Goal: Task Accomplishment & Management: Manage account settings

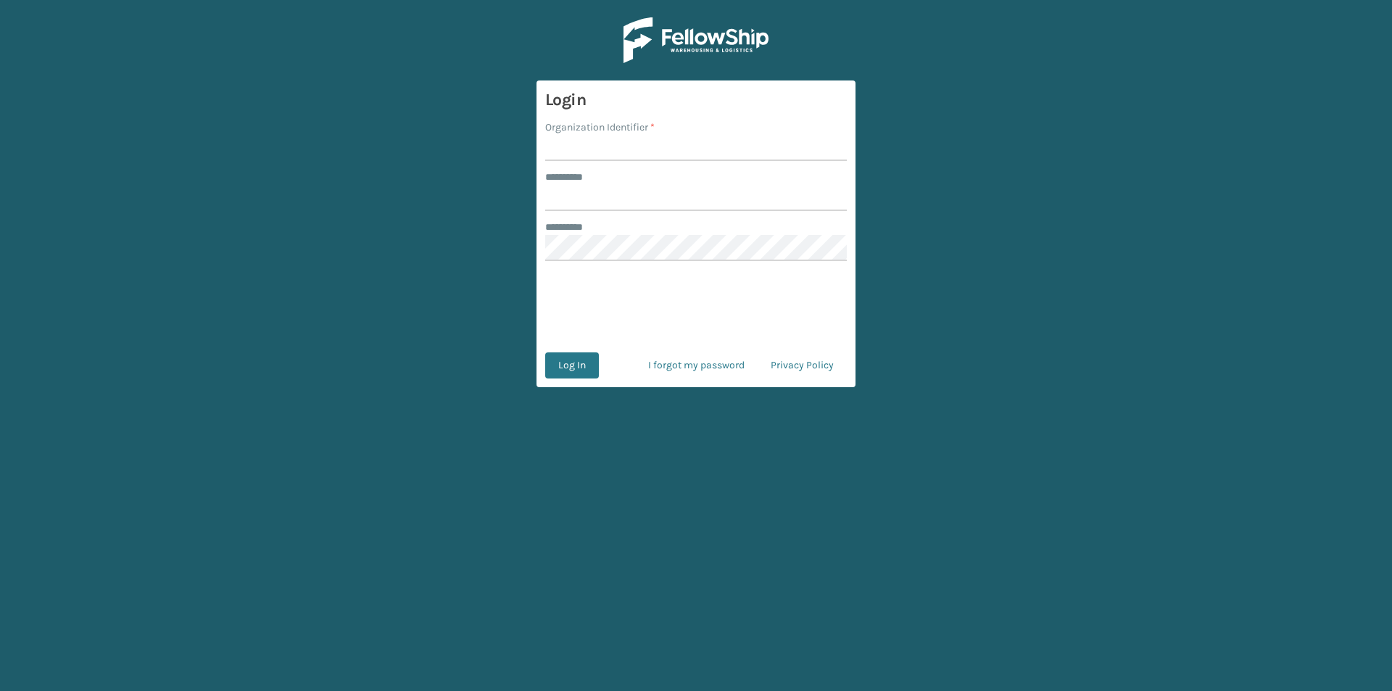
click at [904, 16] on main "Login Organization Identifier * ******** * ******** * Log In I forgot my passwo…" at bounding box center [696, 345] width 1392 height 691
click at [570, 149] on input "Organization Identifier *" at bounding box center [696, 148] width 302 height 26
type input "FELLOWSHIP - WEST"
click at [659, 199] on input "******** *" at bounding box center [696, 198] width 302 height 26
type input "******"
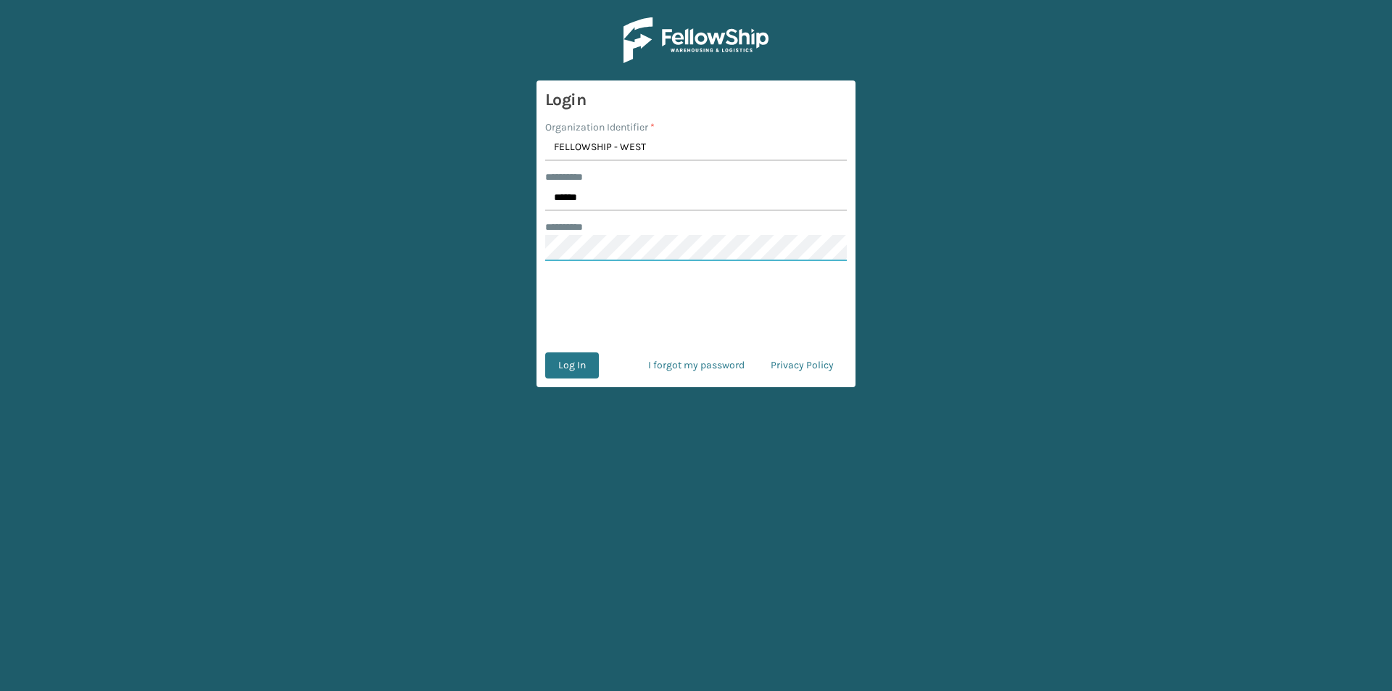
click at [545, 352] on button "Log In" at bounding box center [572, 365] width 54 height 26
click at [572, 373] on button "Log In" at bounding box center [572, 365] width 54 height 26
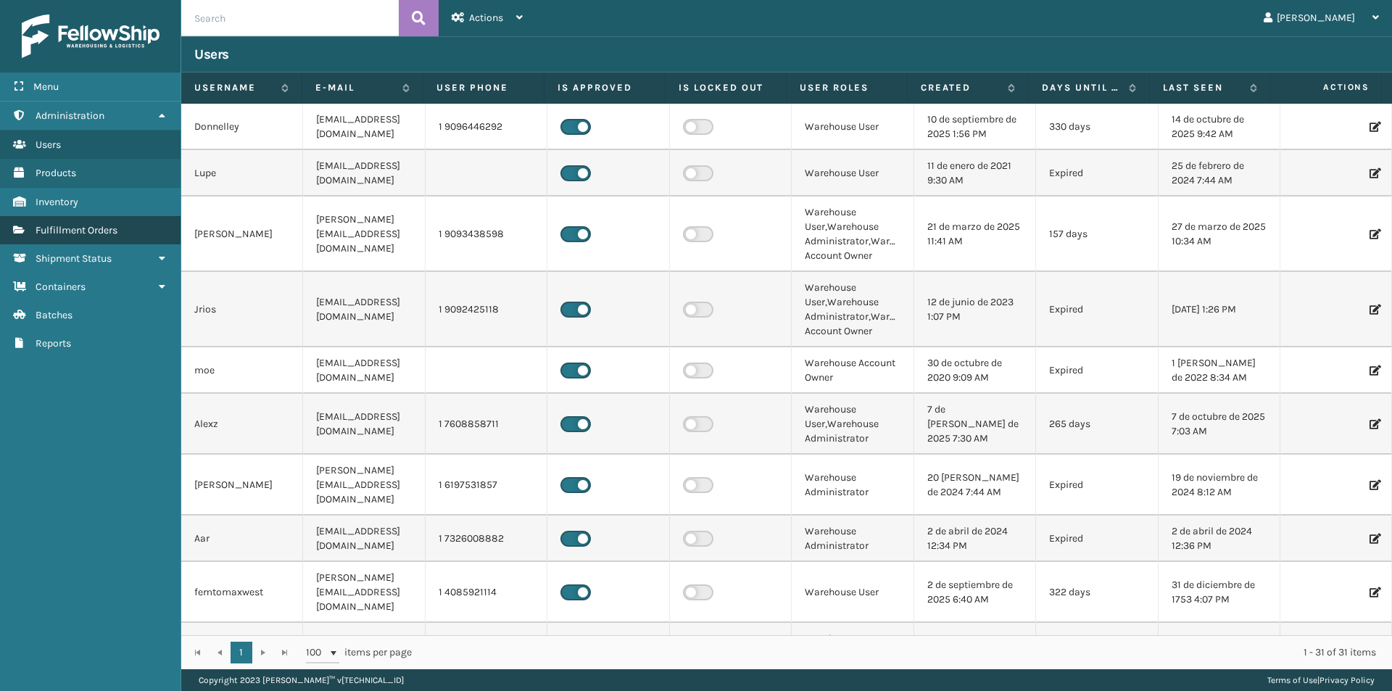
click at [72, 230] on span "Fulfillment Orders" at bounding box center [77, 230] width 82 height 12
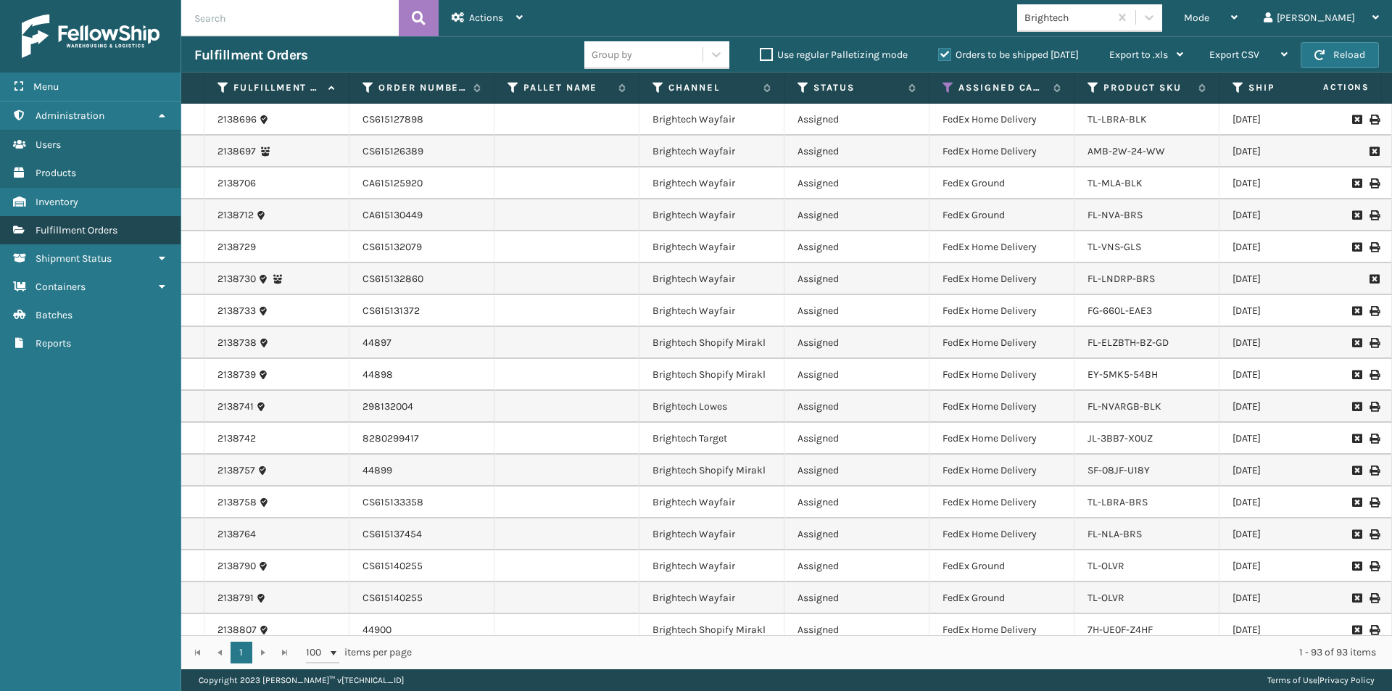
click at [128, 236] on link "Fulfillment Orders" at bounding box center [90, 230] width 180 height 28
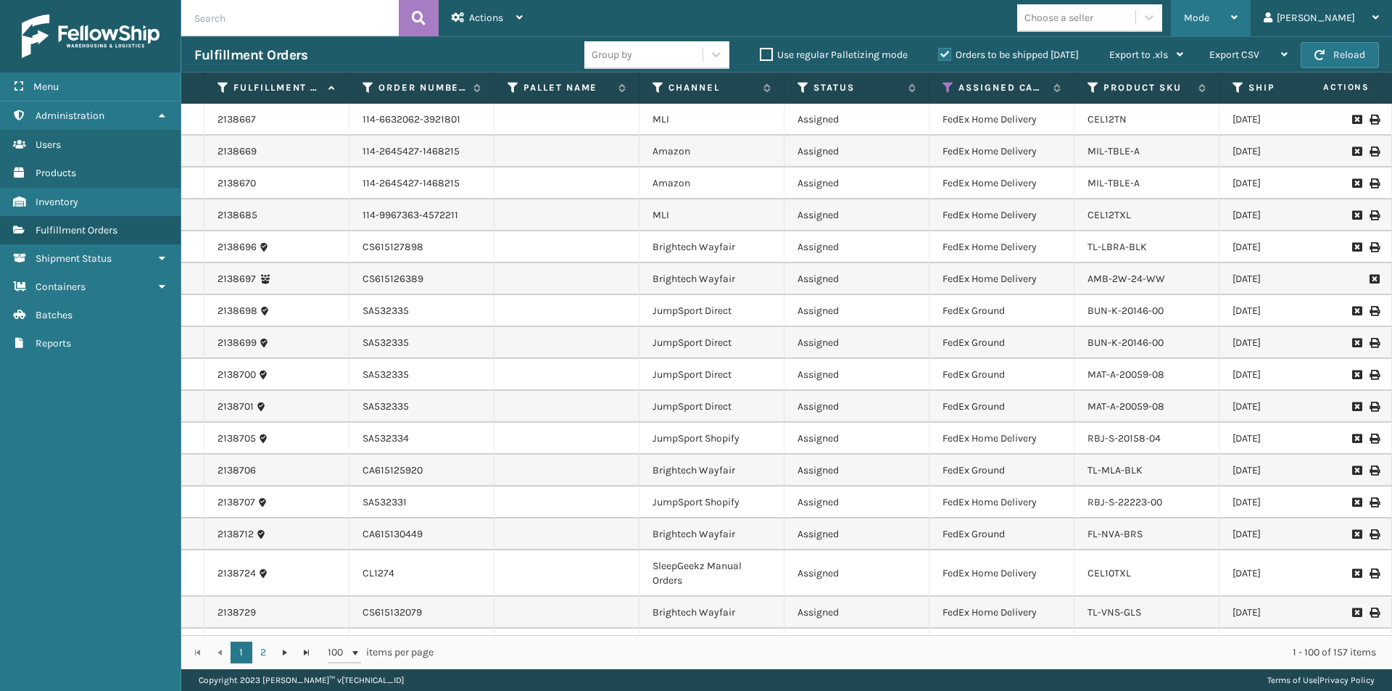
click at [1237, 12] on icon at bounding box center [1234, 17] width 7 height 10
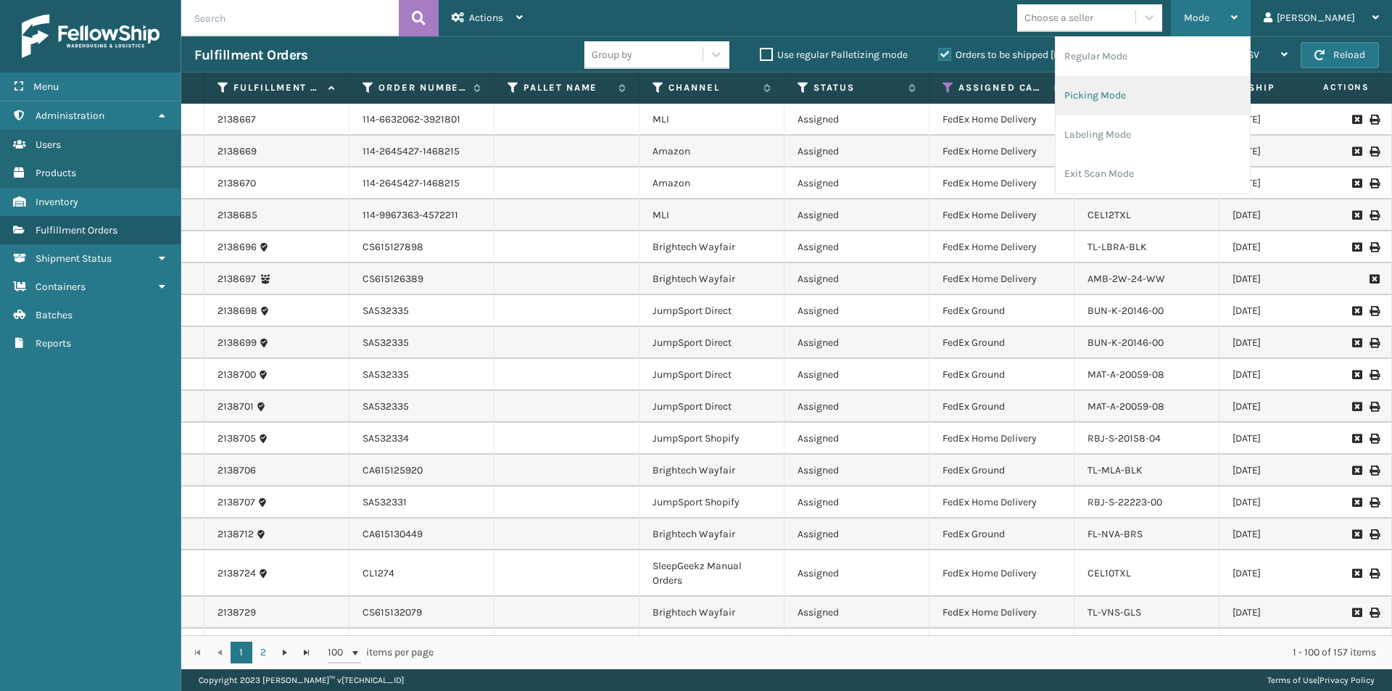
click at [1202, 94] on li "Picking Mode" at bounding box center [1152, 95] width 194 height 39
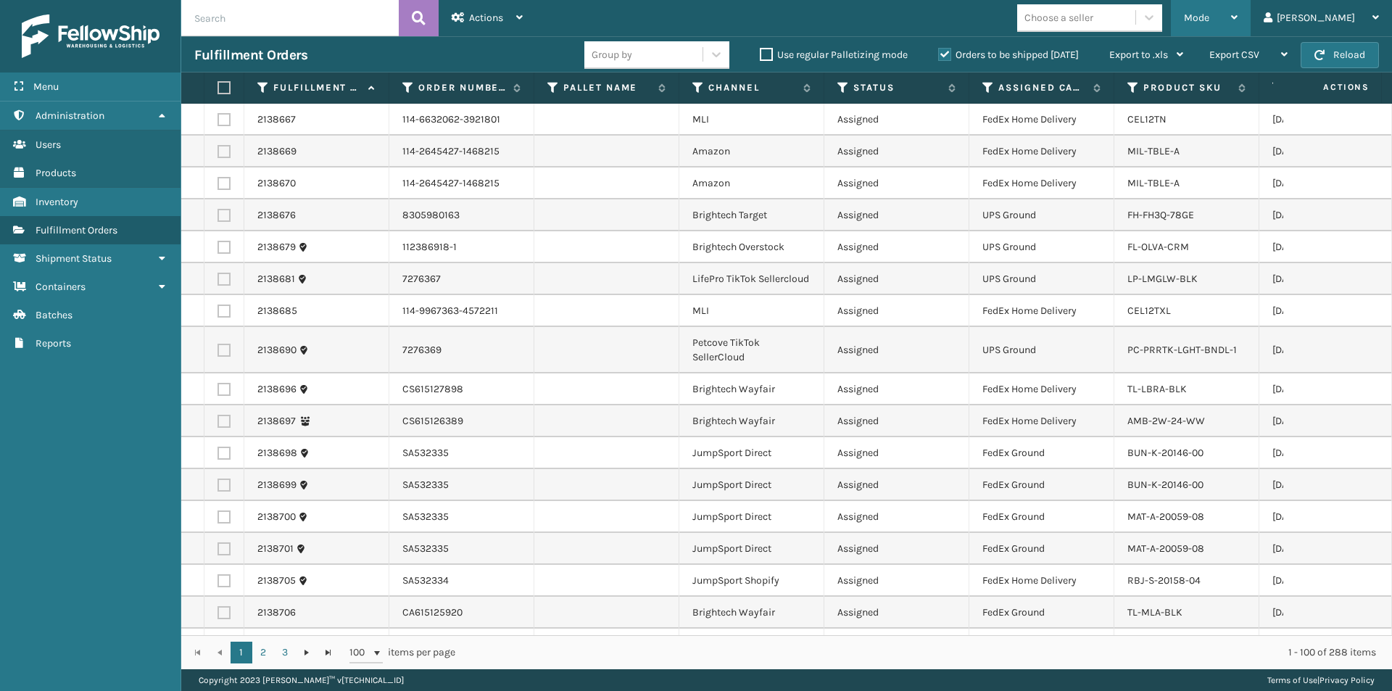
click at [1237, 12] on icon at bounding box center [1234, 17] width 7 height 10
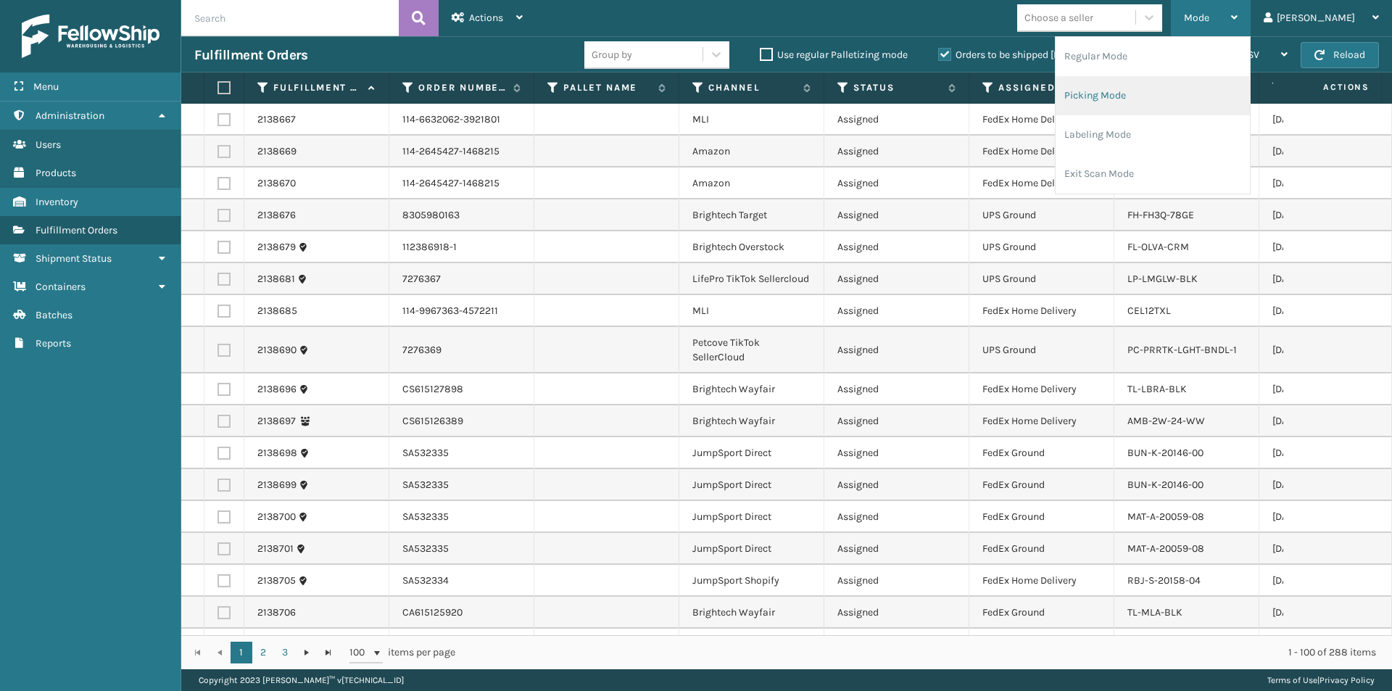
click at [1210, 93] on li "Picking Mode" at bounding box center [1152, 95] width 194 height 39
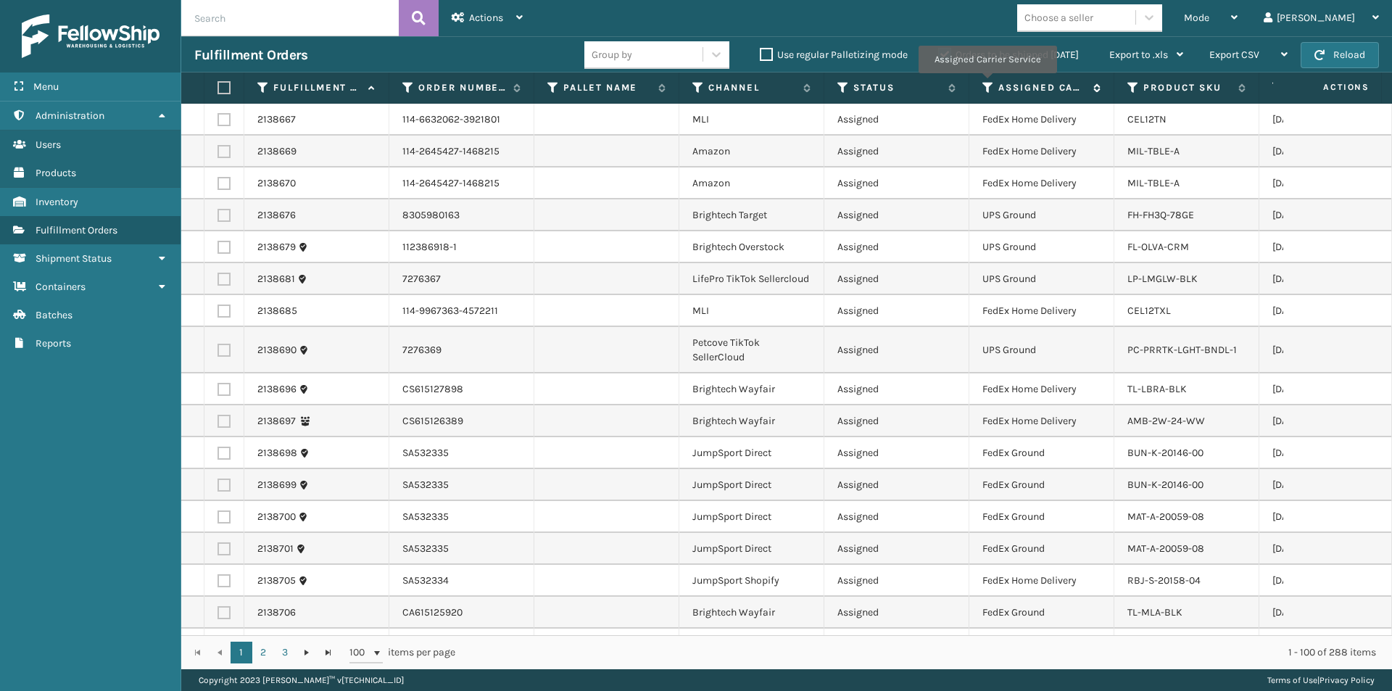
click at [986, 83] on icon at bounding box center [988, 87] width 12 height 13
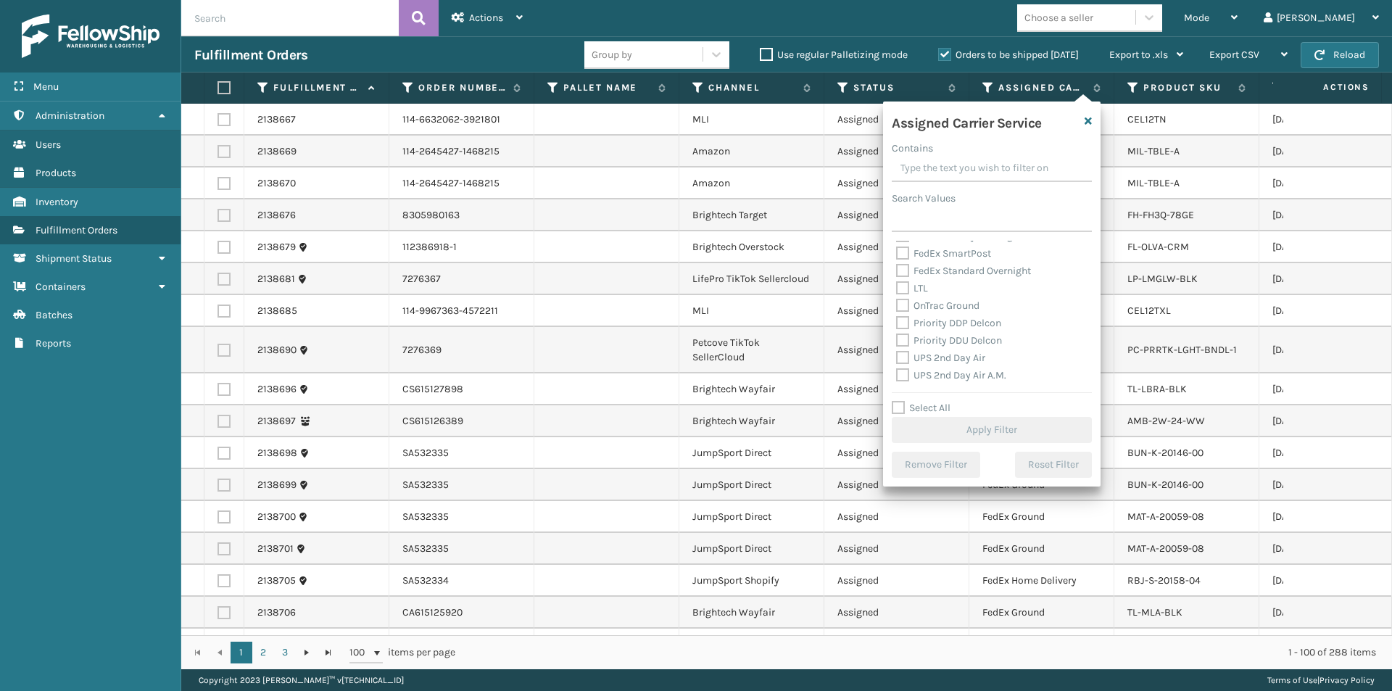
scroll to position [217, 0]
click at [951, 307] on label "UPS 2nd Day Air" at bounding box center [940, 310] width 89 height 12
click at [897, 307] on input "UPS 2nd Day Air" at bounding box center [896, 306] width 1 height 9
checkbox input "true"
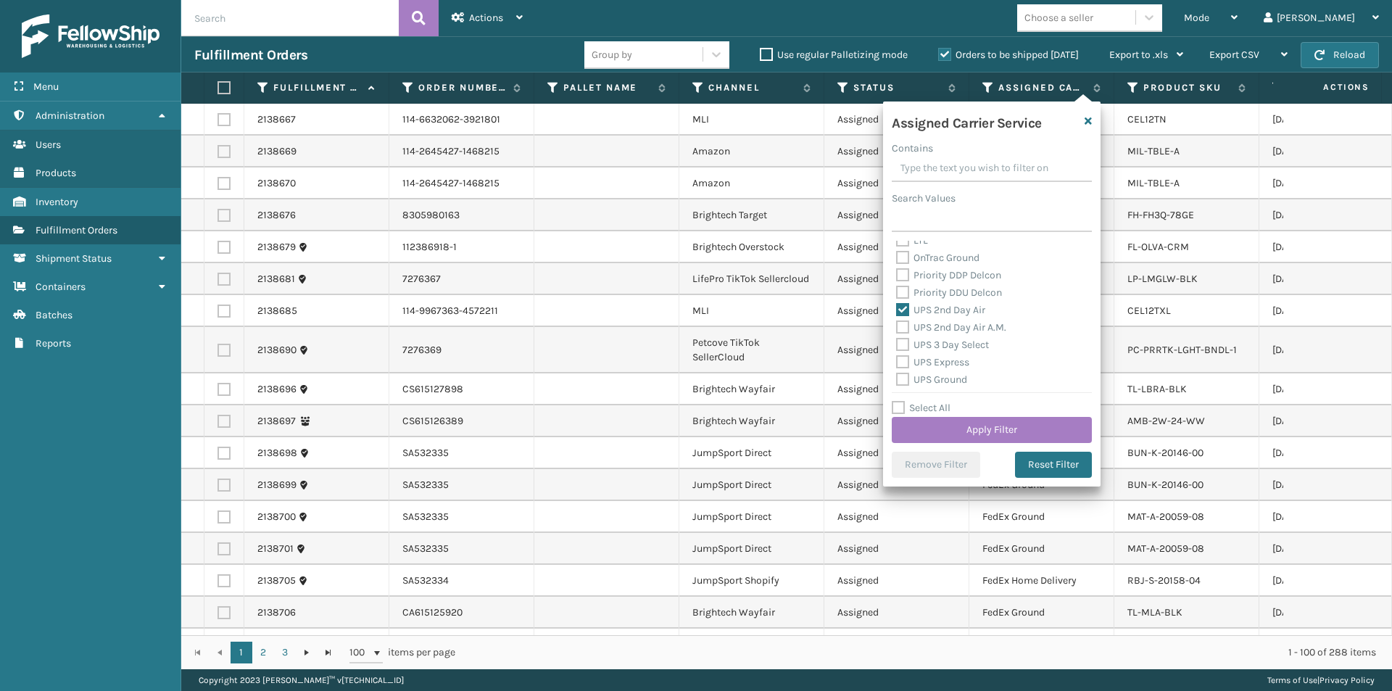
click at [936, 325] on label "UPS 2nd Day Air A.M." at bounding box center [951, 327] width 110 height 12
click at [897, 325] on input "UPS 2nd Day Air A.M." at bounding box center [896, 323] width 1 height 9
checkbox input "true"
click at [902, 365] on label "UPS Express" at bounding box center [932, 362] width 73 height 12
click at [897, 363] on input "UPS Express" at bounding box center [896, 358] width 1 height 9
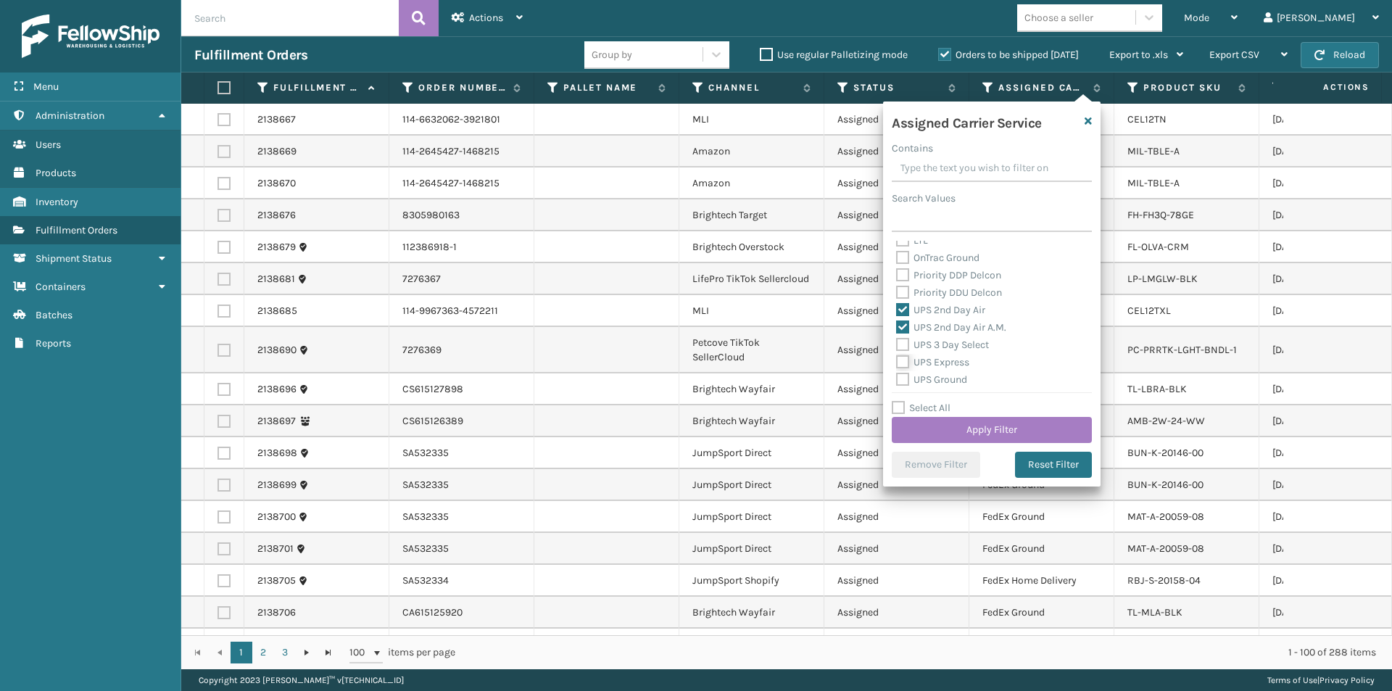
checkbox input "true"
click at [899, 321] on label "UPS Next Day Air" at bounding box center [942, 324] width 93 height 12
click at [897, 321] on input "UPS Next Day Air" at bounding box center [896, 320] width 1 height 9
checkbox input "true"
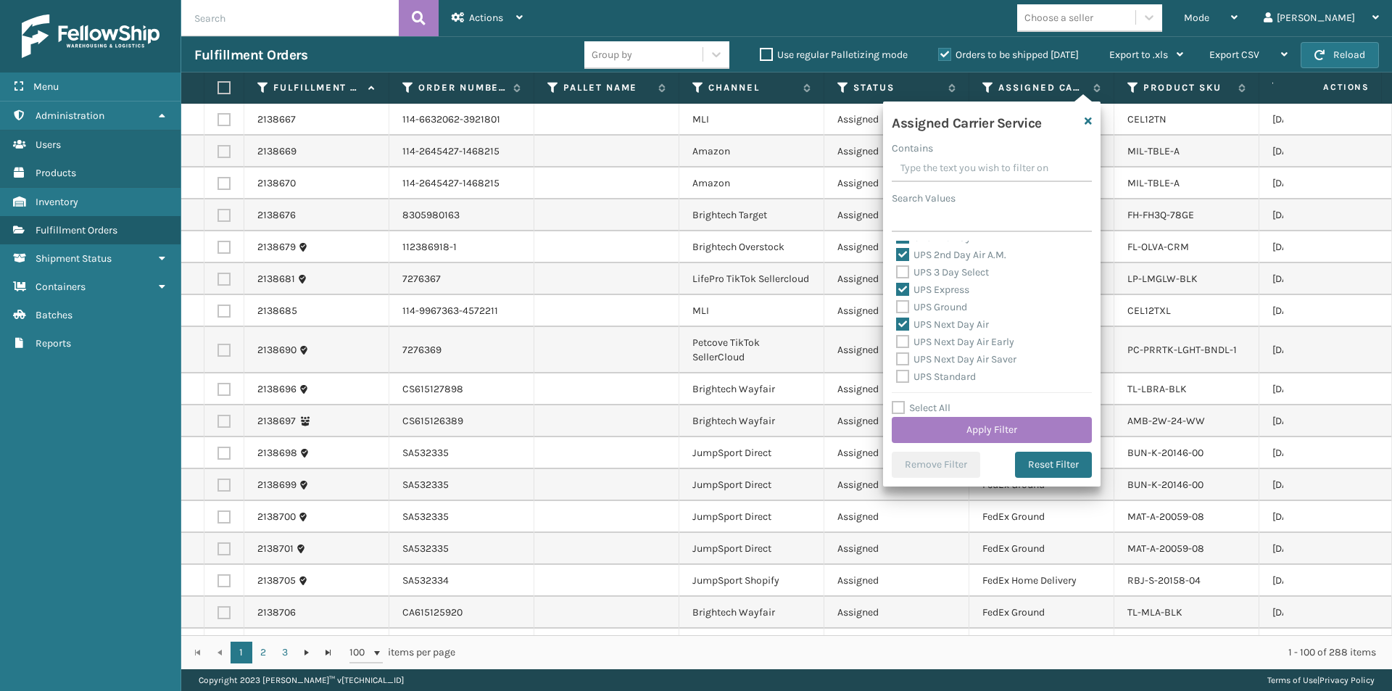
click at [904, 338] on label "UPS Next Day Air Early" at bounding box center [955, 342] width 118 height 12
click at [897, 338] on input "UPS Next Day Air Early" at bounding box center [896, 337] width 1 height 9
checkbox input "true"
click at [902, 357] on label "UPS Next Day Air Saver" at bounding box center [956, 359] width 120 height 12
click at [897, 357] on input "UPS Next Day Air Saver" at bounding box center [896, 355] width 1 height 9
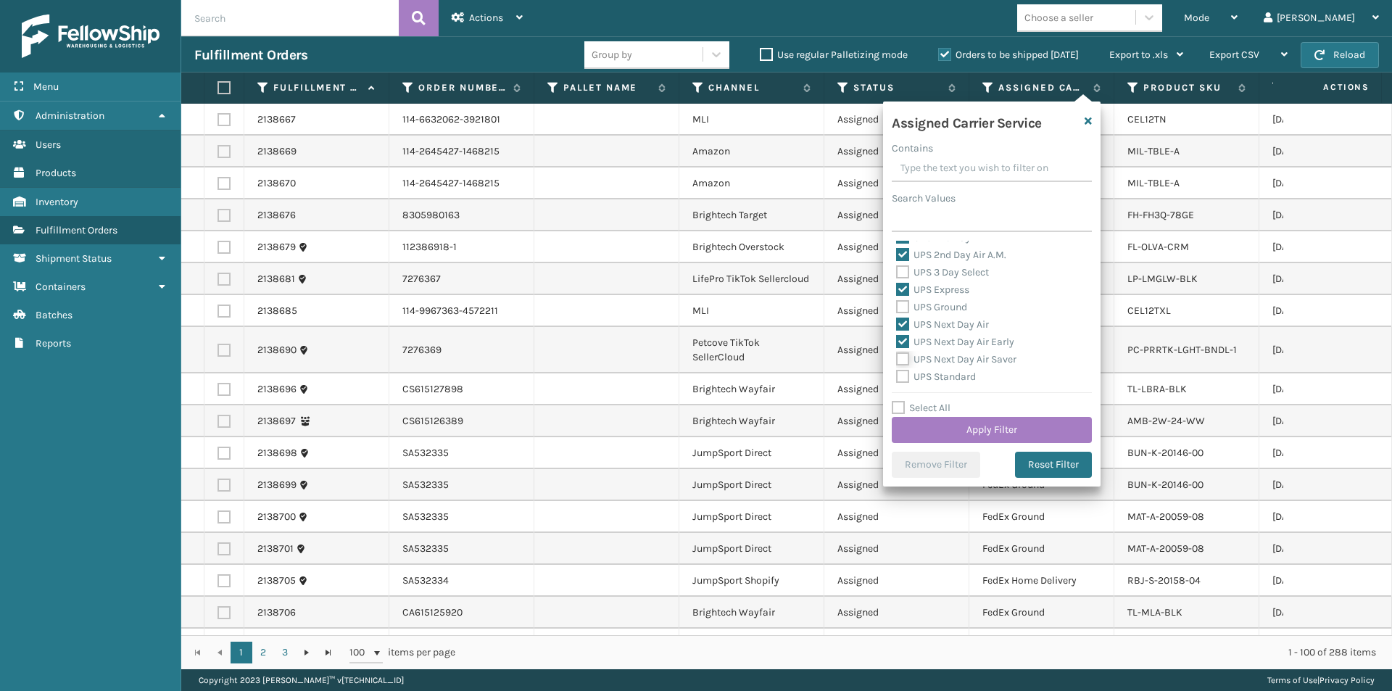
checkbox input "true"
click at [1017, 428] on button "Apply Filter" at bounding box center [991, 430] width 200 height 26
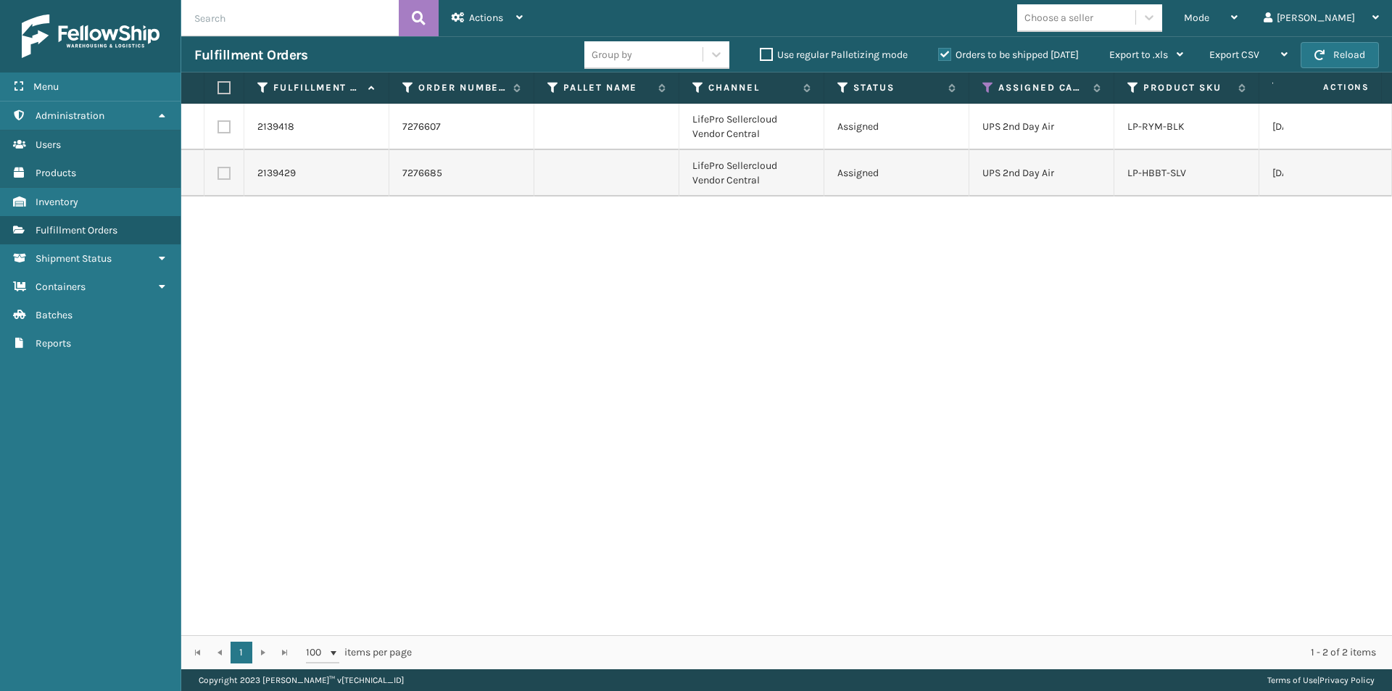
click at [225, 88] on label at bounding box center [221, 87] width 9 height 13
click at [218, 88] on input "checkbox" at bounding box center [217, 87] width 1 height 9
checkbox input "true"
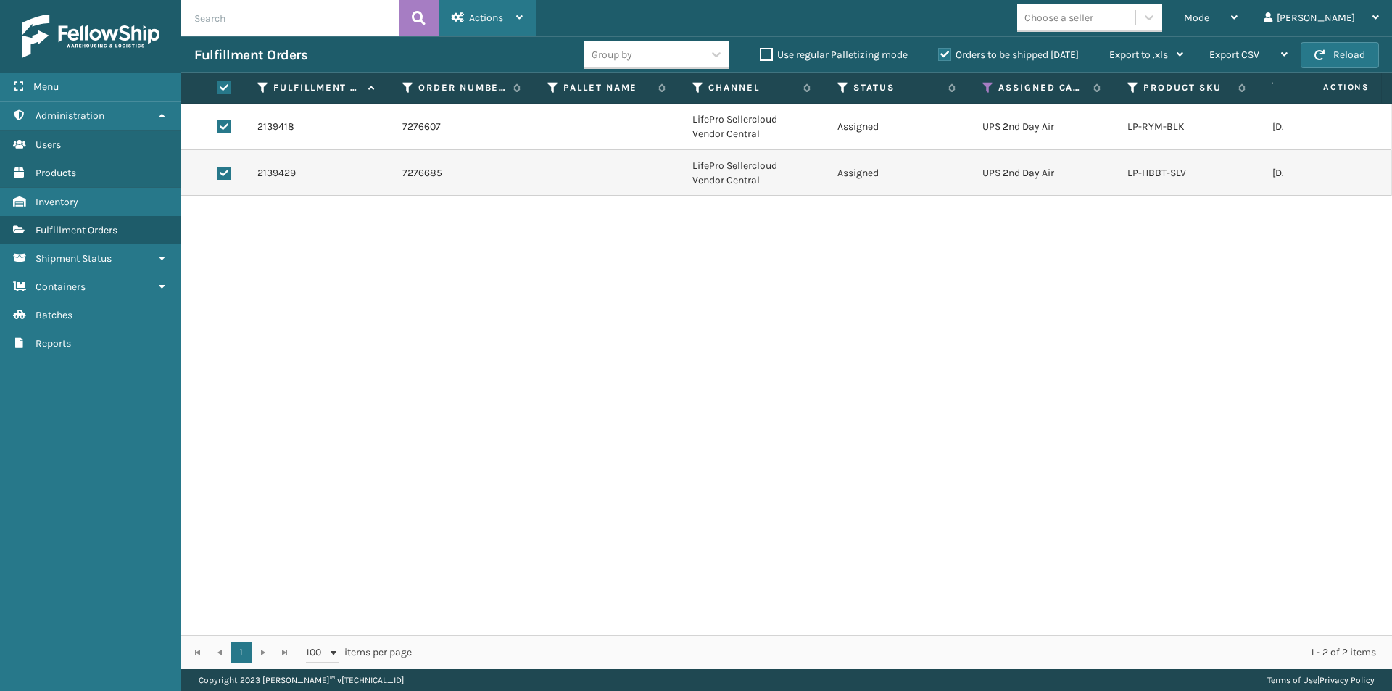
click at [496, 18] on span "Actions" at bounding box center [486, 18] width 34 height 12
click at [545, 249] on div "2139418 7276607 LifePro Sellercloud Vendor Central Assigned UPS 2nd Day Air LP-…" at bounding box center [786, 369] width 1210 height 531
click at [488, 20] on span "Actions" at bounding box center [486, 18] width 34 height 12
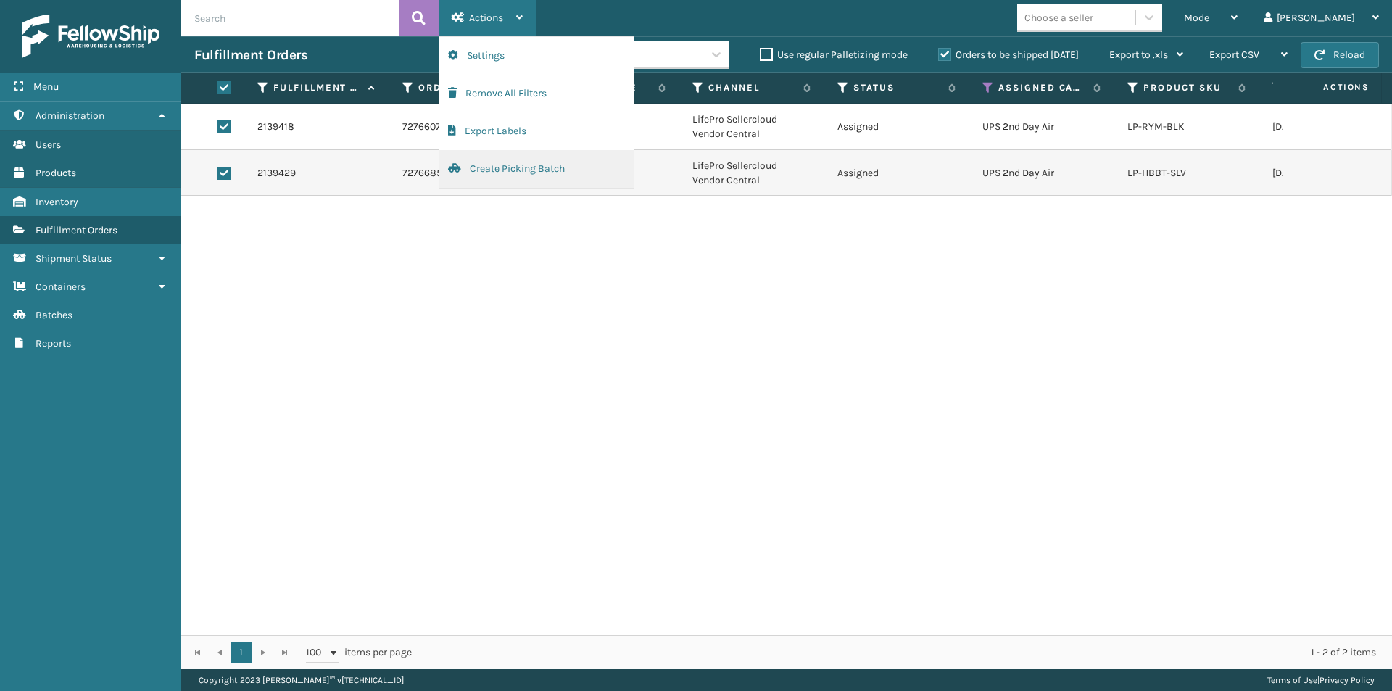
click at [494, 167] on button "Create Picking Batch" at bounding box center [536, 169] width 194 height 38
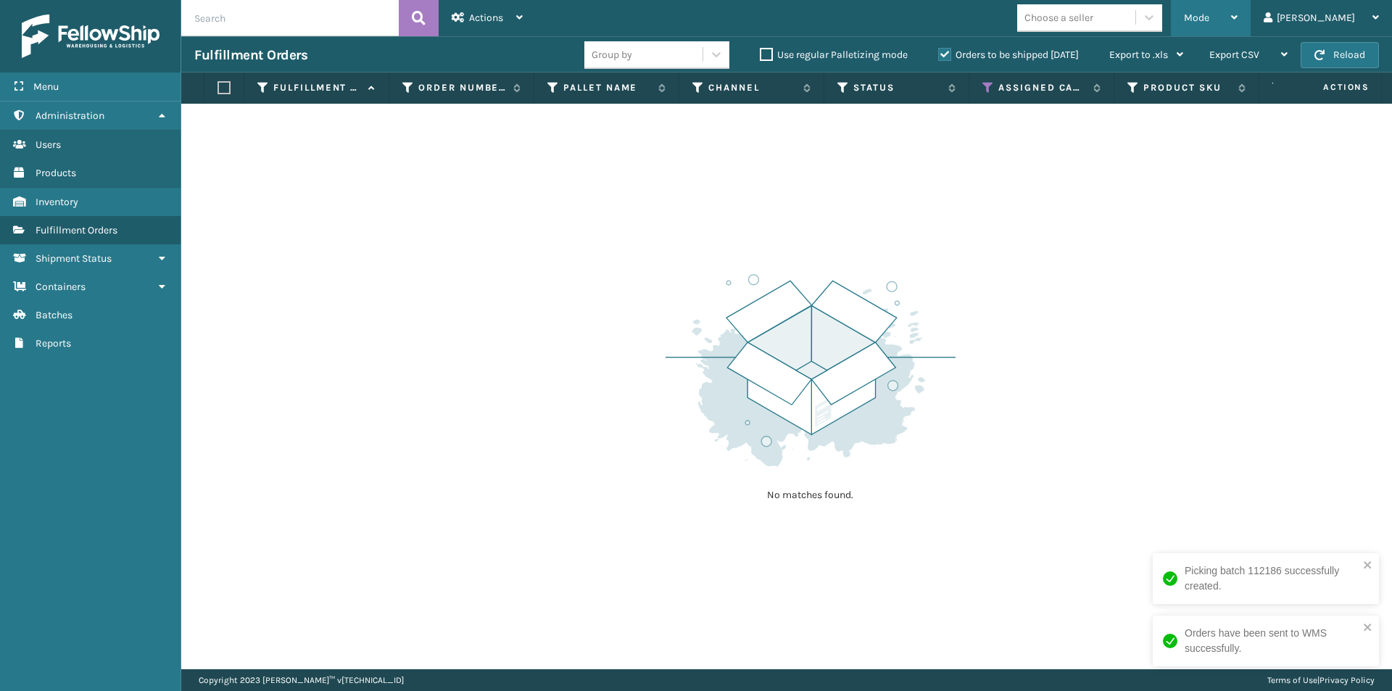
click at [1237, 13] on icon at bounding box center [1234, 17] width 7 height 10
click at [1118, 285] on div "No matches found." at bounding box center [786, 386] width 1210 height 565
click at [986, 86] on icon at bounding box center [988, 87] width 12 height 13
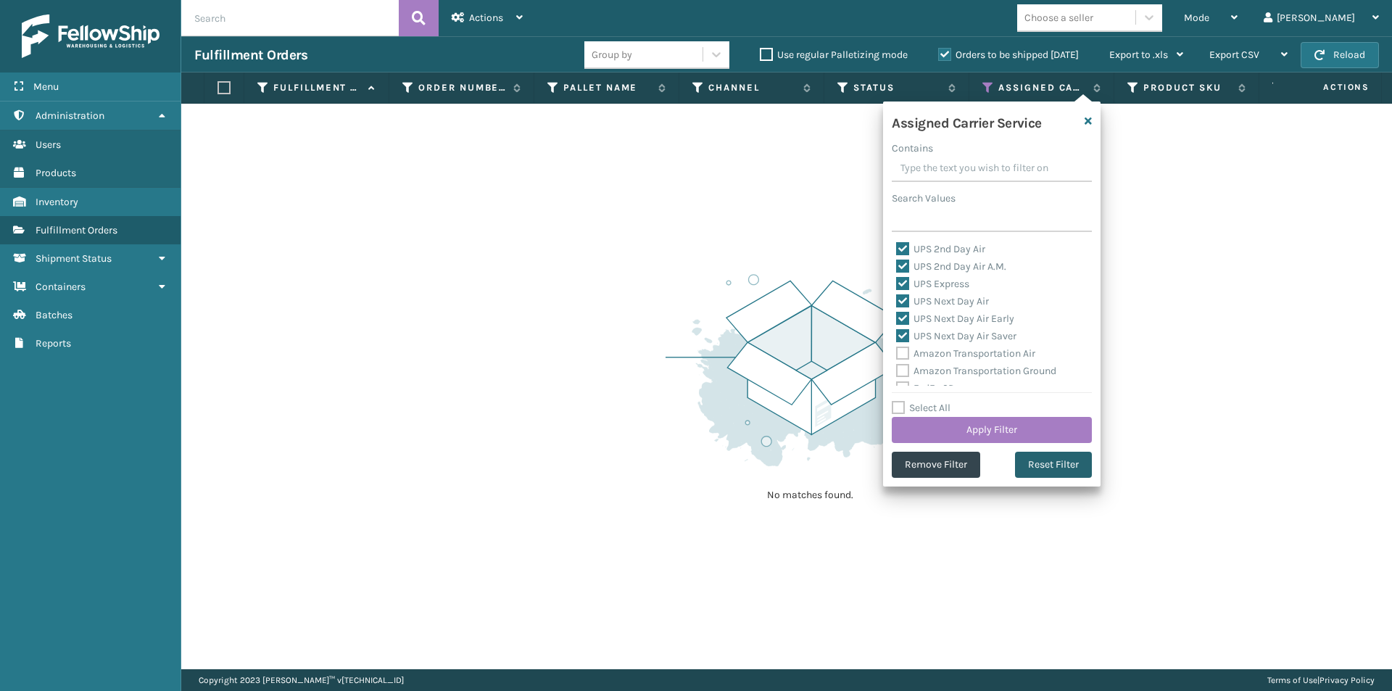
click at [1043, 465] on button "Reset Filter" at bounding box center [1053, 465] width 77 height 26
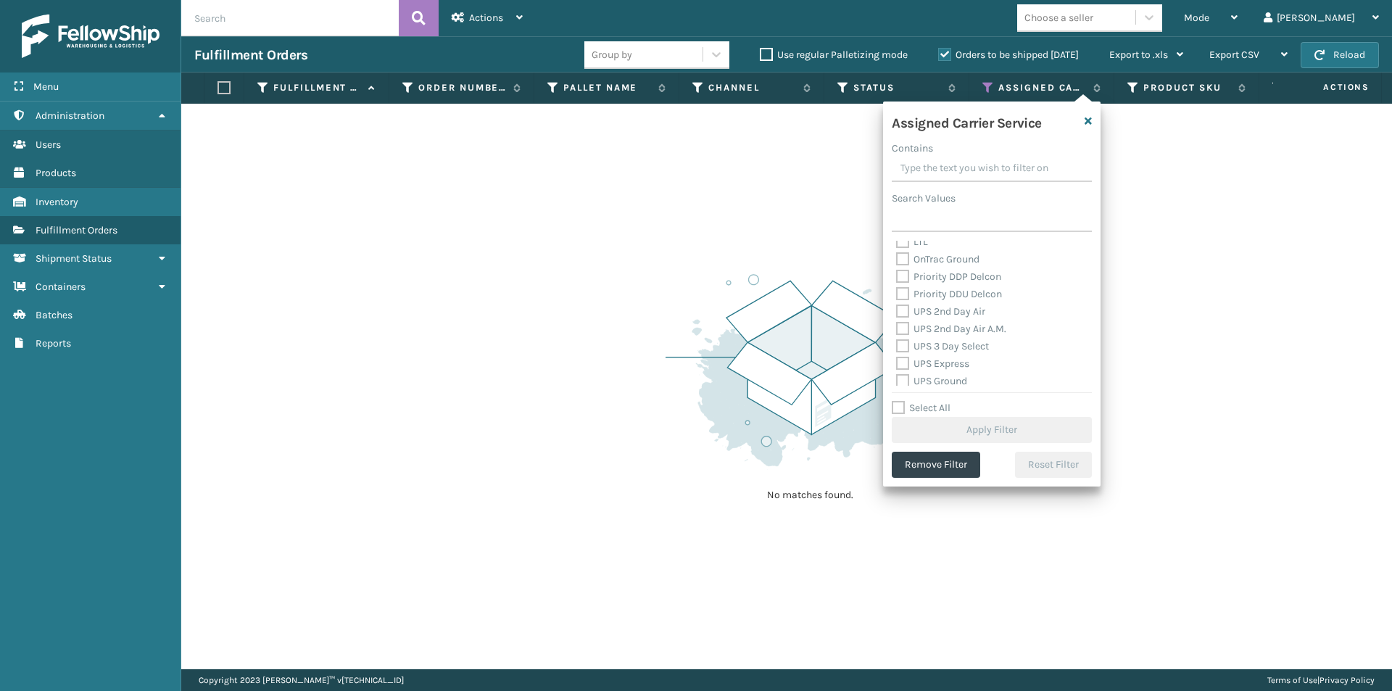
scroll to position [217, 0]
click at [905, 313] on label "UPS 2nd Day Air" at bounding box center [940, 310] width 89 height 12
click at [897, 311] on input "UPS 2nd Day Air" at bounding box center [896, 306] width 1 height 9
checkbox input "true"
click at [905, 326] on label "UPS 2nd Day Air A.M." at bounding box center [951, 327] width 110 height 12
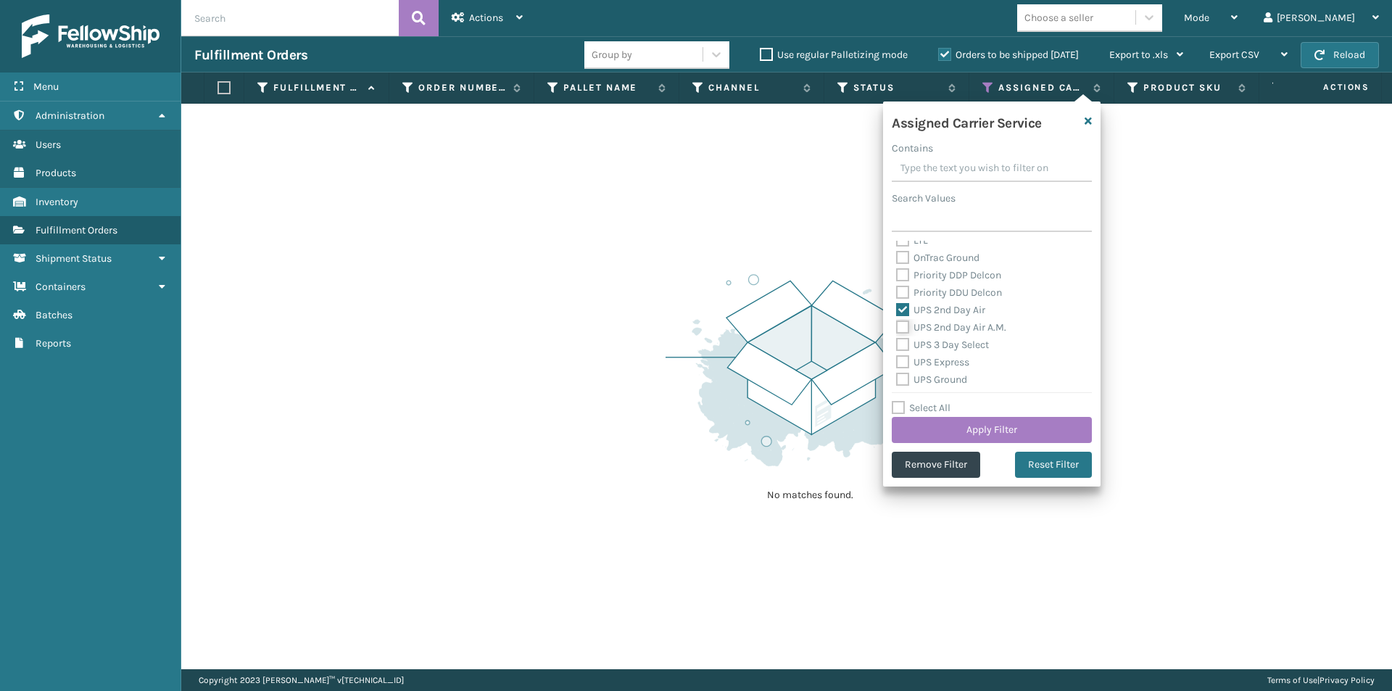
click at [897, 326] on input "UPS 2nd Day Air A.M." at bounding box center [896, 323] width 1 height 9
checkbox input "true"
click at [901, 345] on label "UPS 3 Day Select" at bounding box center [942, 344] width 93 height 12
click at [897, 345] on input "UPS 3 Day Select" at bounding box center [896, 340] width 1 height 9
checkbox input "true"
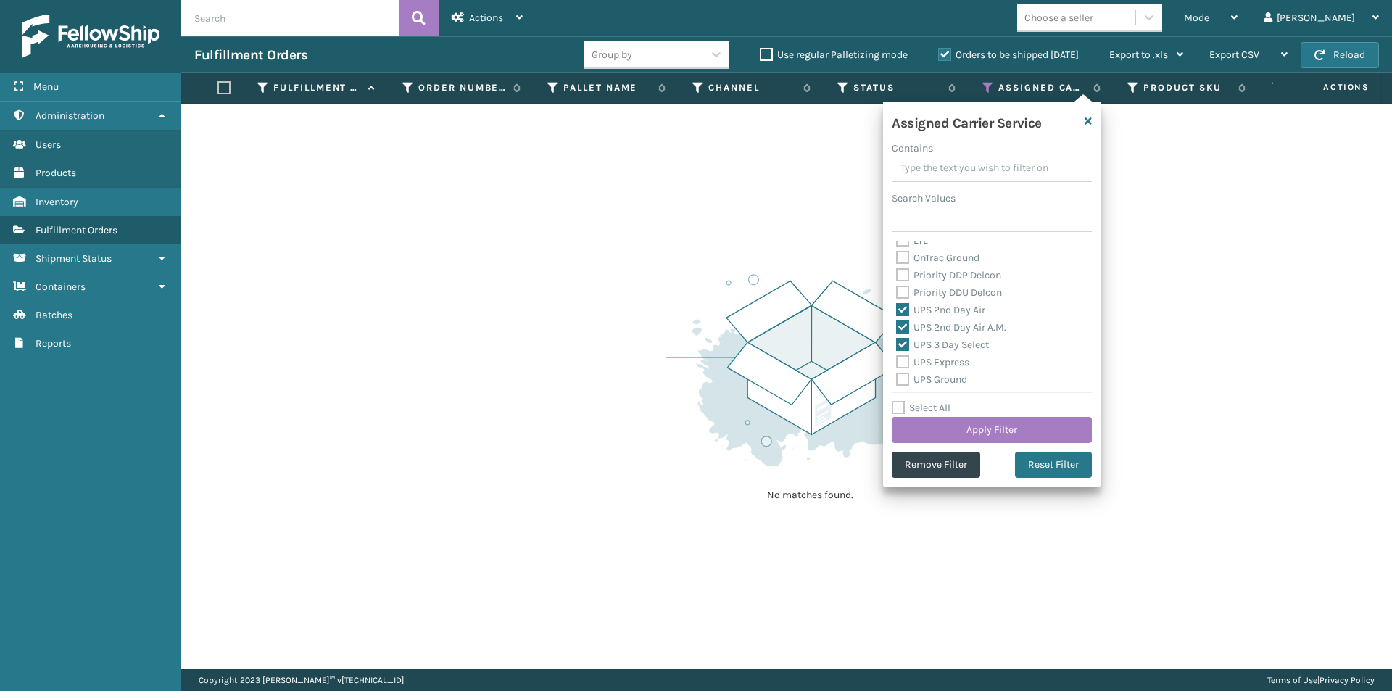
click at [901, 359] on label "UPS Express" at bounding box center [932, 362] width 73 height 12
click at [897, 359] on input "UPS Express" at bounding box center [896, 358] width 1 height 9
checkbox input "true"
click at [900, 381] on label "UPS Ground" at bounding box center [931, 379] width 71 height 12
click at [897, 381] on input "UPS Ground" at bounding box center [896, 375] width 1 height 9
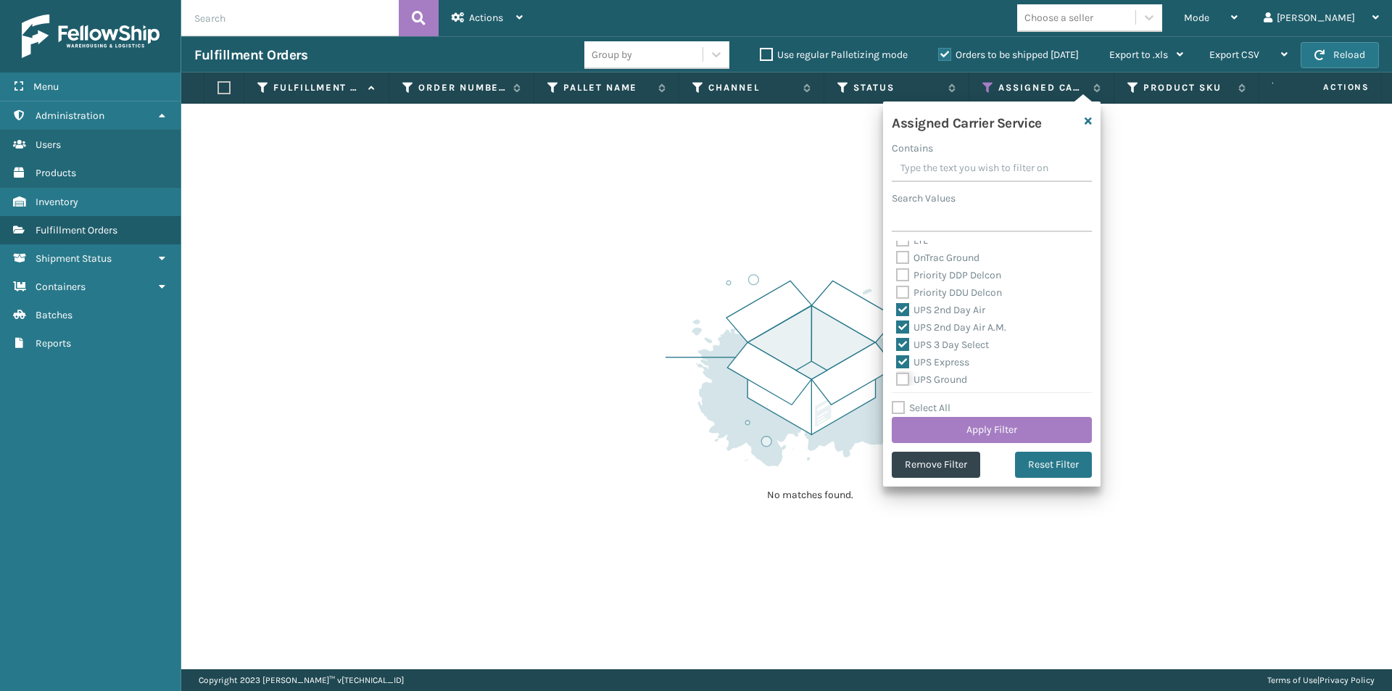
checkbox input "true"
click at [905, 323] on label "UPS Next Day Air" at bounding box center [942, 324] width 93 height 12
click at [897, 323] on input "UPS Next Day Air" at bounding box center [896, 320] width 1 height 9
checkbox input "true"
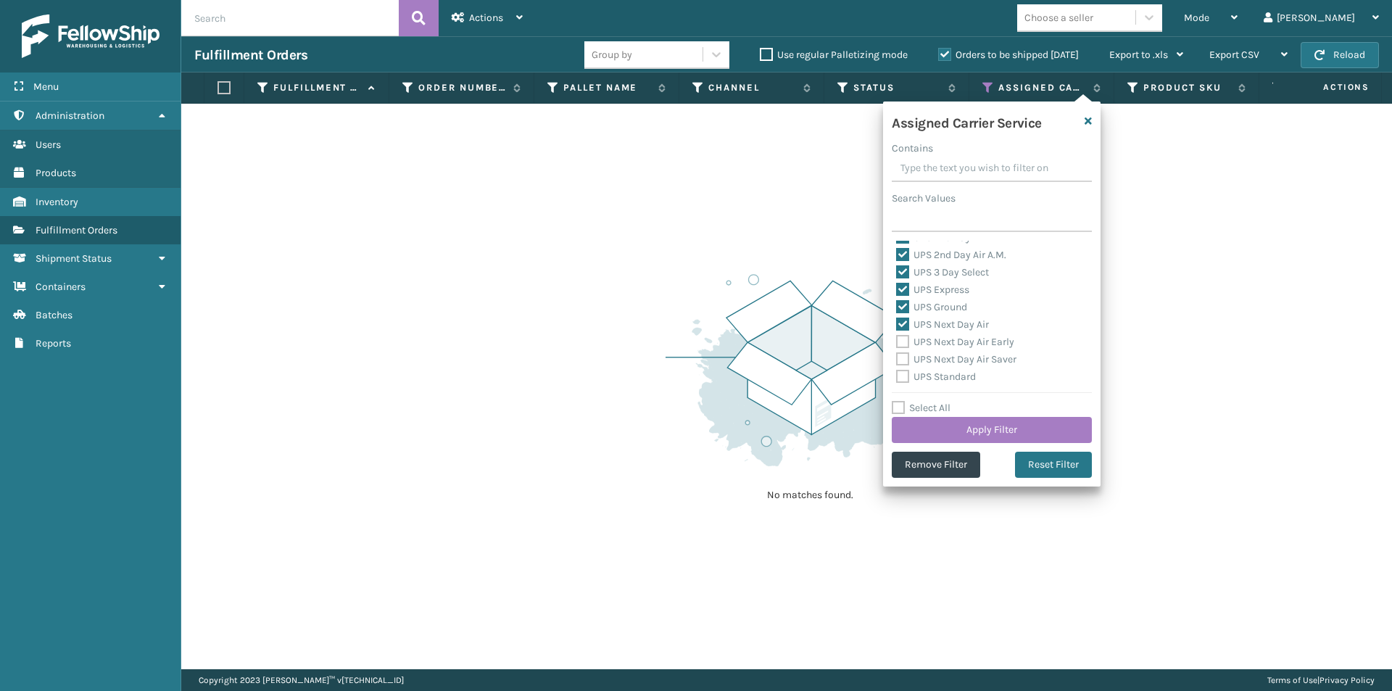
click at [901, 343] on label "UPS Next Day Air Early" at bounding box center [955, 342] width 118 height 12
click at [897, 343] on input "UPS Next Day Air Early" at bounding box center [896, 337] width 1 height 9
checkbox input "true"
click at [900, 361] on label "UPS Next Day Air Saver" at bounding box center [956, 359] width 120 height 12
click at [897, 360] on input "UPS Next Day Air Saver" at bounding box center [896, 355] width 1 height 9
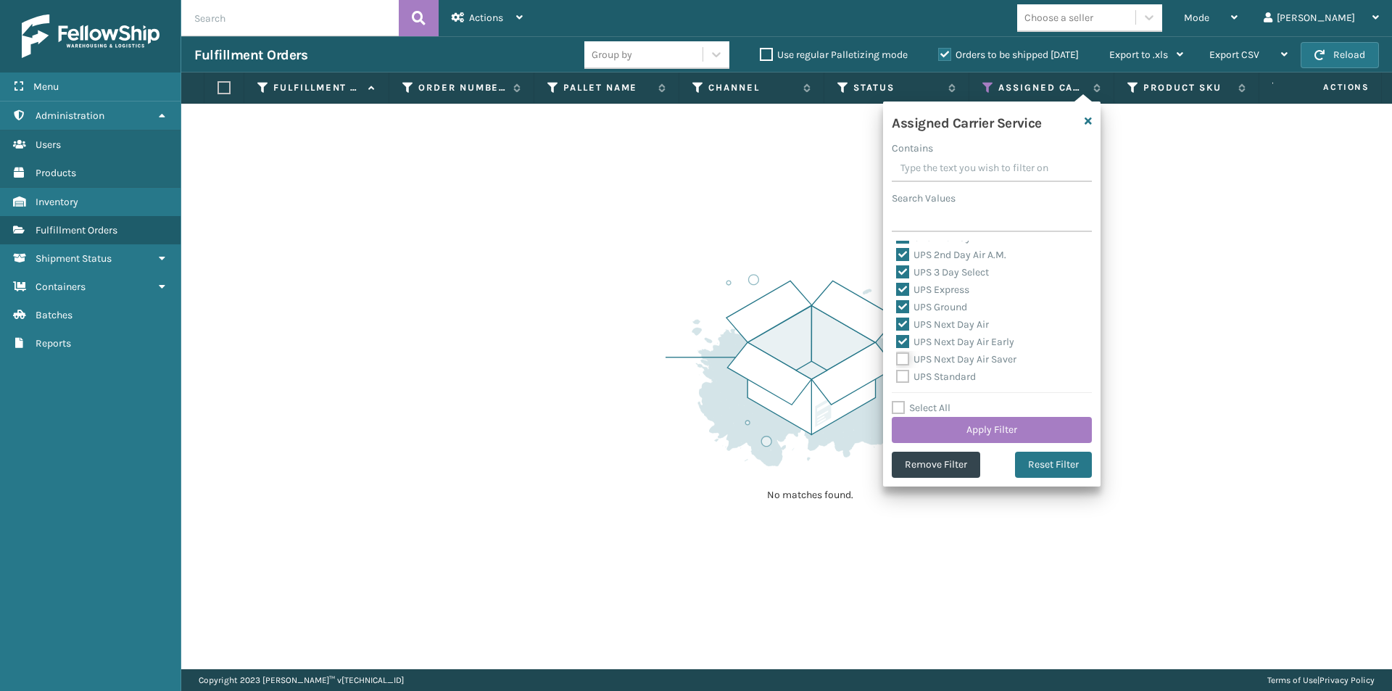
checkbox input "true"
click at [899, 374] on label "UPS Standard" at bounding box center [936, 376] width 80 height 12
click at [897, 374] on input "UPS Standard" at bounding box center [896, 372] width 1 height 9
checkbox input "true"
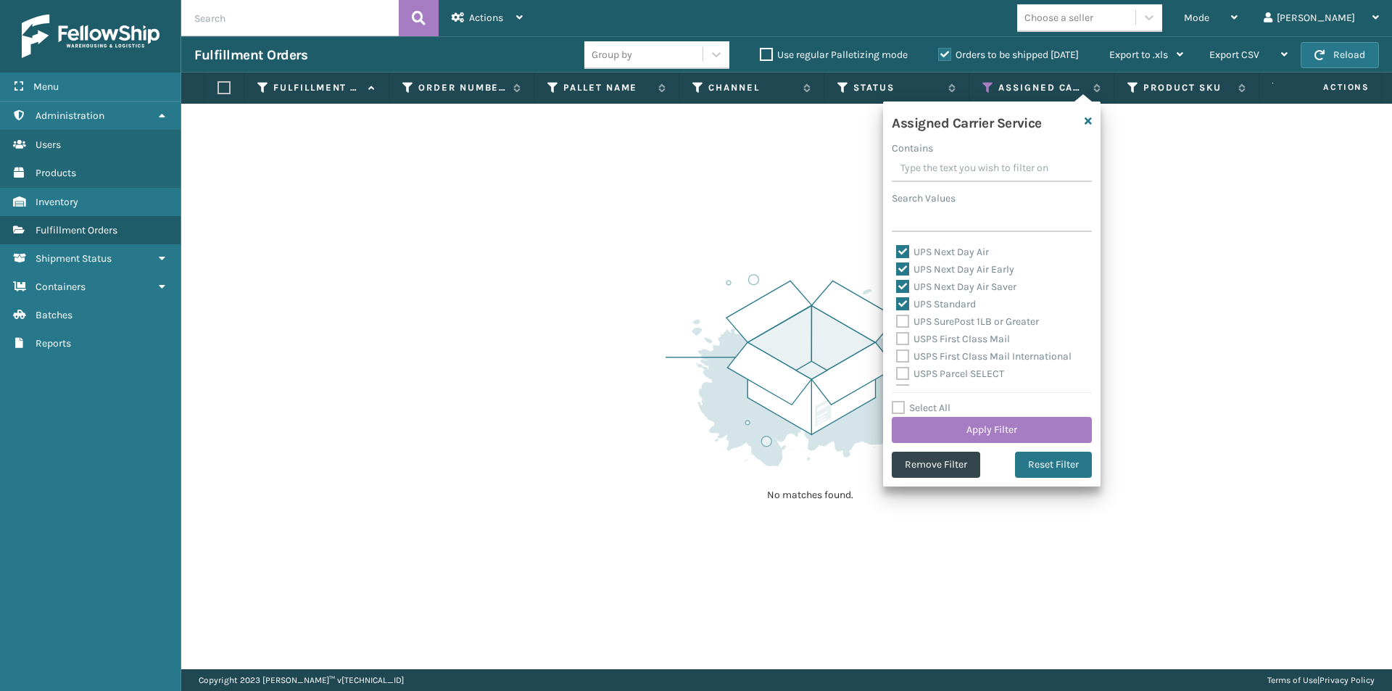
click at [902, 322] on label "UPS SurePost 1LB or Greater" at bounding box center [967, 321] width 143 height 12
click at [897, 322] on input "UPS SurePost 1LB or Greater" at bounding box center [896, 317] width 1 height 9
checkbox input "true"
click at [1005, 431] on button "Apply Filter" at bounding box center [991, 430] width 200 height 26
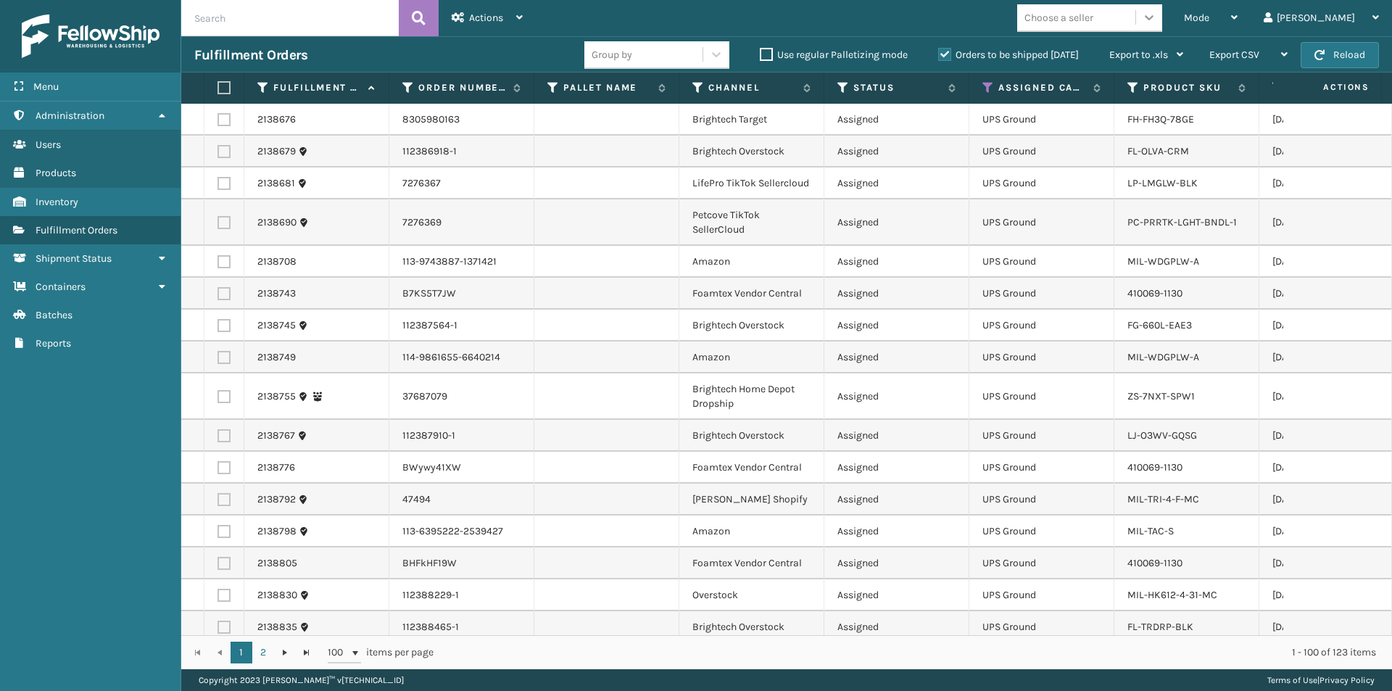
click at [1156, 20] on icon at bounding box center [1149, 17] width 14 height 14
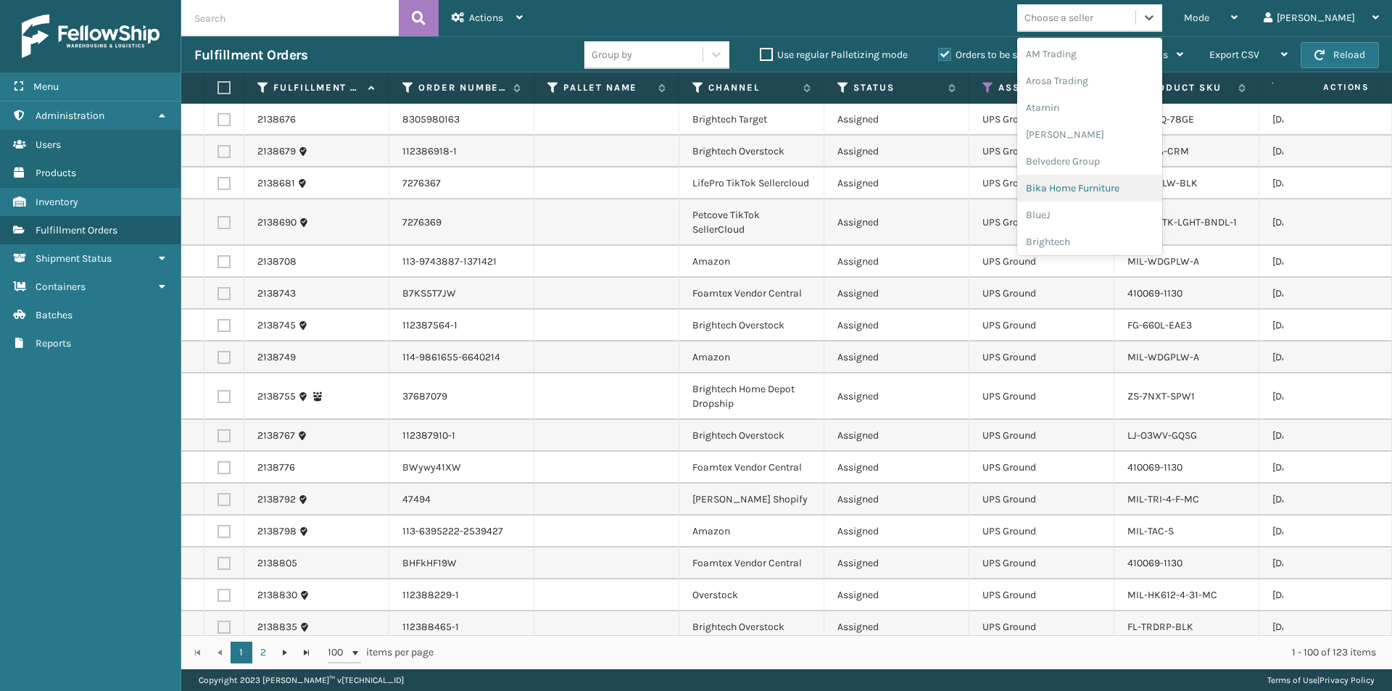
click at [1102, 193] on div "Bika Home Furniture" at bounding box center [1089, 188] width 145 height 27
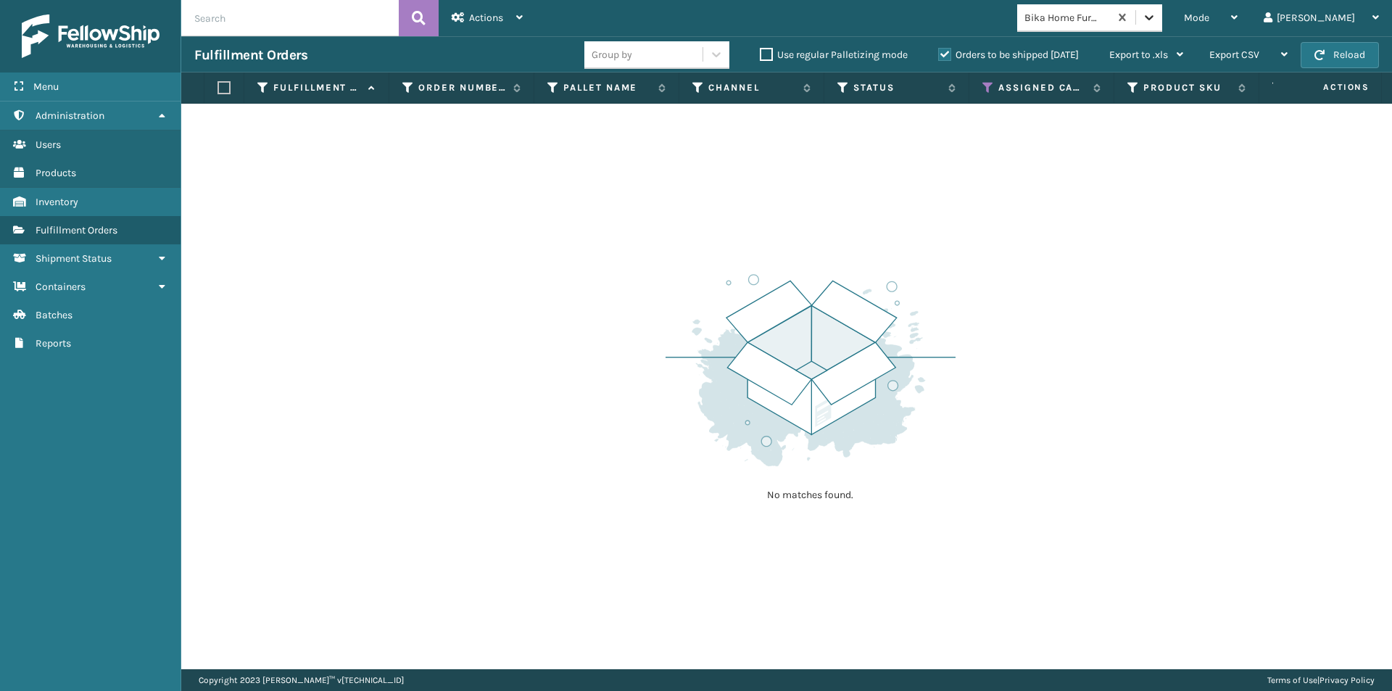
click at [1156, 19] on icon at bounding box center [1149, 17] width 14 height 14
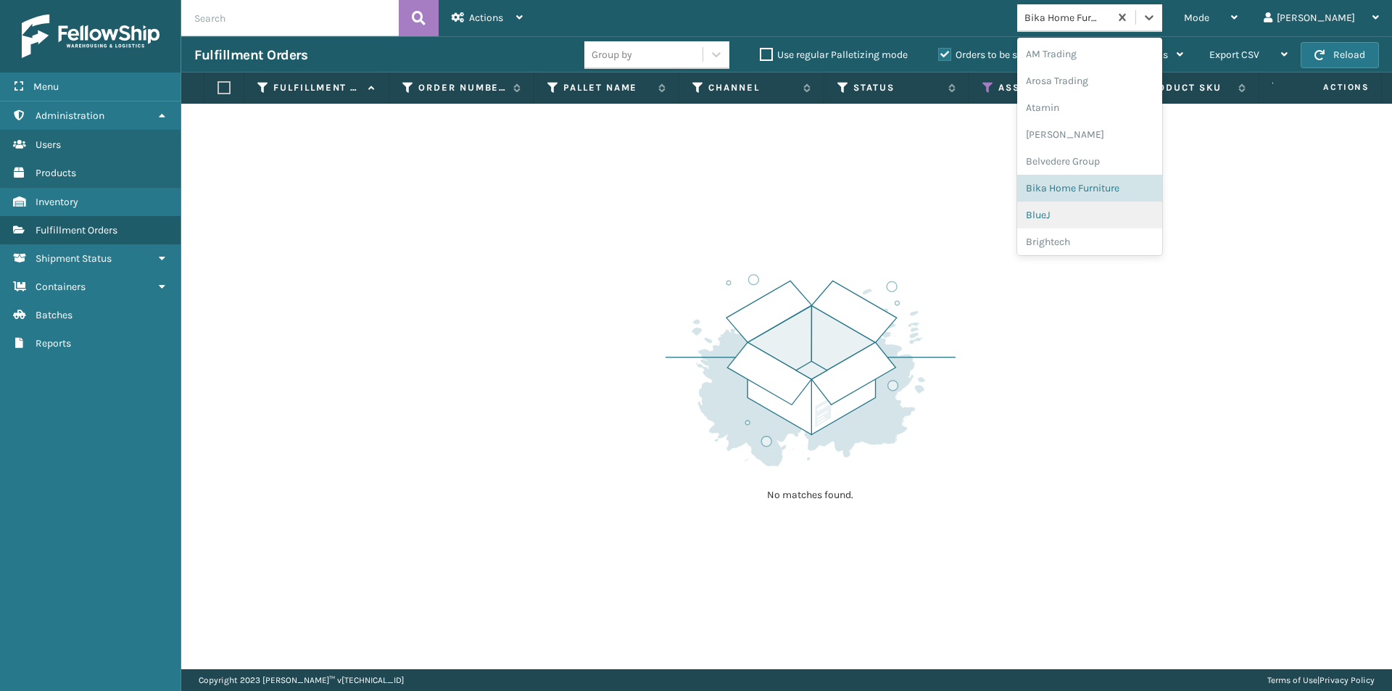
click at [1112, 211] on div "BlueJ" at bounding box center [1089, 214] width 145 height 27
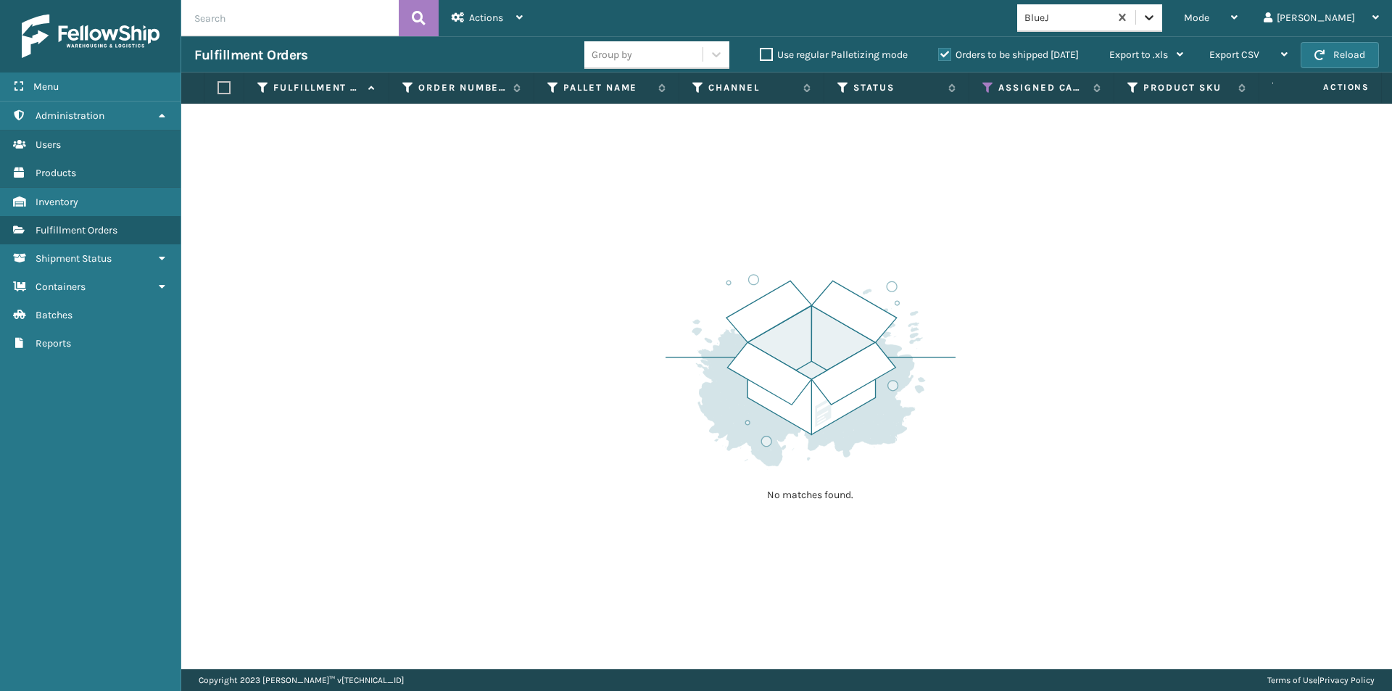
click at [1153, 18] on icon at bounding box center [1148, 17] width 9 height 5
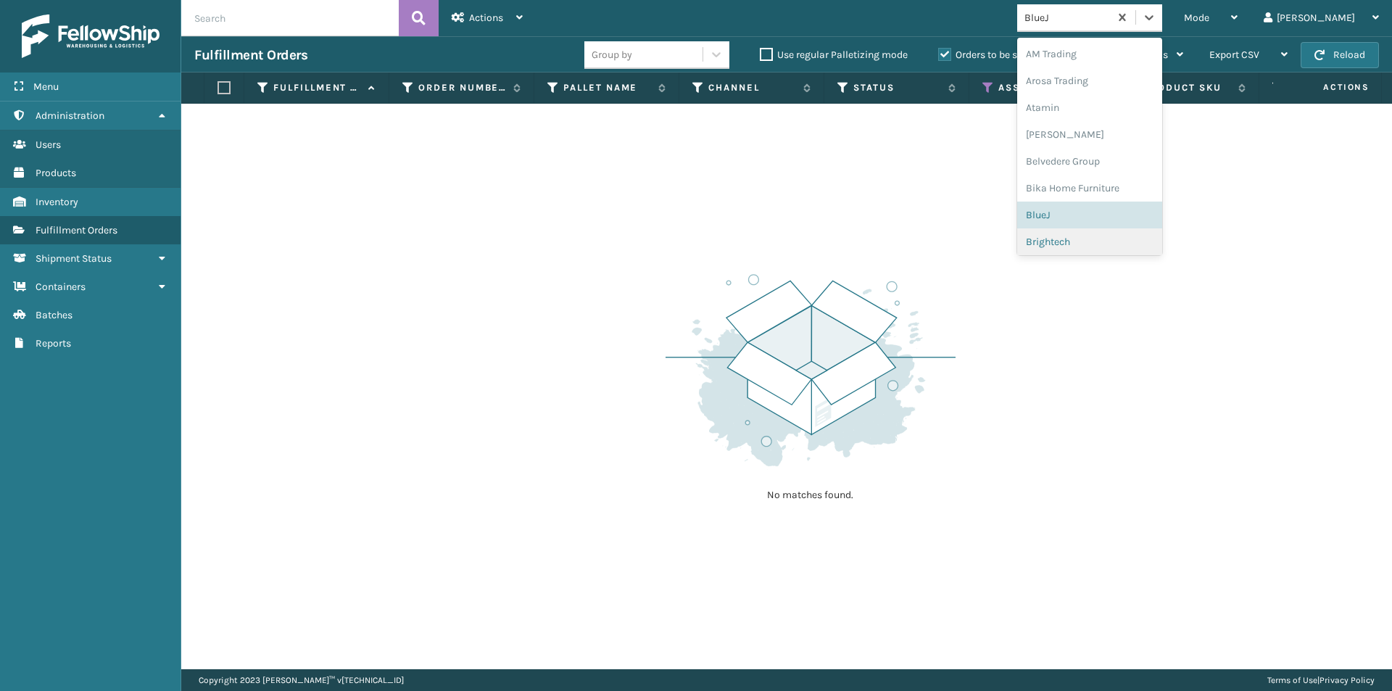
click at [1112, 251] on div "Brightech" at bounding box center [1089, 241] width 145 height 27
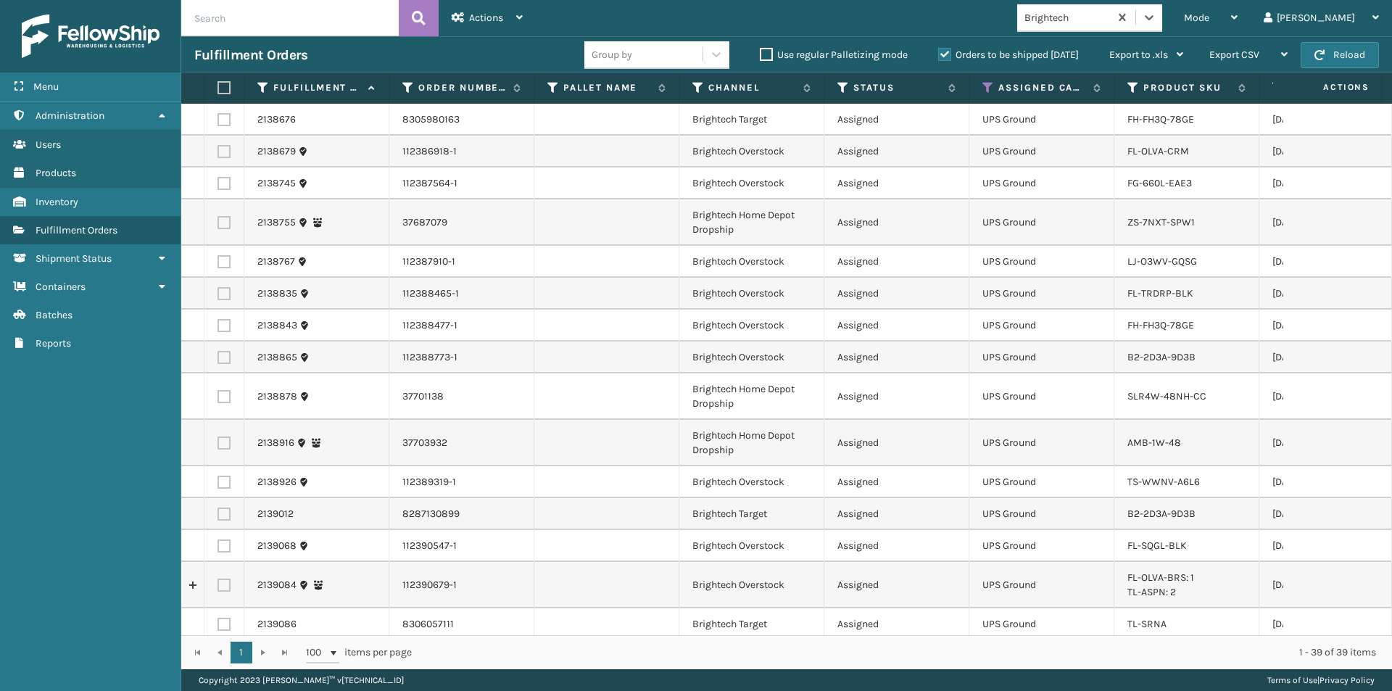
click at [223, 83] on label at bounding box center [221, 87] width 9 height 13
click at [218, 83] on input "checkbox" at bounding box center [217, 87] width 1 height 9
checkbox input "true"
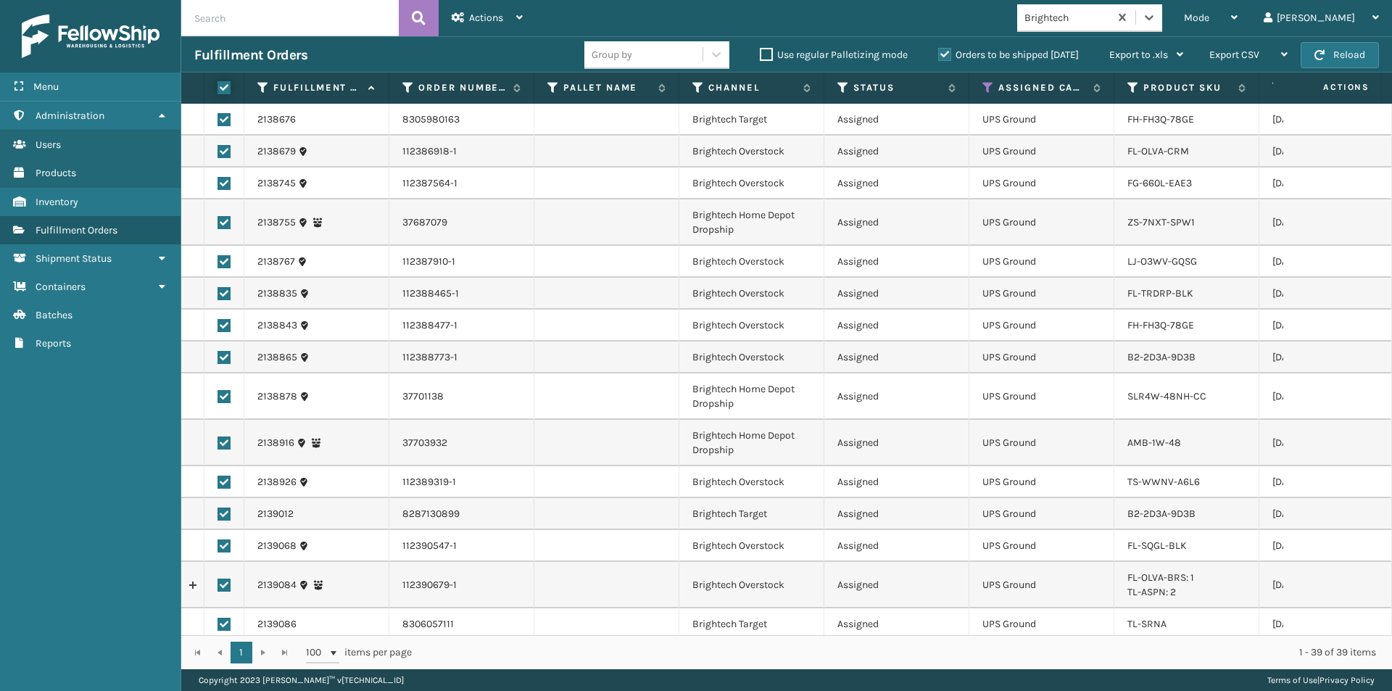
checkbox input "true"
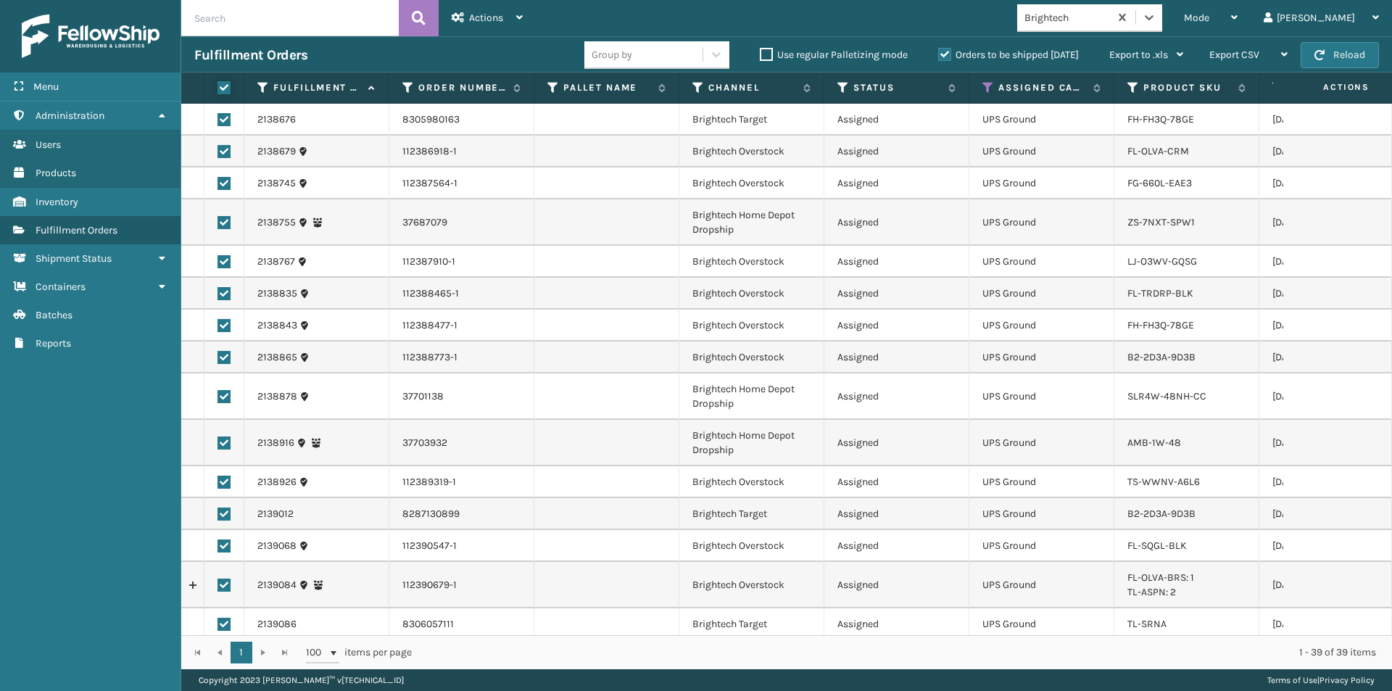
checkbox input "true"
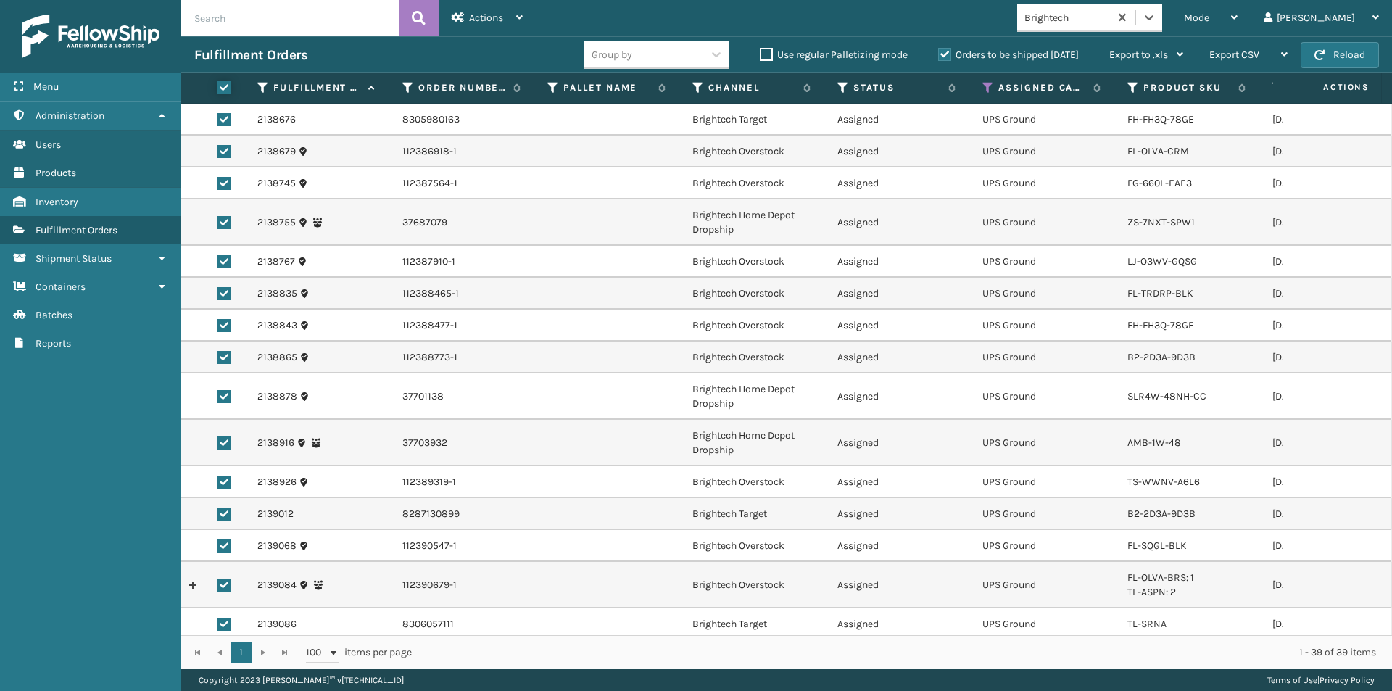
checkbox input "true"
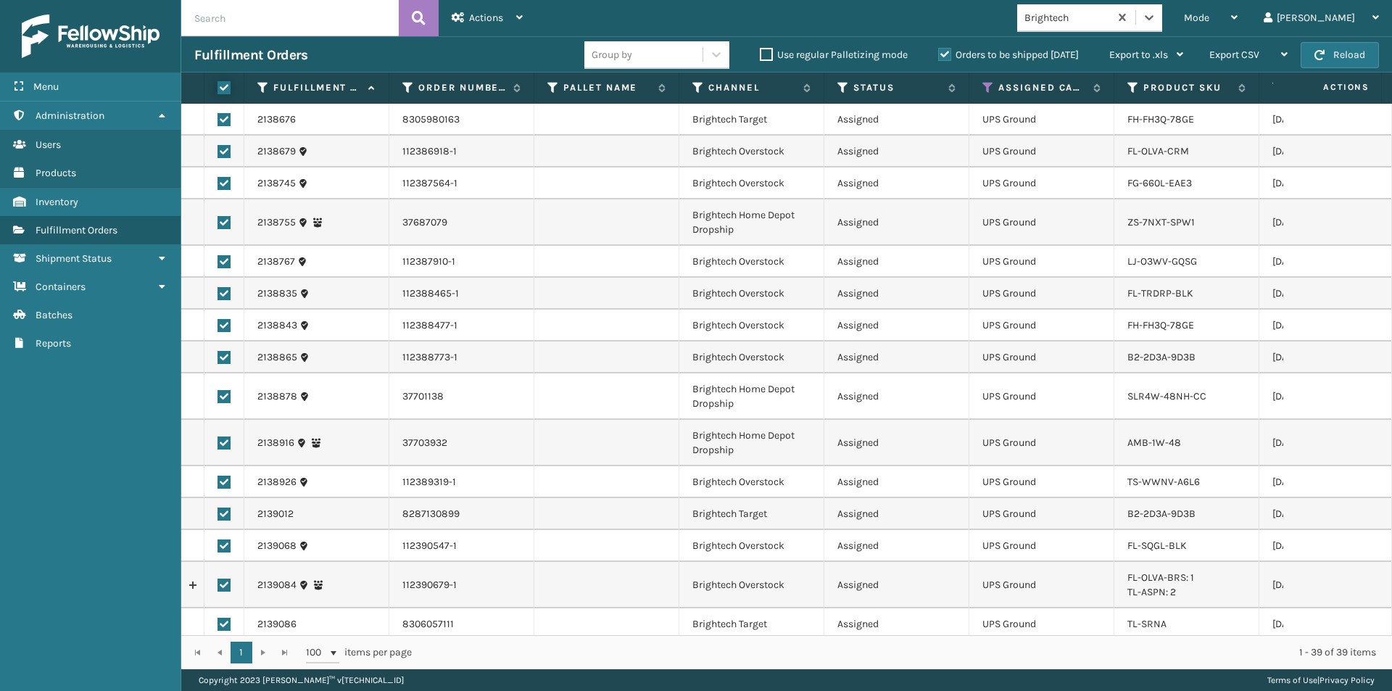
checkbox input "true"
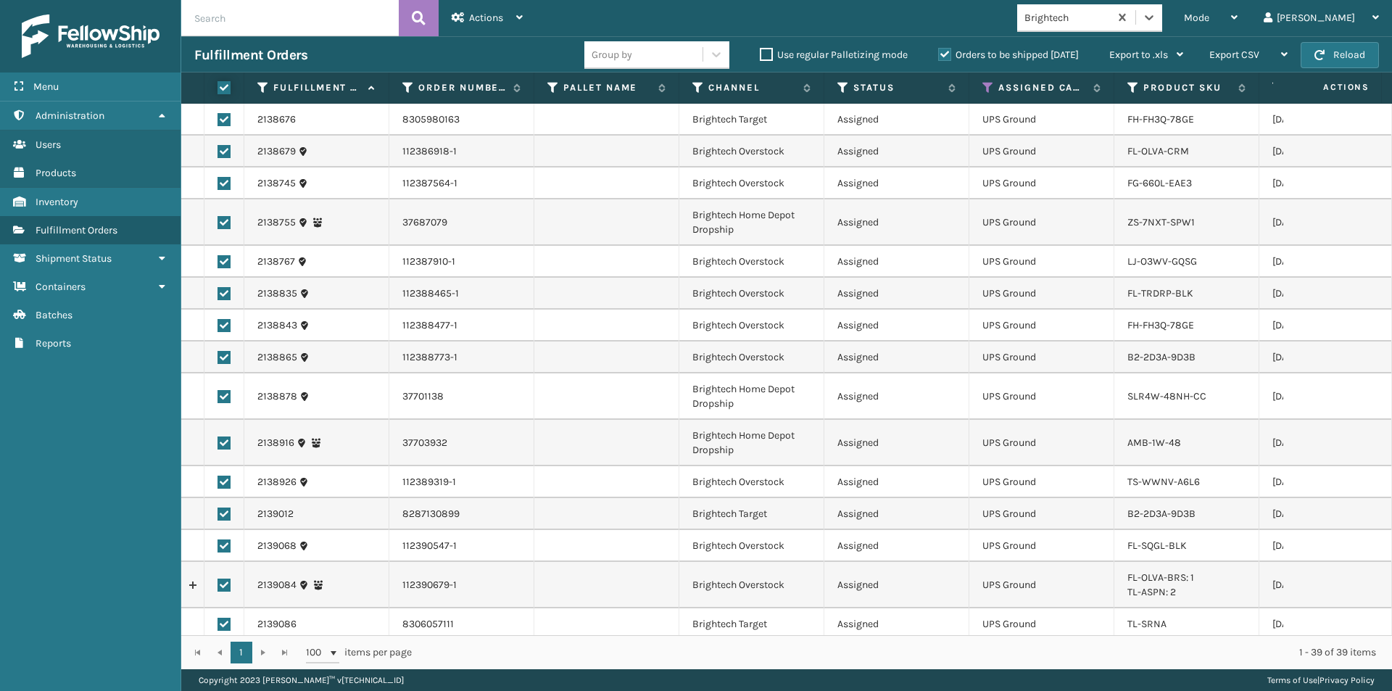
checkbox input "true"
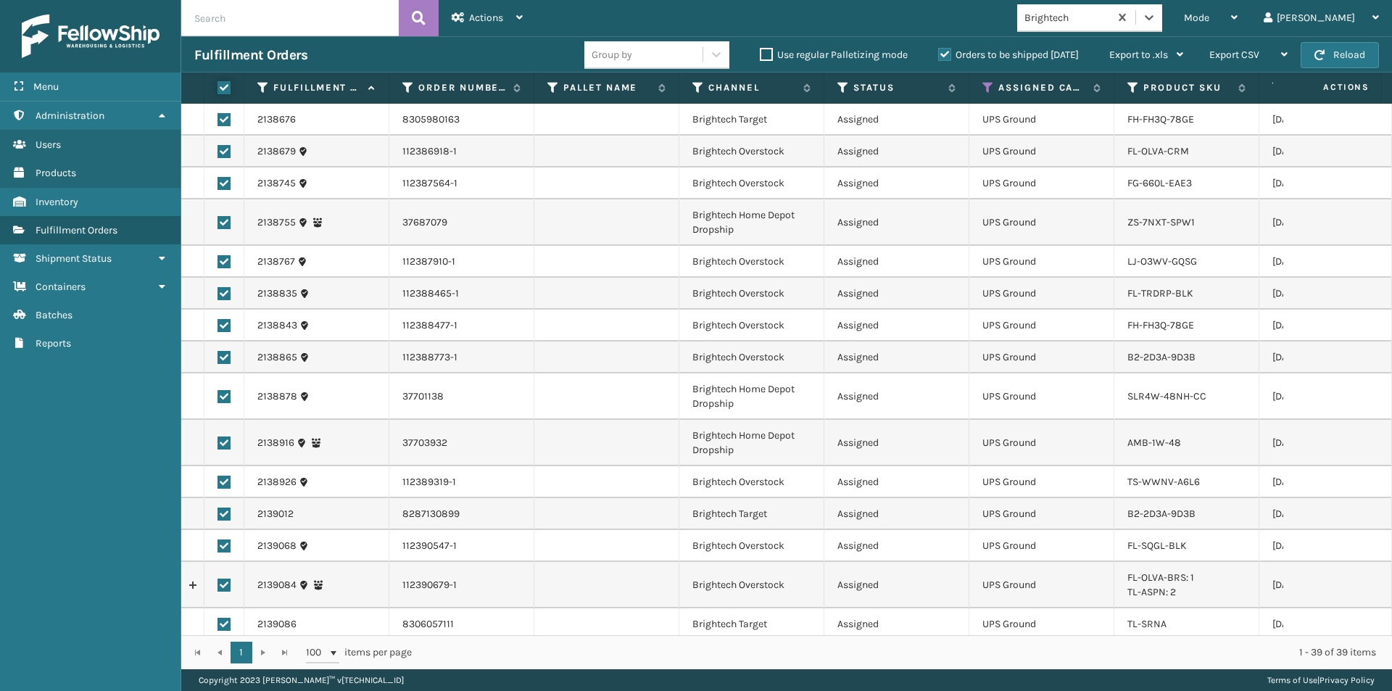
checkbox input "true"
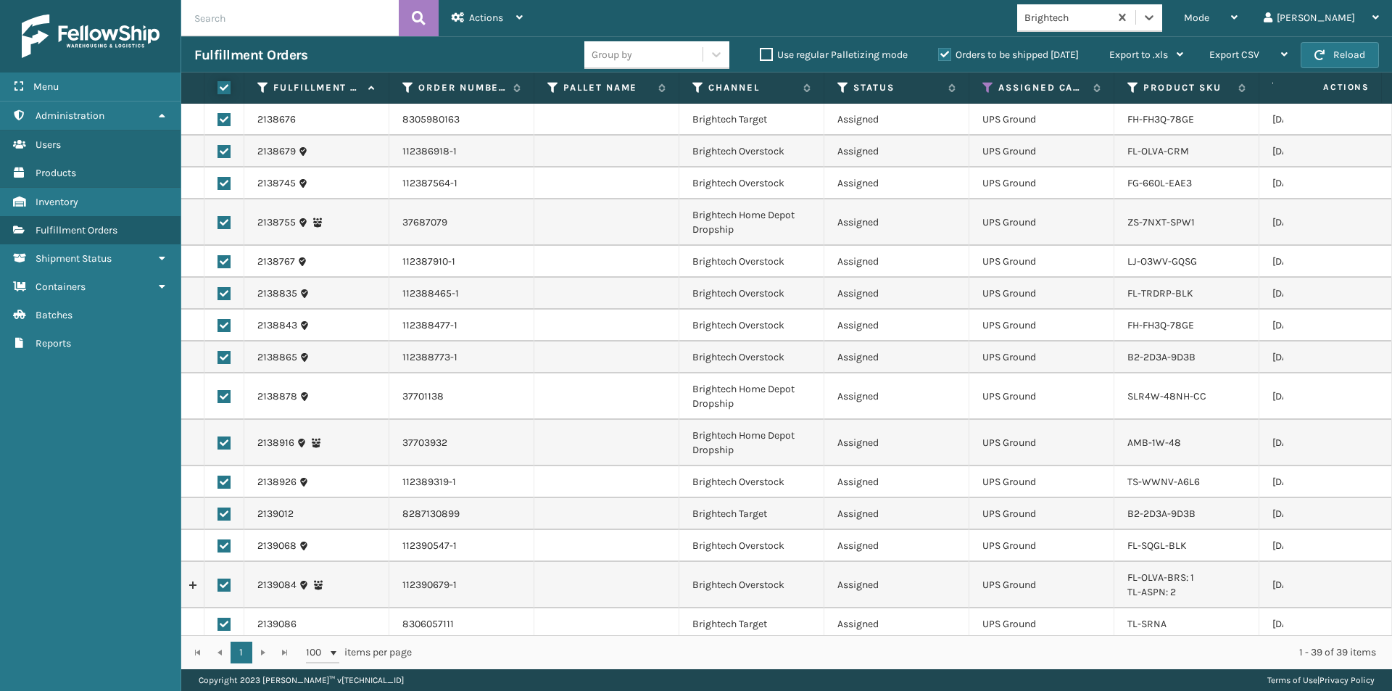
checkbox input "true"
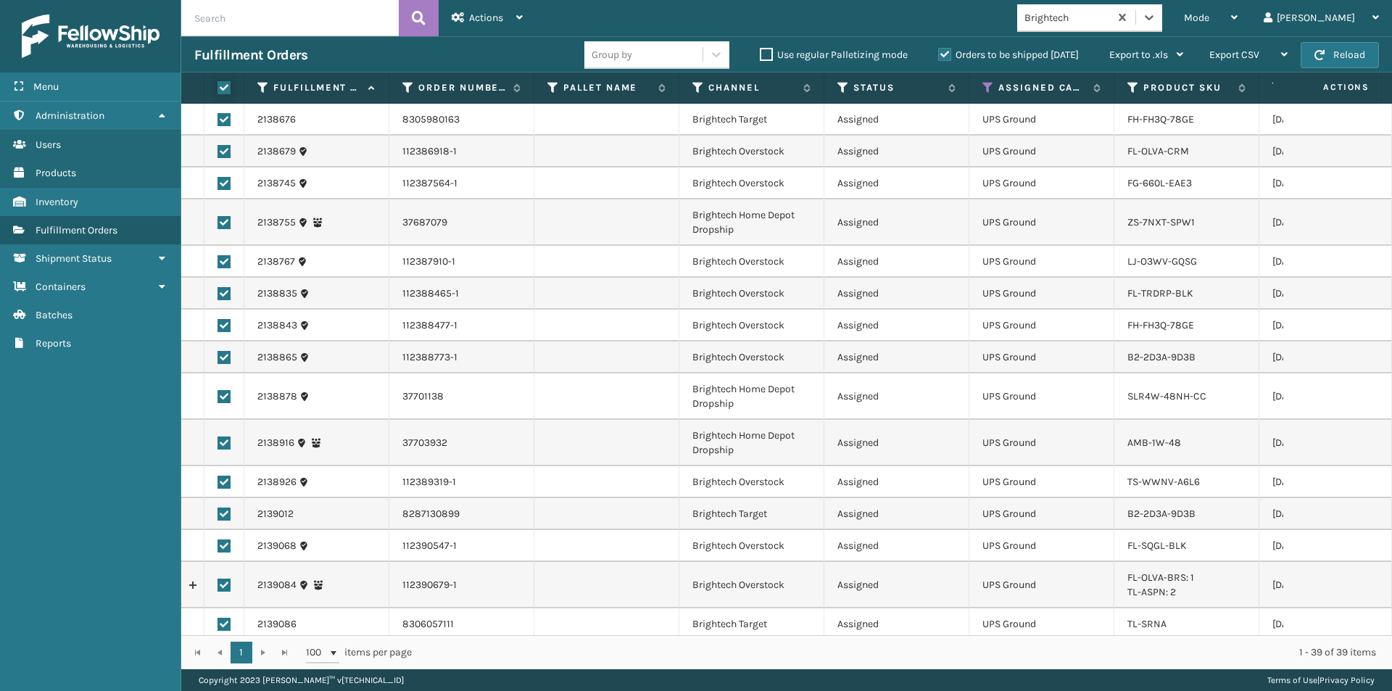
checkbox input "true"
click at [494, 17] on span "Actions" at bounding box center [486, 18] width 34 height 12
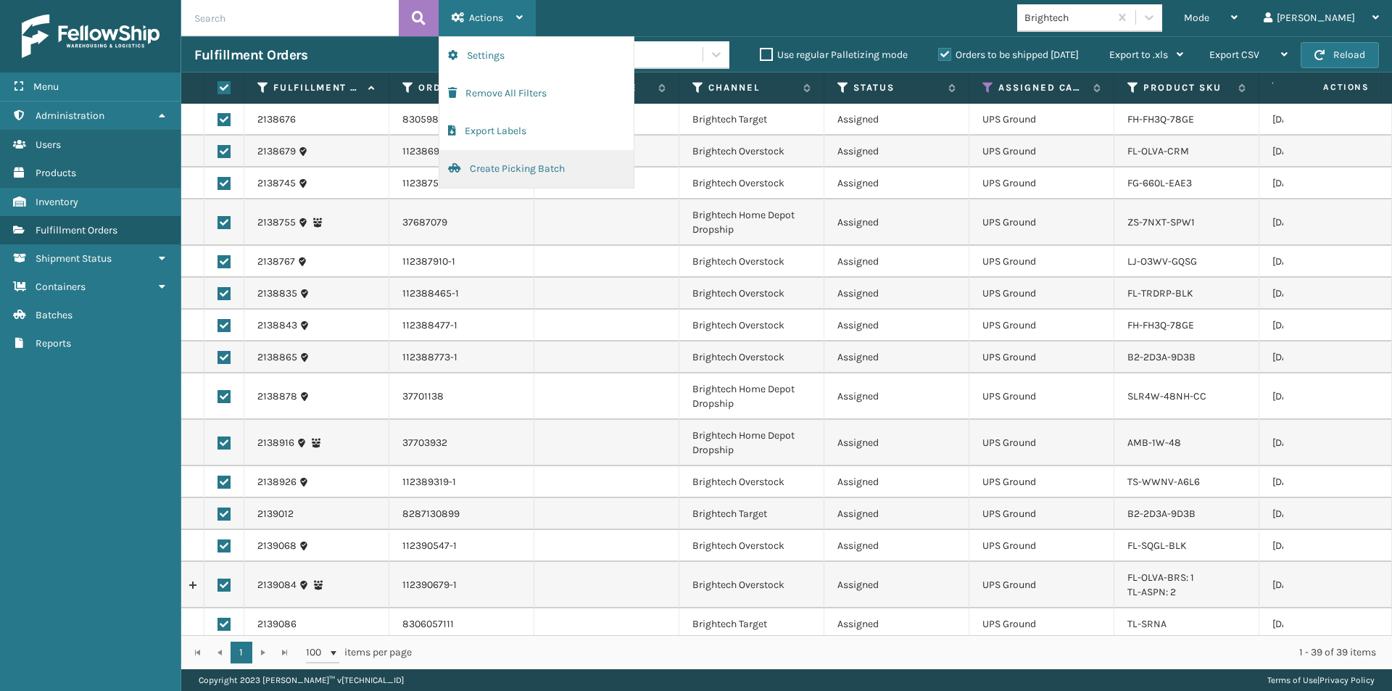
click at [504, 170] on button "Create Picking Batch" at bounding box center [536, 169] width 194 height 38
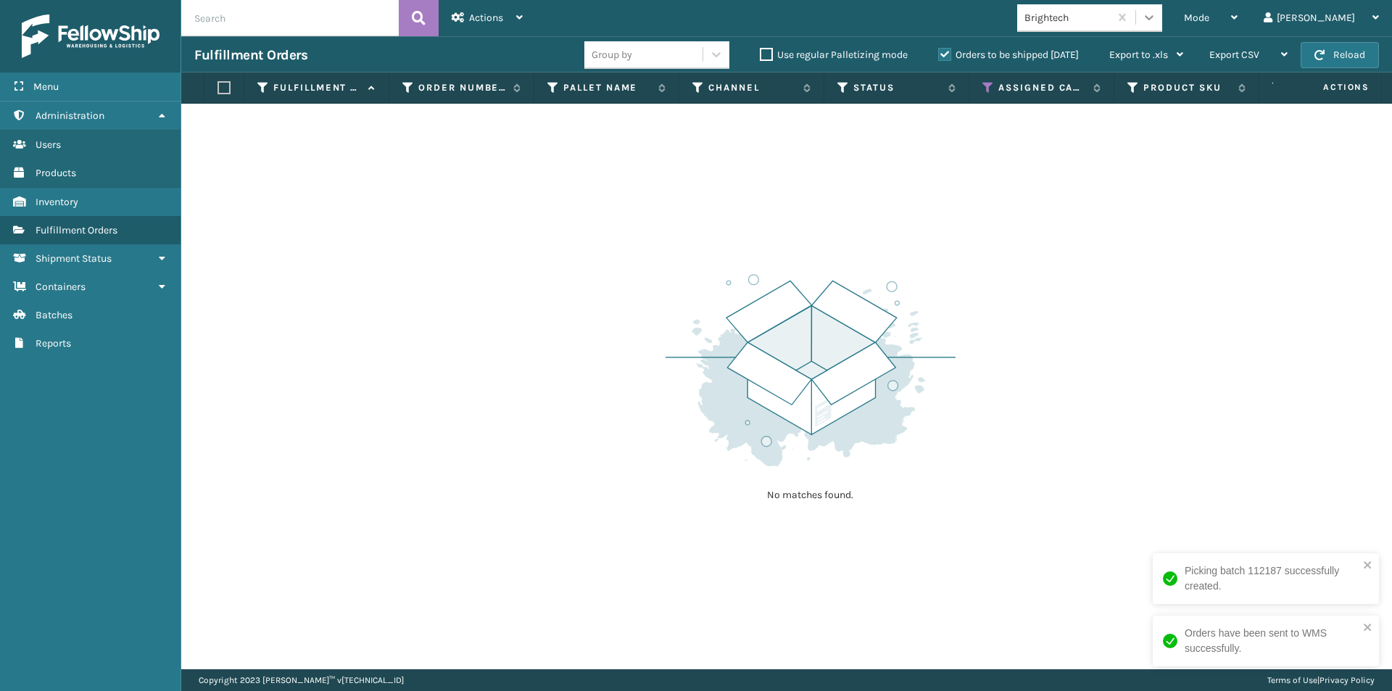
click at [1162, 26] on div at bounding box center [1149, 17] width 26 height 26
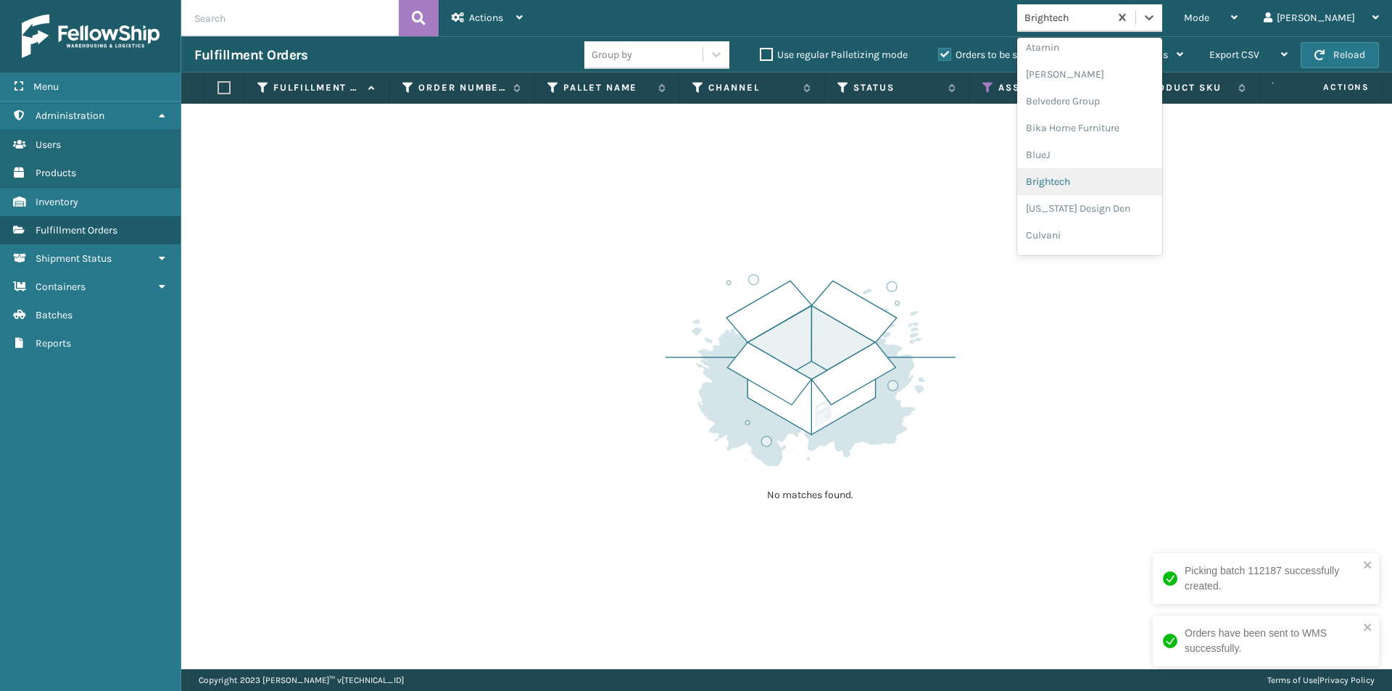
scroll to position [81, 0]
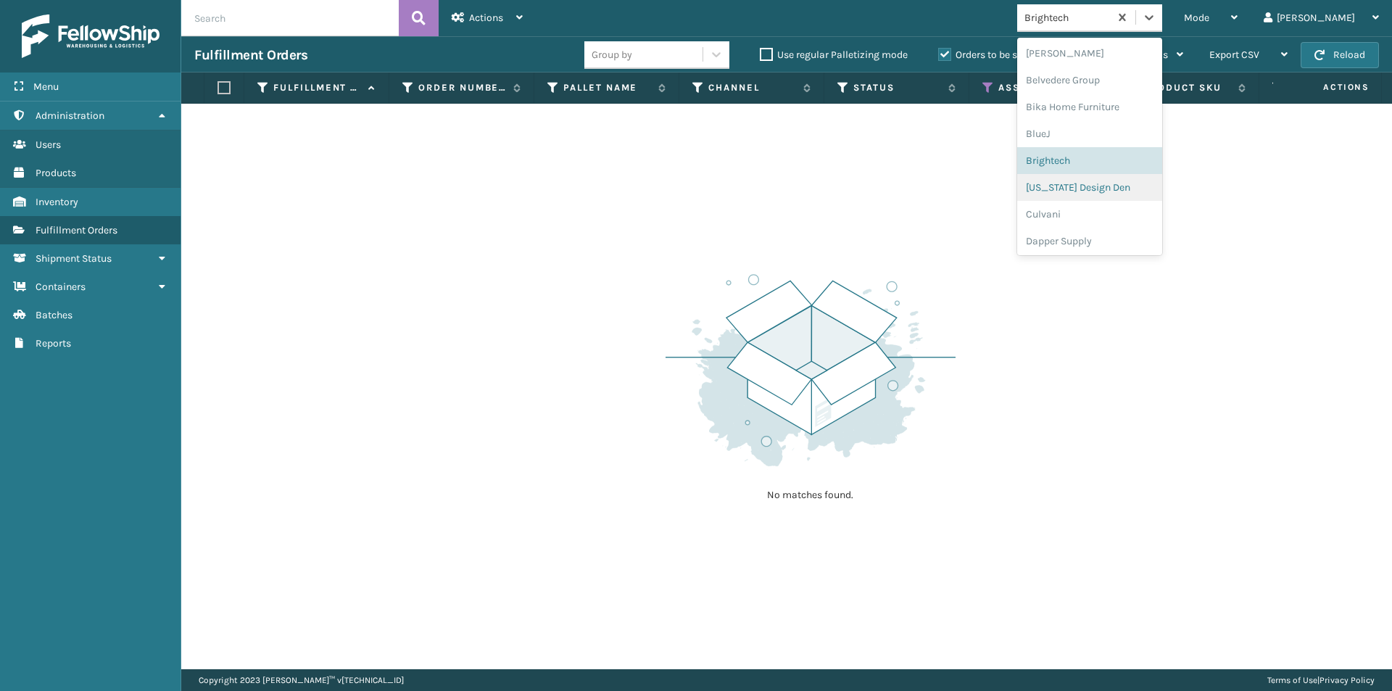
click at [1137, 194] on div "[US_STATE] Design Den" at bounding box center [1089, 187] width 145 height 27
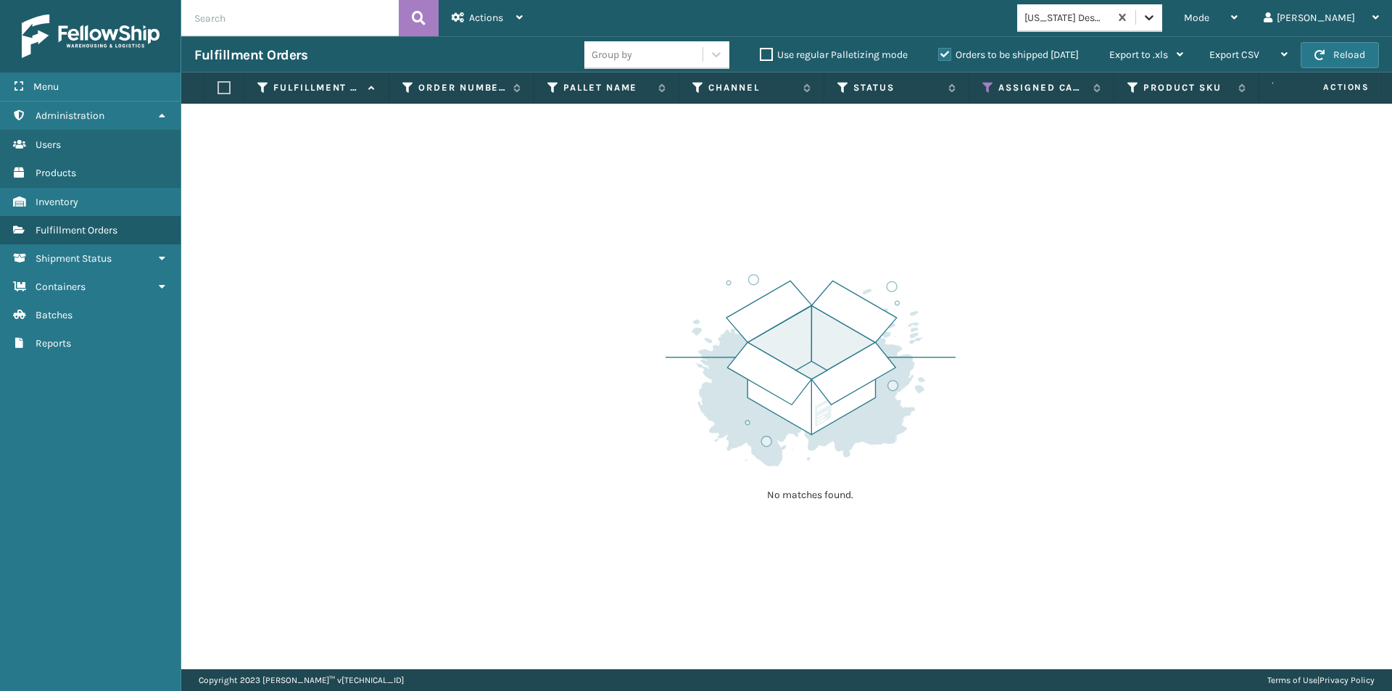
click at [1156, 14] on icon at bounding box center [1149, 17] width 14 height 14
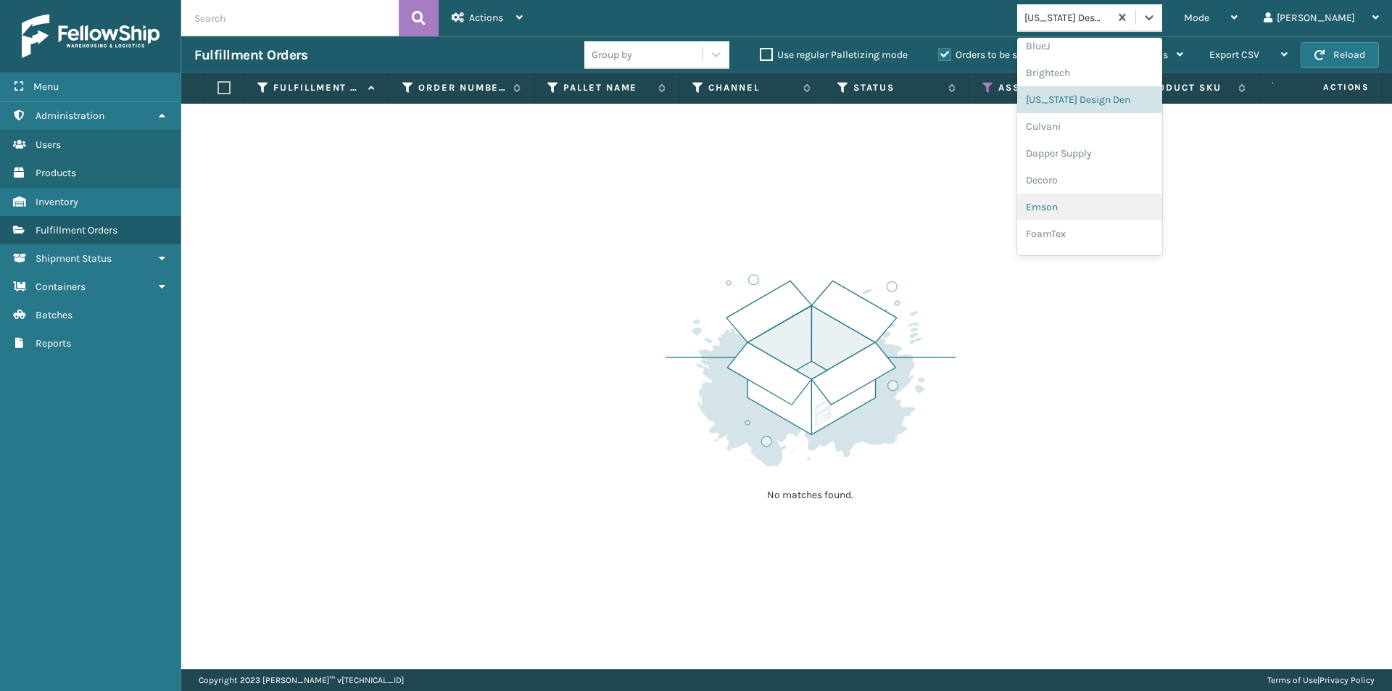
scroll to position [180, 0]
click at [1107, 120] on div "Culvani" at bounding box center [1089, 114] width 145 height 27
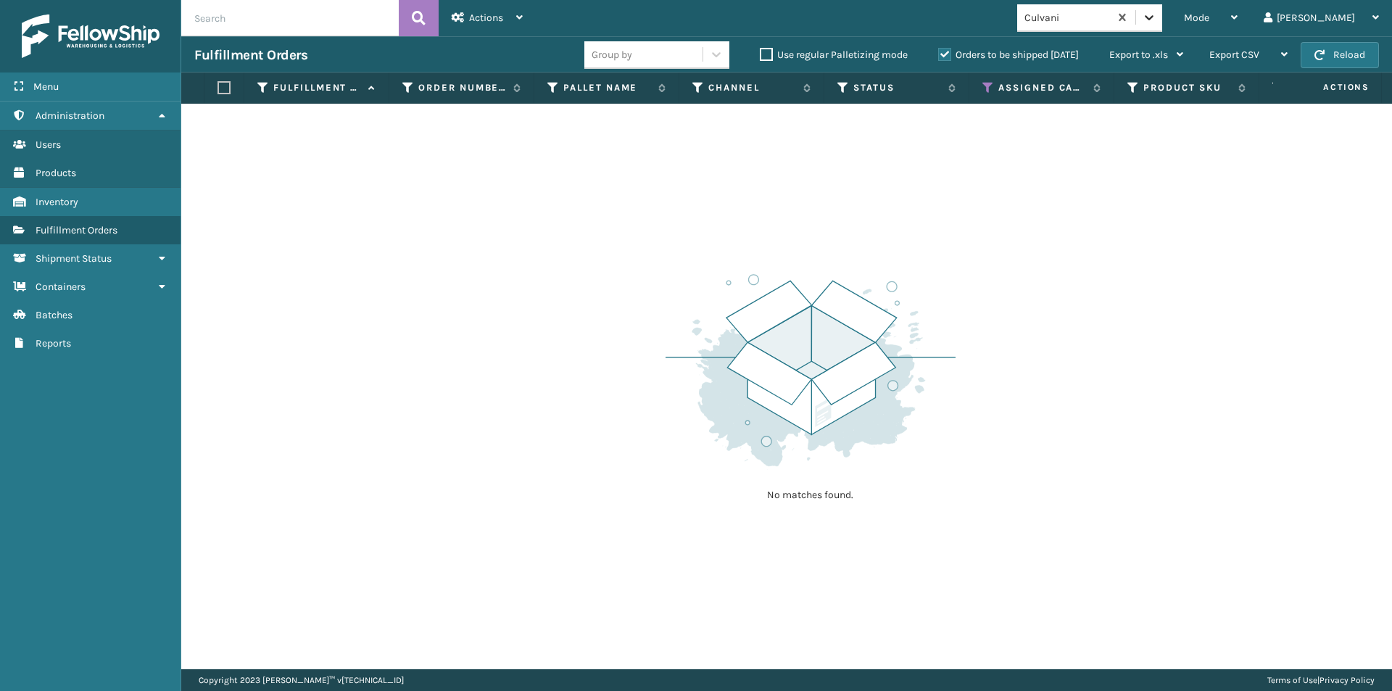
click at [1156, 22] on icon at bounding box center [1149, 17] width 14 height 14
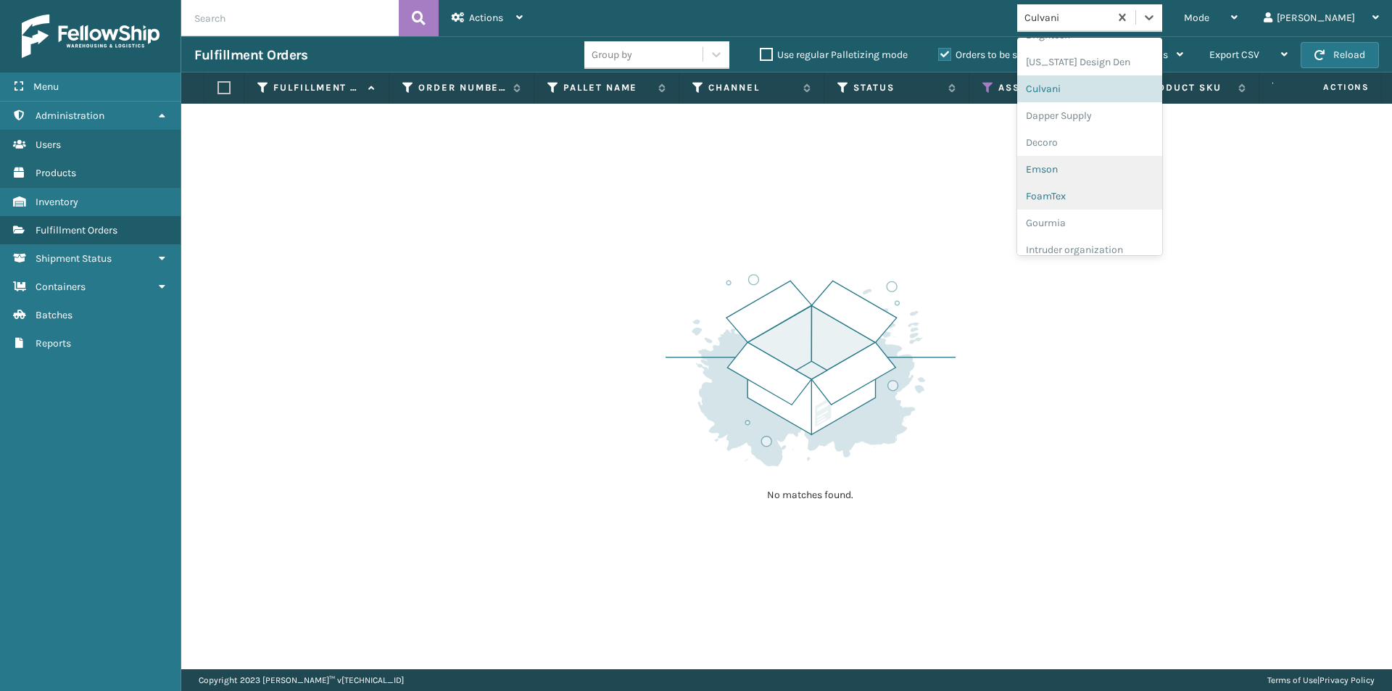
scroll to position [207, 0]
click at [1120, 110] on div "Dapper Supply" at bounding box center [1089, 114] width 145 height 27
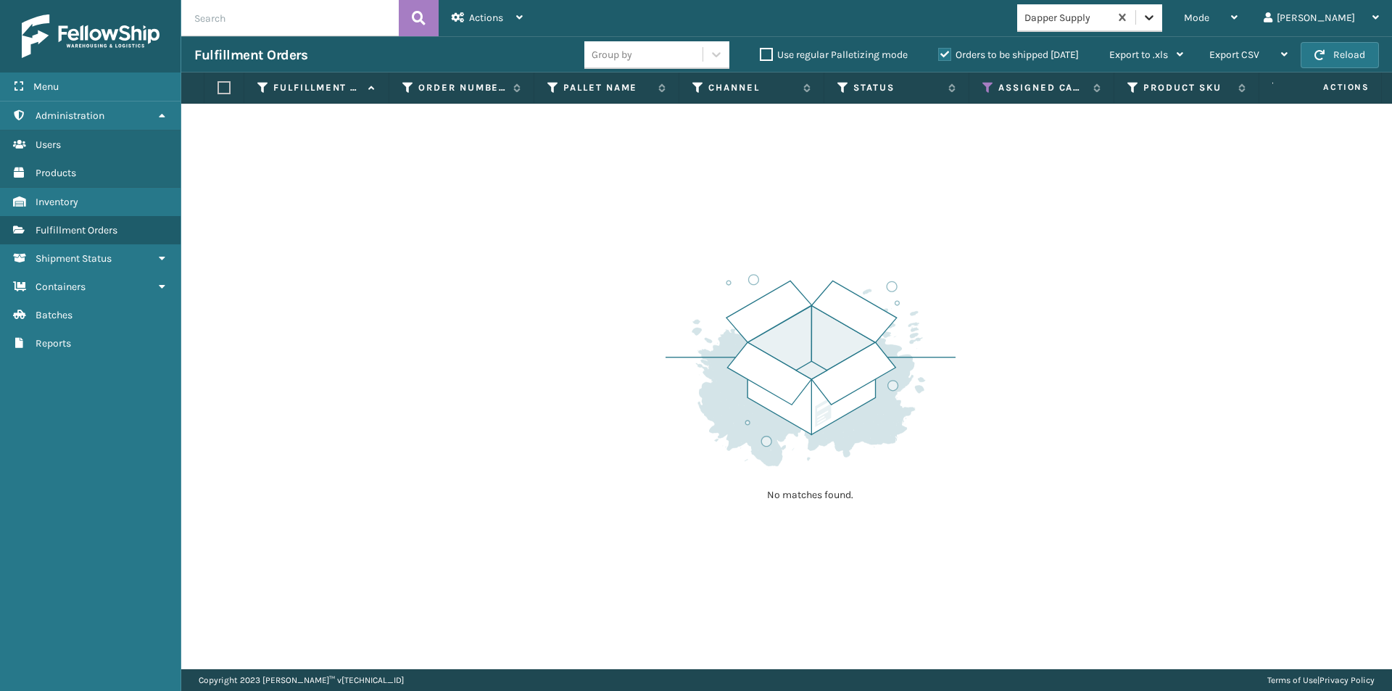
click at [1156, 17] on icon at bounding box center [1149, 17] width 14 height 14
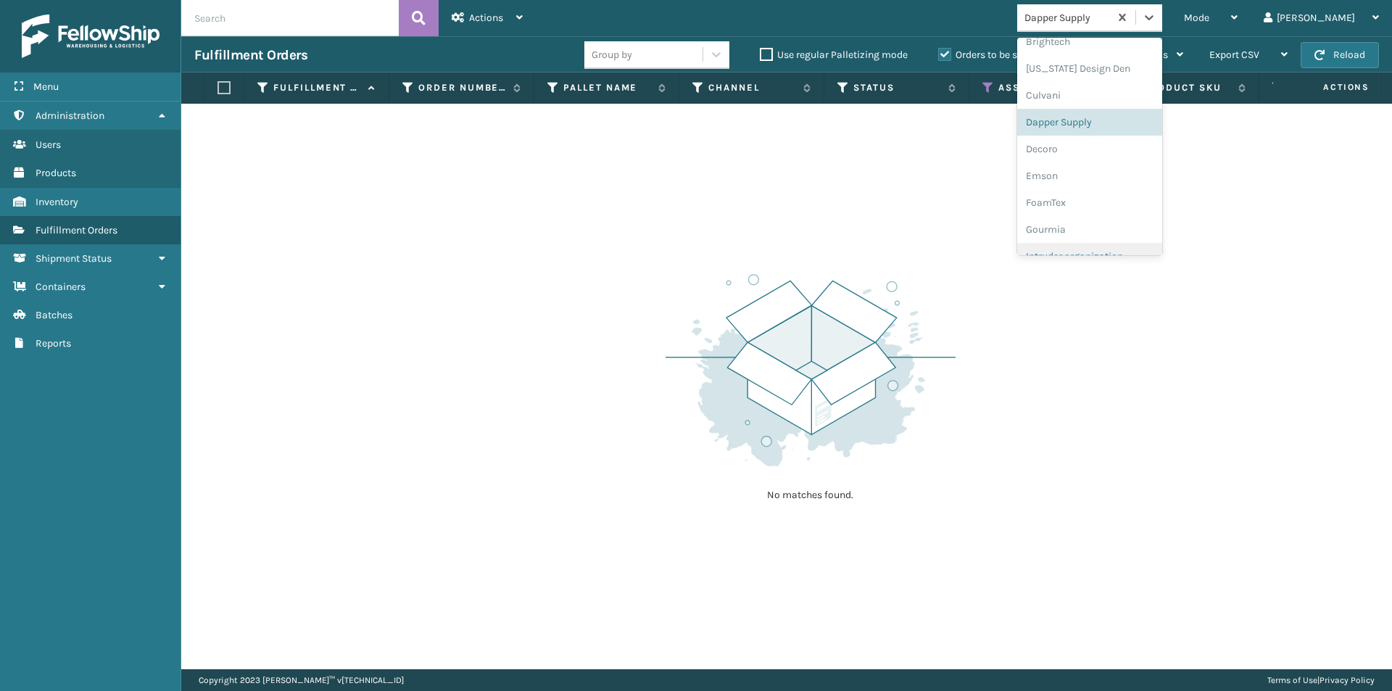
scroll to position [234, 0]
click at [1102, 119] on div "Decoro" at bounding box center [1089, 114] width 145 height 27
click at [1156, 22] on icon at bounding box center [1149, 17] width 14 height 14
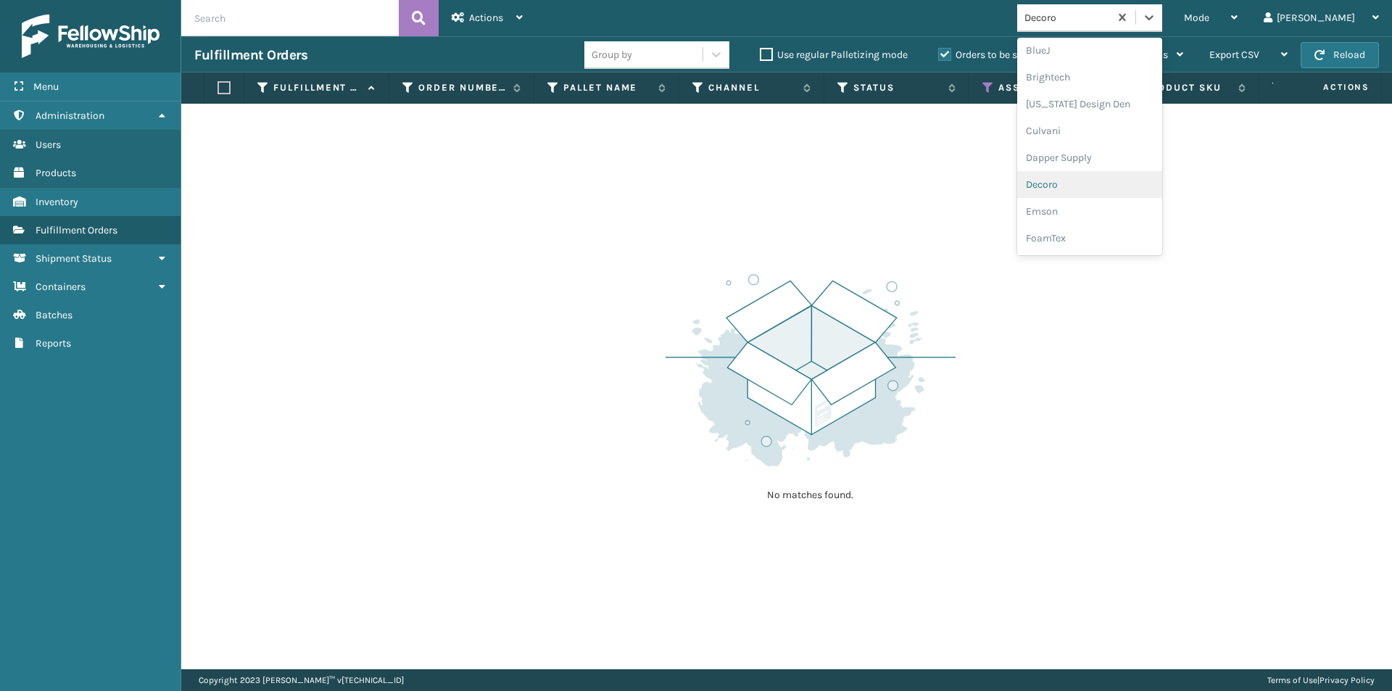
scroll to position [188, 0]
click at [1108, 186] on div "Emson" at bounding box center [1089, 187] width 145 height 27
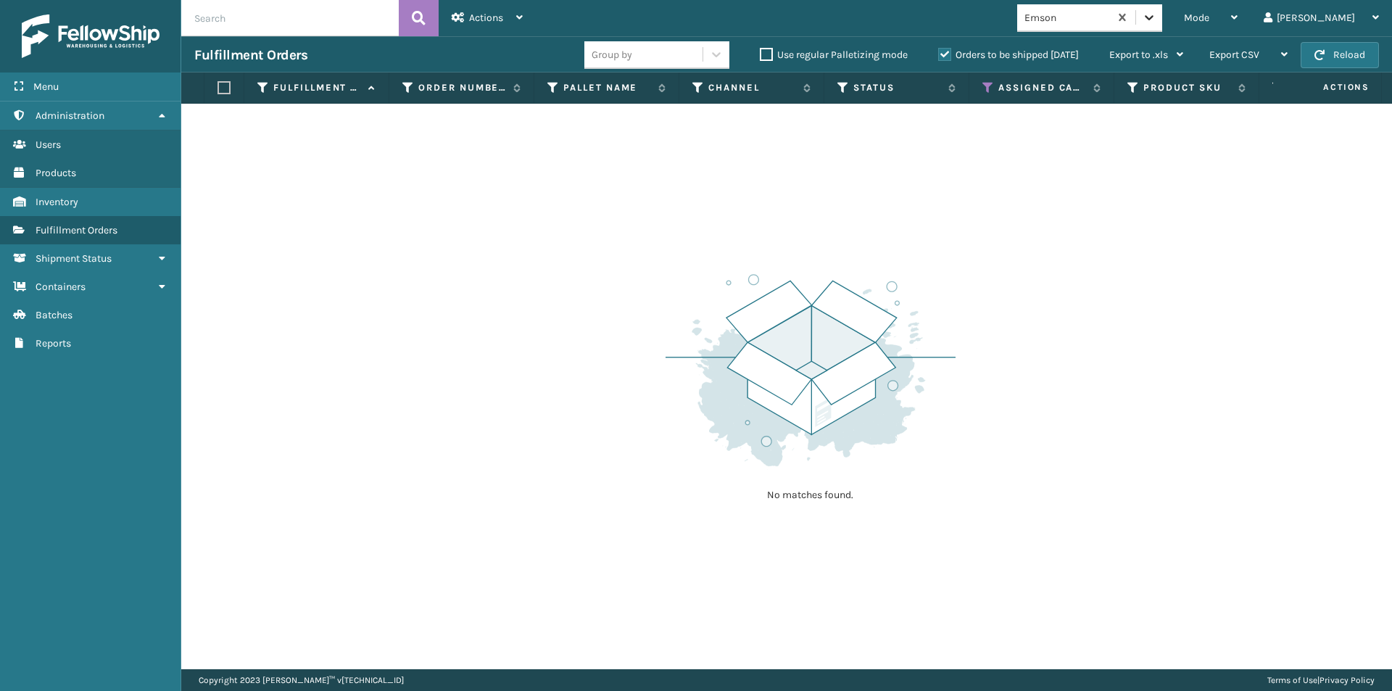
click at [1153, 19] on icon at bounding box center [1148, 17] width 9 height 5
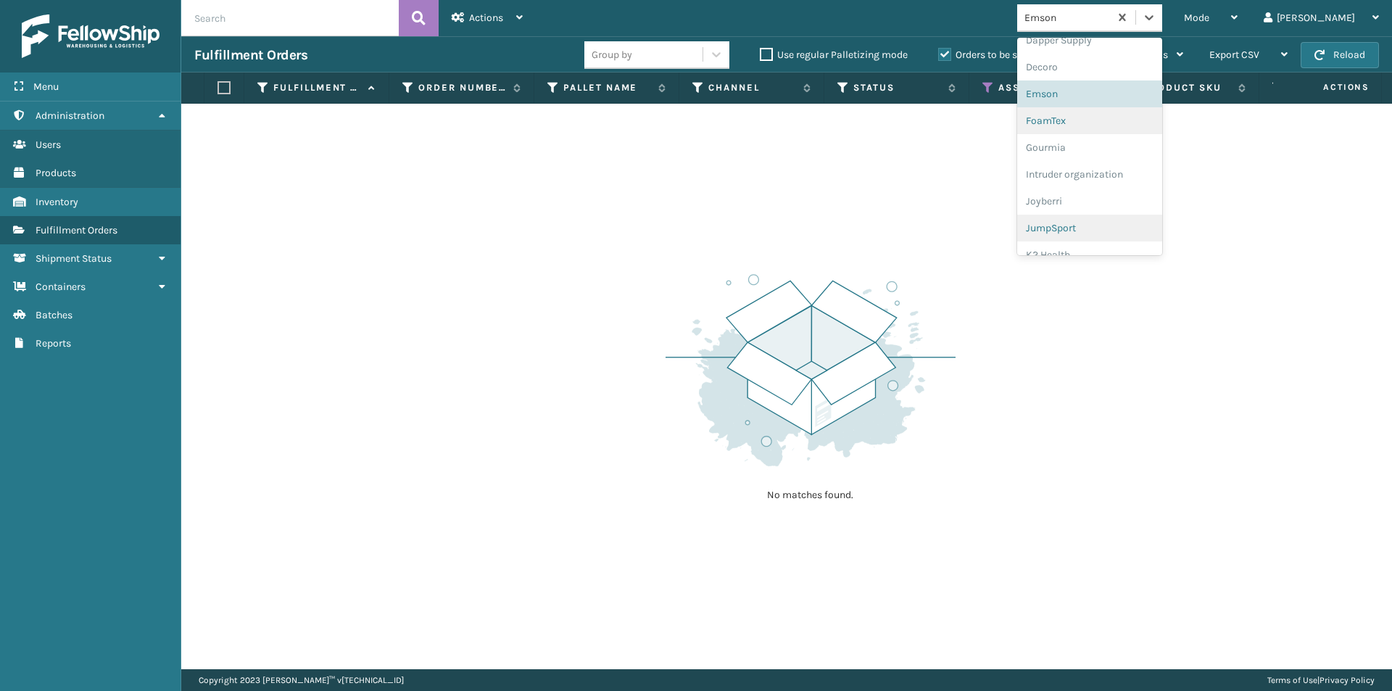
scroll to position [288, 0]
click at [1105, 125] on div "FoamTex" at bounding box center [1089, 114] width 145 height 27
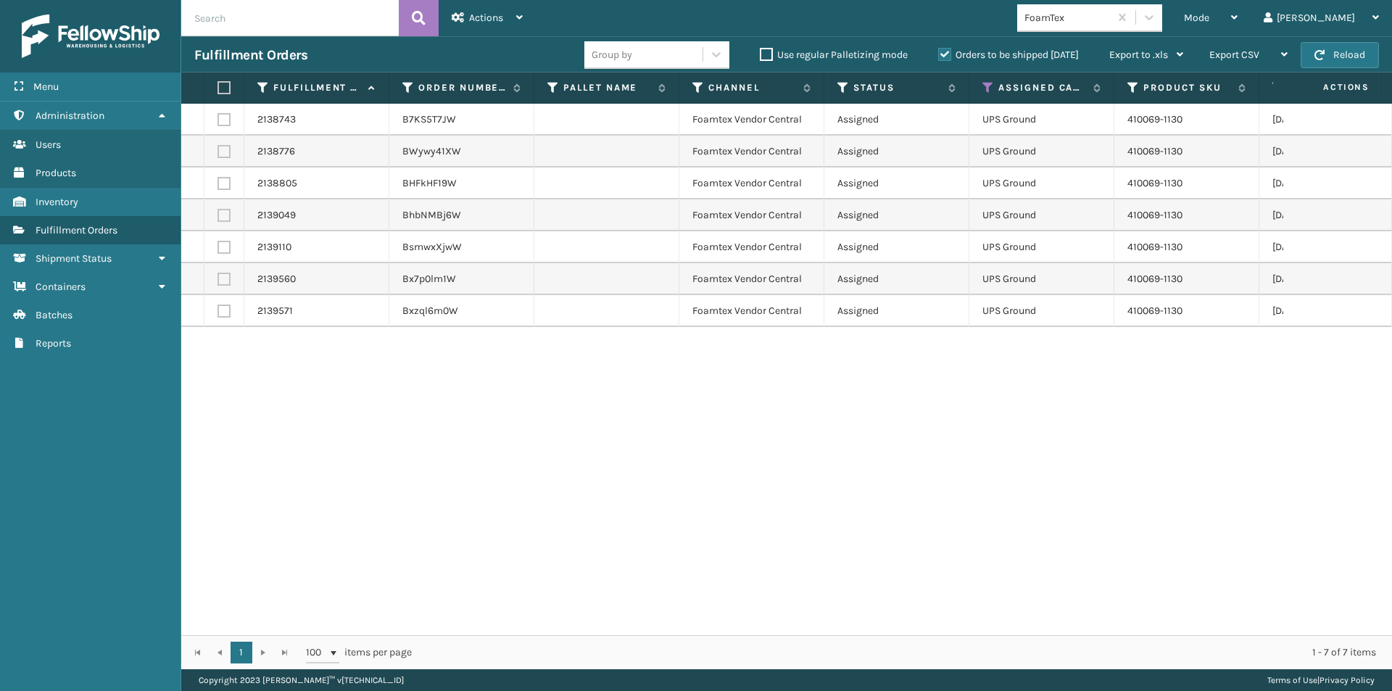
click at [223, 88] on label at bounding box center [221, 87] width 9 height 13
click at [218, 88] on input "checkbox" at bounding box center [217, 87] width 1 height 9
checkbox input "true"
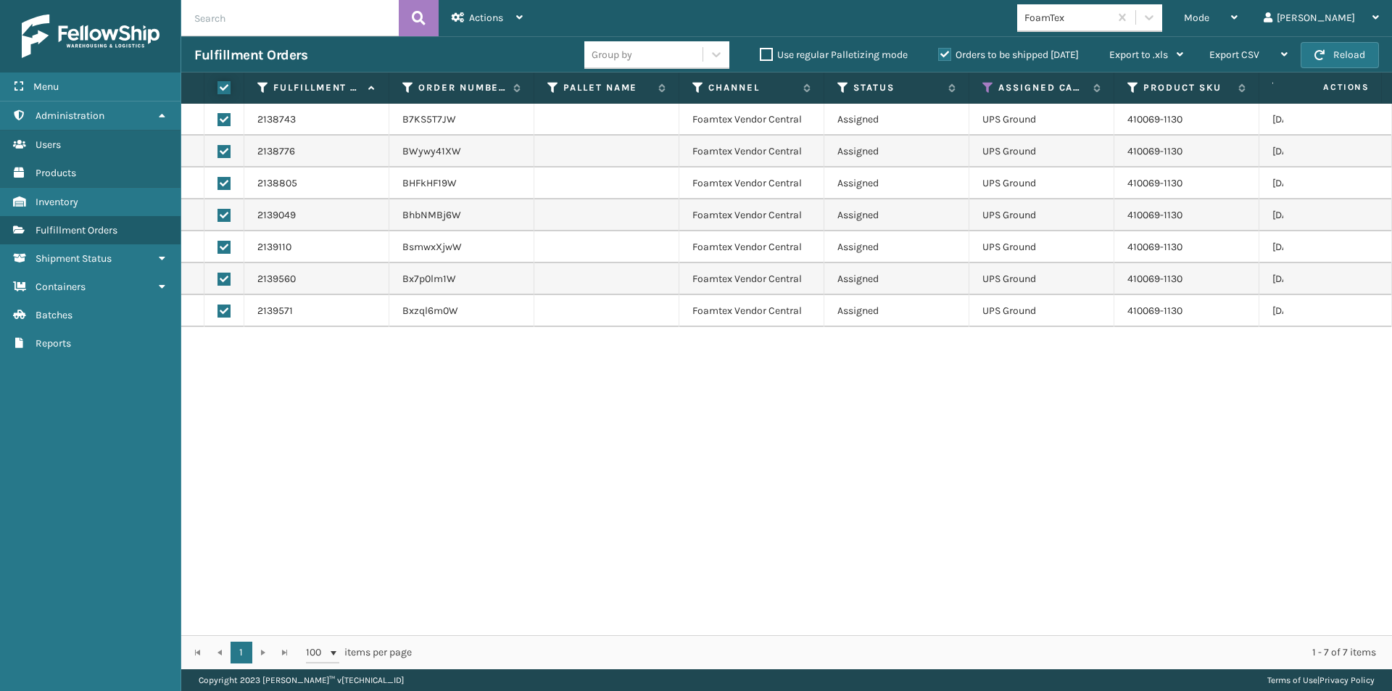
checkbox input "true"
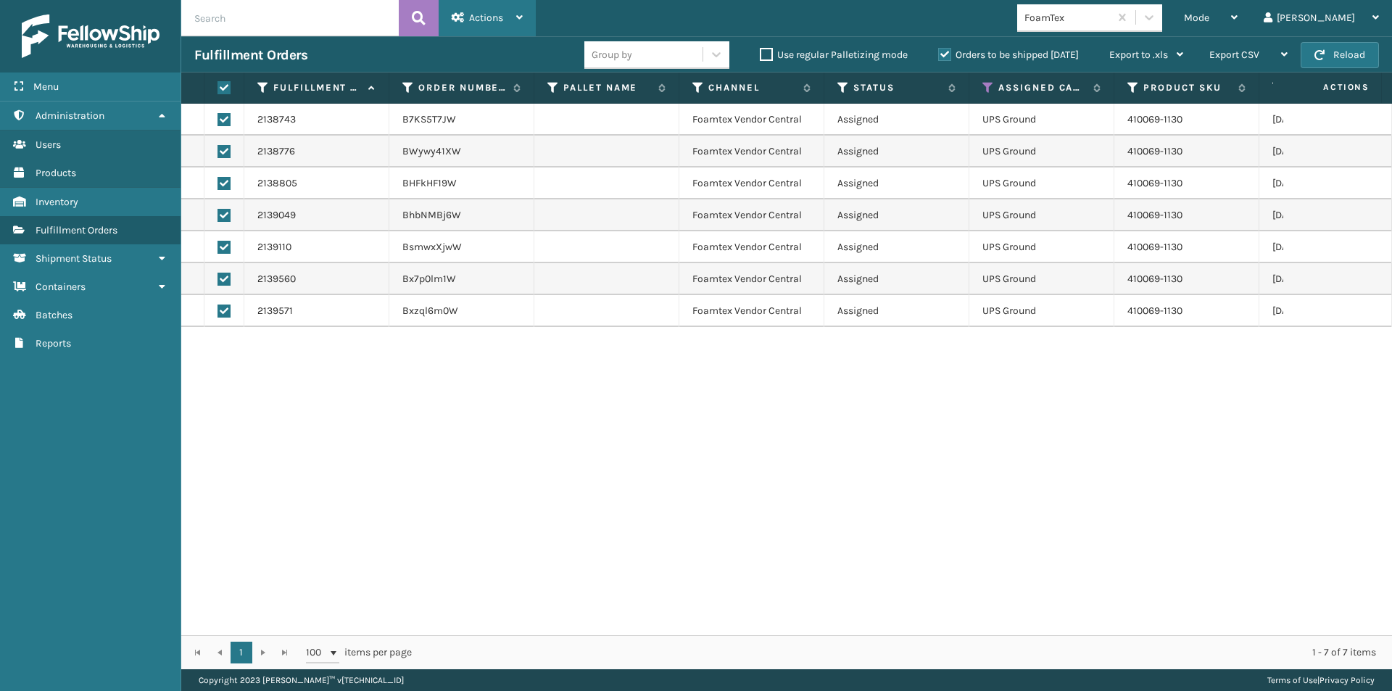
click at [470, 20] on span "Actions" at bounding box center [486, 18] width 34 height 12
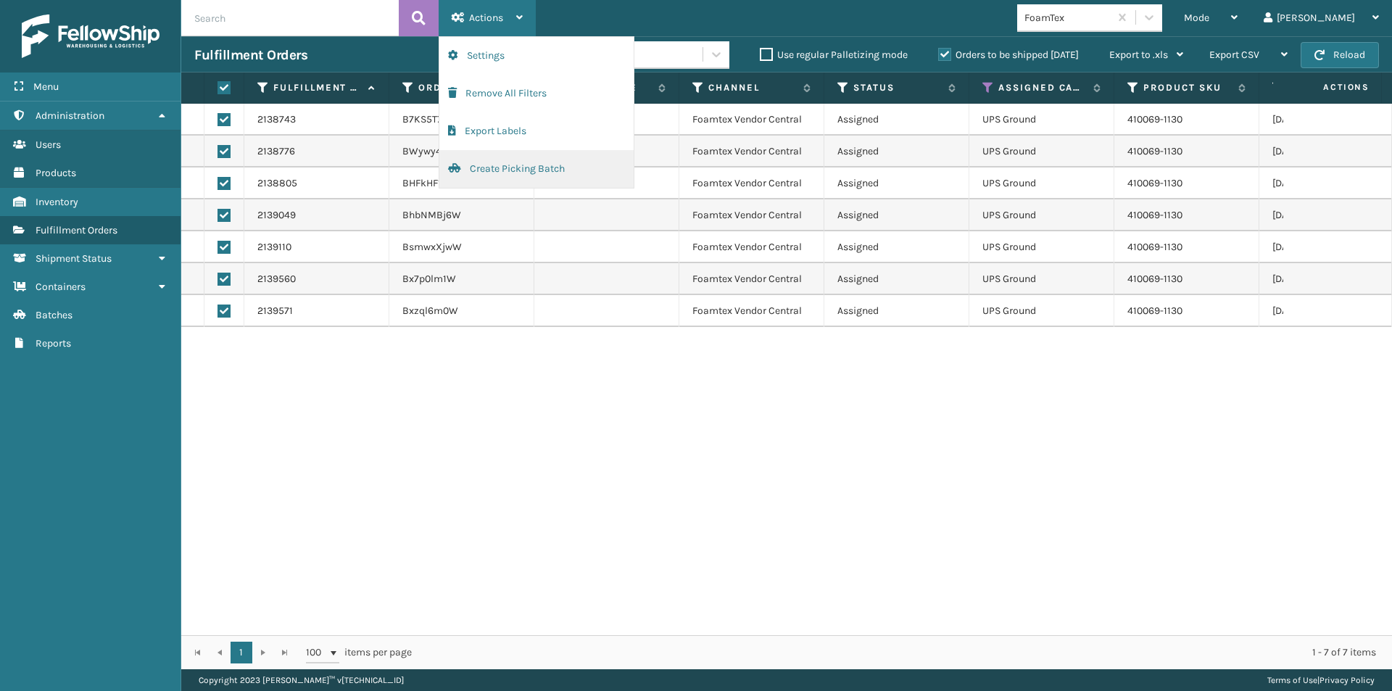
click at [492, 175] on button "Create Picking Batch" at bounding box center [536, 169] width 194 height 38
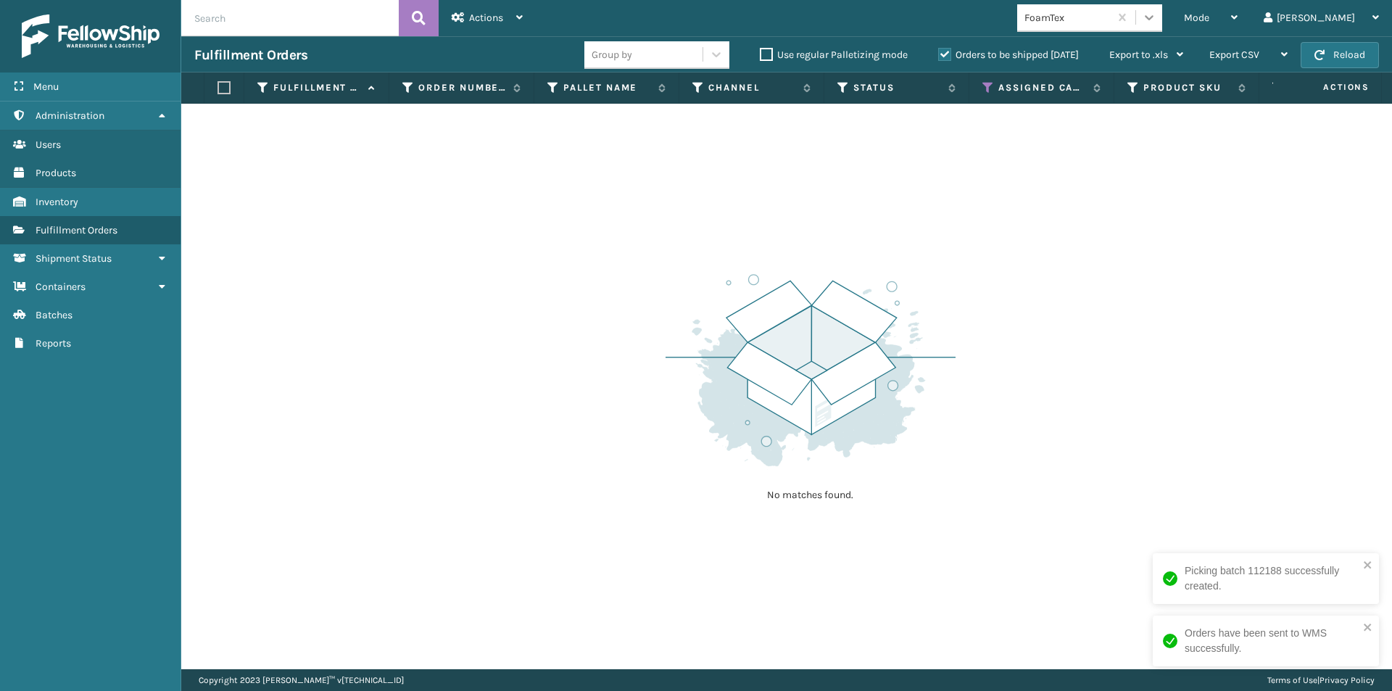
click at [1156, 16] on icon at bounding box center [1149, 17] width 14 height 14
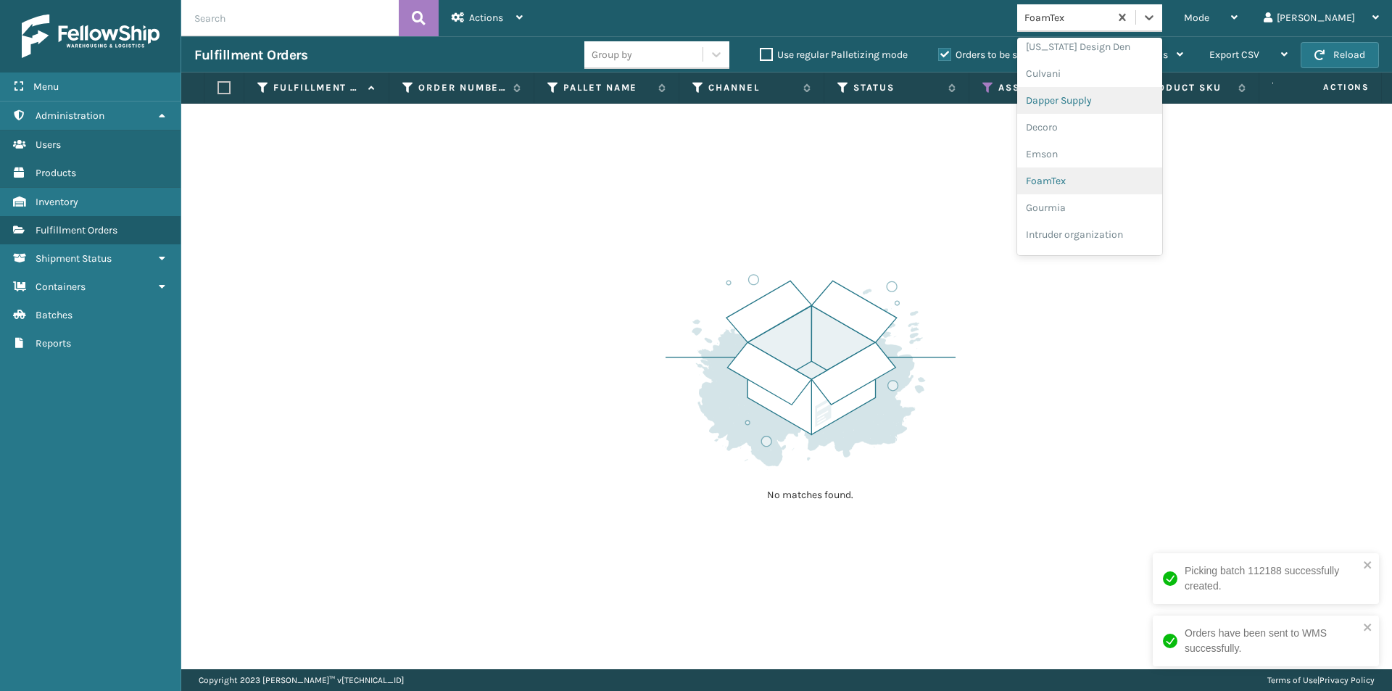
scroll to position [242, 0]
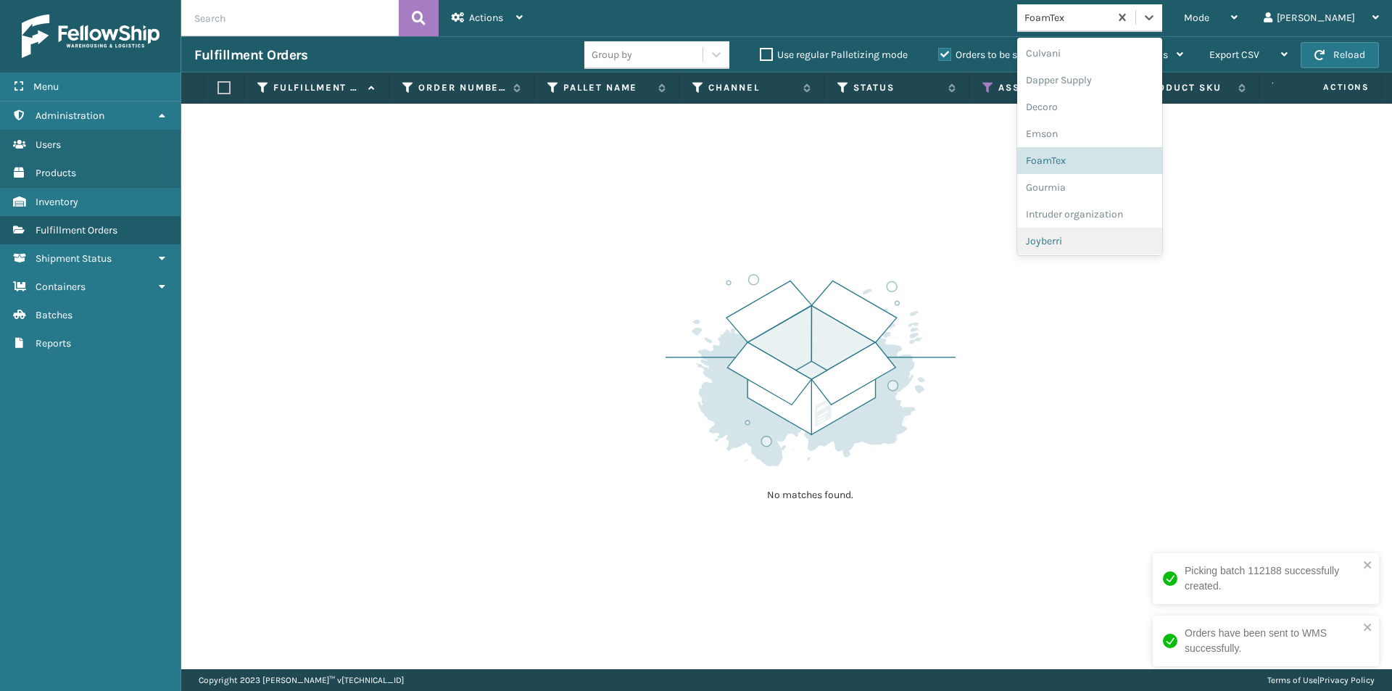
click at [1107, 240] on div "Joyberri" at bounding box center [1089, 241] width 145 height 27
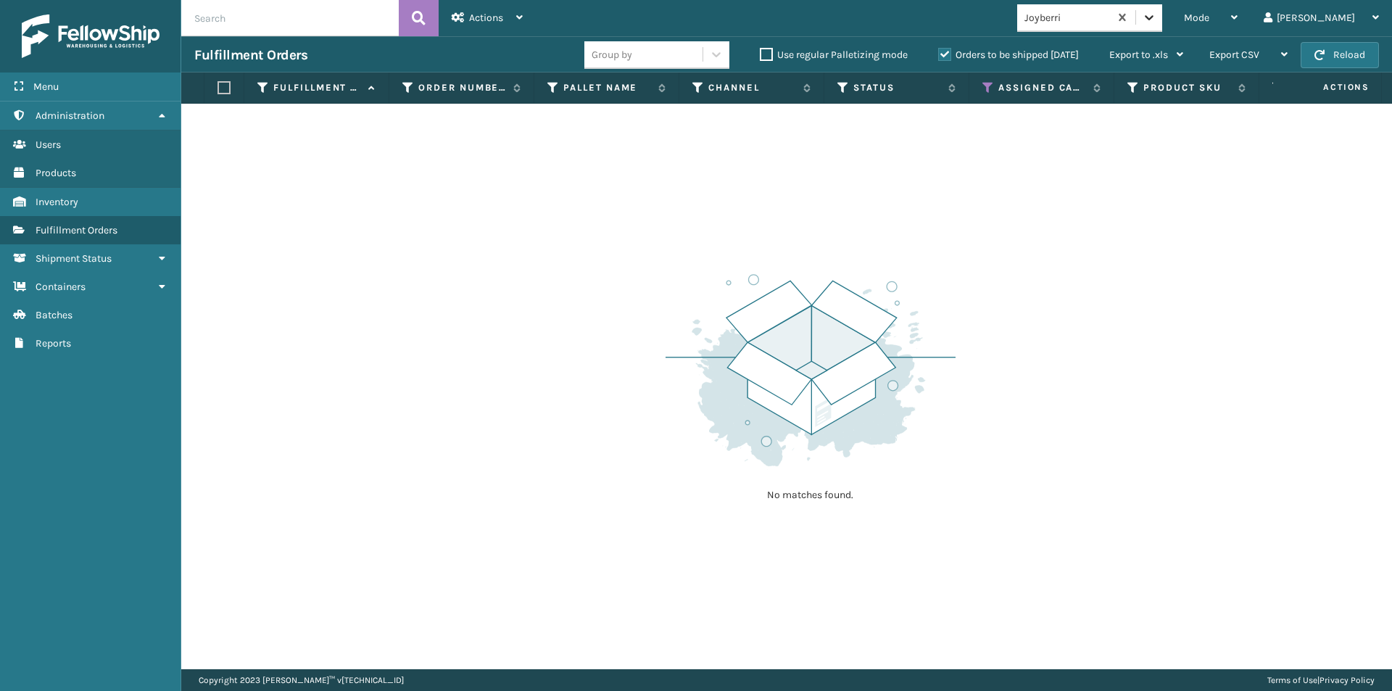
click at [1162, 19] on div at bounding box center [1149, 17] width 26 height 26
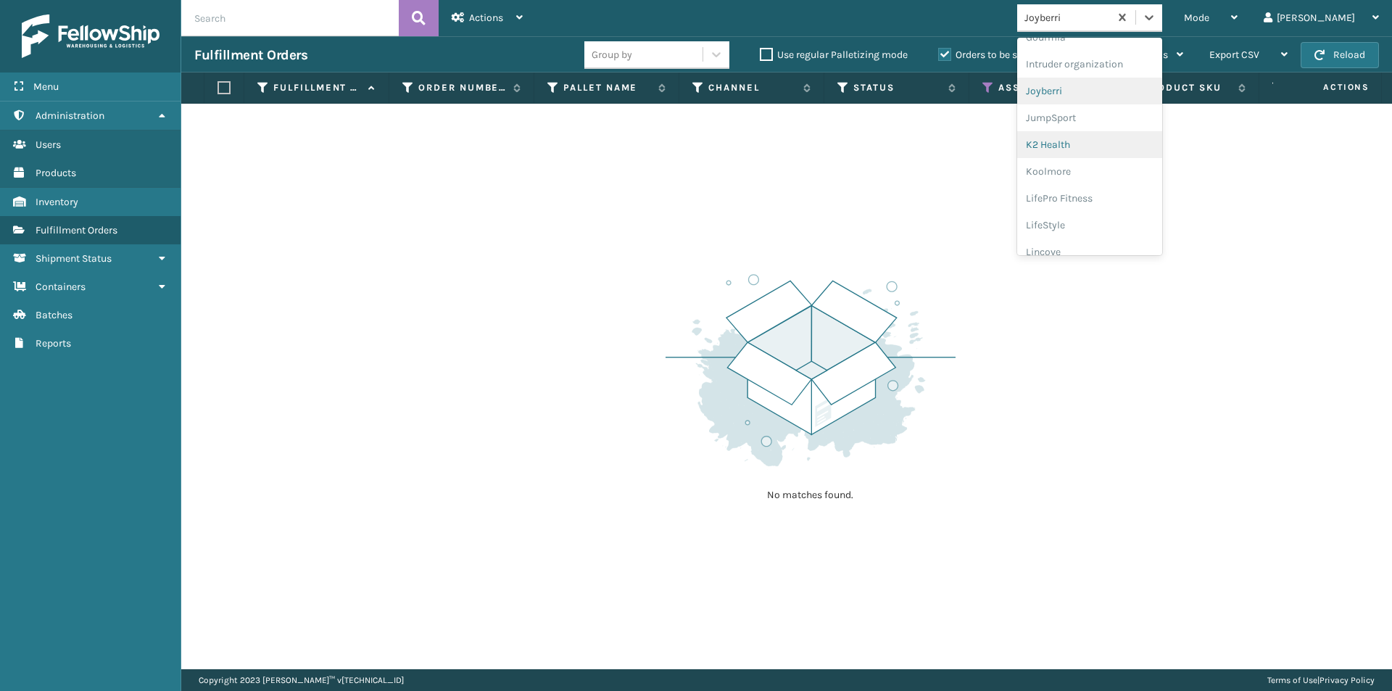
scroll to position [395, 0]
click at [1117, 120] on div "JumpSport" at bounding box center [1089, 114] width 145 height 27
click at [1156, 15] on icon at bounding box center [1149, 17] width 14 height 14
click at [1115, 114] on div "K2 Health" at bounding box center [1089, 114] width 145 height 27
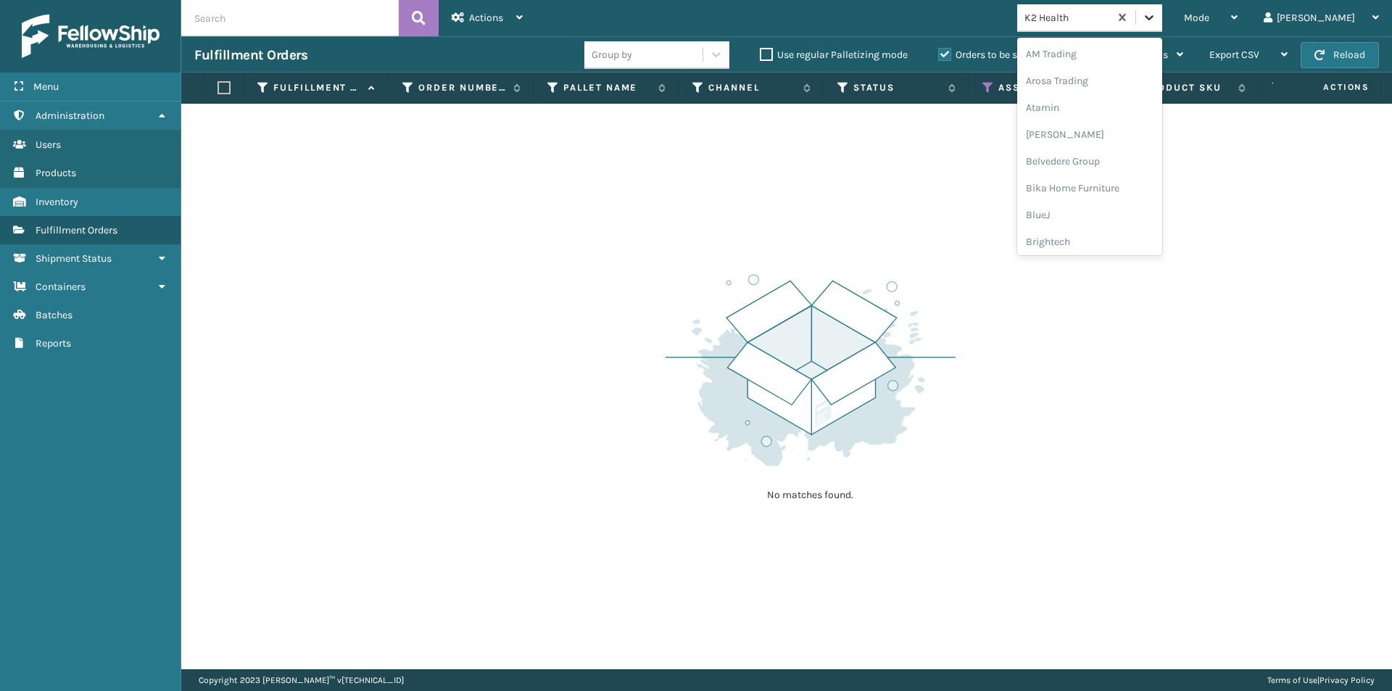
click at [1156, 18] on icon at bounding box center [1149, 17] width 14 height 14
click at [1123, 193] on div "Koolmore" at bounding box center [1089, 187] width 145 height 27
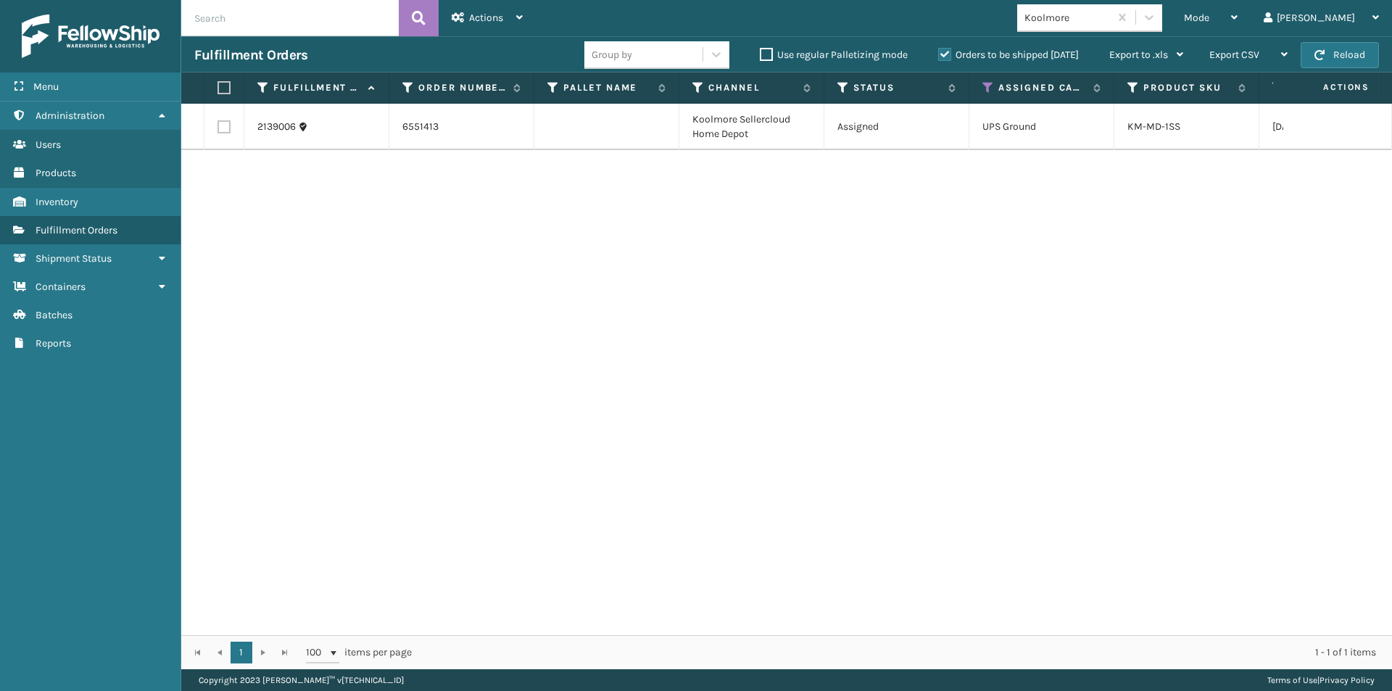
click at [217, 91] on label at bounding box center [221, 87] width 9 height 13
click at [217, 91] on input "checkbox" at bounding box center [217, 87] width 1 height 9
checkbox input "true"
click at [468, 14] on div "Actions" at bounding box center [487, 18] width 71 height 36
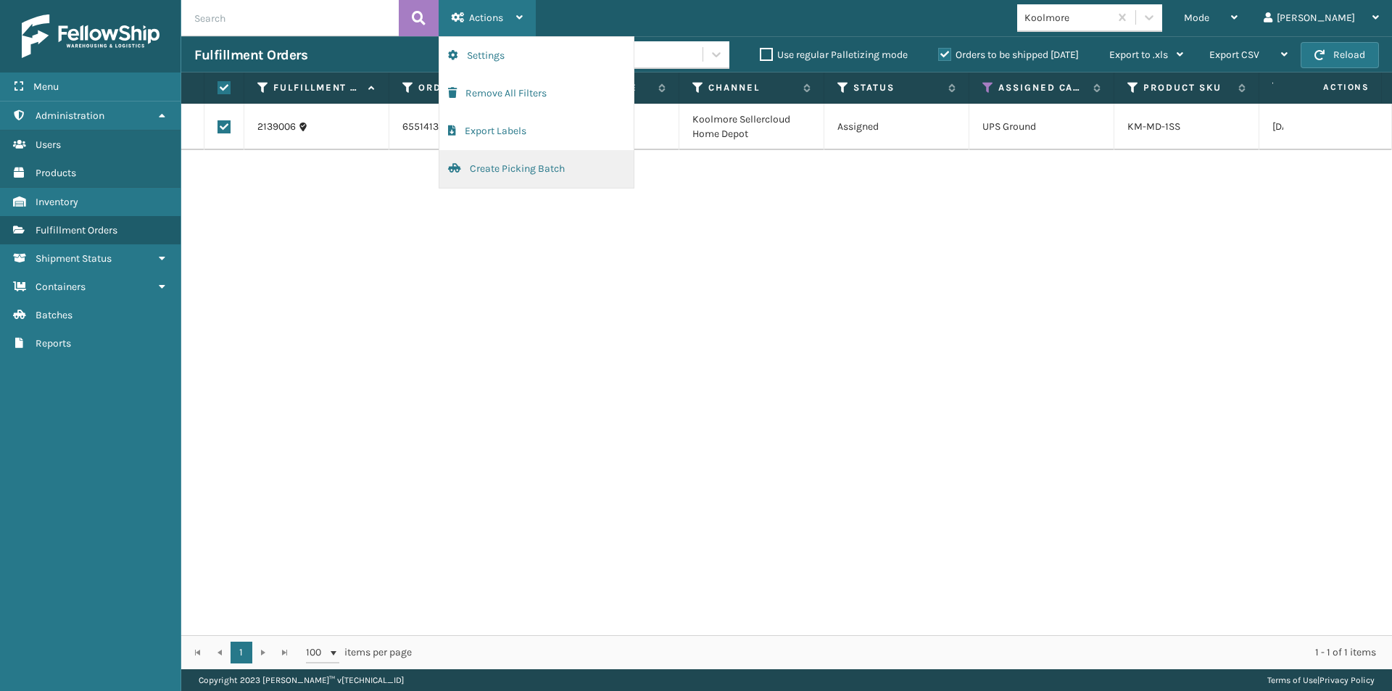
click at [486, 165] on button "Create Picking Batch" at bounding box center [536, 169] width 194 height 38
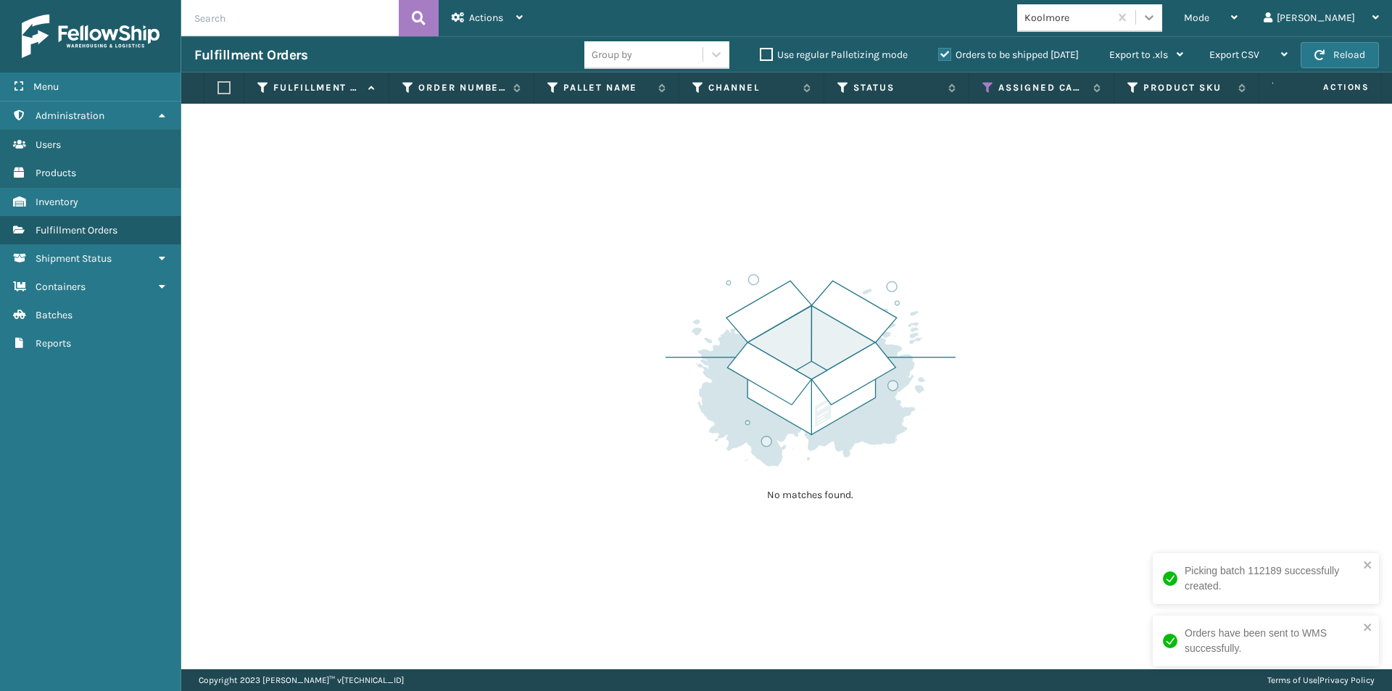
click at [1156, 17] on icon at bounding box center [1149, 17] width 14 height 14
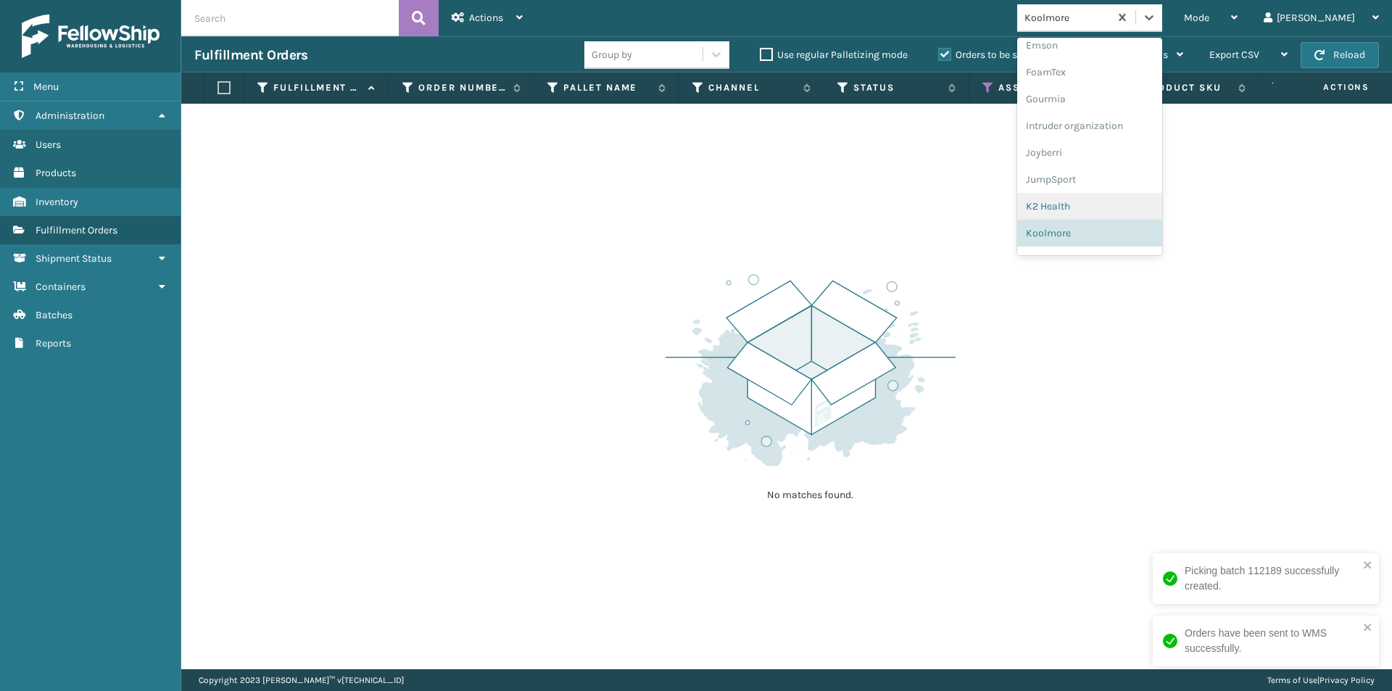
scroll to position [403, 0]
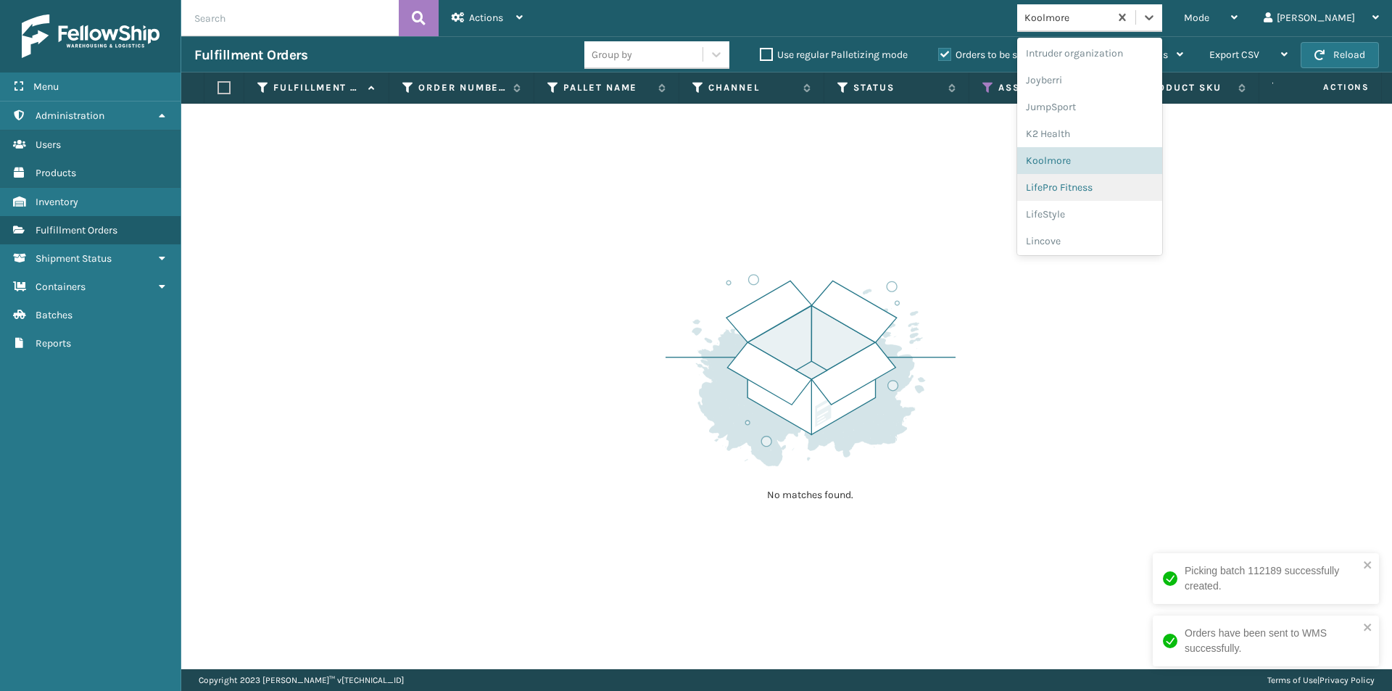
click at [1130, 197] on div "LifePro Fitness" at bounding box center [1089, 187] width 145 height 27
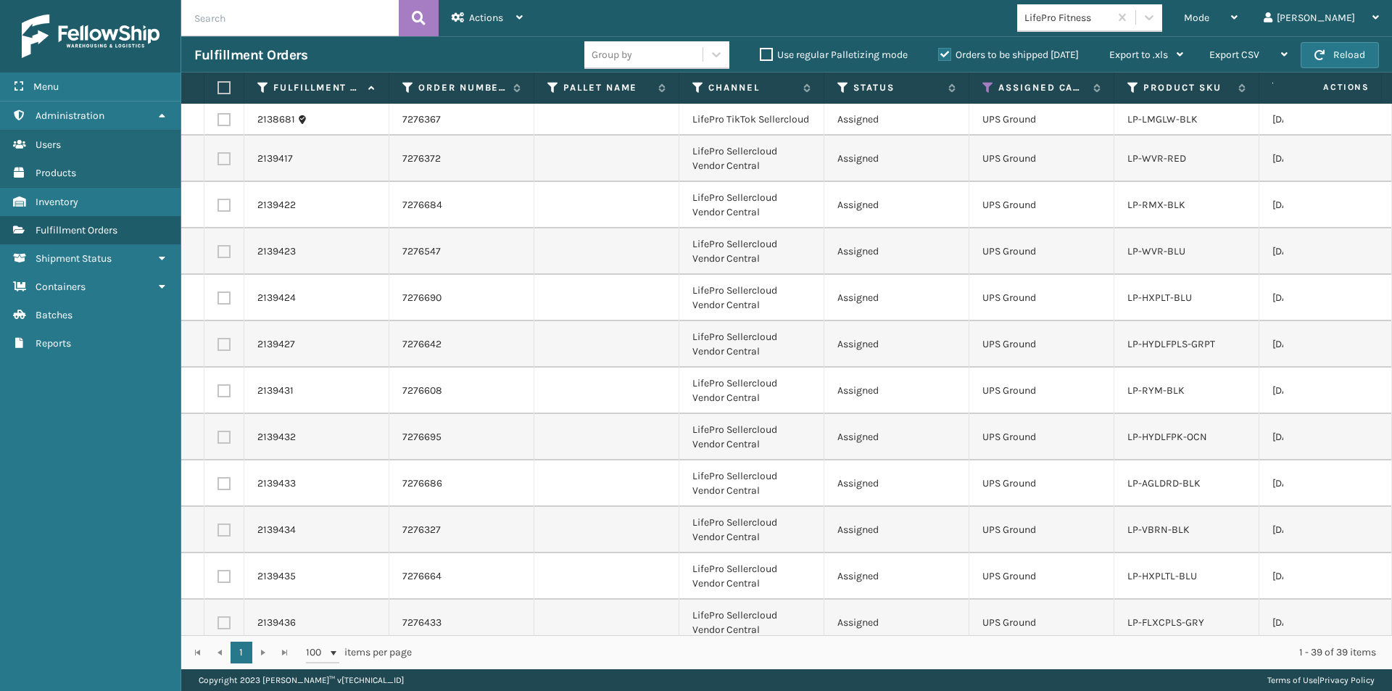
click at [223, 91] on label at bounding box center [221, 87] width 9 height 13
click at [218, 91] on input "checkbox" at bounding box center [217, 87] width 1 height 9
checkbox input "true"
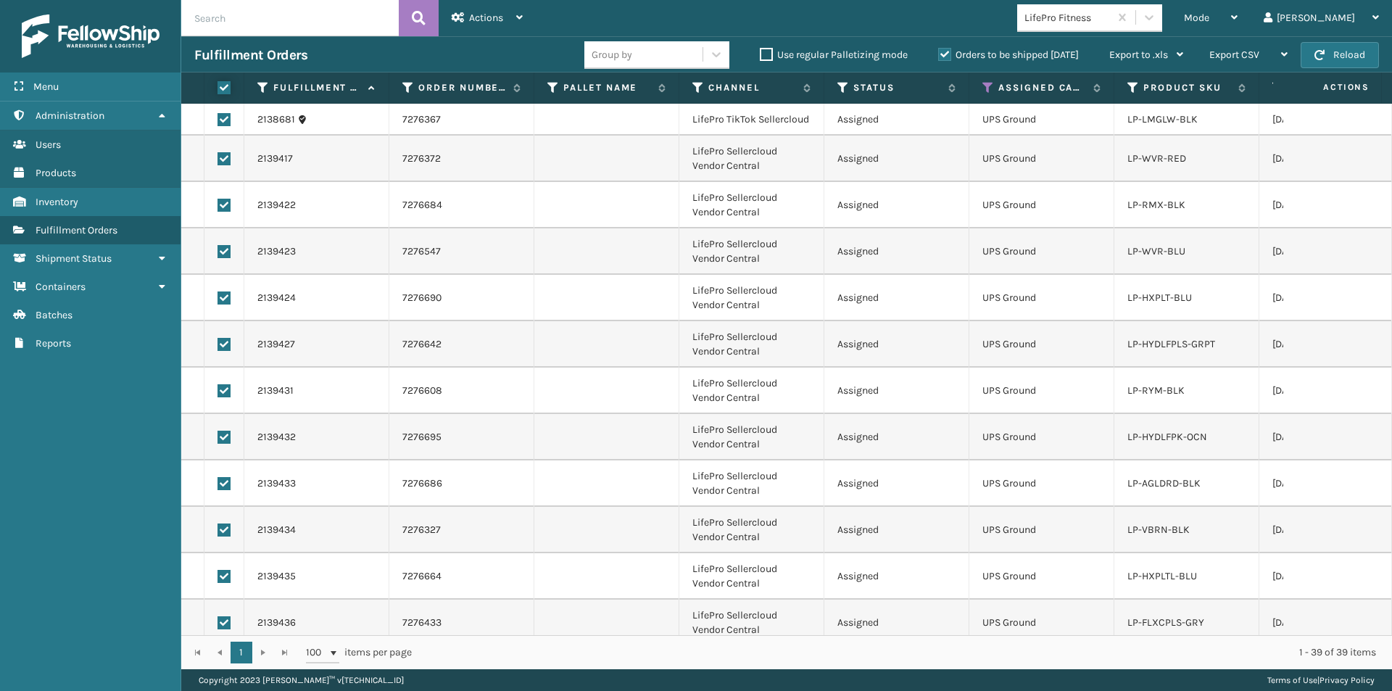
checkbox input "true"
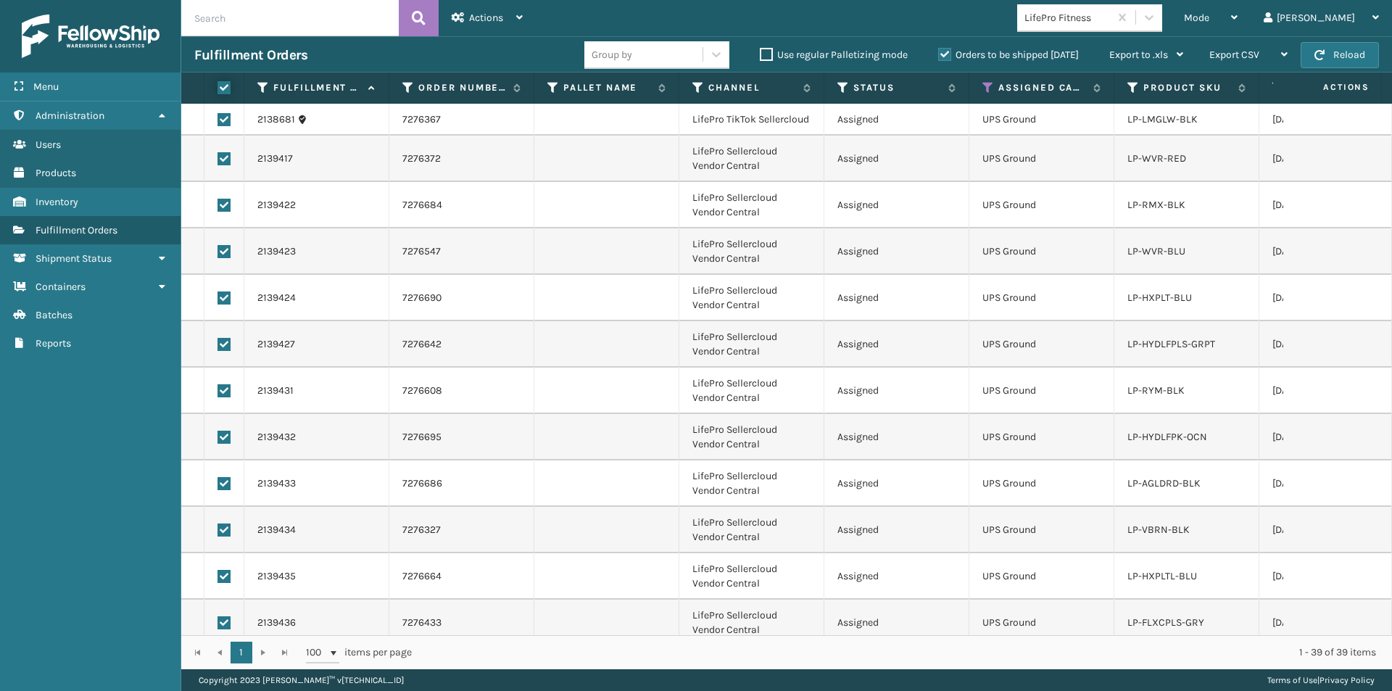
checkbox input "true"
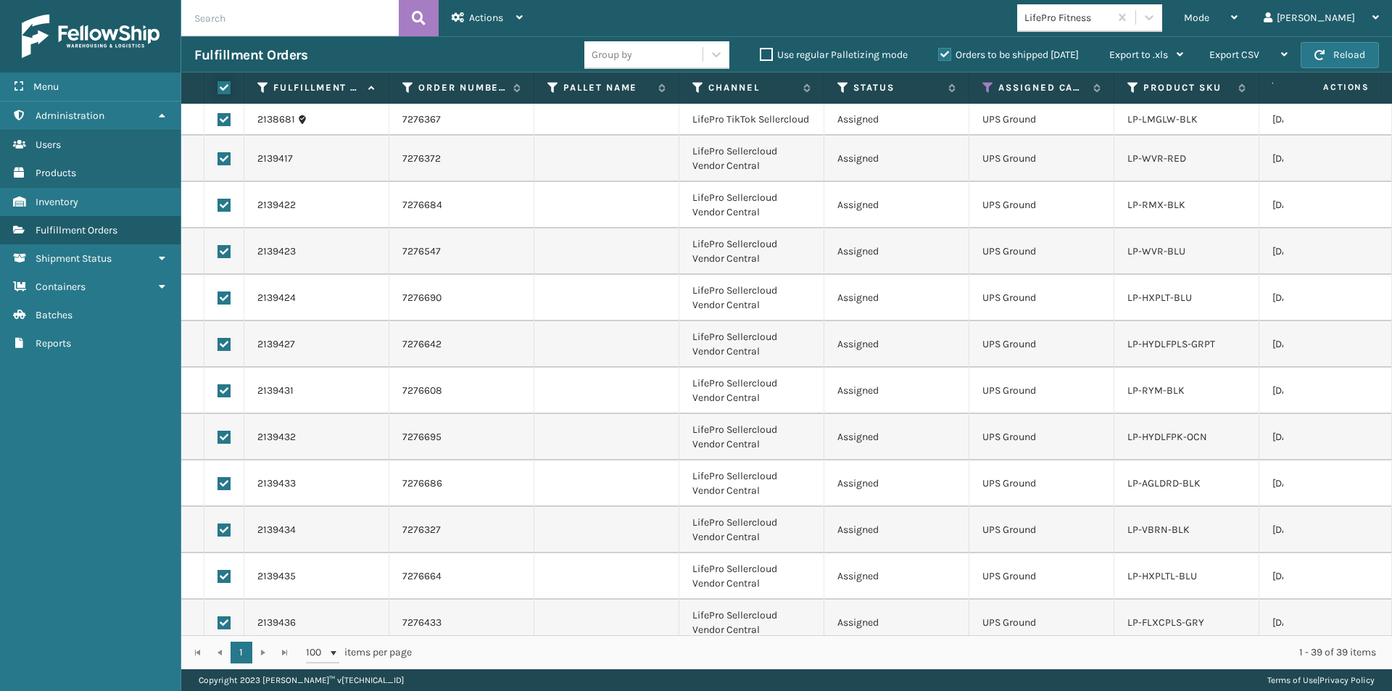
checkbox input "true"
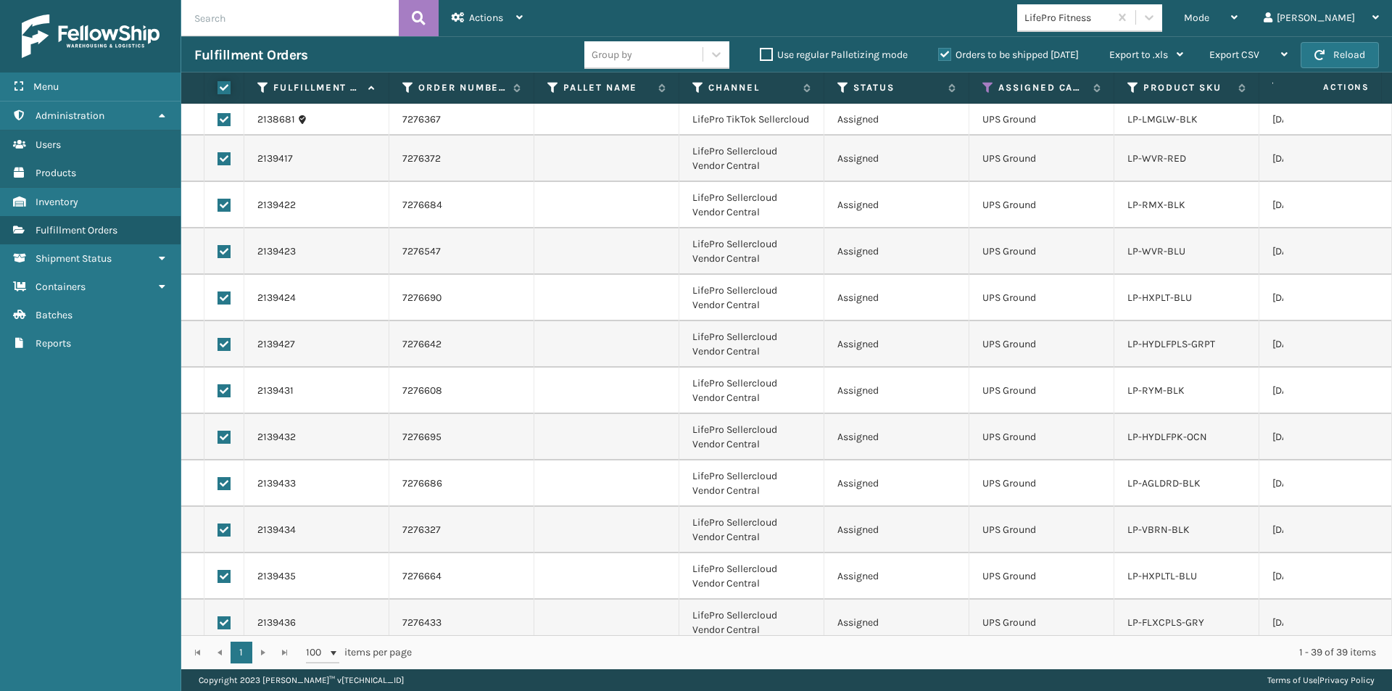
checkbox input "true"
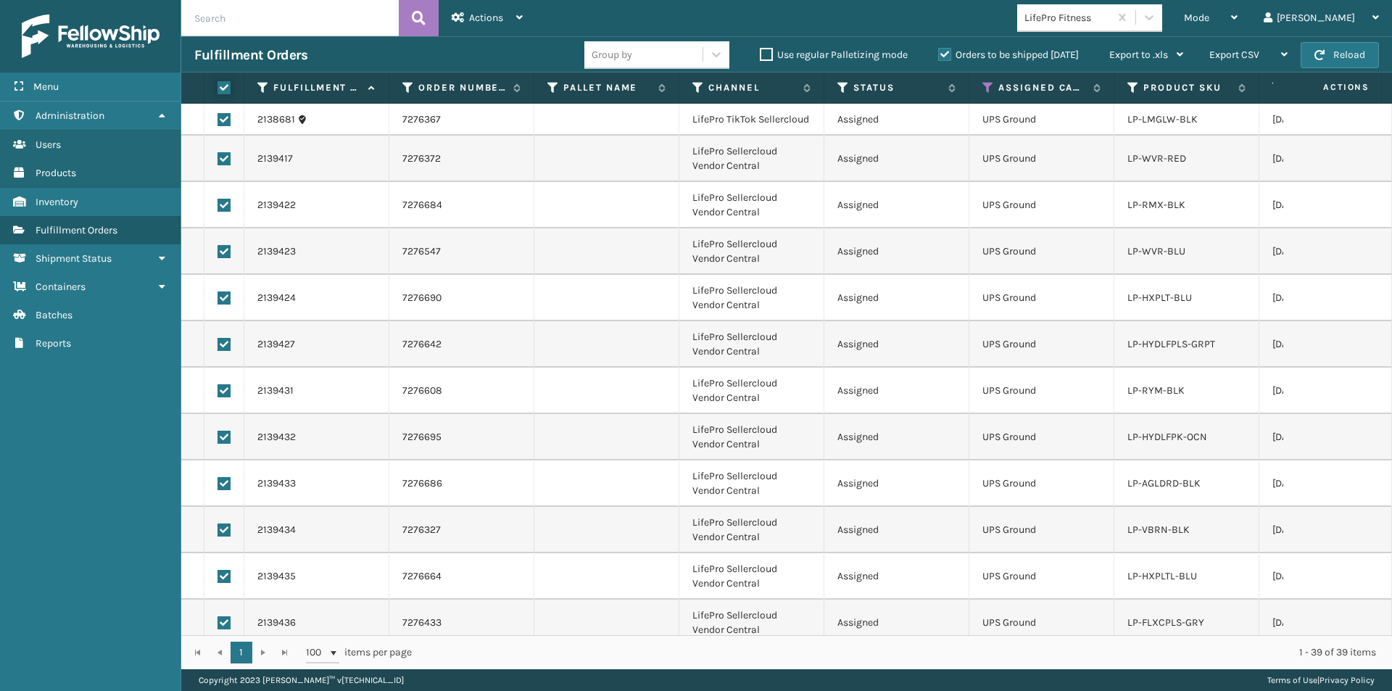
checkbox input "true"
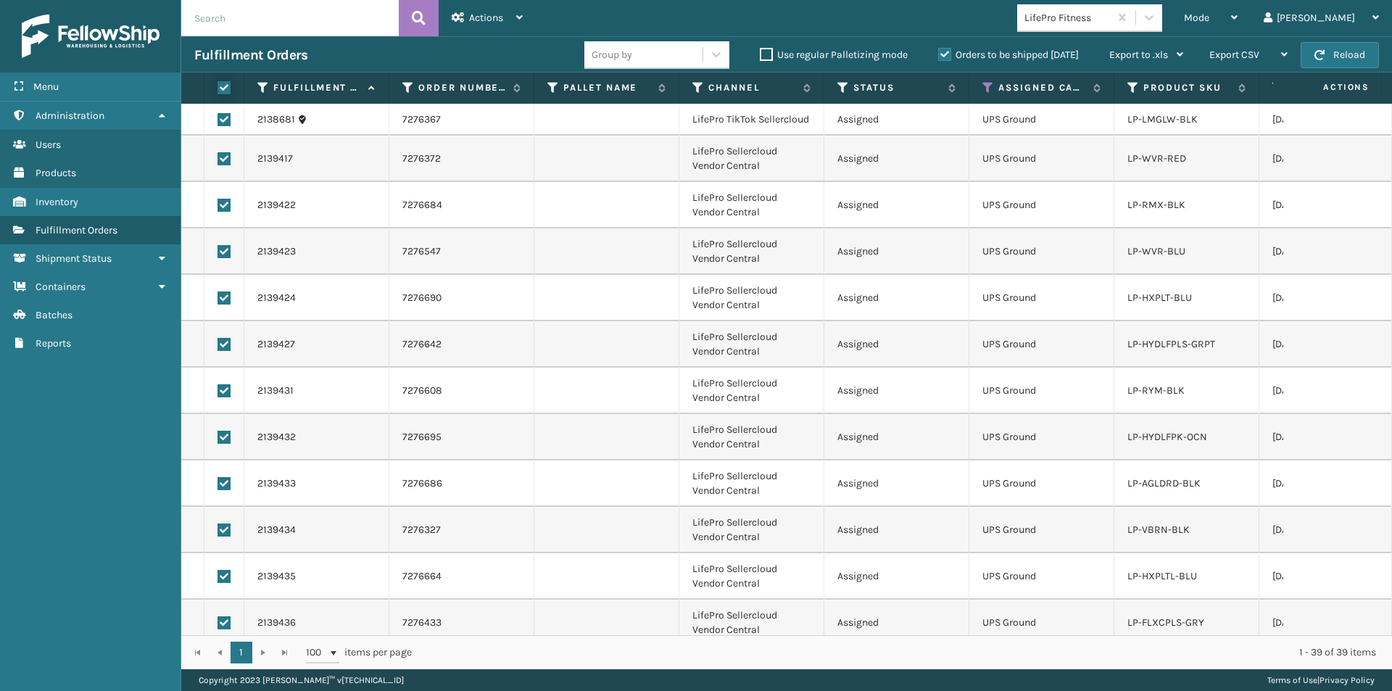
checkbox input "true"
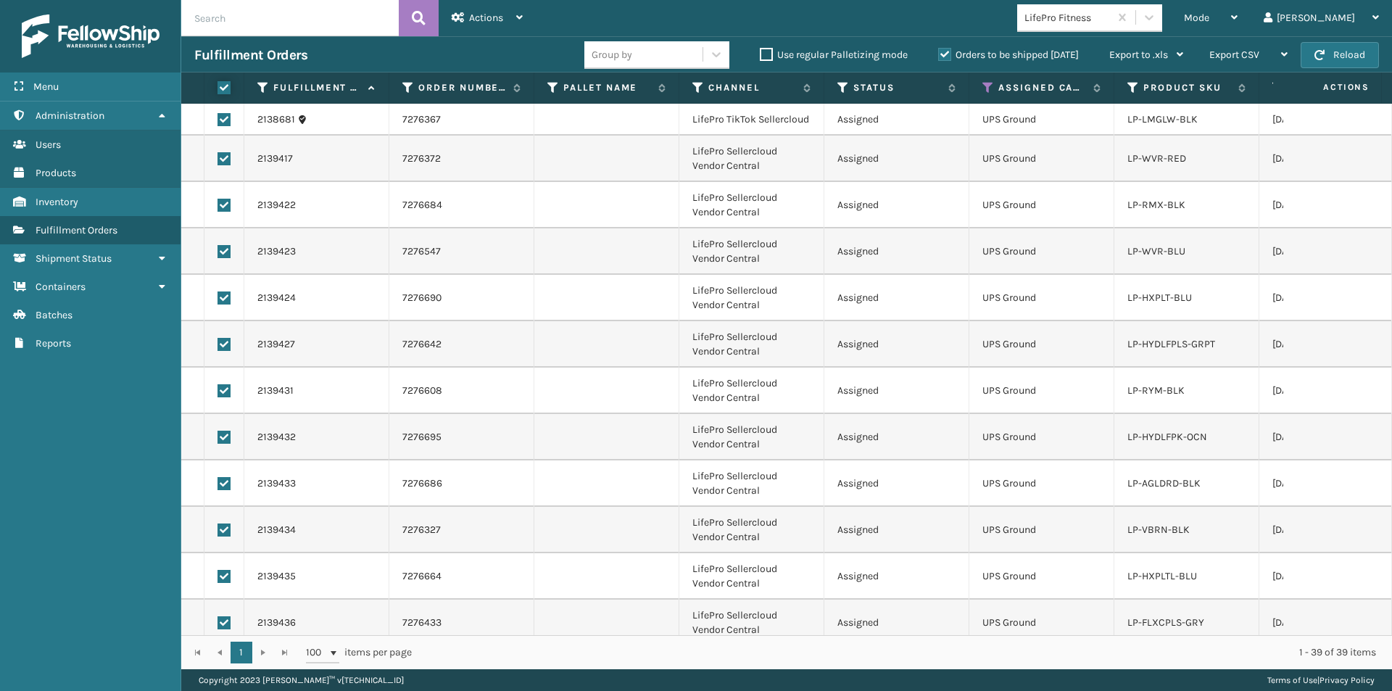
checkbox input "true"
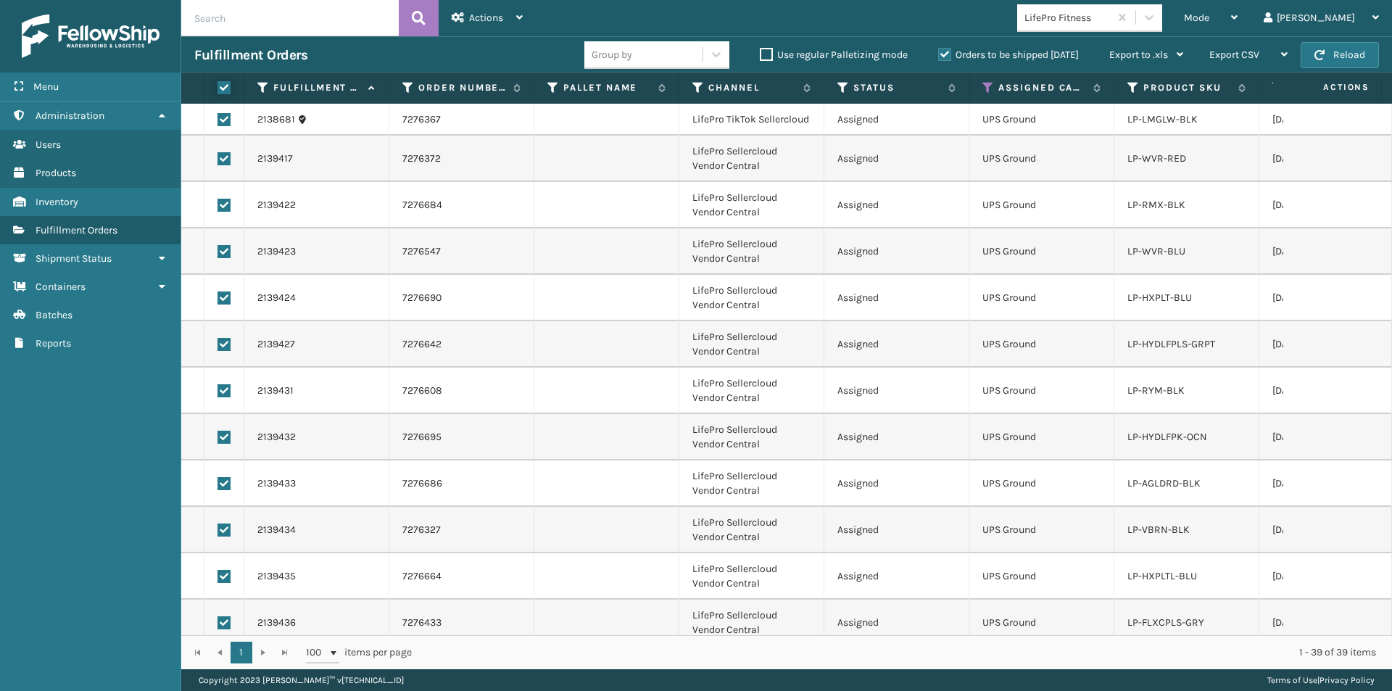
checkbox input "true"
click at [472, 24] on div "Actions" at bounding box center [487, 18] width 71 height 36
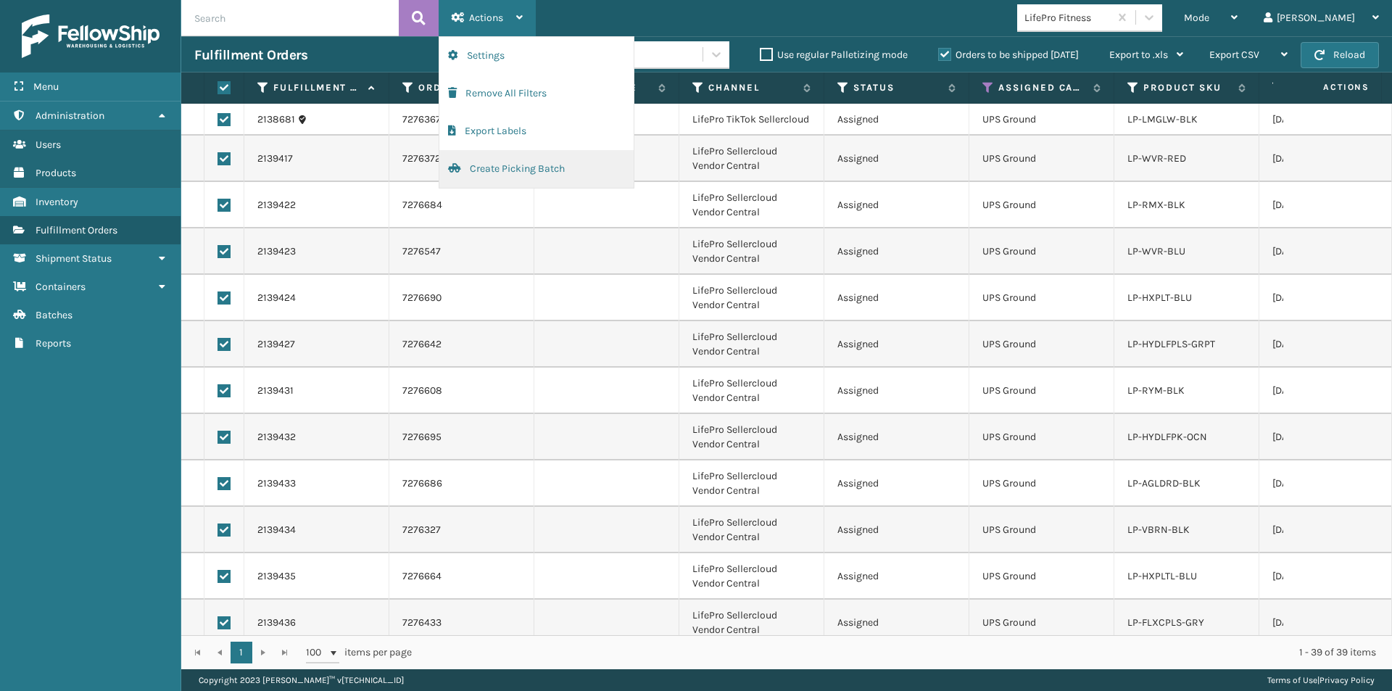
click at [496, 173] on button "Create Picking Batch" at bounding box center [536, 169] width 194 height 38
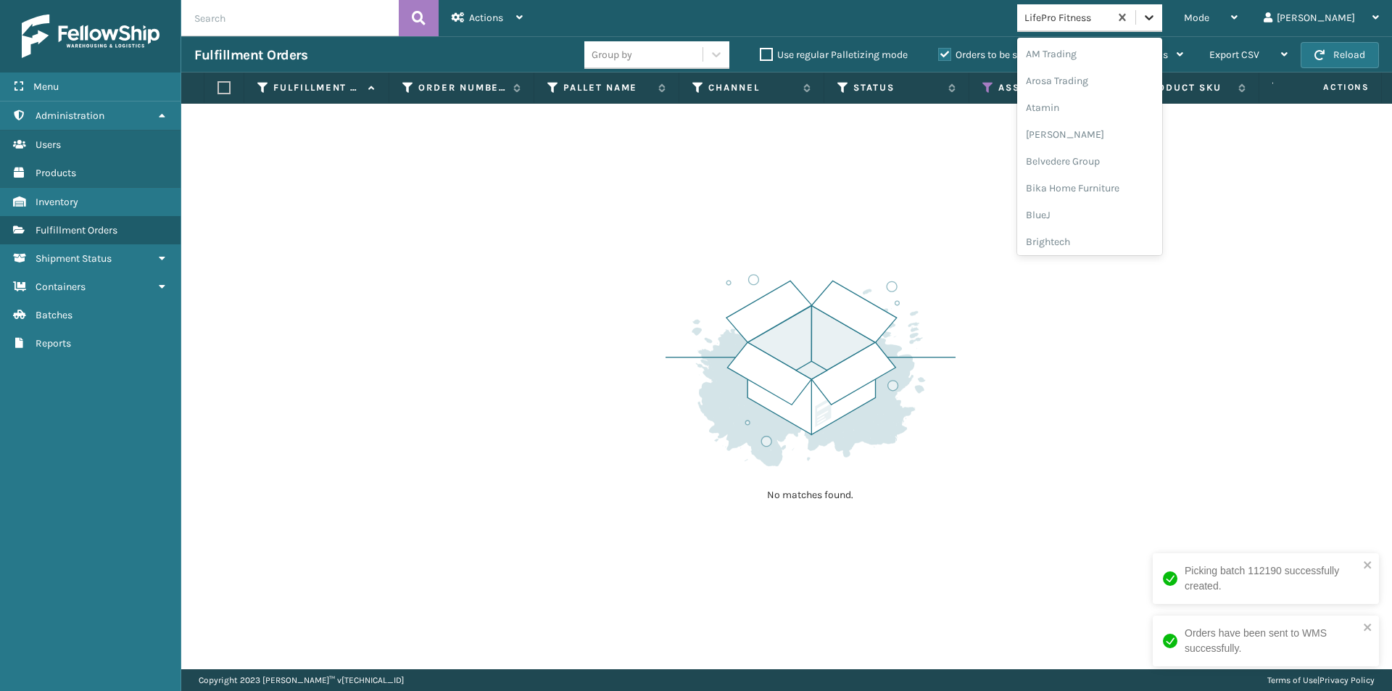
click at [1156, 14] on icon at bounding box center [1149, 17] width 14 height 14
click at [1121, 191] on div "LifeStyle" at bounding box center [1089, 187] width 145 height 27
click at [1156, 13] on icon at bounding box center [1149, 17] width 14 height 14
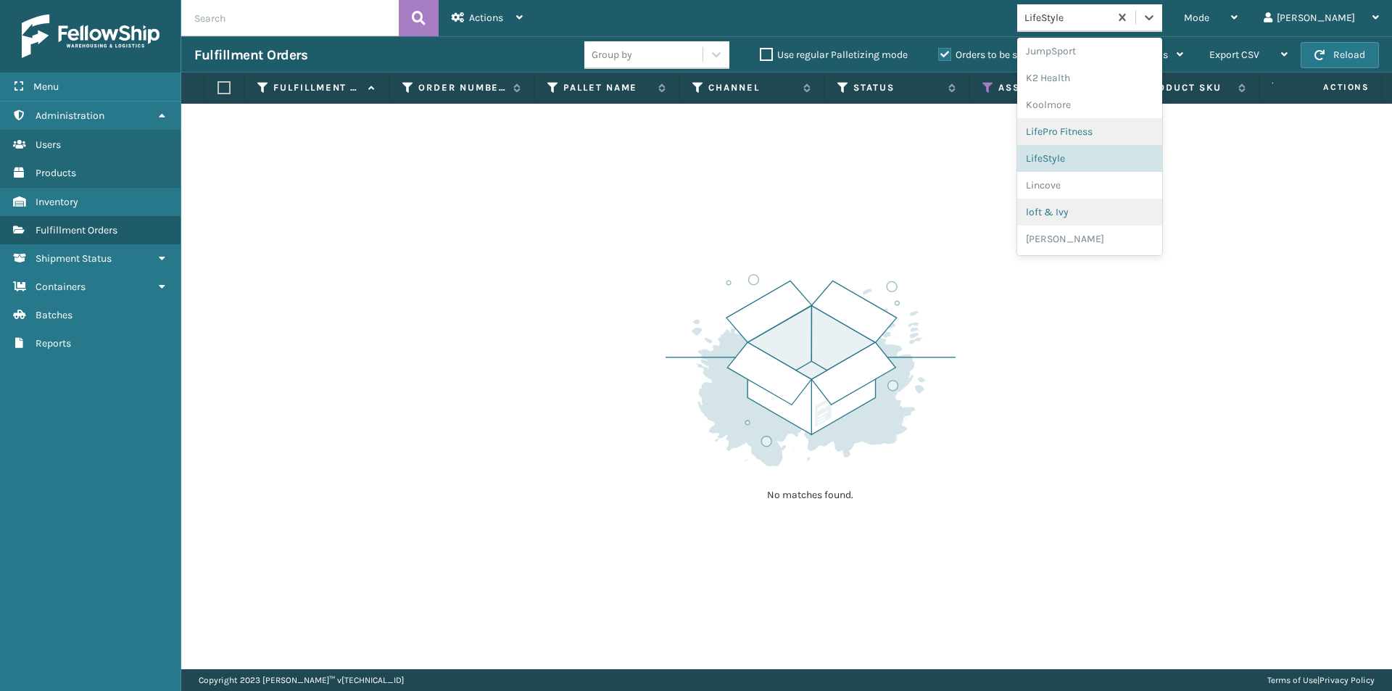
scroll to position [531, 0]
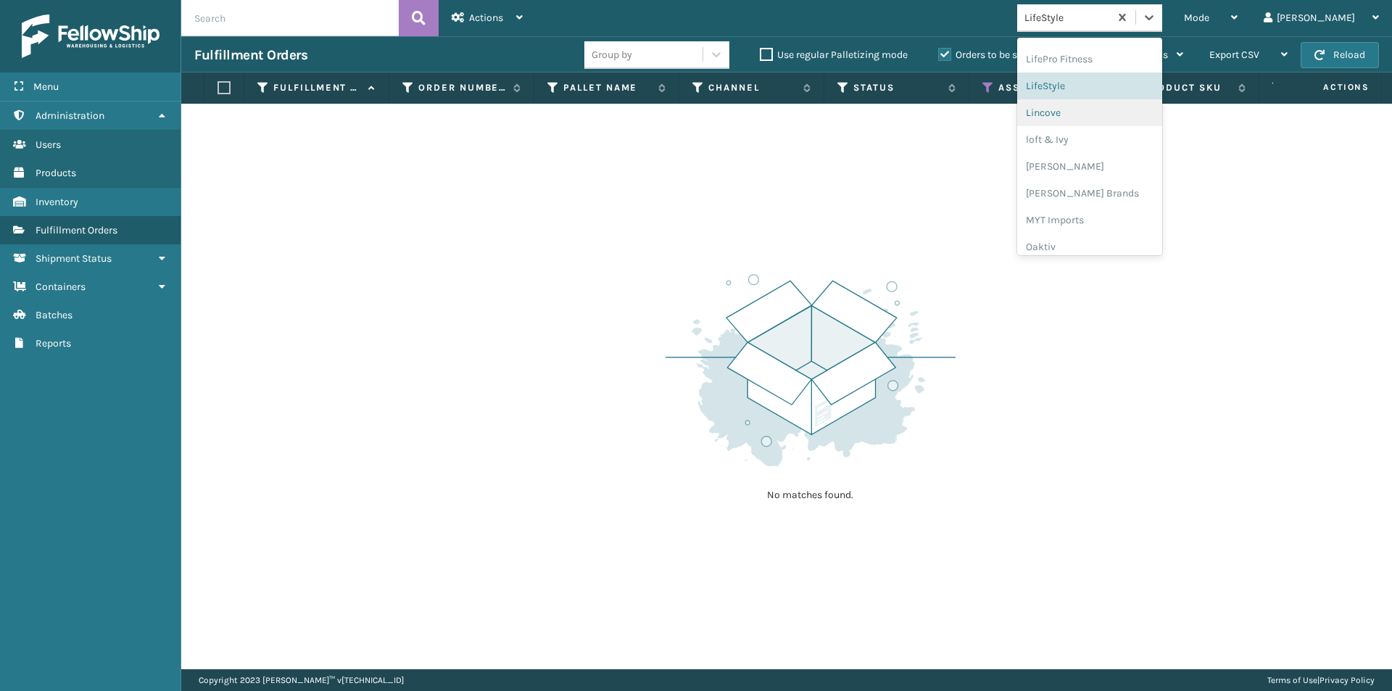
click at [1113, 116] on div "Lincove" at bounding box center [1089, 112] width 145 height 27
click at [1156, 14] on icon at bounding box center [1149, 17] width 14 height 14
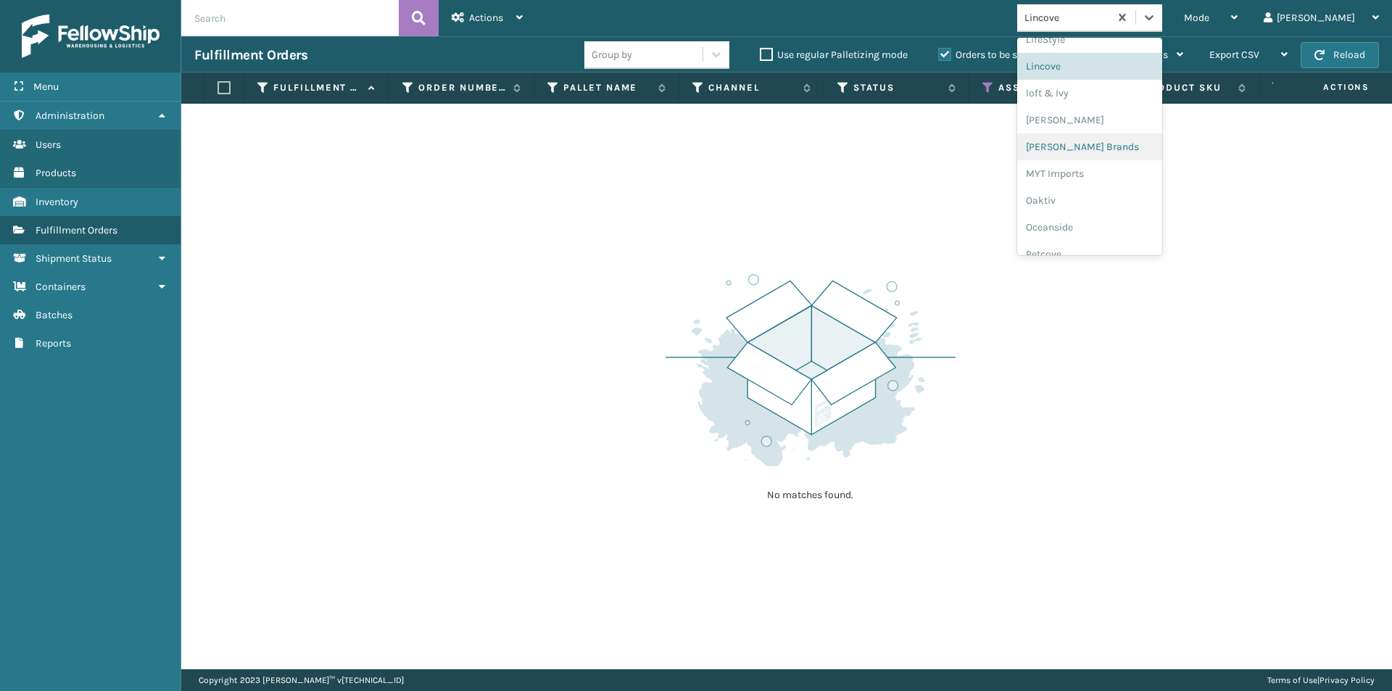
scroll to position [599, 0]
click at [1116, 63] on div "loft & Ivy" at bounding box center [1089, 71] width 145 height 27
click at [1156, 21] on icon at bounding box center [1149, 17] width 14 height 14
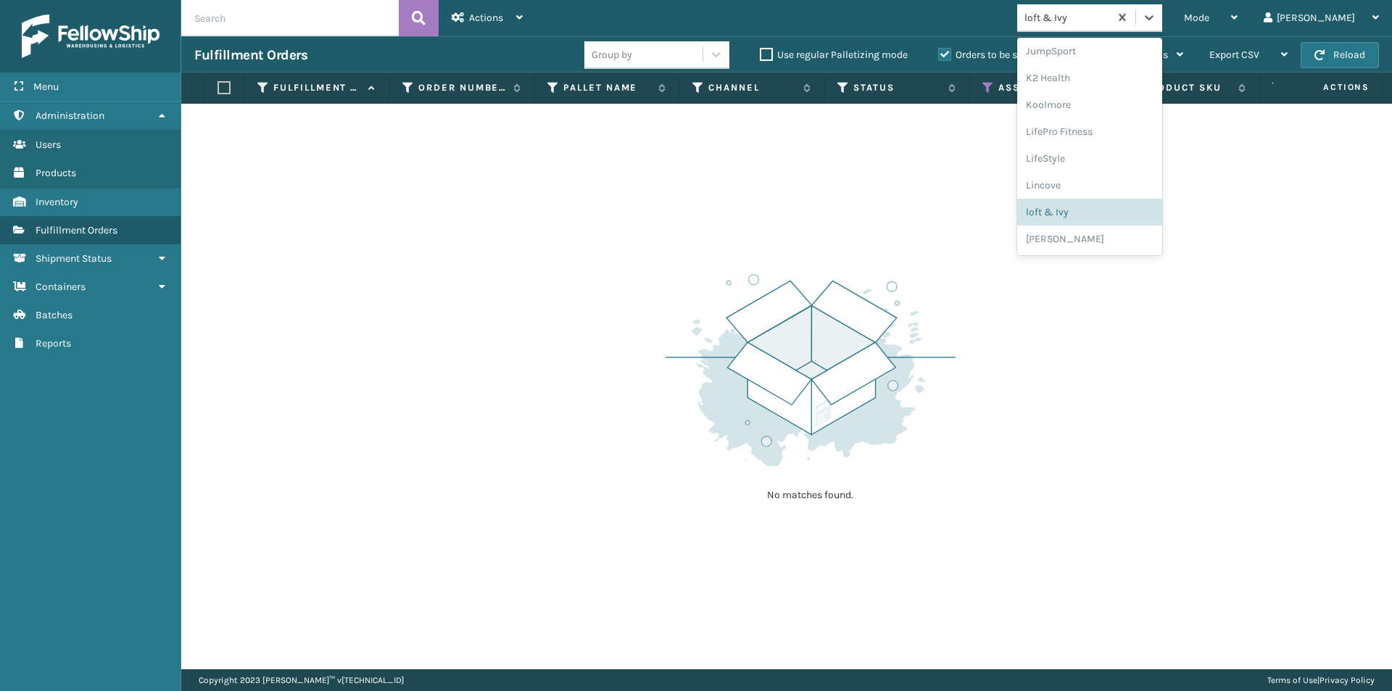
scroll to position [604, 0]
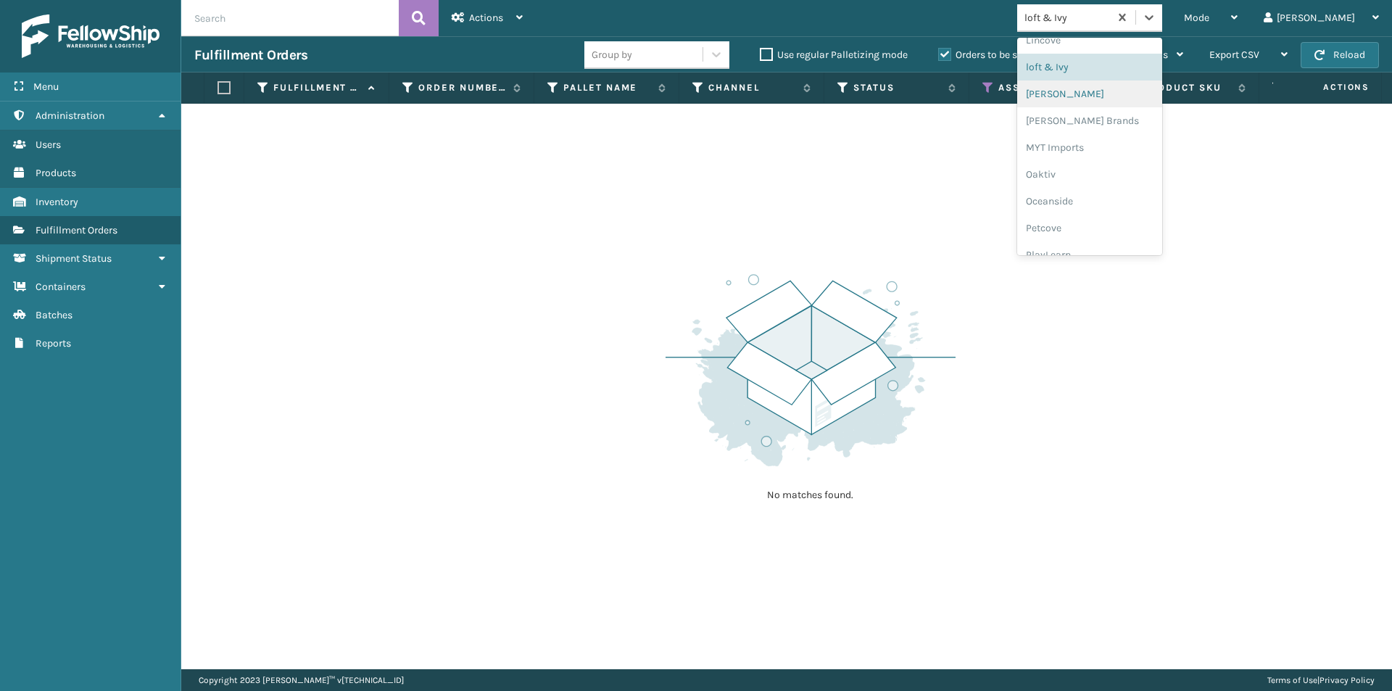
click at [1106, 96] on div "[PERSON_NAME]" at bounding box center [1089, 93] width 145 height 27
click at [1156, 14] on icon at bounding box center [1149, 17] width 14 height 14
click at [1123, 124] on div "[PERSON_NAME] Brands" at bounding box center [1089, 120] width 145 height 27
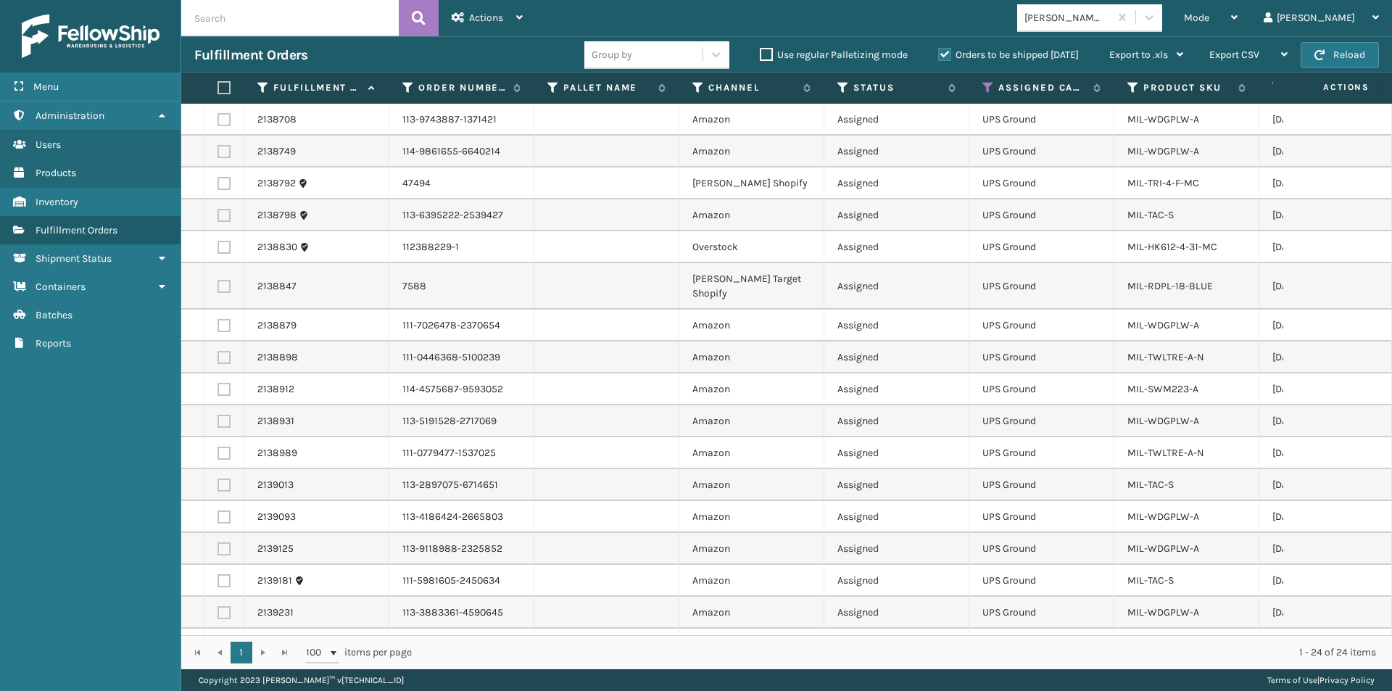
click at [224, 90] on label at bounding box center [221, 87] width 9 height 13
click at [218, 90] on input "checkbox" at bounding box center [217, 87] width 1 height 9
checkbox input "true"
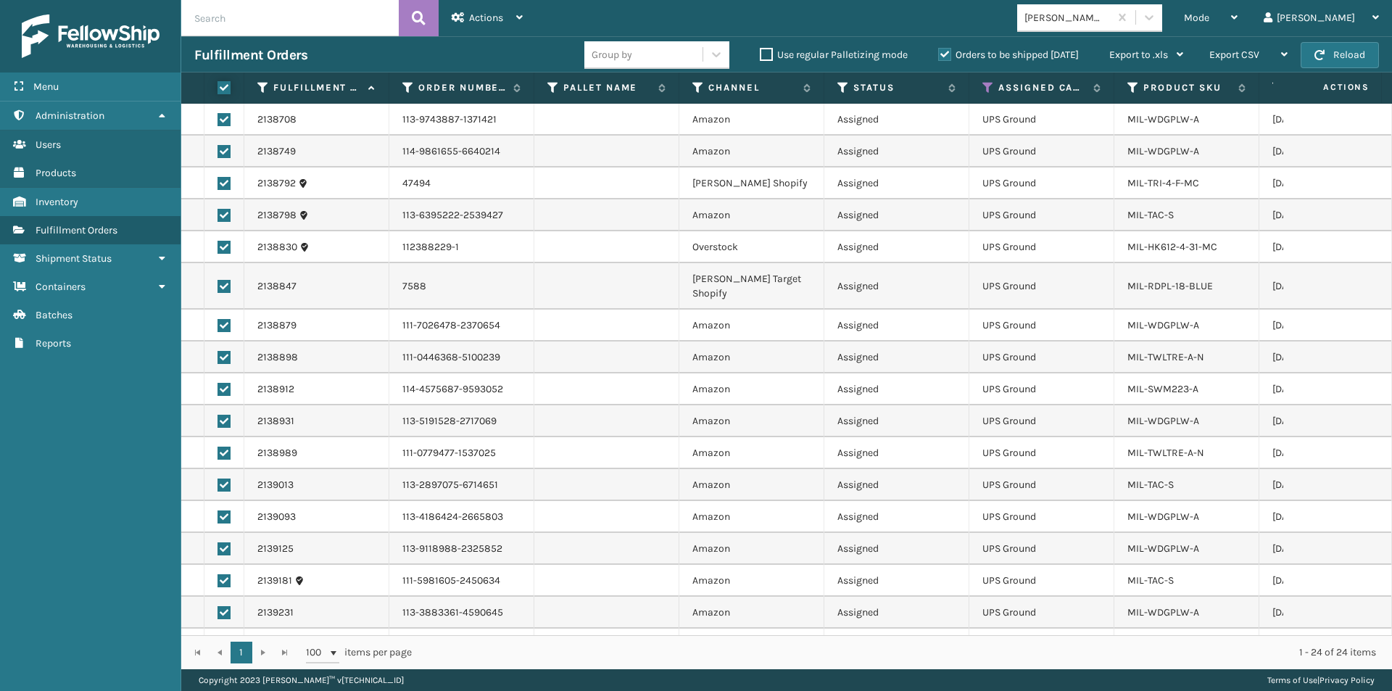
checkbox input "true"
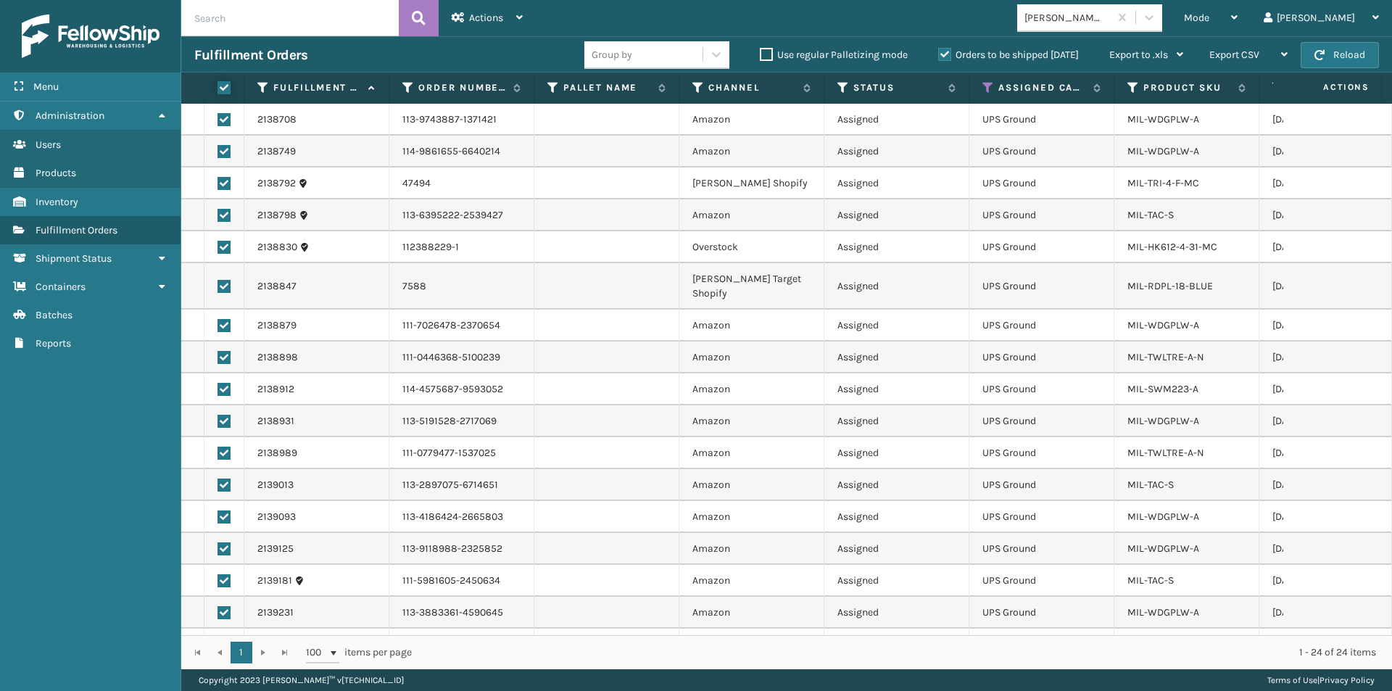
checkbox input "true"
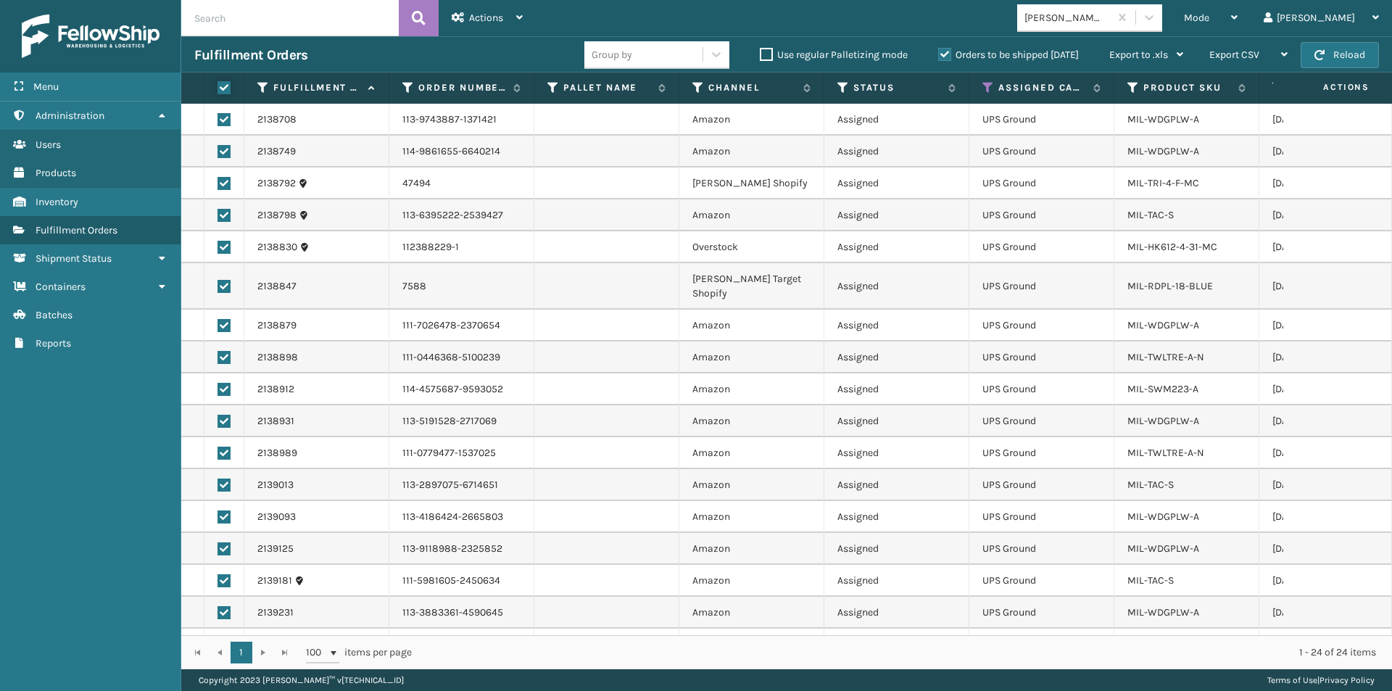
checkbox input "true"
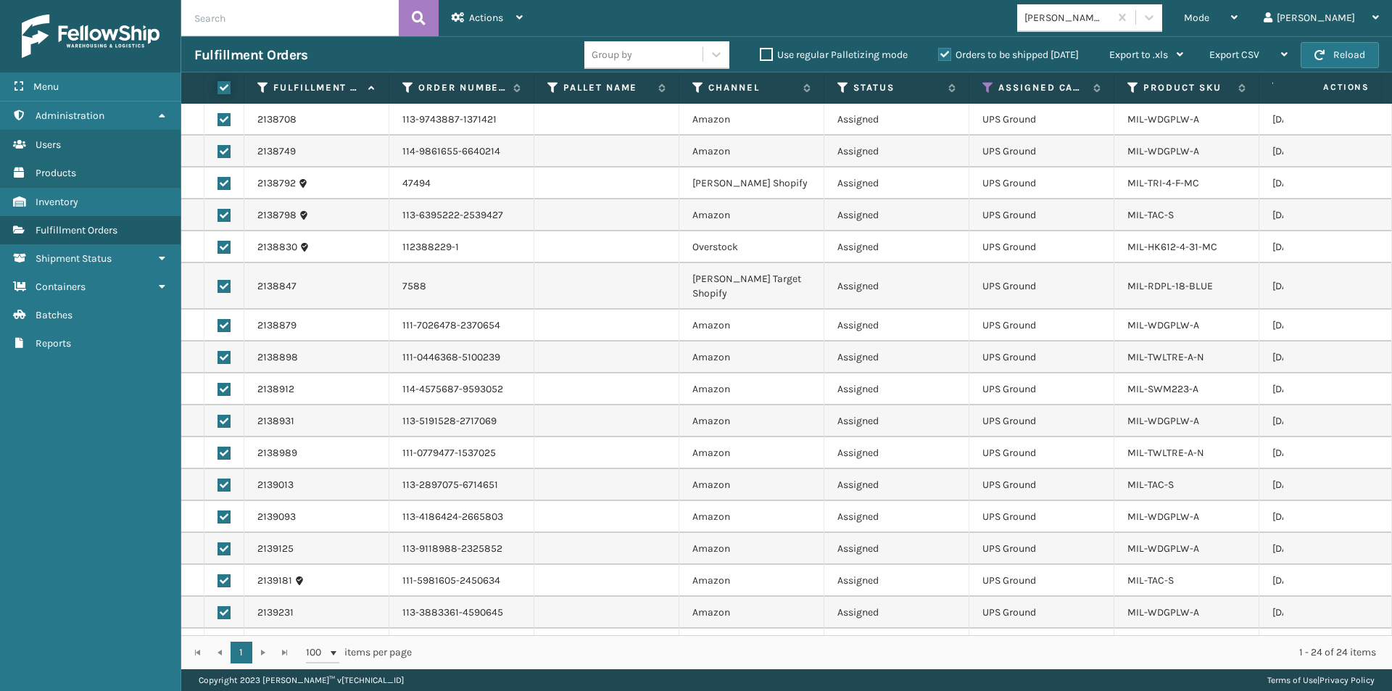
checkbox input "true"
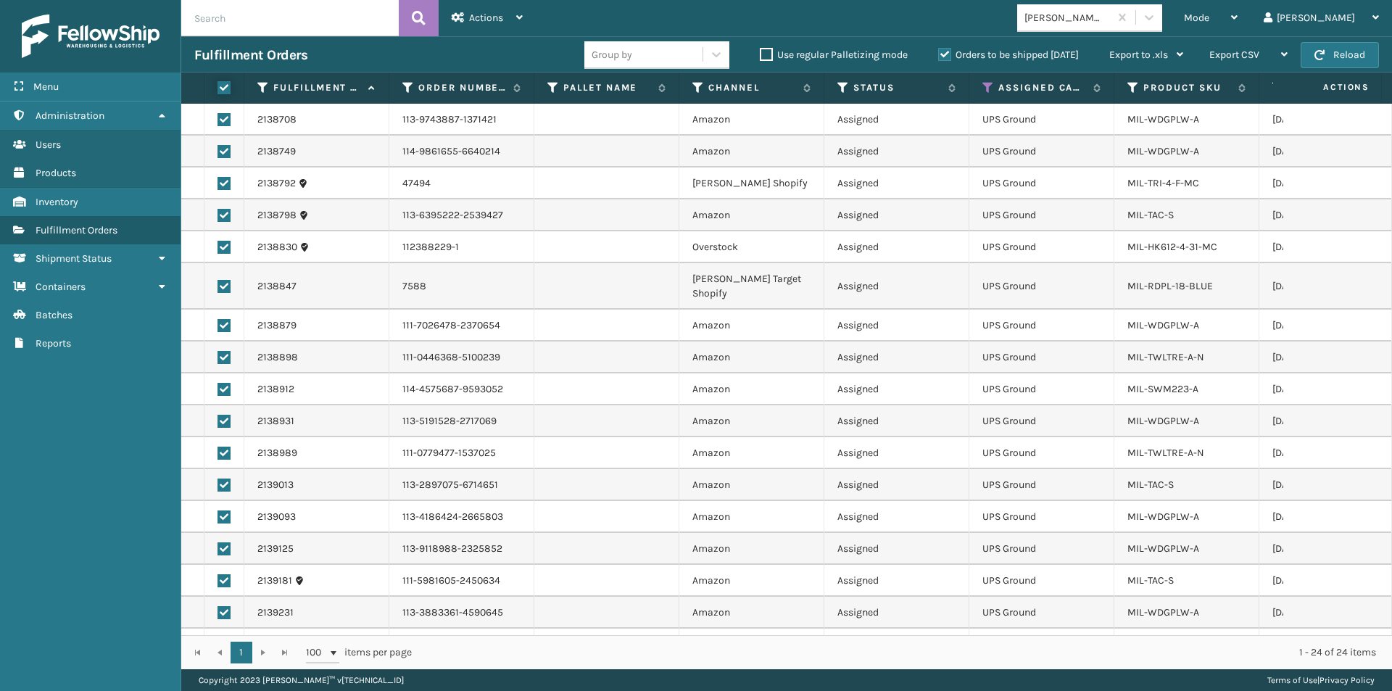
checkbox input "true"
click at [487, 15] on span "Actions" at bounding box center [486, 18] width 34 height 12
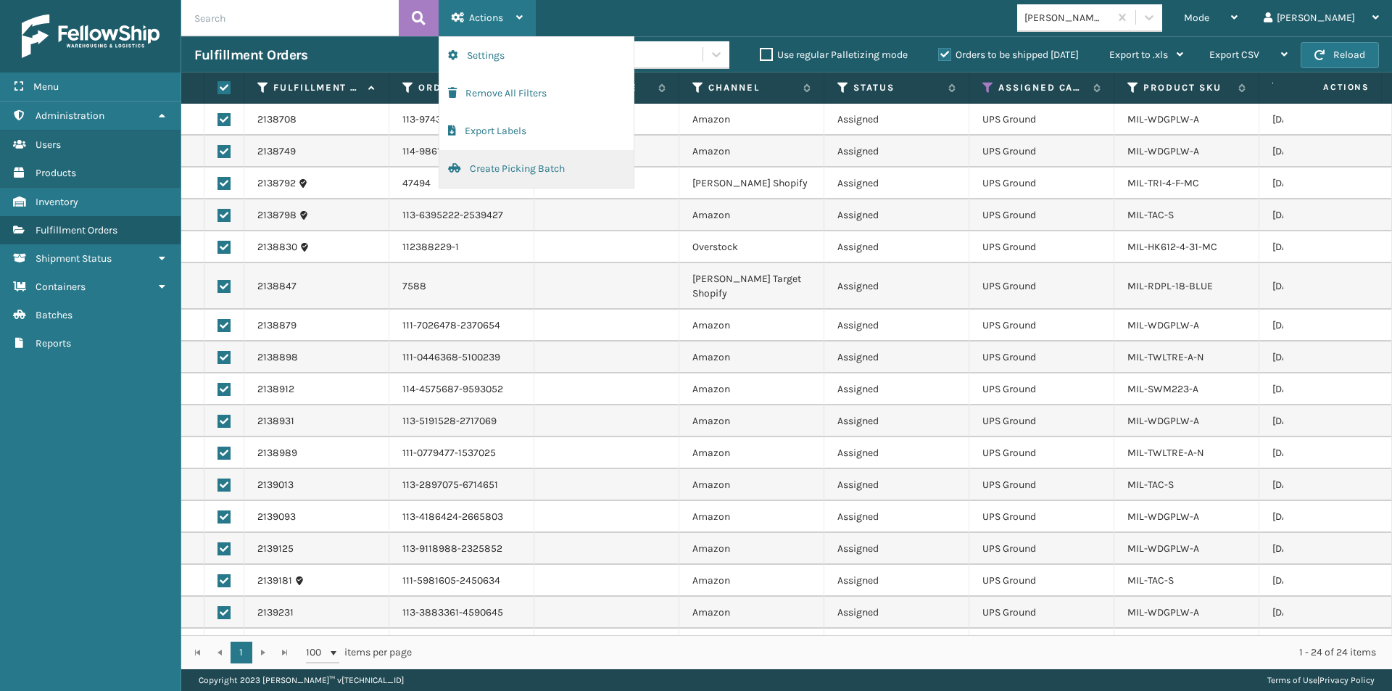
click at [499, 170] on button "Create Picking Batch" at bounding box center [536, 169] width 194 height 38
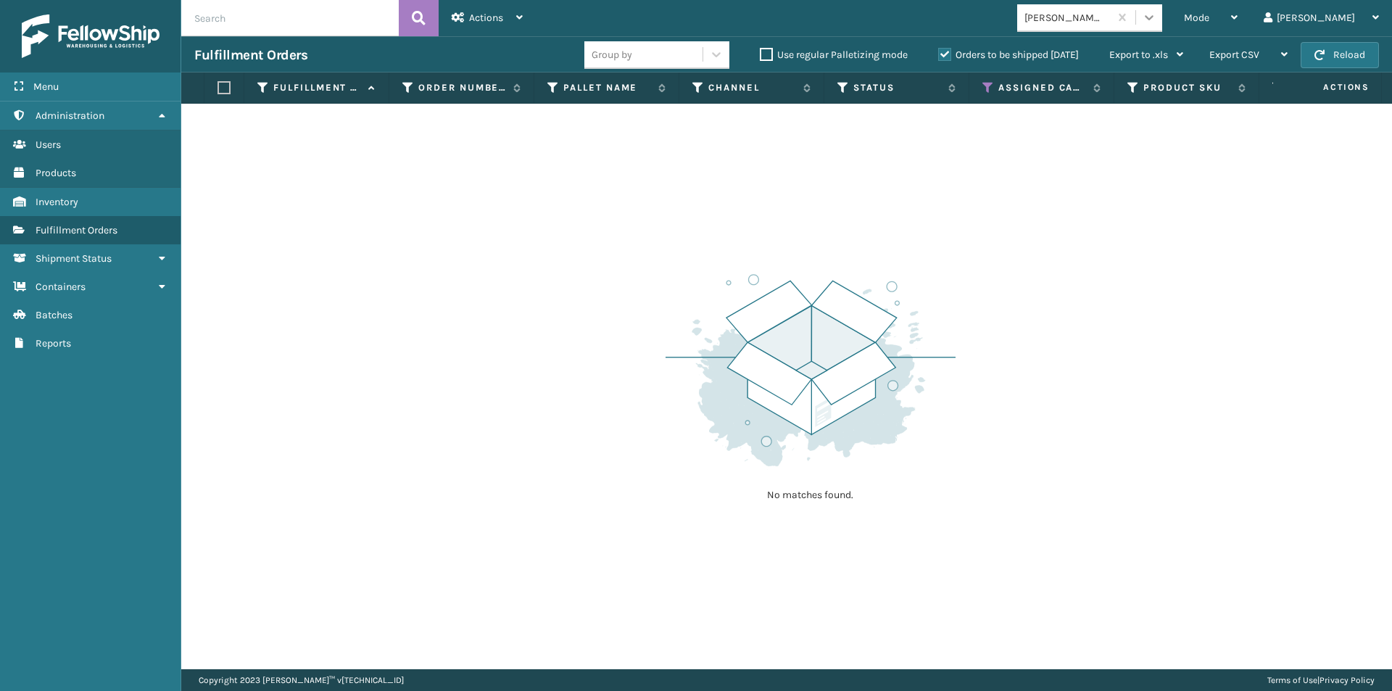
click at [1156, 22] on icon at bounding box center [1149, 17] width 14 height 14
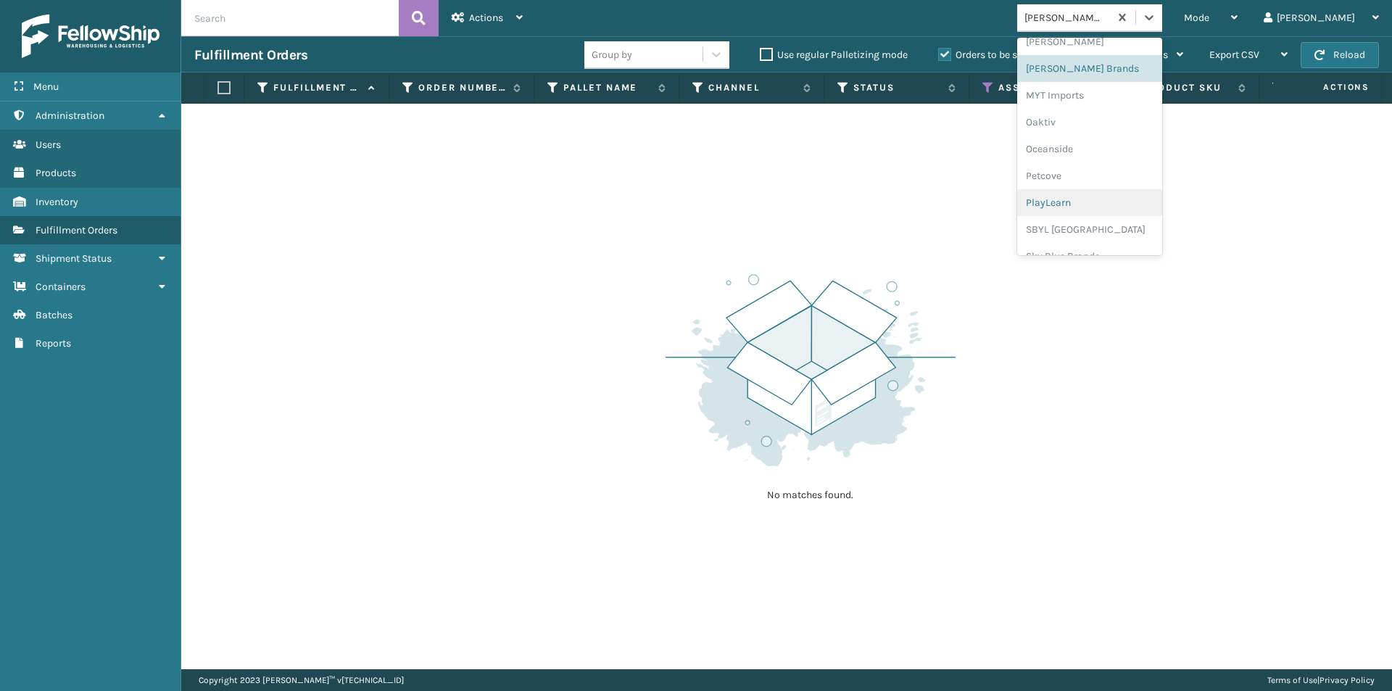
scroll to position [582, 0]
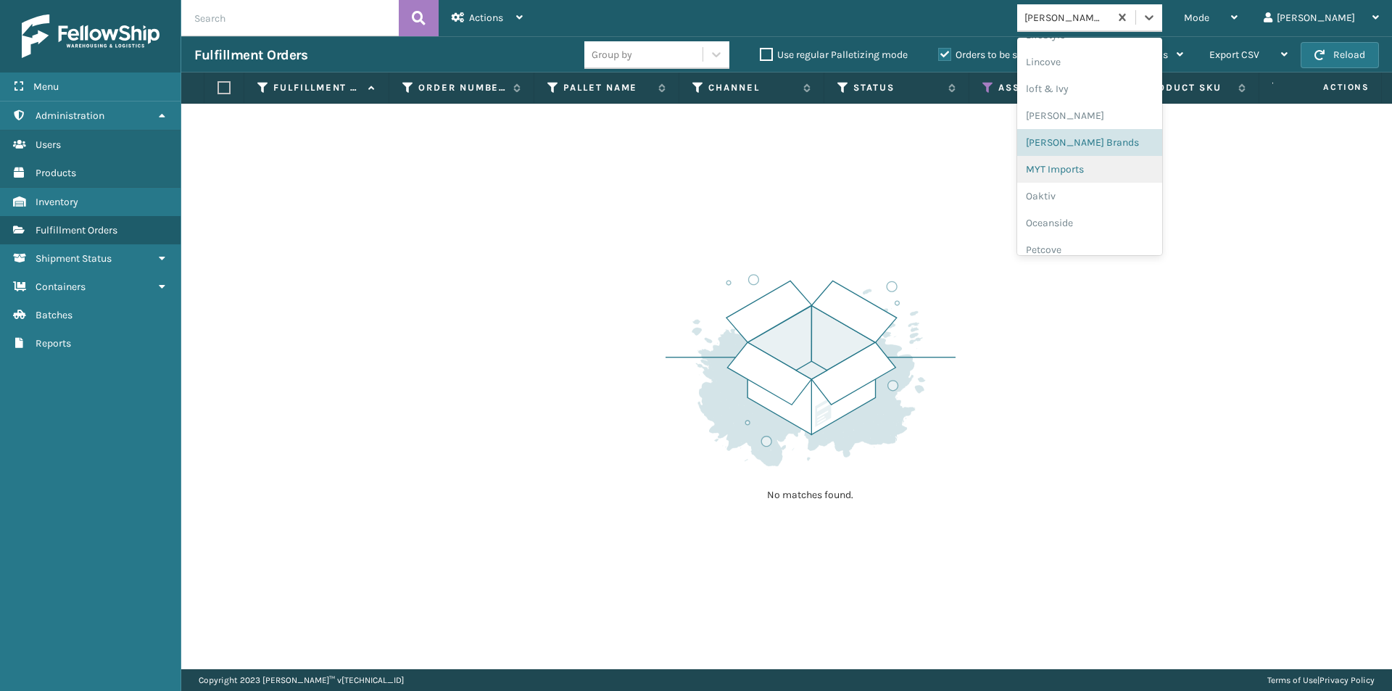
click at [1128, 165] on div "MYT Imports" at bounding box center [1089, 169] width 145 height 27
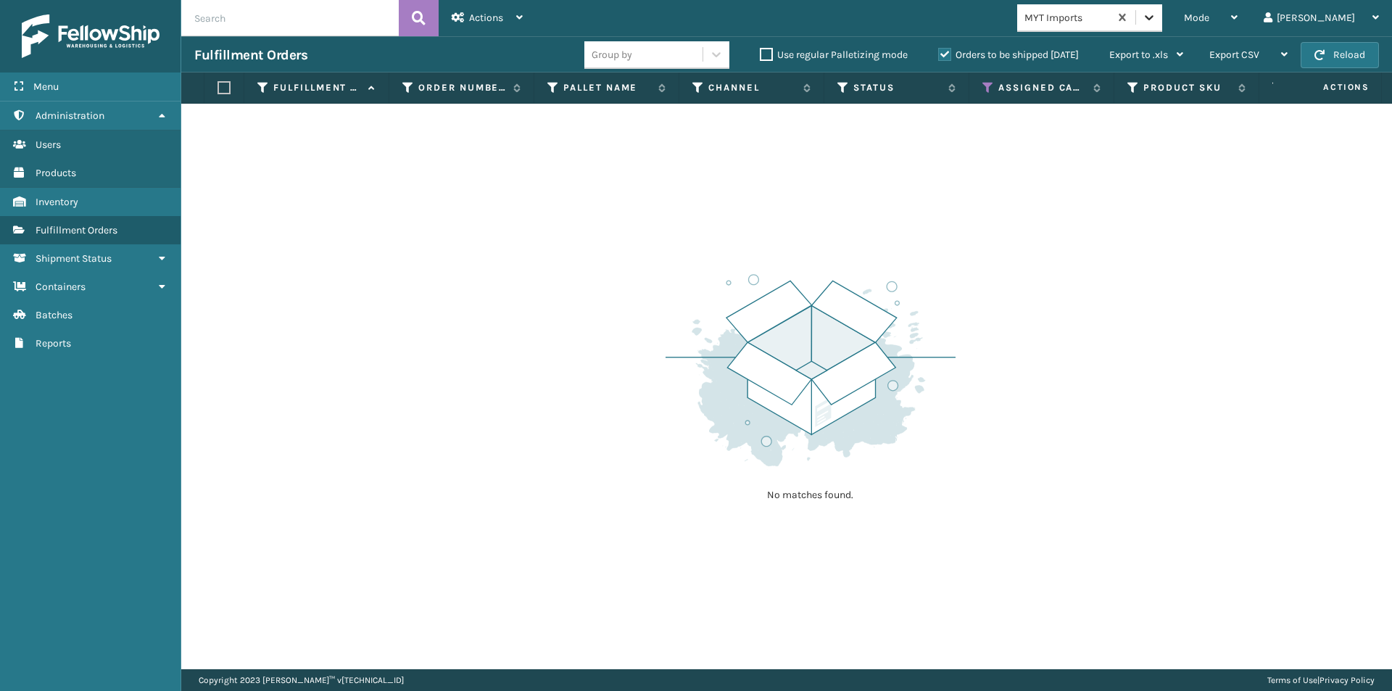
click at [1156, 16] on icon at bounding box center [1149, 17] width 14 height 14
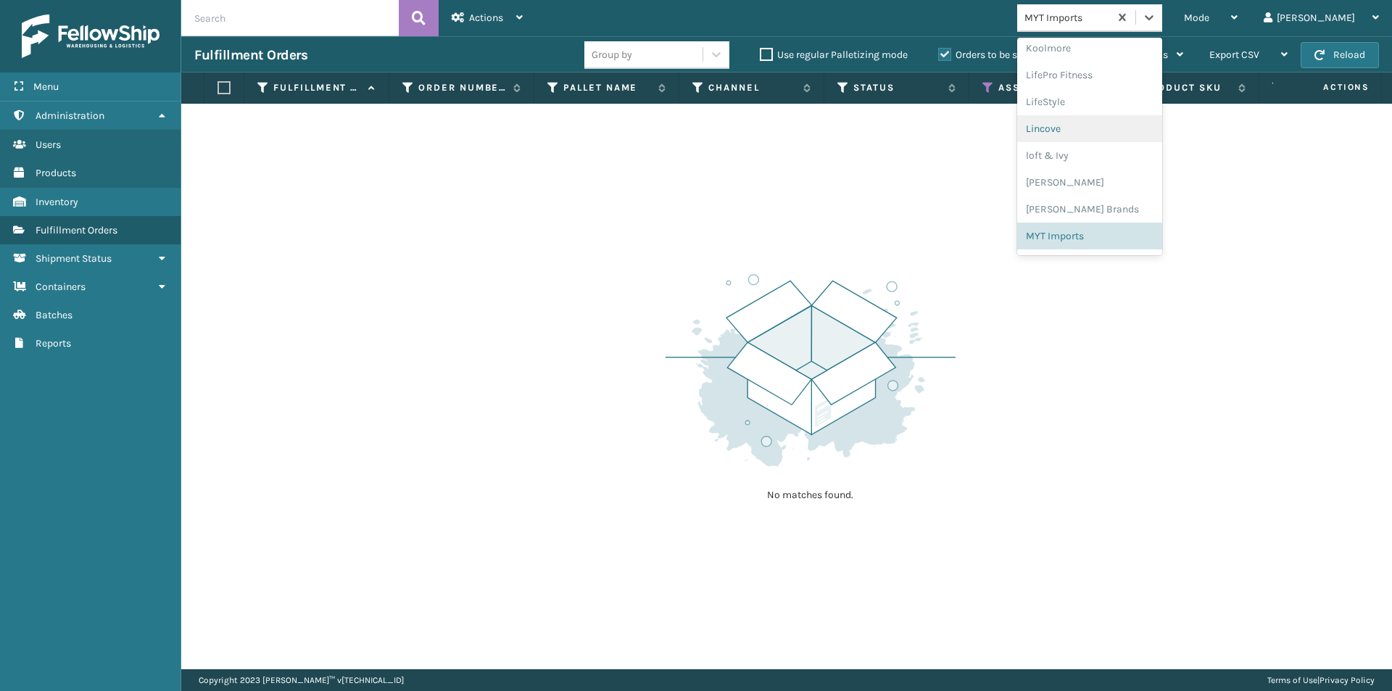
scroll to position [604, 0]
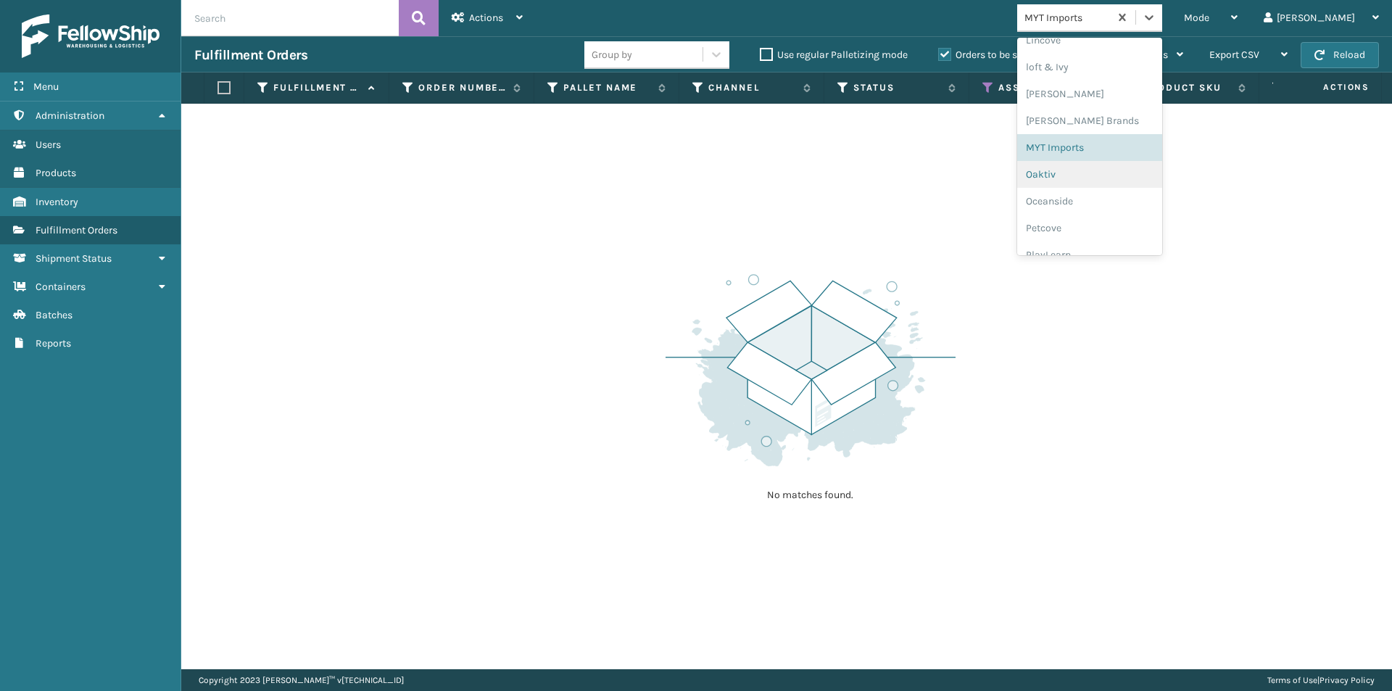
click at [1104, 176] on div "Oaktiv" at bounding box center [1089, 174] width 145 height 27
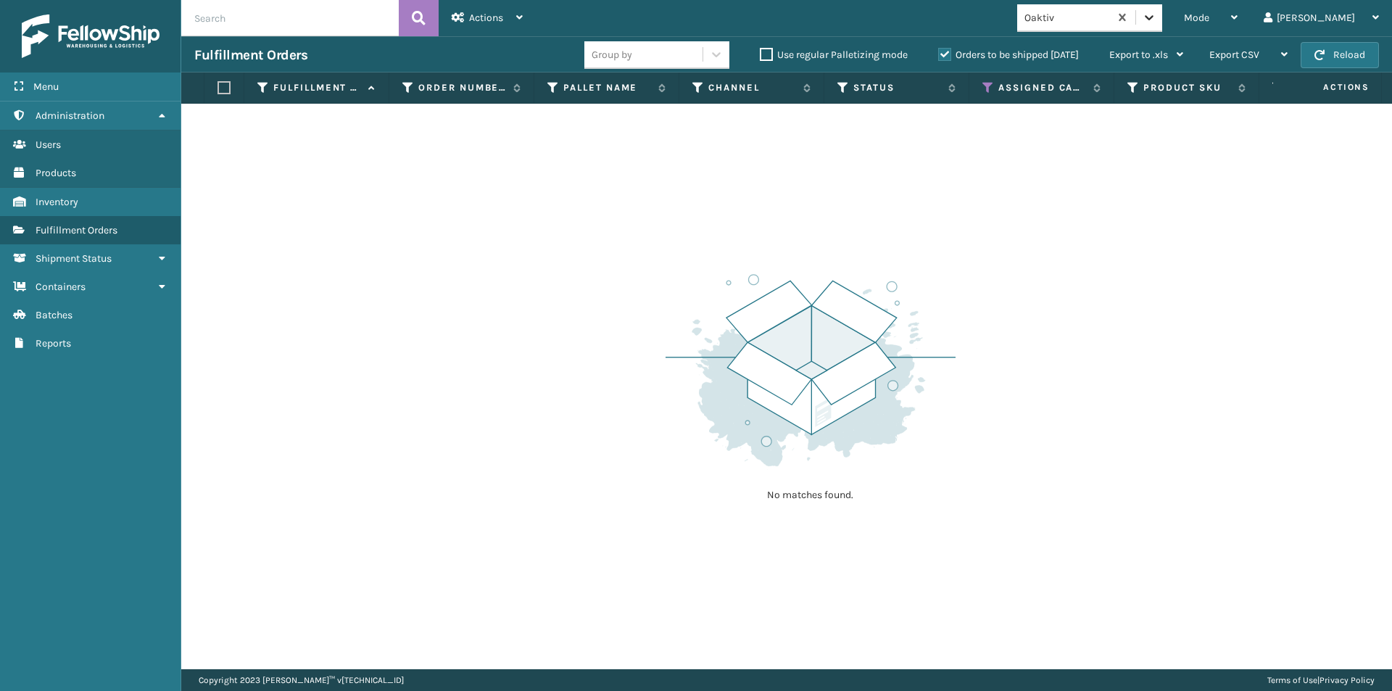
click at [1156, 12] on icon at bounding box center [1149, 17] width 14 height 14
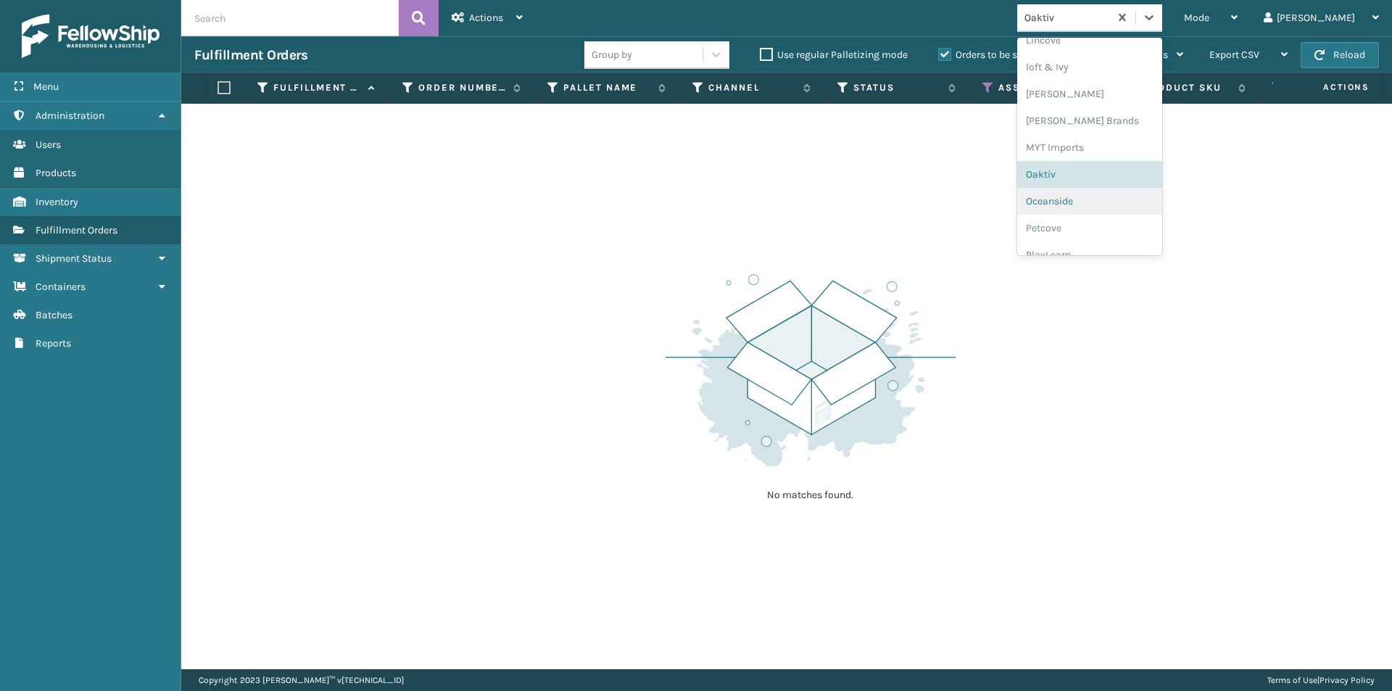
click at [1107, 207] on div "Oceanside" at bounding box center [1089, 201] width 145 height 27
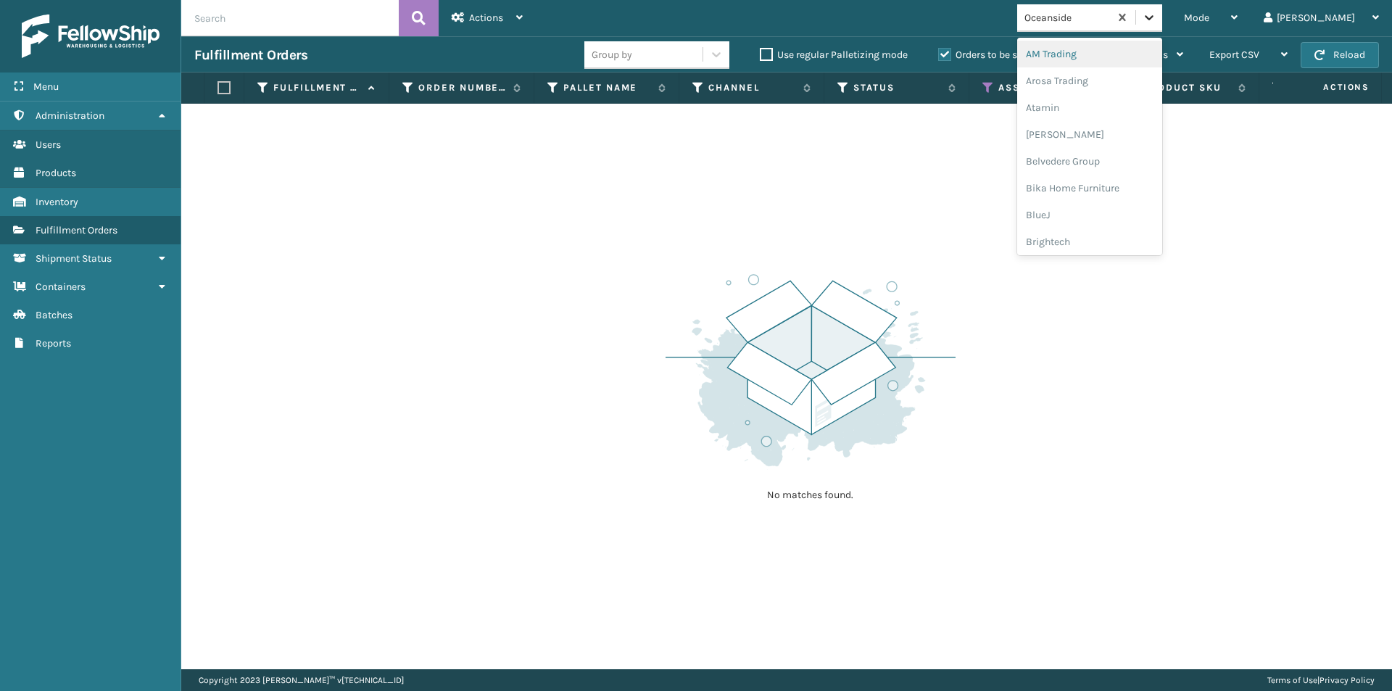
click at [1156, 22] on icon at bounding box center [1149, 17] width 14 height 14
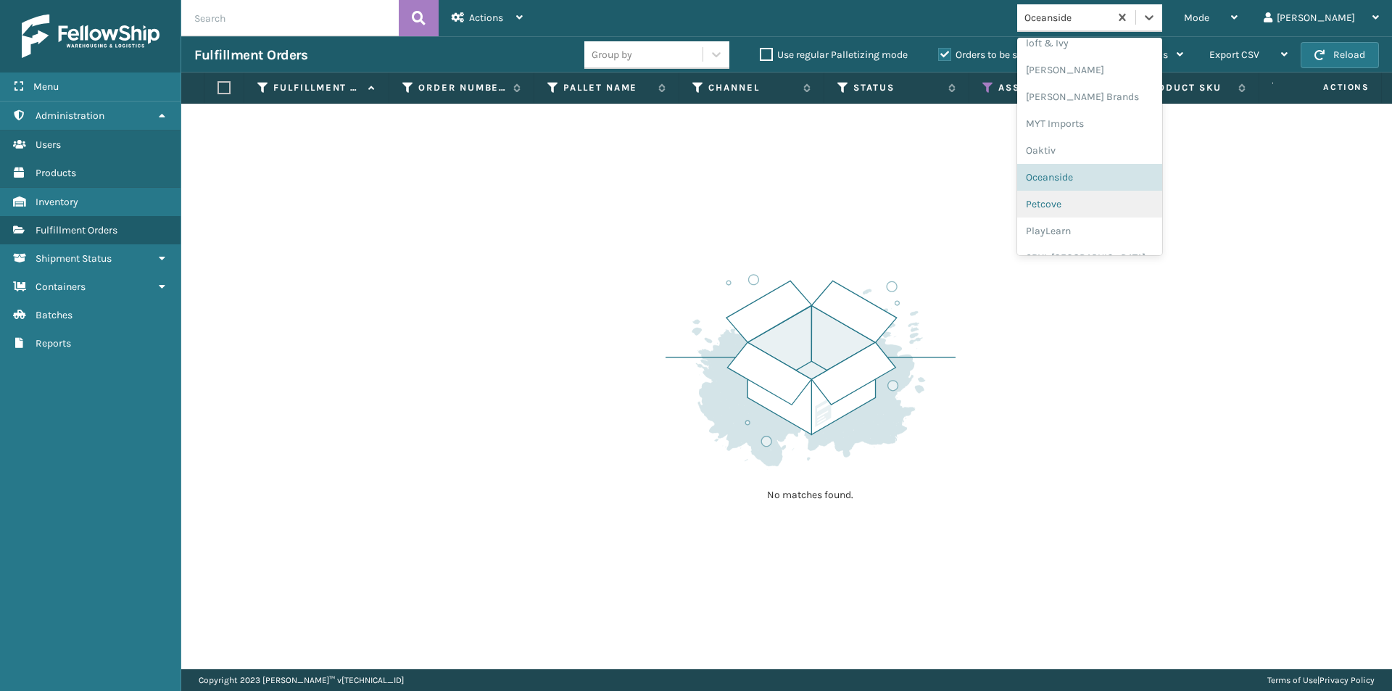
click at [1111, 209] on div "Petcove" at bounding box center [1089, 204] width 145 height 27
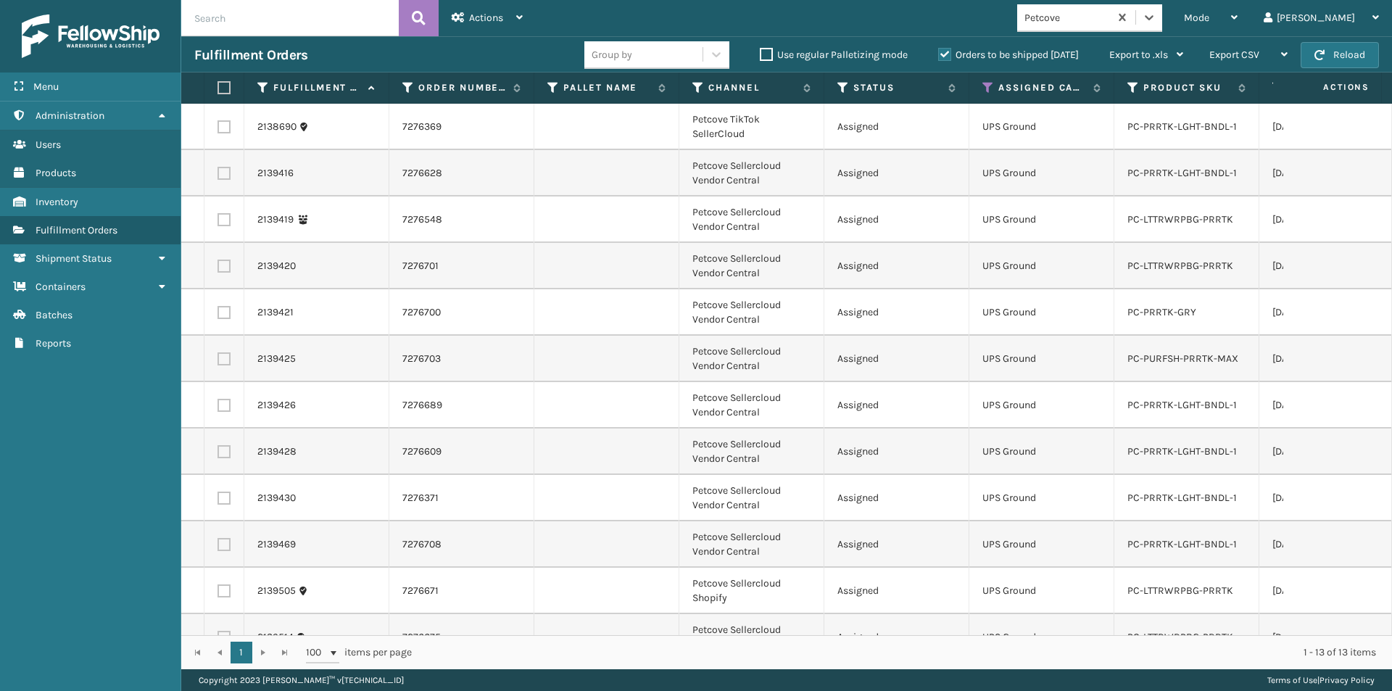
click at [222, 86] on label at bounding box center [221, 87] width 9 height 13
click at [218, 86] on input "checkbox" at bounding box center [217, 87] width 1 height 9
checkbox input "true"
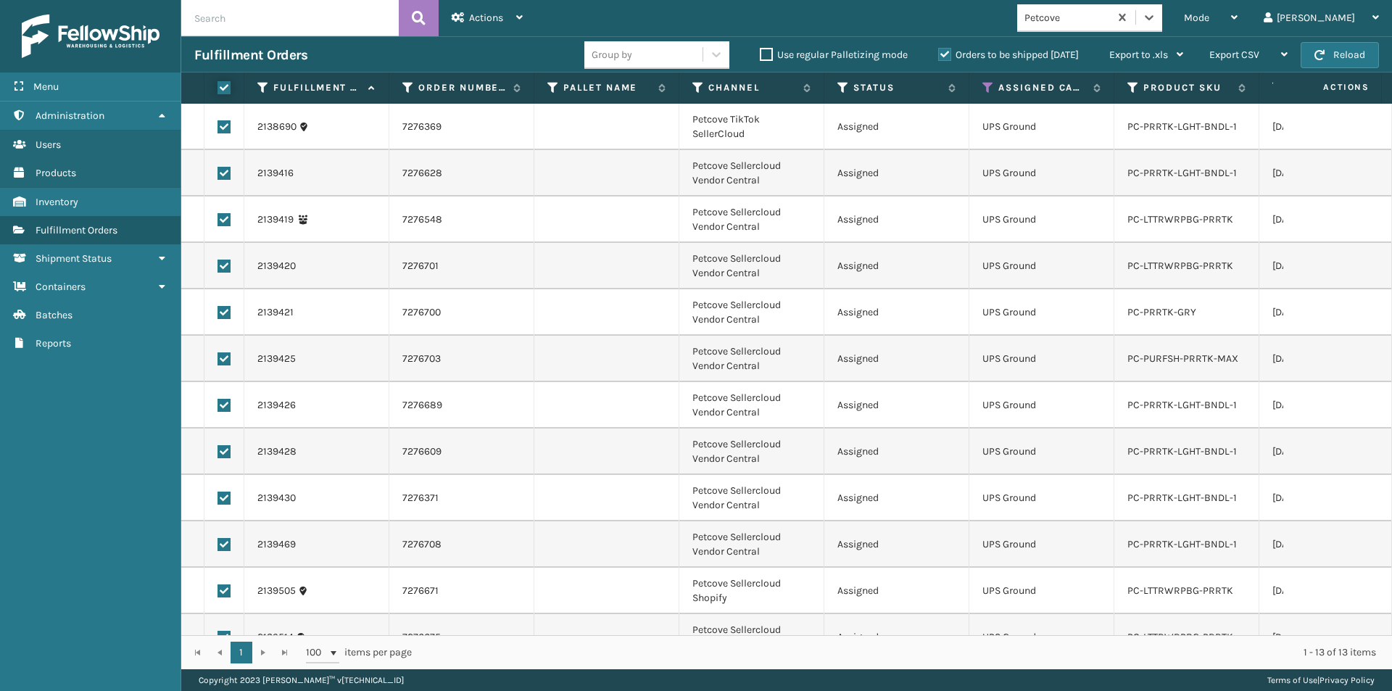
checkbox input "true"
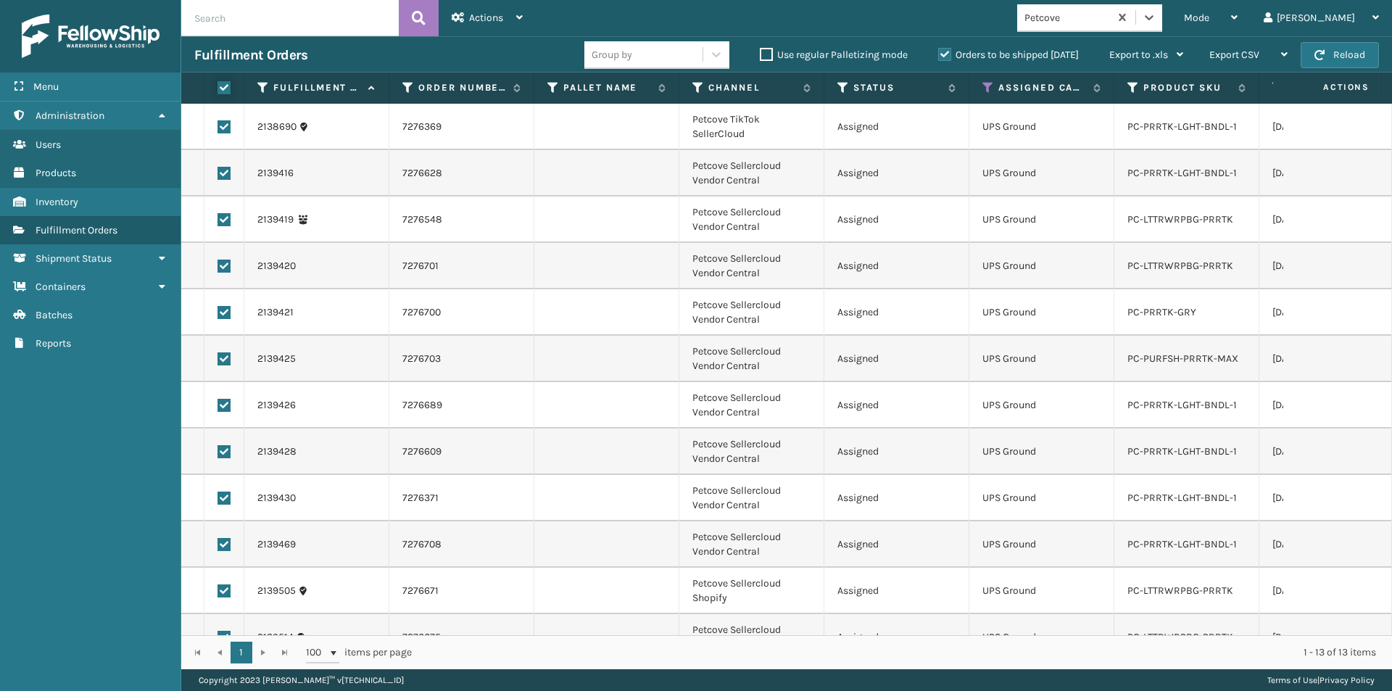
checkbox input "true"
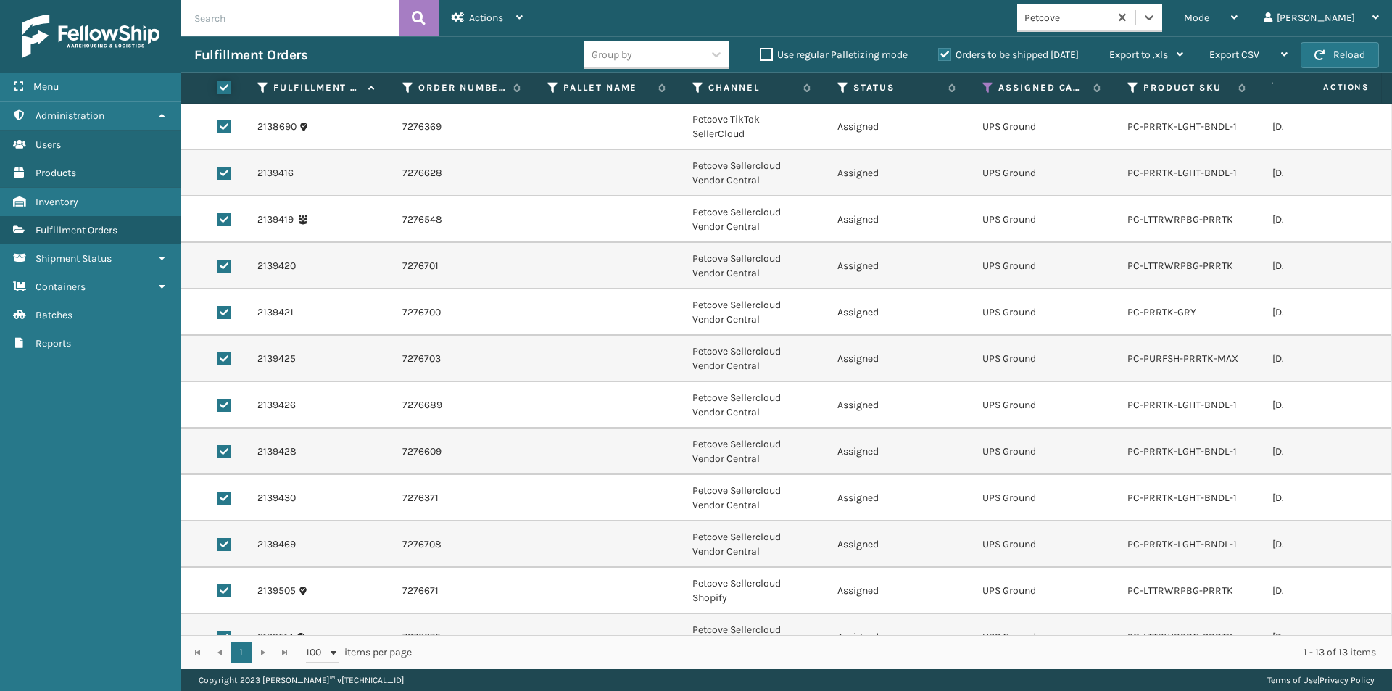
checkbox input "true"
click at [478, 23] on span "Actions" at bounding box center [486, 18] width 34 height 12
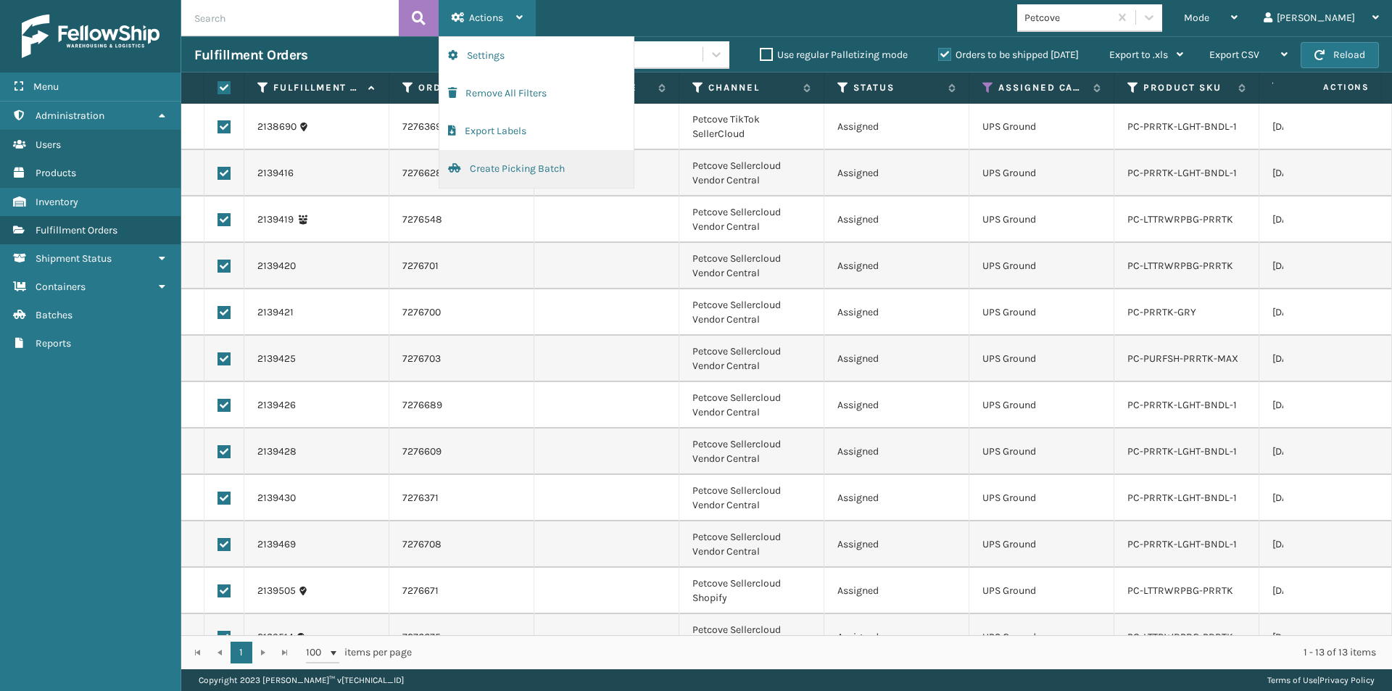
click at [493, 170] on button "Create Picking Batch" at bounding box center [536, 169] width 194 height 38
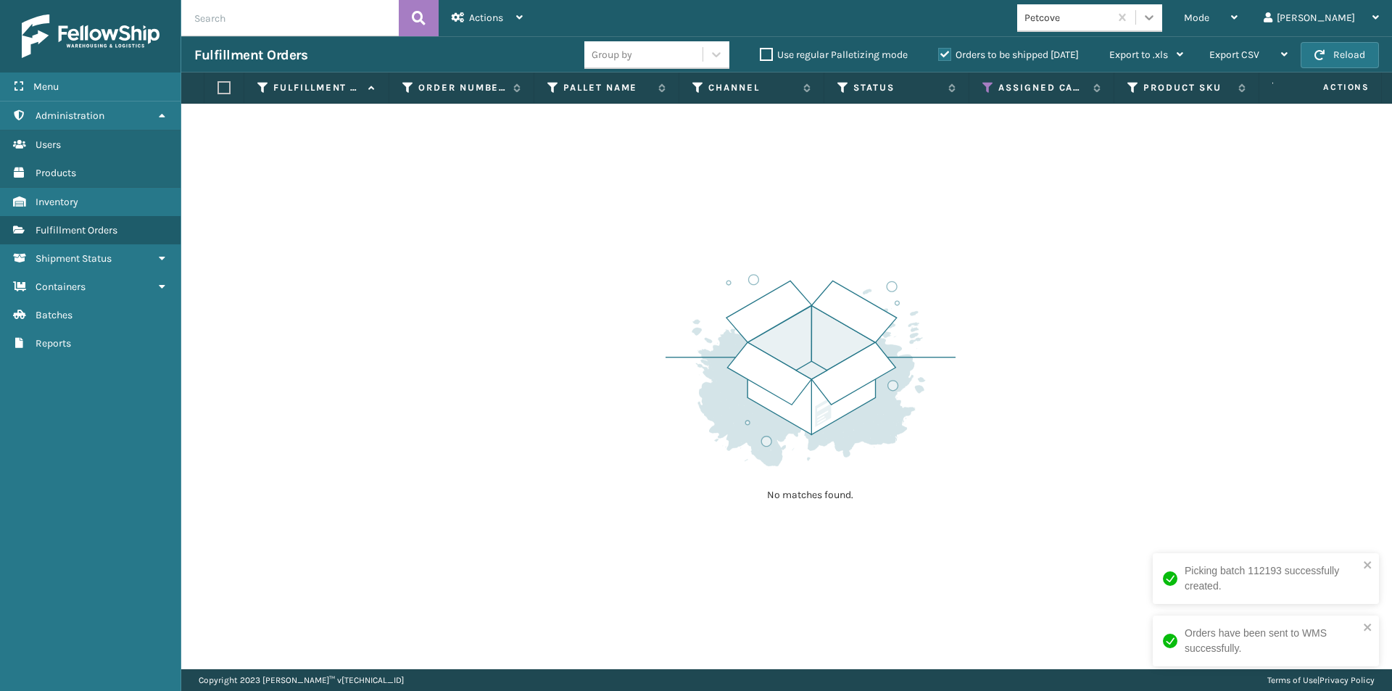
click at [1156, 19] on icon at bounding box center [1149, 17] width 14 height 14
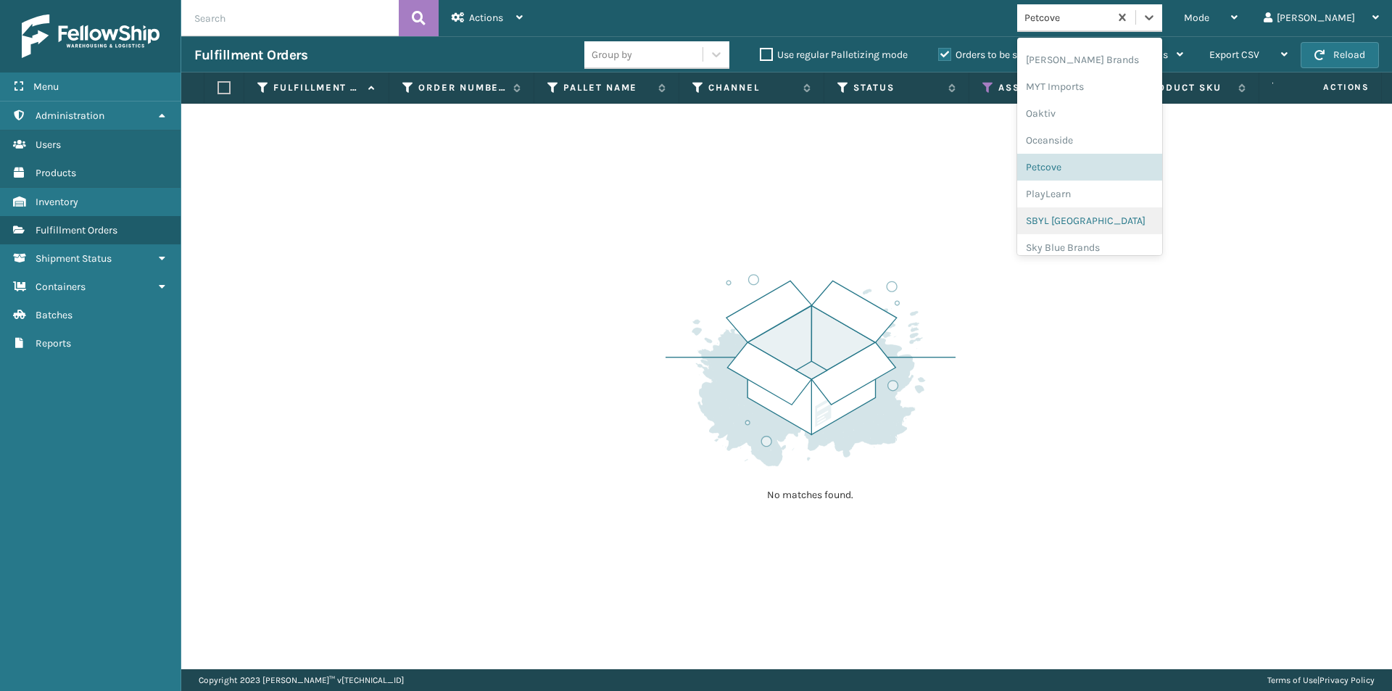
scroll to position [727, 0]
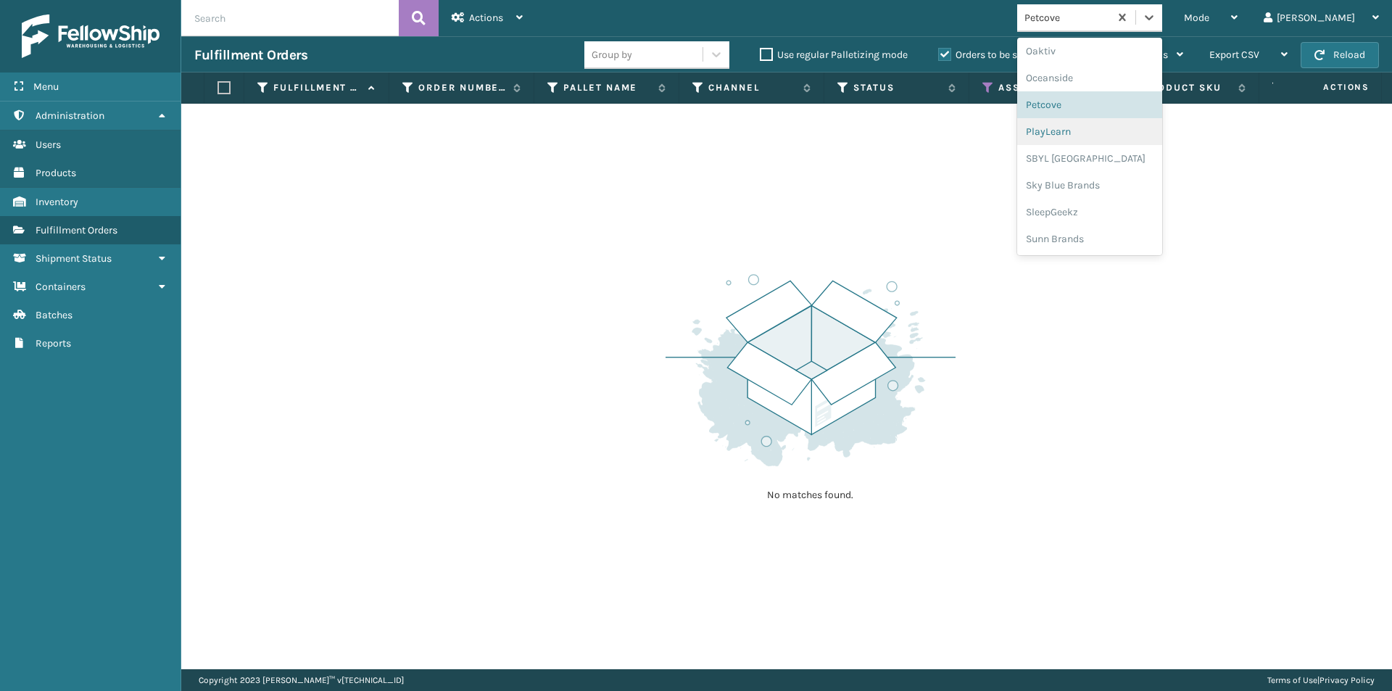
click at [1128, 138] on div "PlayLearn" at bounding box center [1089, 131] width 145 height 27
click at [1153, 16] on icon at bounding box center [1148, 17] width 9 height 5
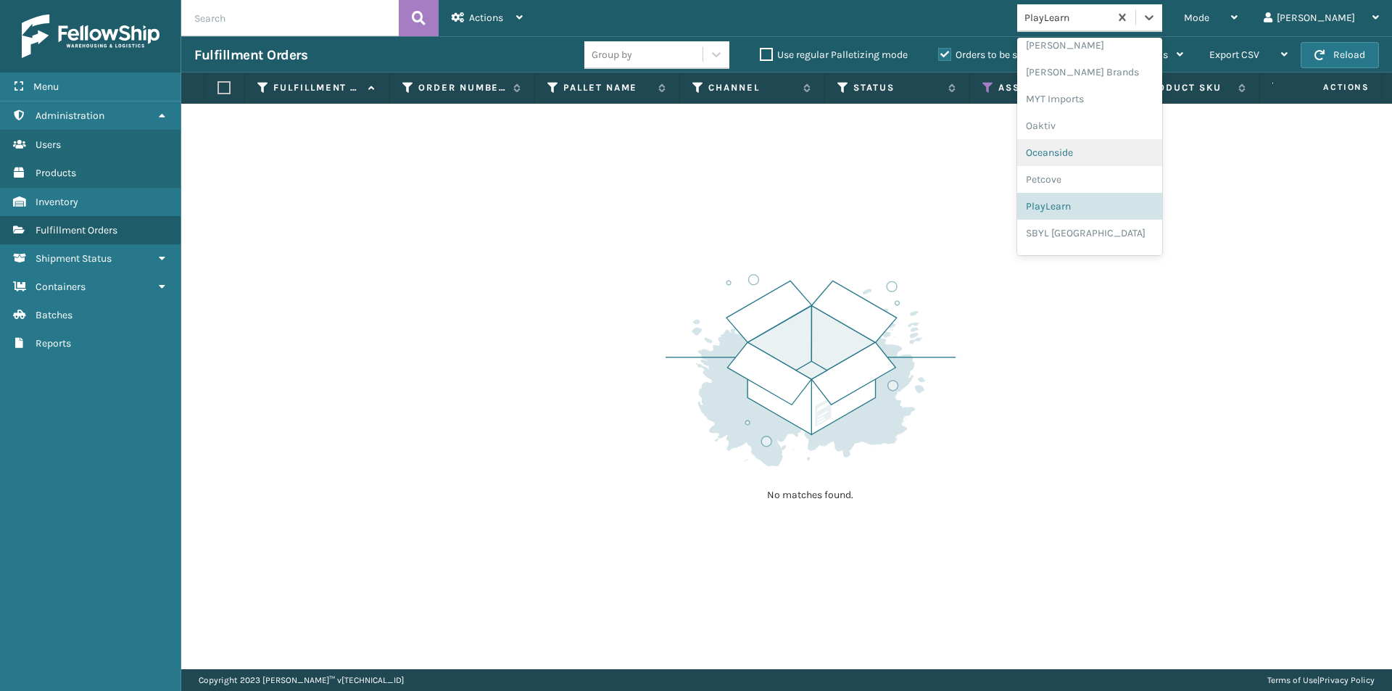
scroll to position [676, 0]
click at [1111, 210] on div "SBYL [GEOGRAPHIC_DATA]" at bounding box center [1089, 209] width 145 height 27
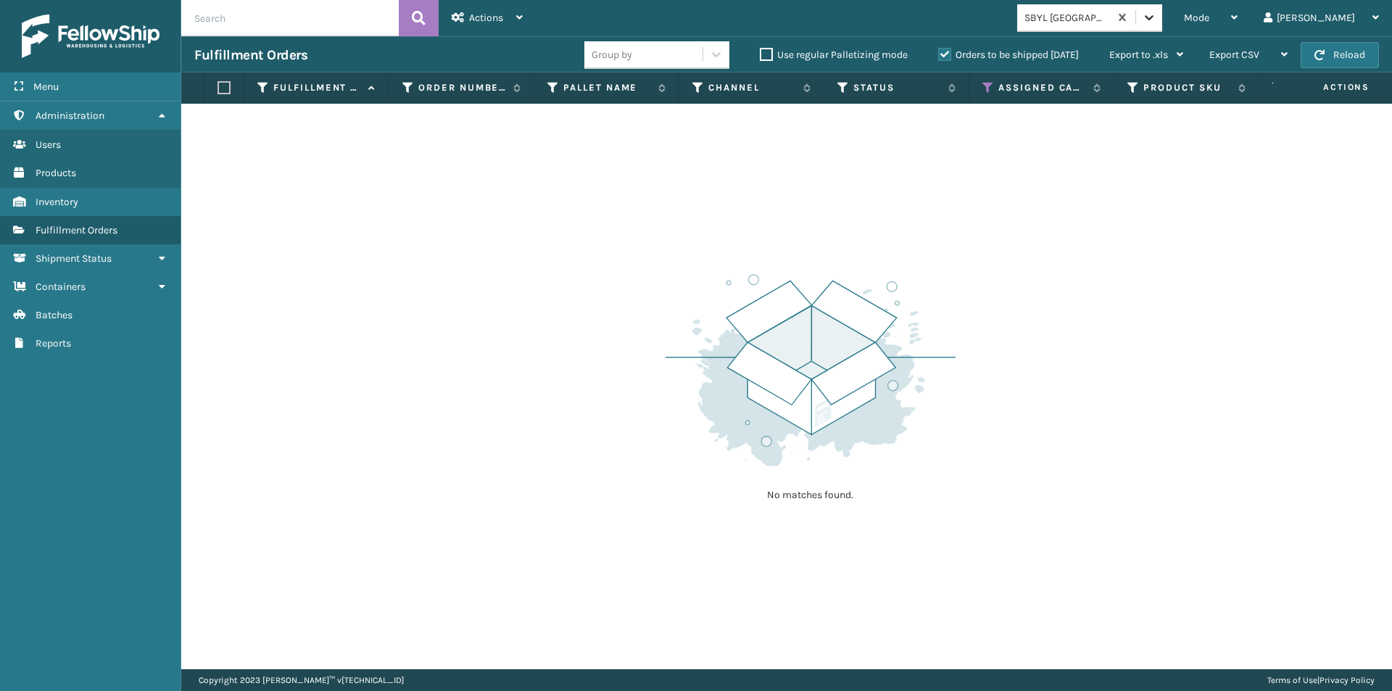
click at [1156, 23] on icon at bounding box center [1149, 17] width 14 height 14
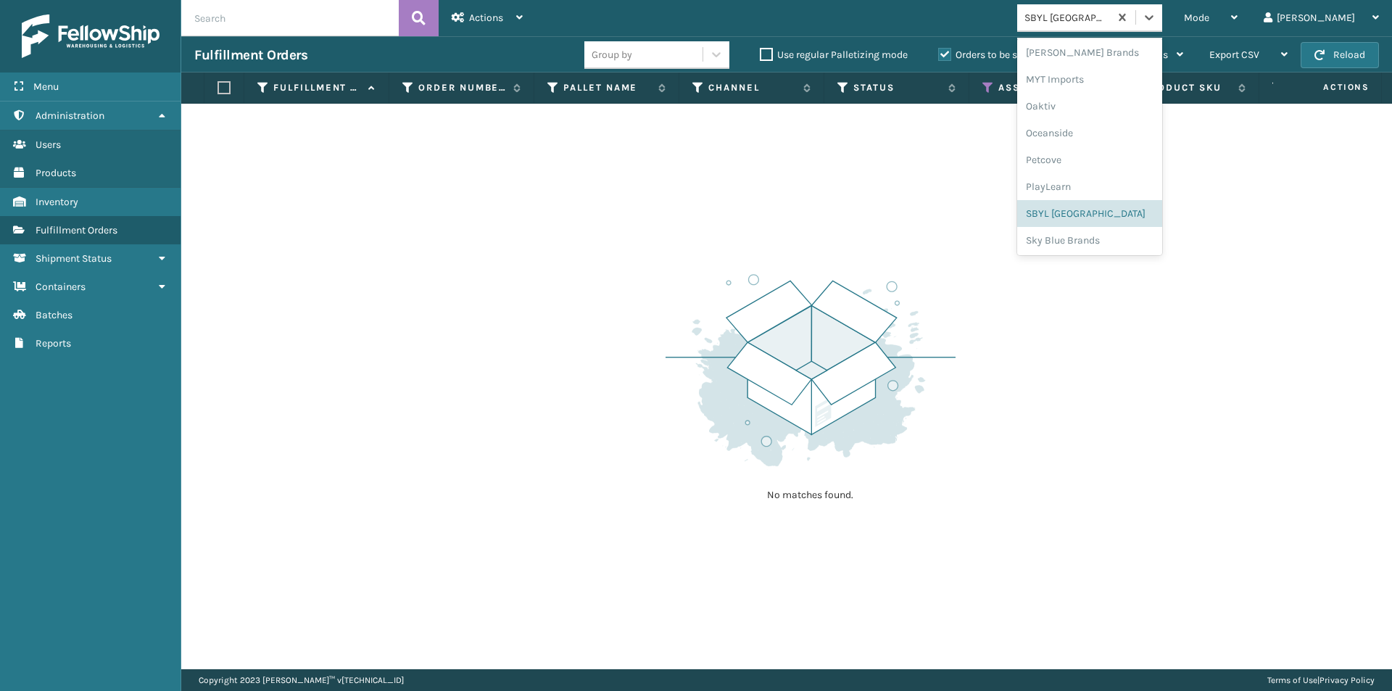
scroll to position [727, 0]
click at [1128, 184] on div "Sky Blue Brands" at bounding box center [1089, 185] width 145 height 27
click at [1156, 19] on icon at bounding box center [1149, 17] width 14 height 14
click at [1116, 212] on div "SleepGeekz" at bounding box center [1089, 212] width 145 height 27
click at [1156, 16] on icon at bounding box center [1149, 17] width 14 height 14
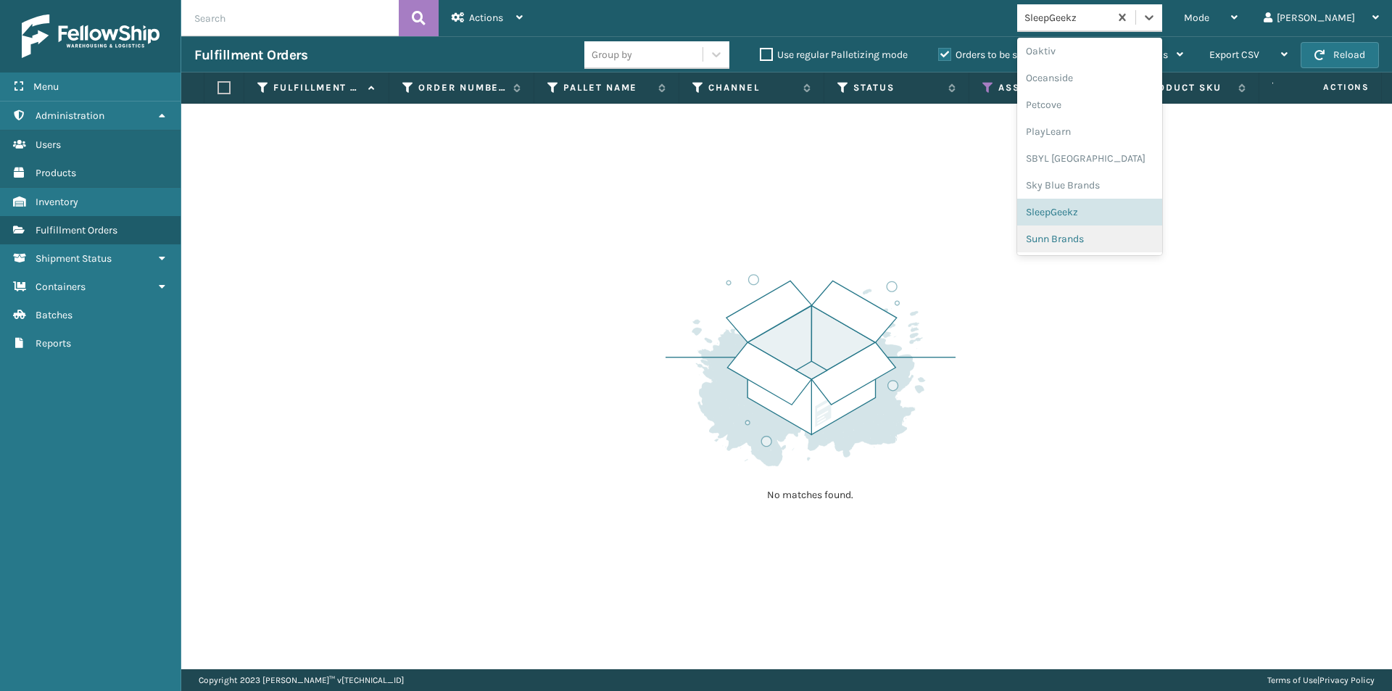
click at [1107, 234] on div "Sunn Brands" at bounding box center [1089, 238] width 145 height 27
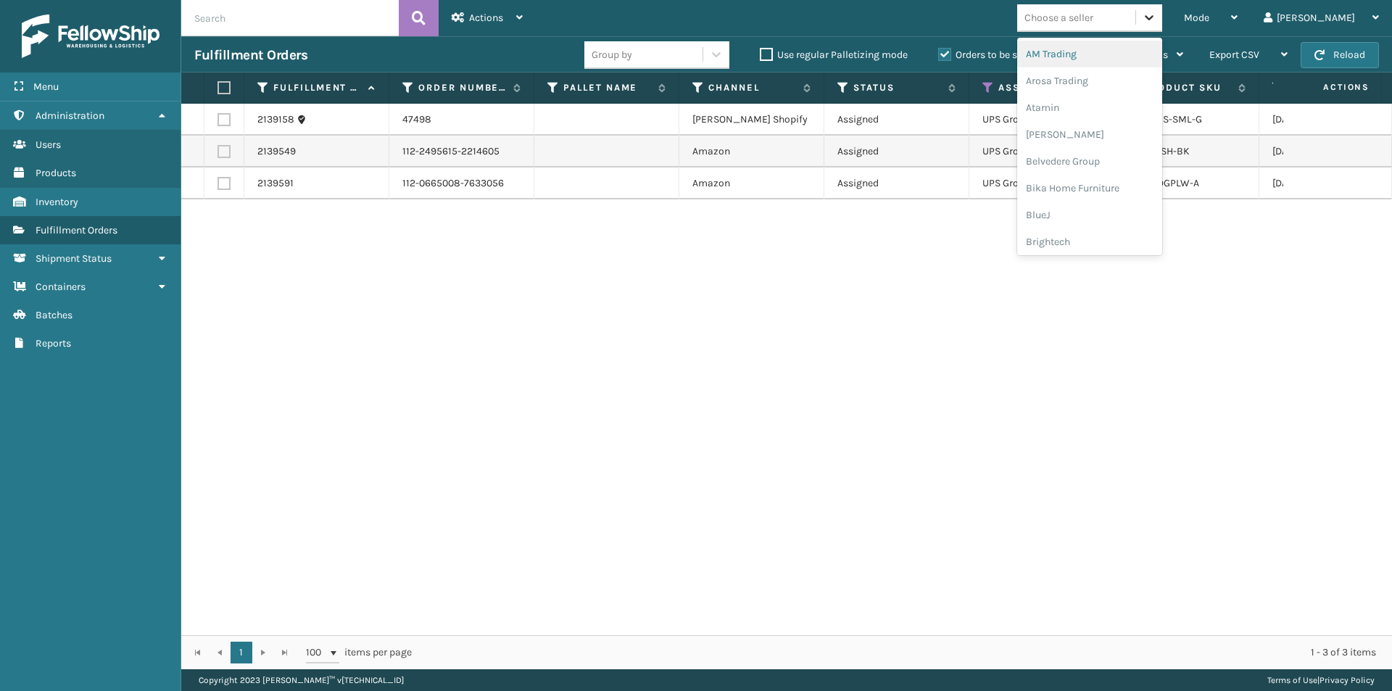
click at [1153, 19] on icon at bounding box center [1148, 17] width 9 height 5
click at [1109, 262] on div "2139158 47498 [PERSON_NAME] Shopify Assigned UPS Ground MIL-KMS-SML-G [DATE] 1 …" at bounding box center [786, 369] width 1210 height 531
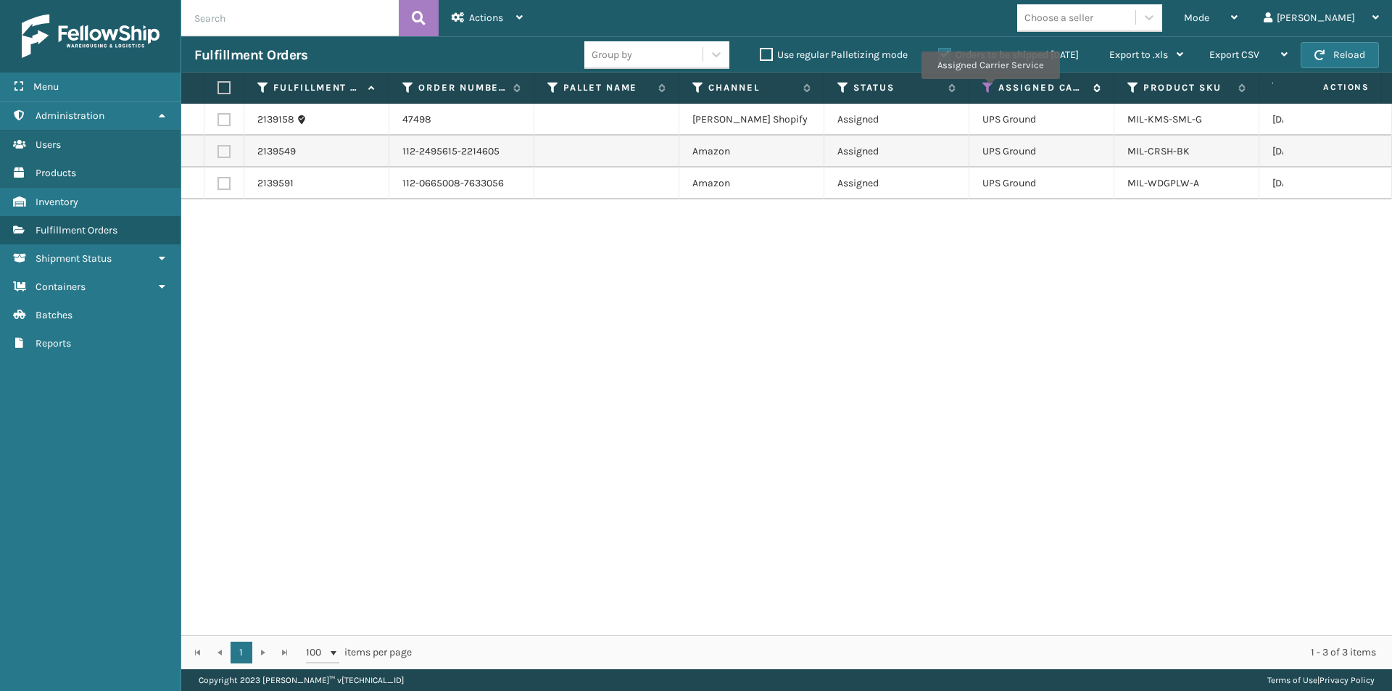
click at [989, 88] on icon at bounding box center [988, 87] width 12 height 13
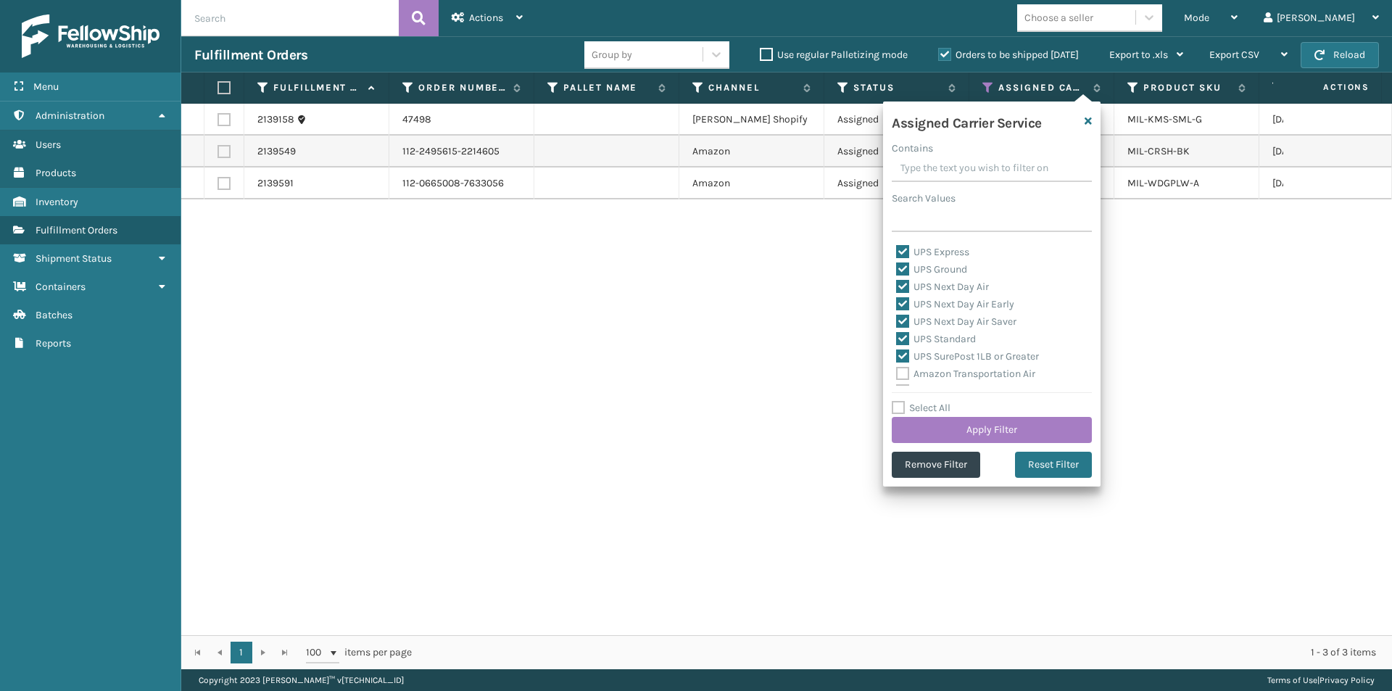
scroll to position [72, 0]
click at [1044, 467] on button "Reset Filter" at bounding box center [1053, 465] width 77 height 26
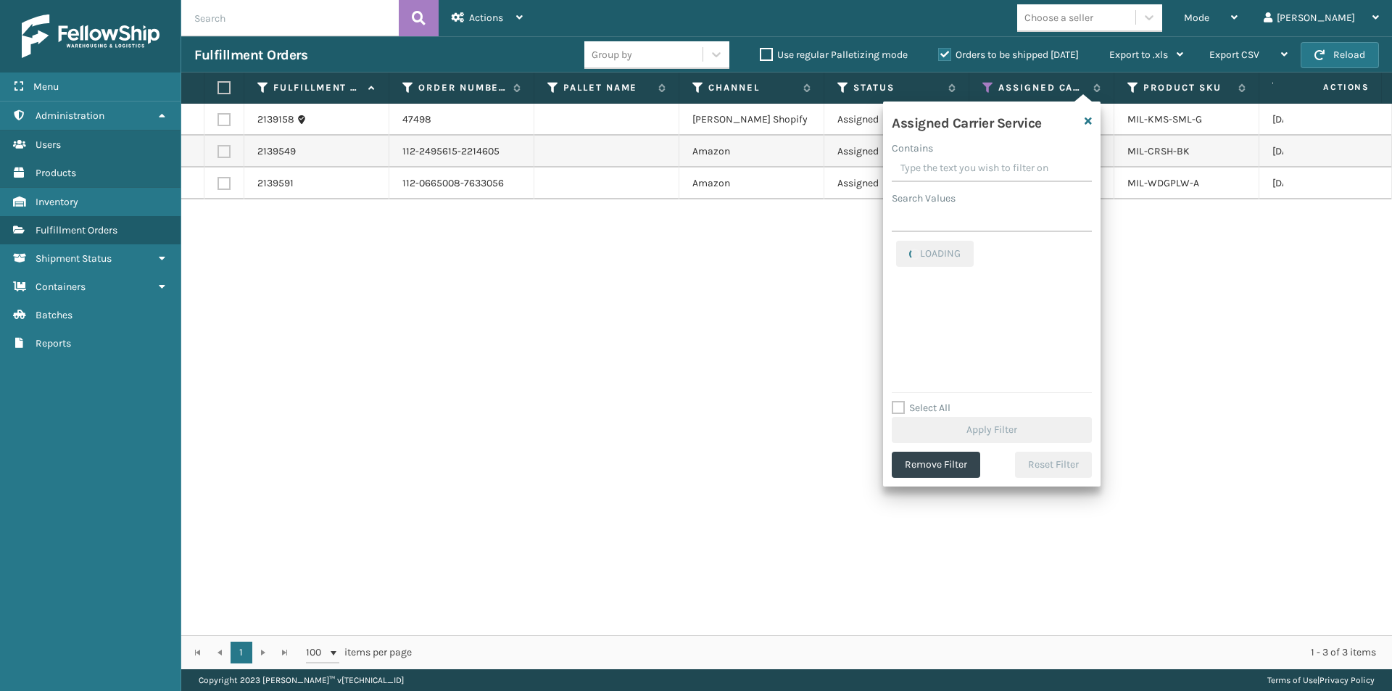
scroll to position [0, 0]
click at [904, 280] on label "FedEx 2Day" at bounding box center [931, 284] width 70 height 12
click at [897, 280] on input "FedEx 2Day" at bounding box center [896, 279] width 1 height 9
checkbox input "true"
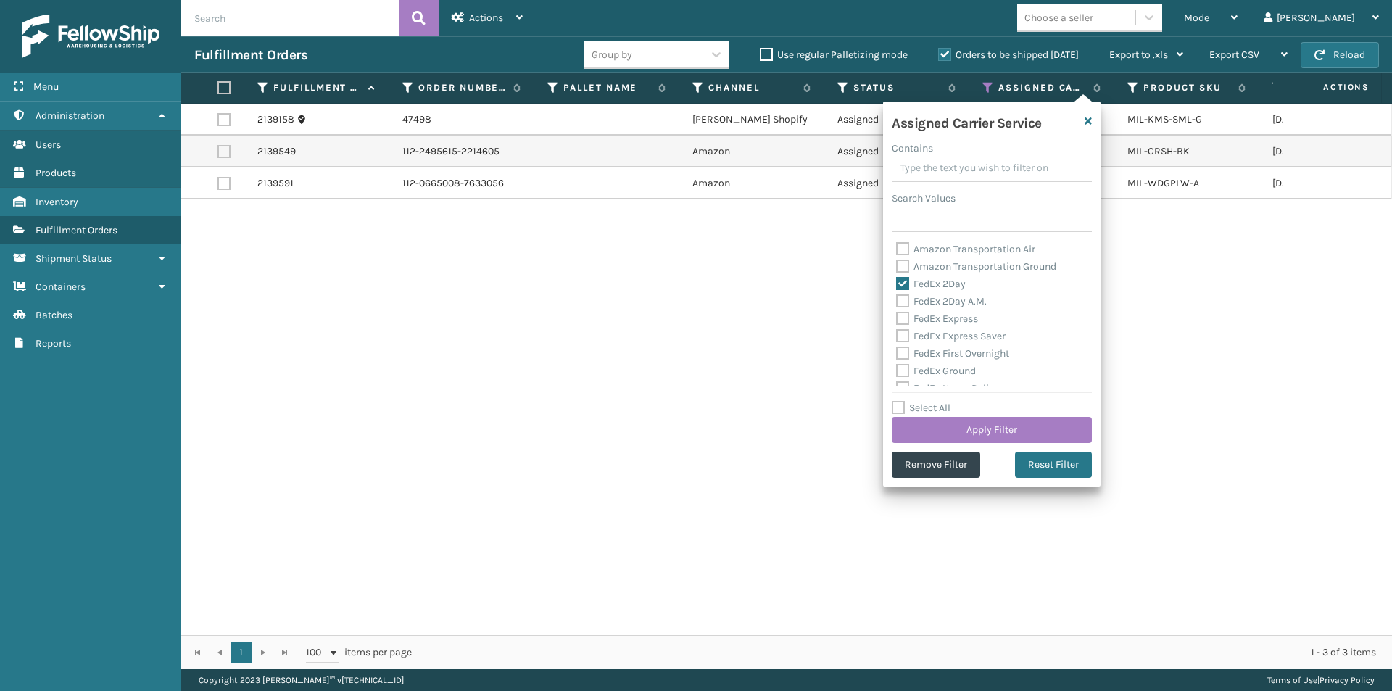
click at [898, 301] on label "FedEx 2Day A.M." at bounding box center [941, 301] width 91 height 12
click at [897, 301] on input "FedEx 2Day A.M." at bounding box center [896, 297] width 1 height 9
checkbox input "true"
click at [901, 316] on label "FedEx Express" at bounding box center [937, 318] width 82 height 12
click at [897, 316] on input "FedEx Express" at bounding box center [896, 314] width 1 height 9
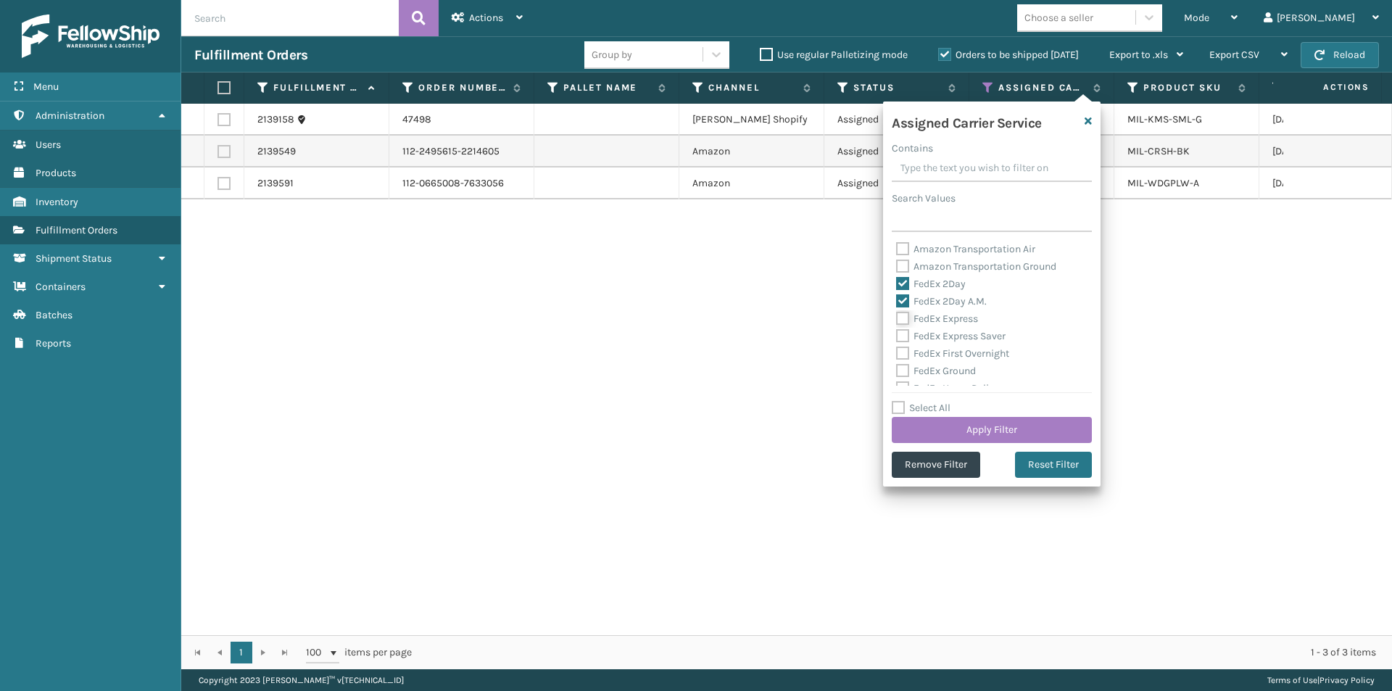
checkbox input "true"
click at [905, 338] on label "FedEx Express Saver" at bounding box center [950, 336] width 109 height 12
click at [897, 337] on input "FedEx Express Saver" at bounding box center [896, 332] width 1 height 9
checkbox input "true"
click at [1023, 428] on button "Apply Filter" at bounding box center [991, 430] width 200 height 26
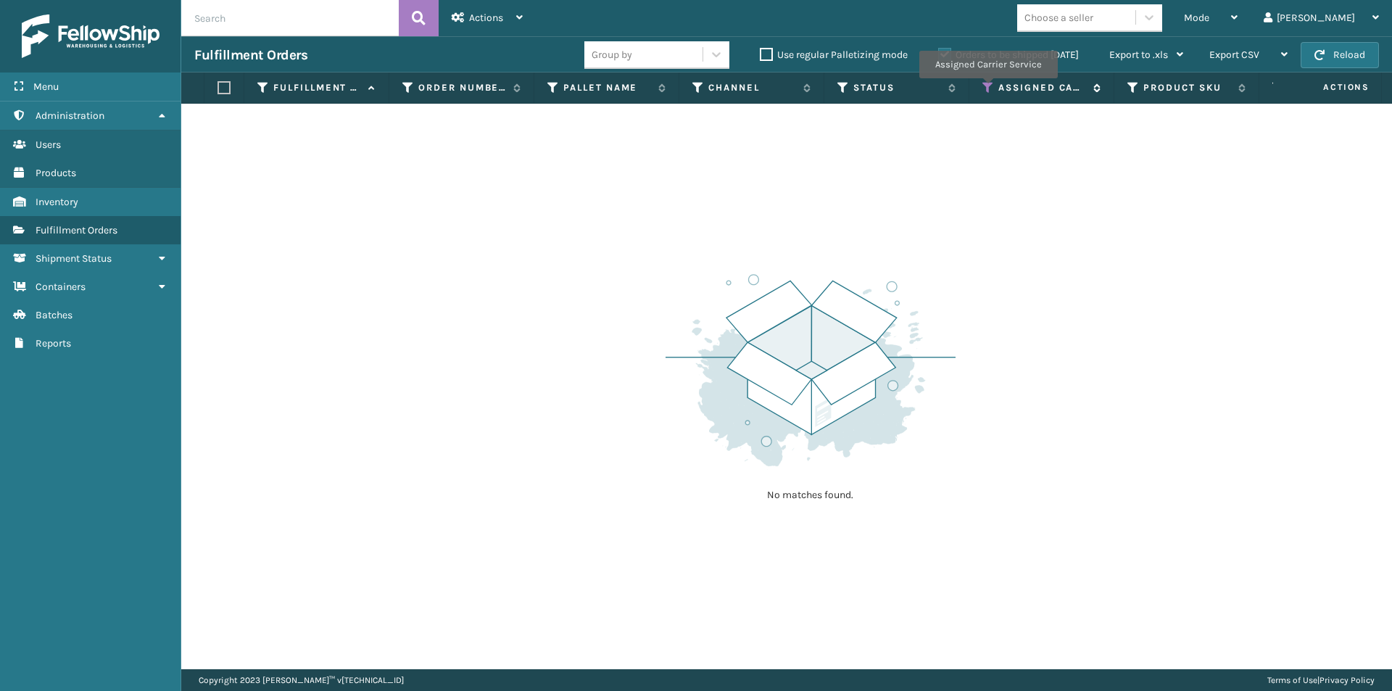
click at [987, 88] on icon at bounding box center [988, 87] width 12 height 13
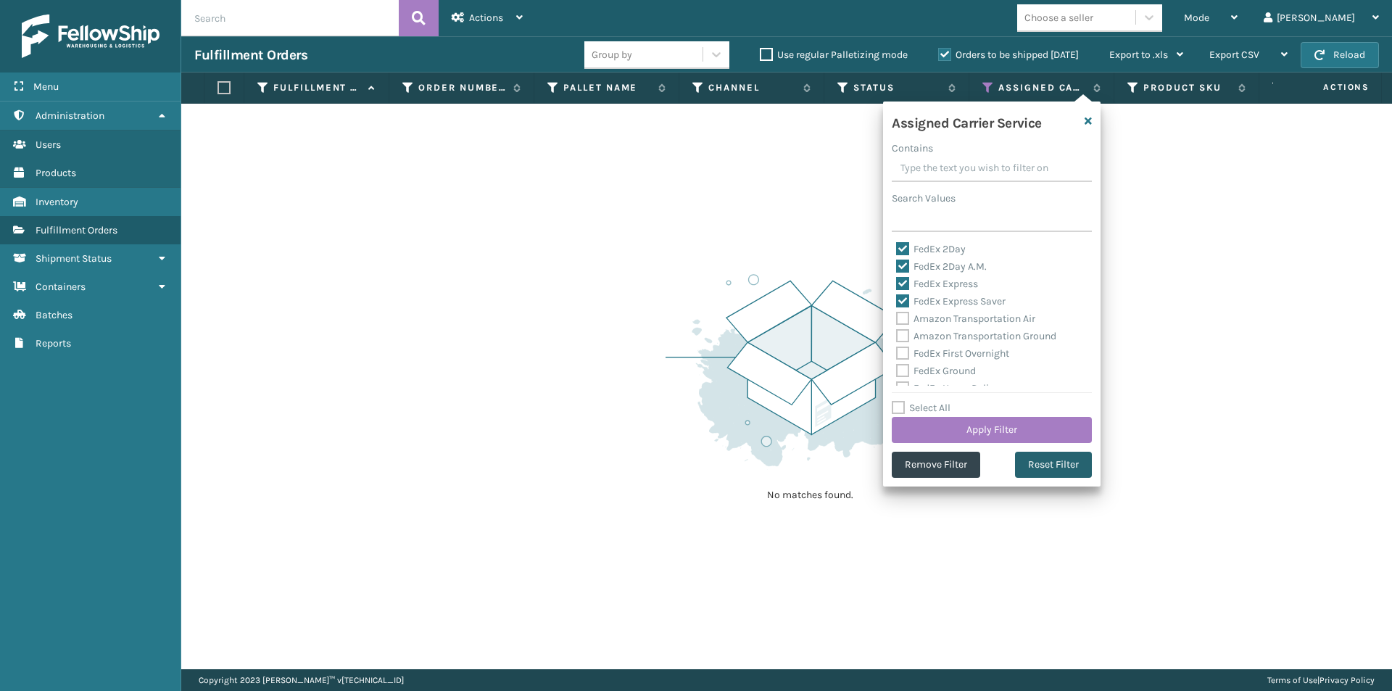
click at [1034, 457] on button "Reset Filter" at bounding box center [1053, 465] width 77 height 26
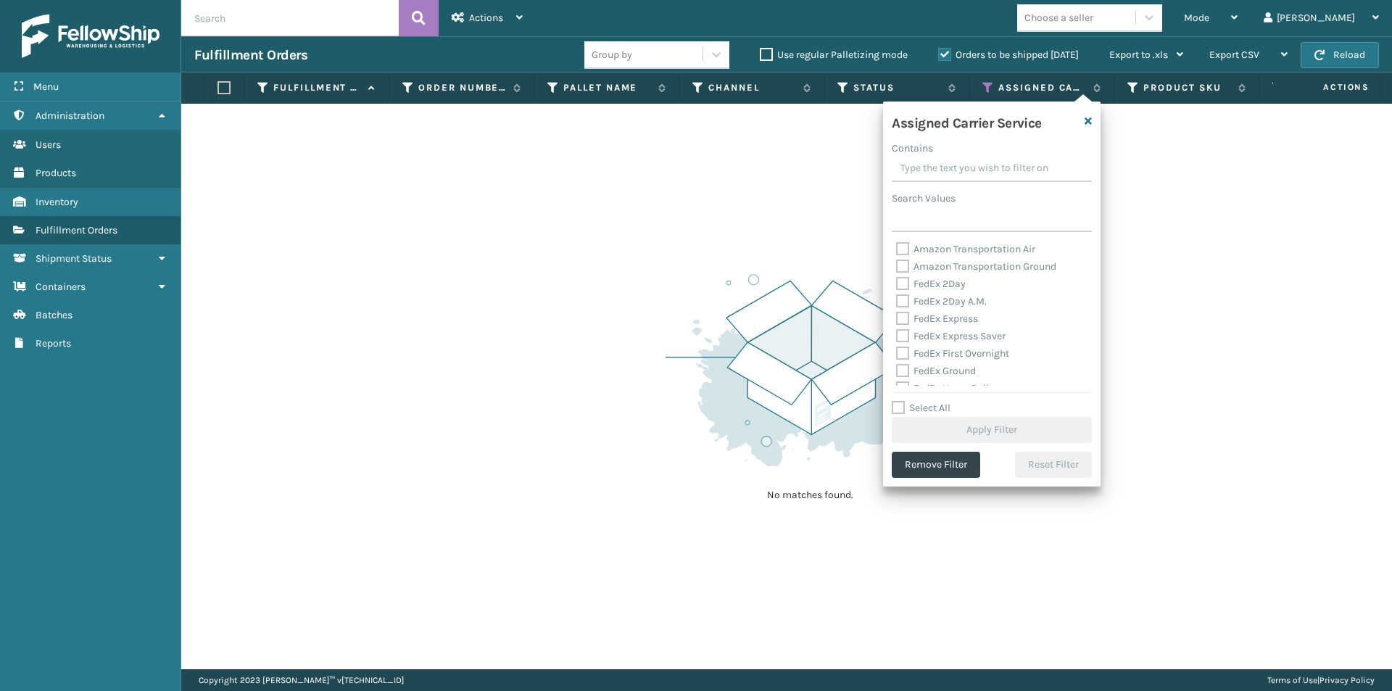
click at [899, 283] on label "FedEx 2Day" at bounding box center [931, 284] width 70 height 12
click at [897, 283] on input "FedEx 2Day" at bounding box center [896, 279] width 1 height 9
checkbox input "true"
click at [899, 302] on label "FedEx 2Day A.M." at bounding box center [941, 301] width 91 height 12
click at [897, 302] on input "FedEx 2Day A.M." at bounding box center [896, 297] width 1 height 9
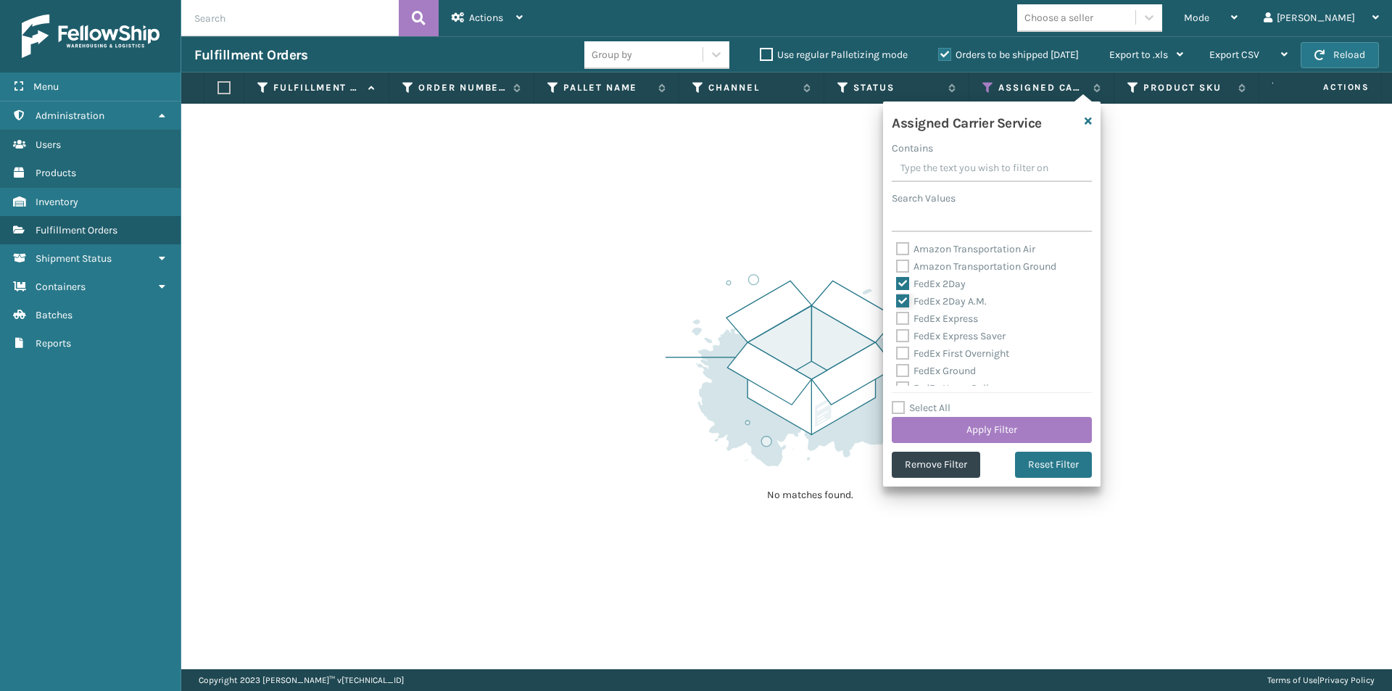
checkbox input "true"
click at [899, 319] on label "FedEx Express" at bounding box center [937, 318] width 82 height 12
click at [897, 319] on input "FedEx Express" at bounding box center [896, 314] width 1 height 9
checkbox input "true"
click at [901, 336] on label "FedEx Express Saver" at bounding box center [950, 336] width 109 height 12
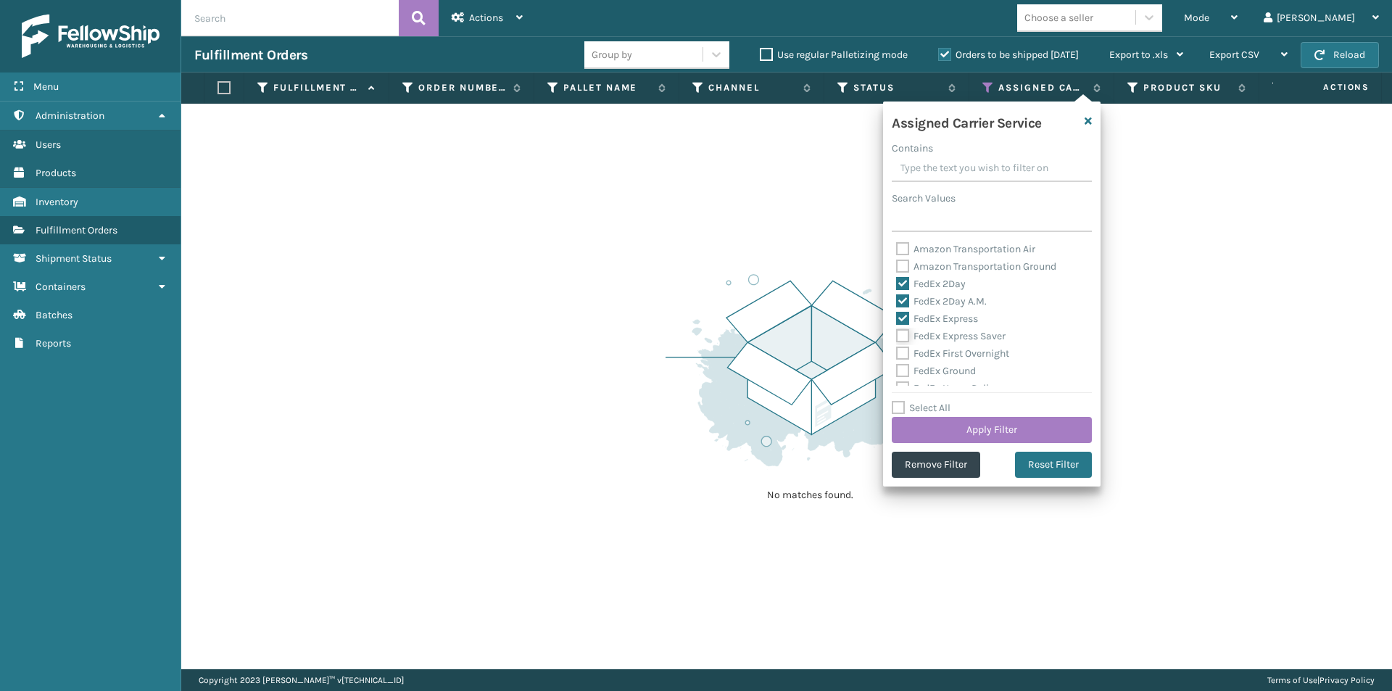
click at [897, 336] on input "FedEx Express Saver" at bounding box center [896, 332] width 1 height 9
checkbox input "true"
click at [902, 350] on label "FedEx First Overnight" at bounding box center [952, 353] width 113 height 12
click at [897, 350] on input "FedEx First Overnight" at bounding box center [896, 349] width 1 height 9
checkbox input "true"
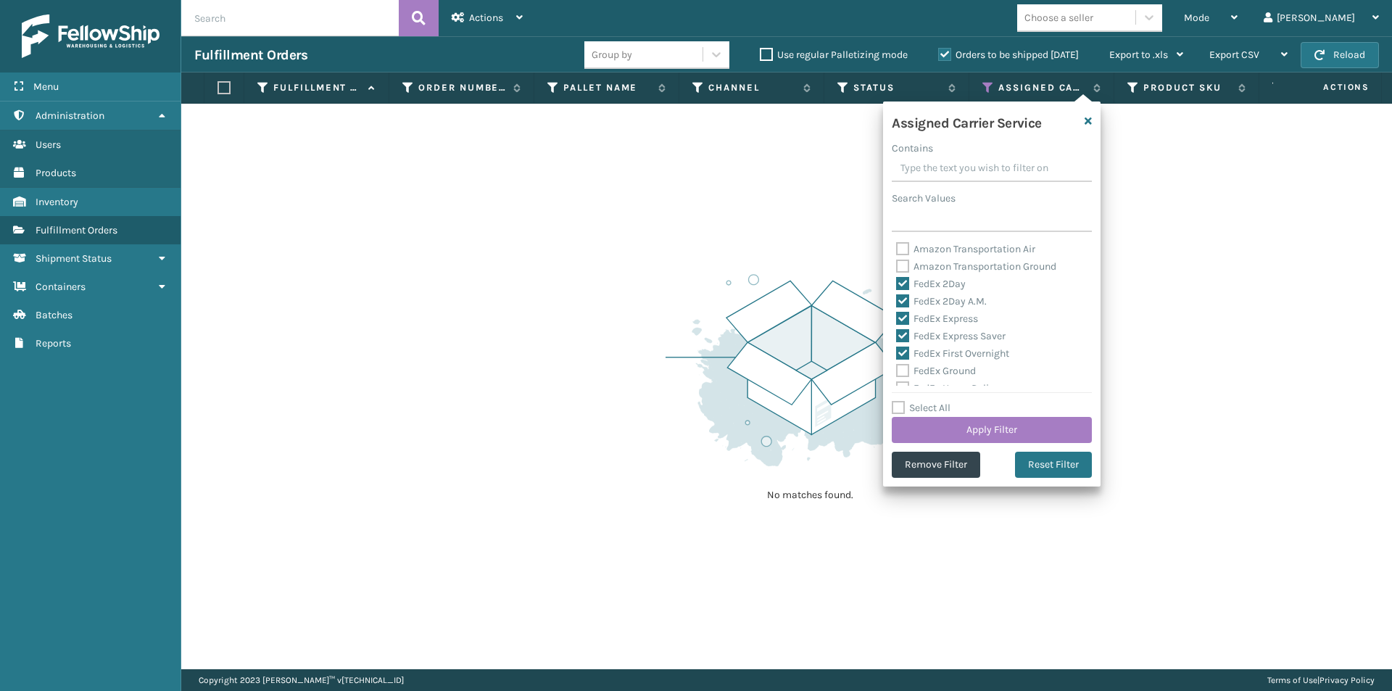
click at [903, 375] on label "FedEx Ground" at bounding box center [936, 371] width 80 height 12
click at [897, 372] on input "FedEx Ground" at bounding box center [896, 366] width 1 height 9
checkbox input "true"
click at [903, 318] on label "FedEx Home Delivery" at bounding box center [952, 315] width 112 height 12
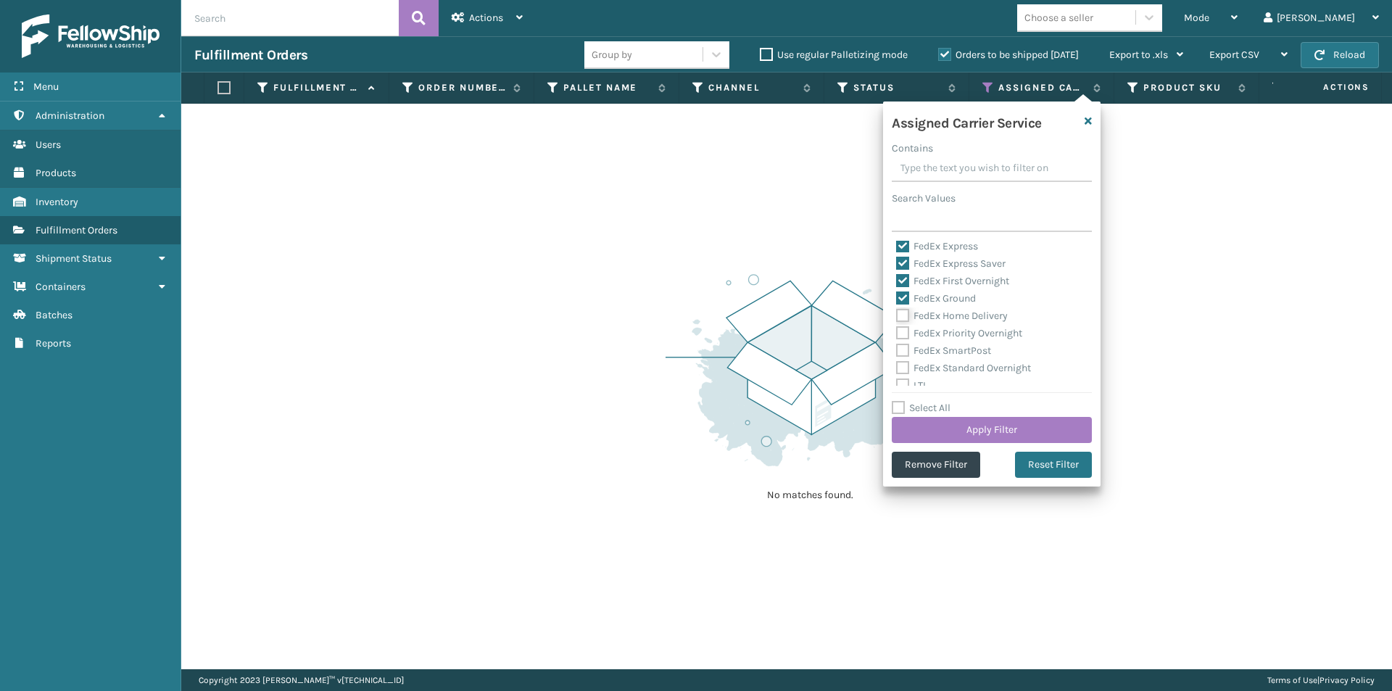
click at [897, 317] on input "FedEx Home Delivery" at bounding box center [896, 311] width 1 height 9
checkbox input "true"
click at [902, 331] on label "FedEx Priority Overnight" at bounding box center [959, 333] width 126 height 12
click at [897, 331] on input "FedEx Priority Overnight" at bounding box center [896, 329] width 1 height 9
checkbox input "true"
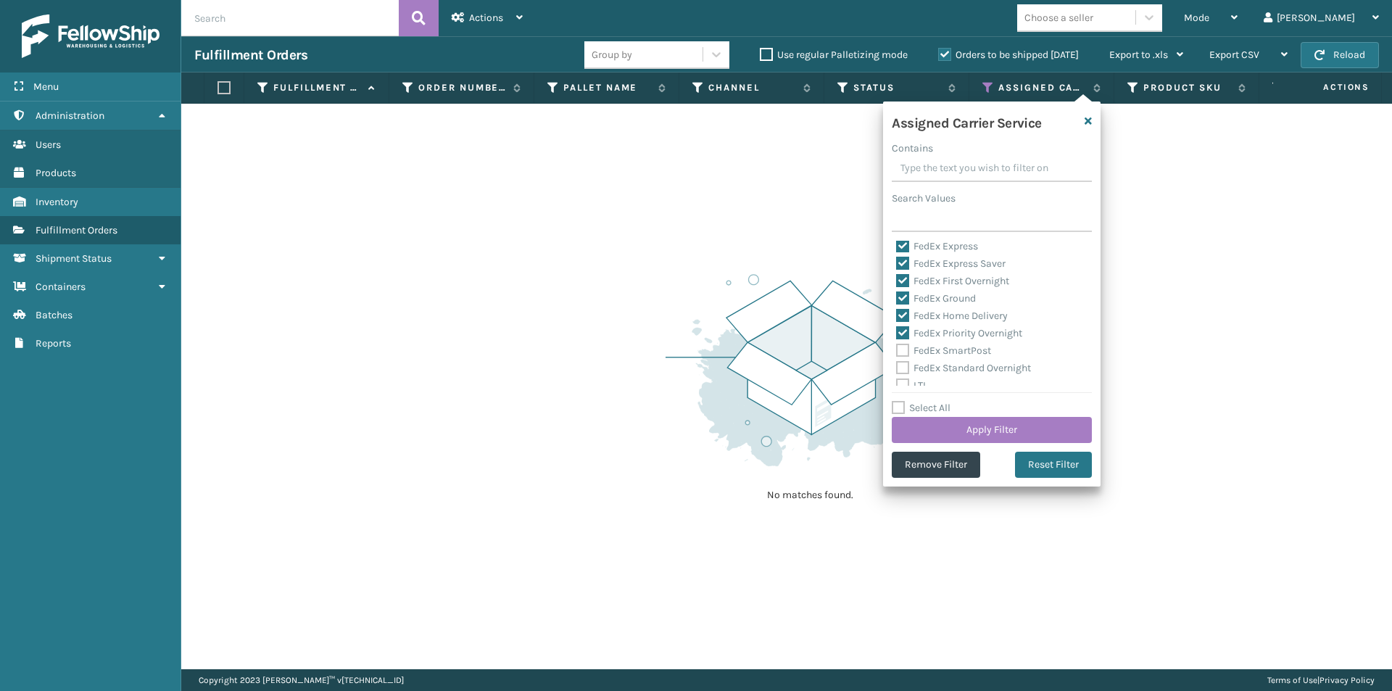
click at [902, 346] on label "FedEx SmartPost" at bounding box center [943, 350] width 95 height 12
click at [897, 346] on input "FedEx SmartPost" at bounding box center [896, 346] width 1 height 9
checkbox input "true"
click at [899, 372] on label "FedEx Standard Overnight" at bounding box center [963, 368] width 135 height 12
click at [897, 369] on input "FedEx Standard Overnight" at bounding box center [896, 363] width 1 height 9
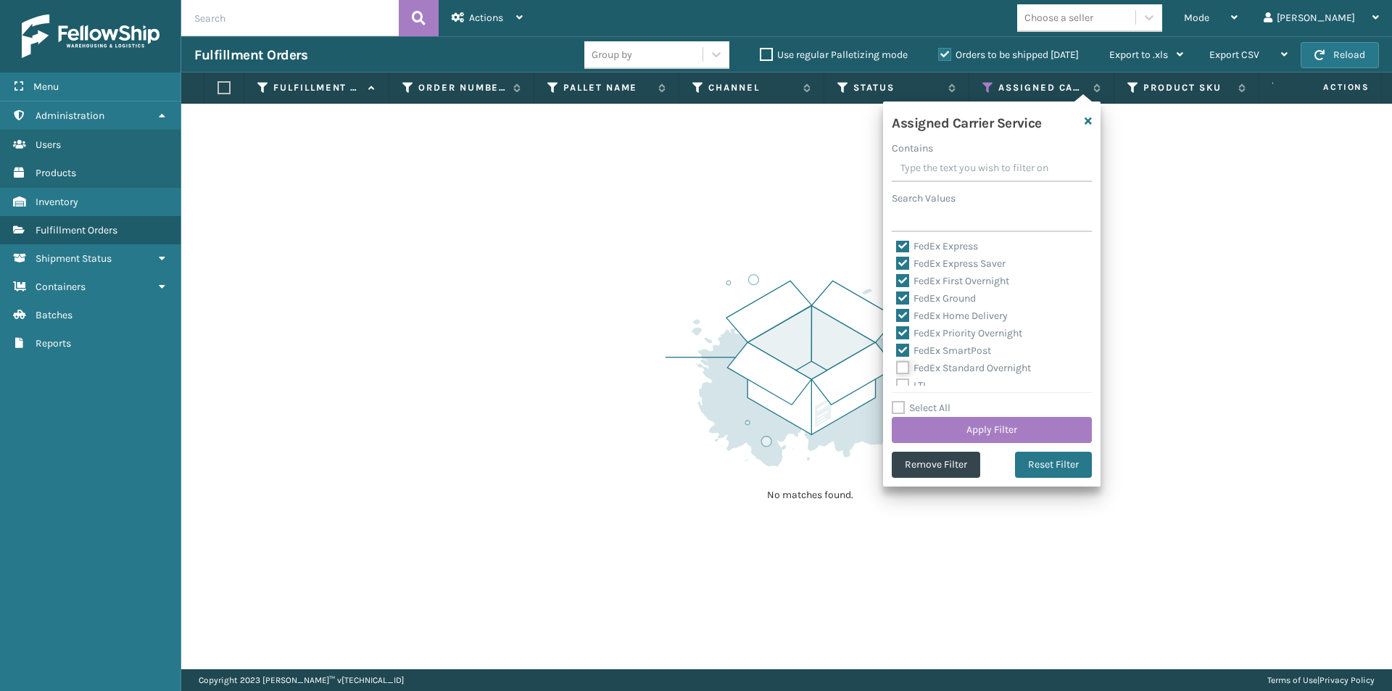
checkbox input "true"
click at [999, 438] on button "Apply Filter" at bounding box center [991, 430] width 200 height 26
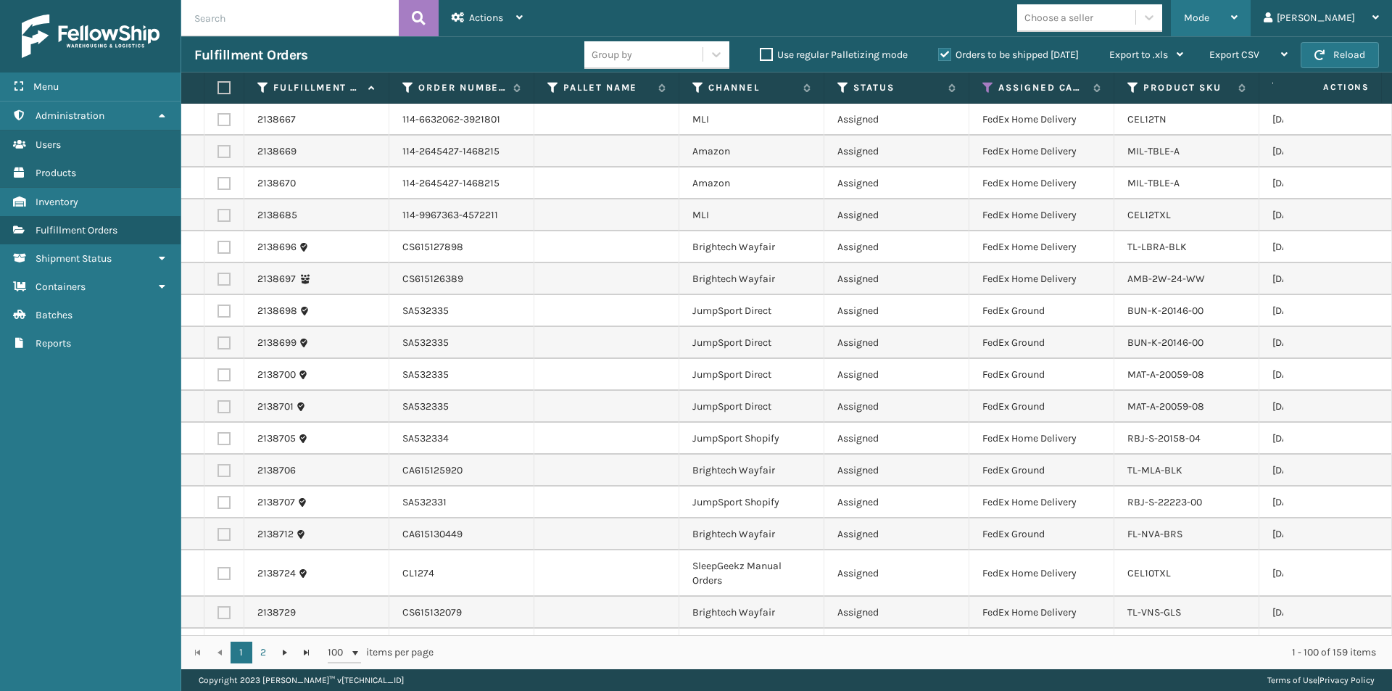
click at [1237, 17] on icon at bounding box center [1234, 17] width 7 height 10
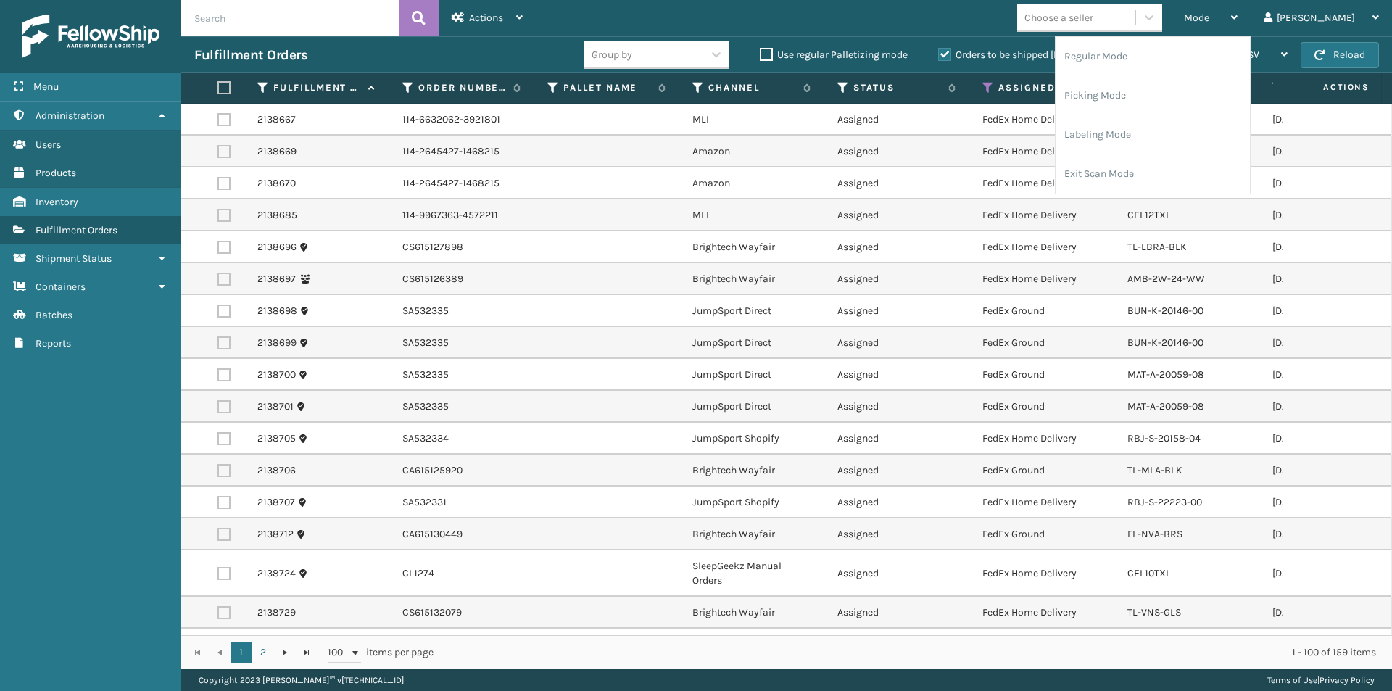
click at [1257, 274] on td "AMB-2W-24-WW" at bounding box center [1186, 279] width 145 height 32
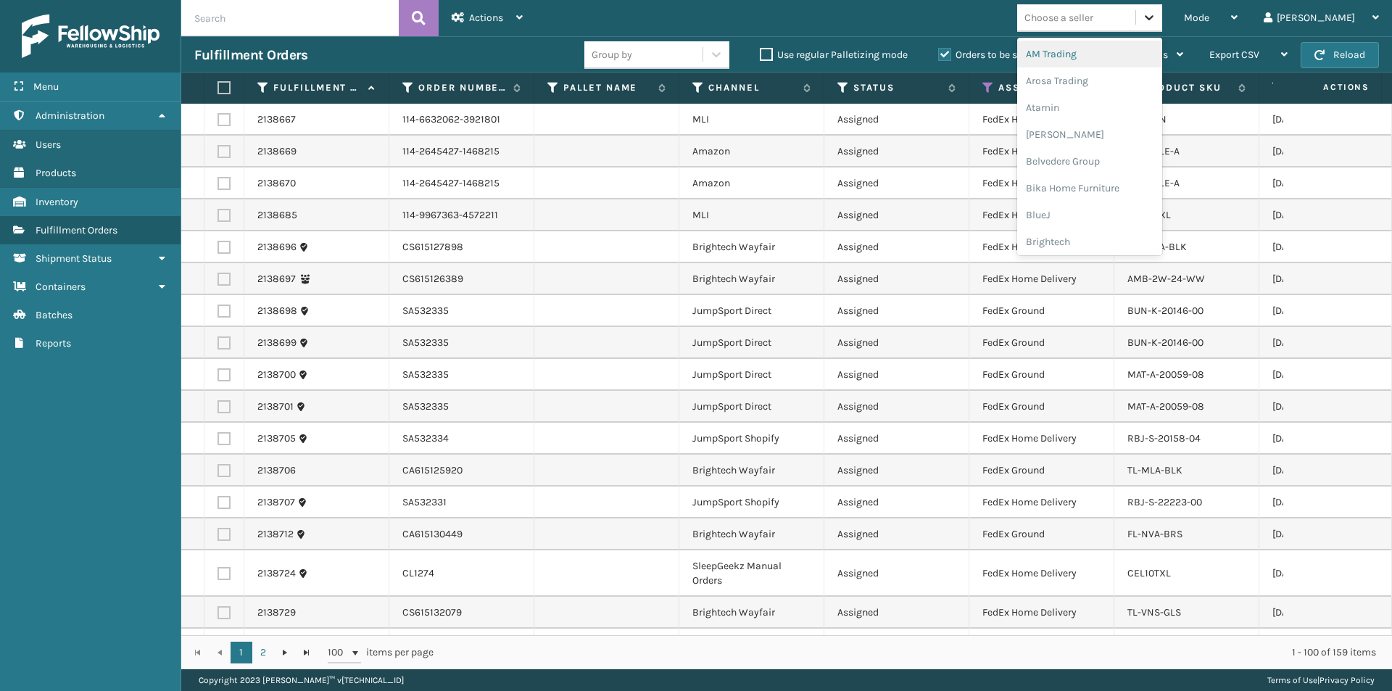
click at [1156, 13] on icon at bounding box center [1149, 17] width 14 height 14
click at [1110, 104] on div "Atamin" at bounding box center [1089, 107] width 145 height 27
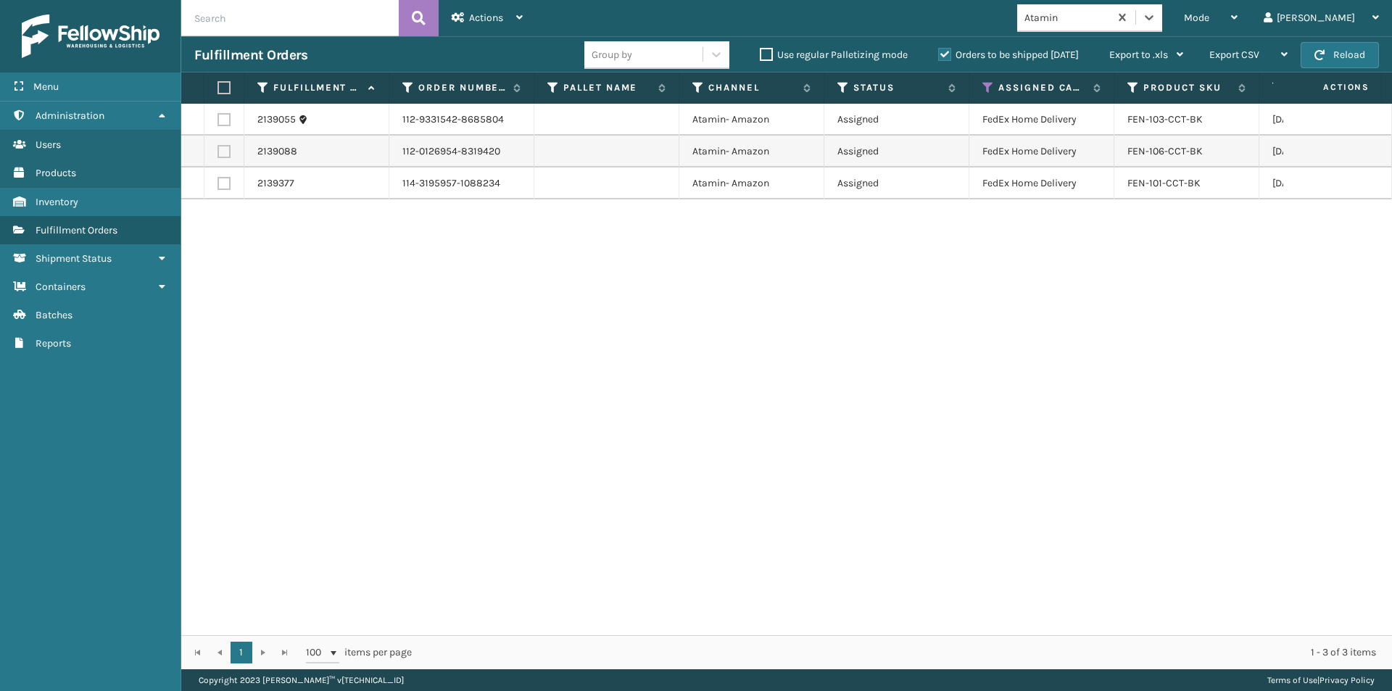
click at [226, 90] on label at bounding box center [221, 87] width 9 height 13
click at [218, 90] on input "checkbox" at bounding box center [217, 87] width 1 height 9
checkbox input "true"
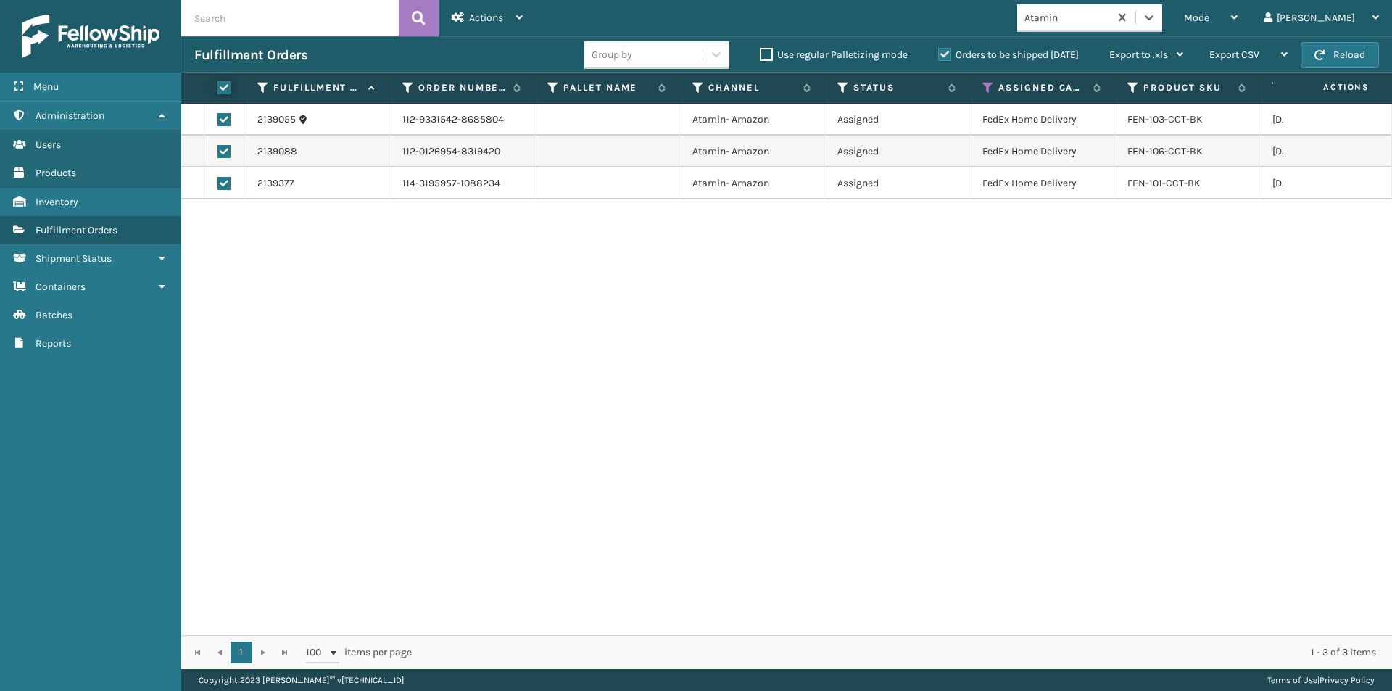
checkbox input "true"
click at [467, 23] on div "Actions" at bounding box center [487, 18] width 71 height 36
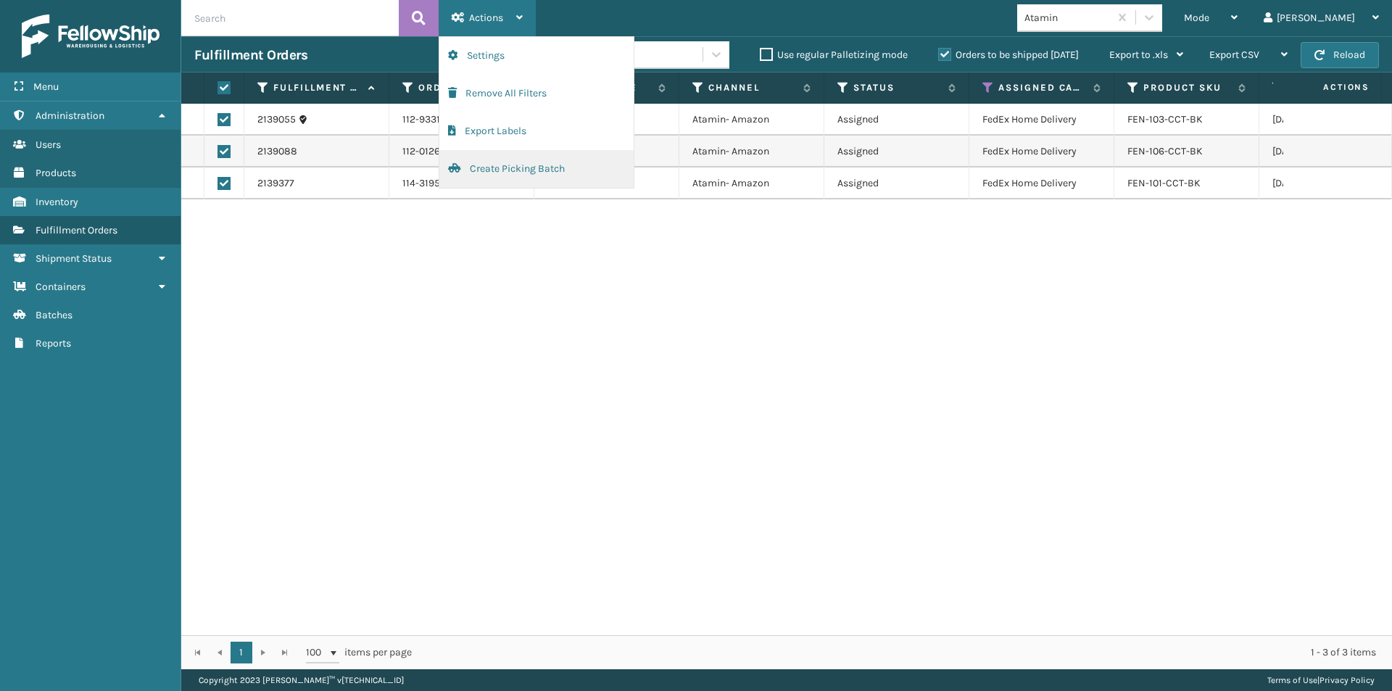
click at [479, 171] on button "Create Picking Batch" at bounding box center [536, 169] width 194 height 38
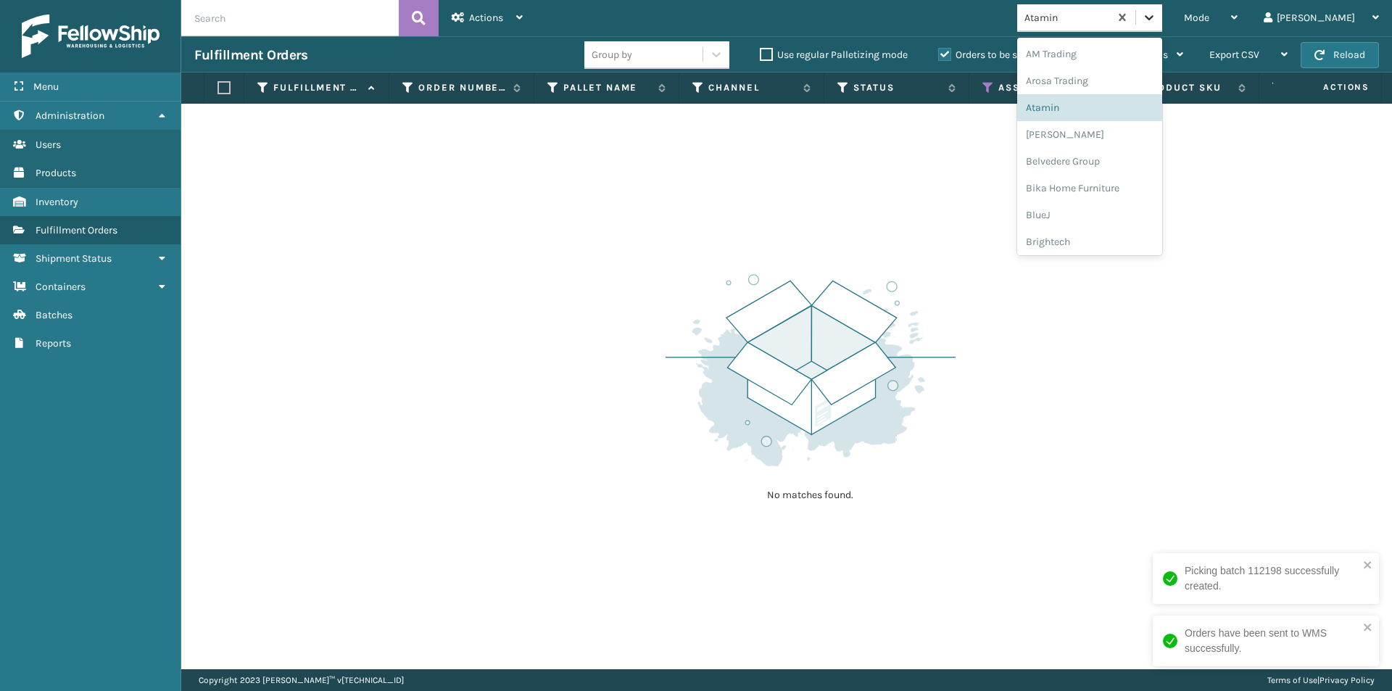
click at [1162, 14] on div at bounding box center [1149, 17] width 26 height 26
click at [1131, 140] on div "[PERSON_NAME]" at bounding box center [1089, 134] width 145 height 27
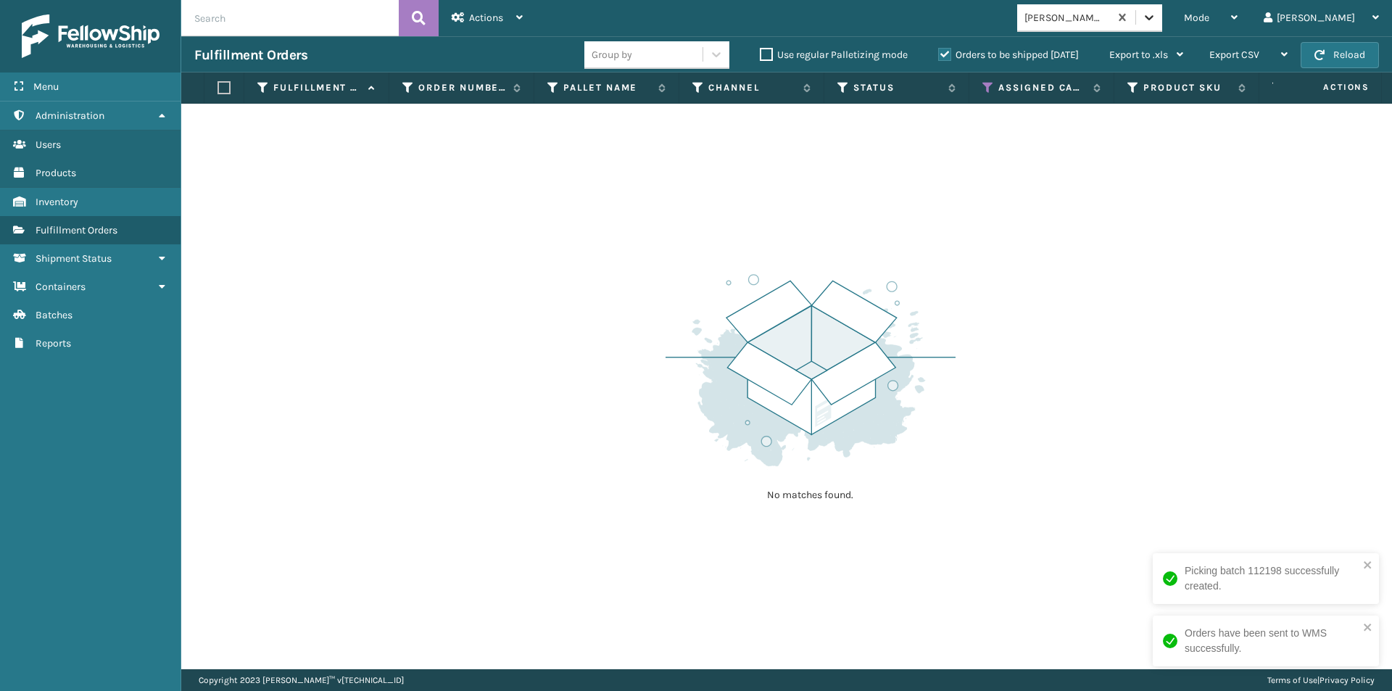
drag, startPoint x: 1199, startPoint y: 17, endPoint x: 1201, endPoint y: 25, distance: 8.3
click at [1153, 17] on icon at bounding box center [1148, 17] width 9 height 5
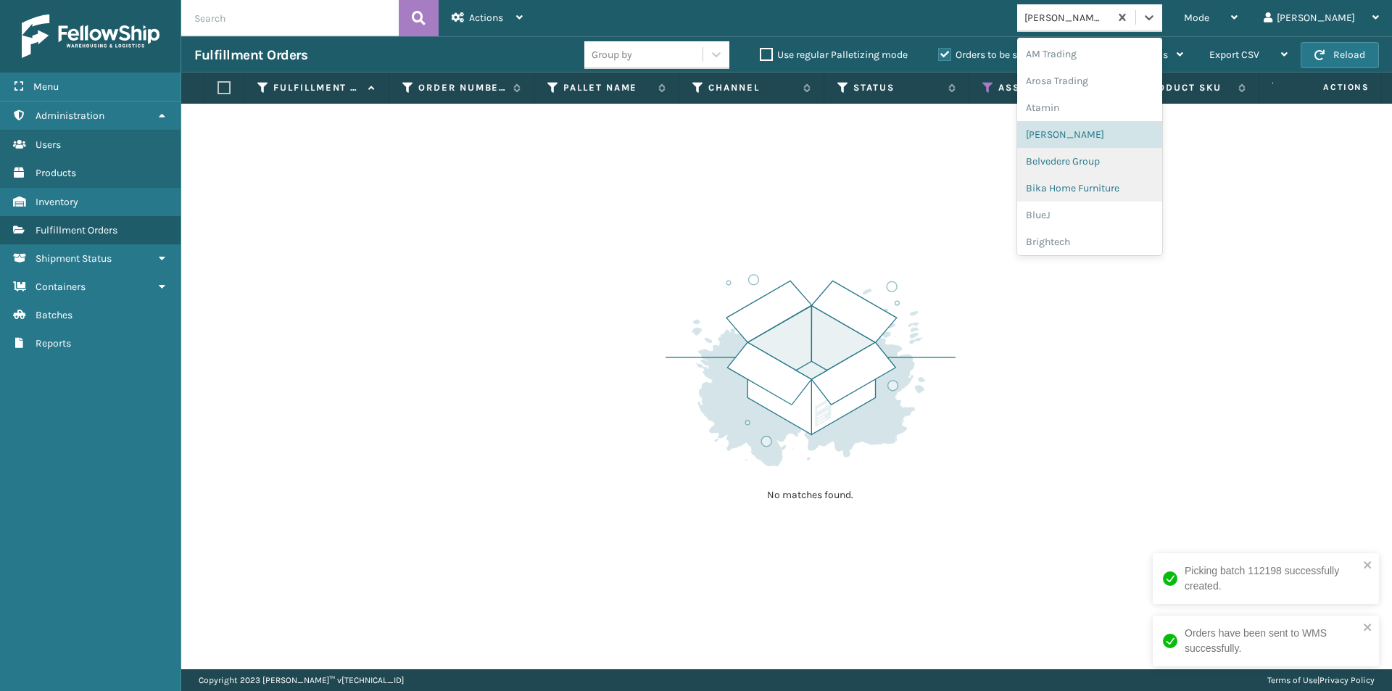
click at [1135, 172] on div "Belvedere Group" at bounding box center [1089, 161] width 145 height 27
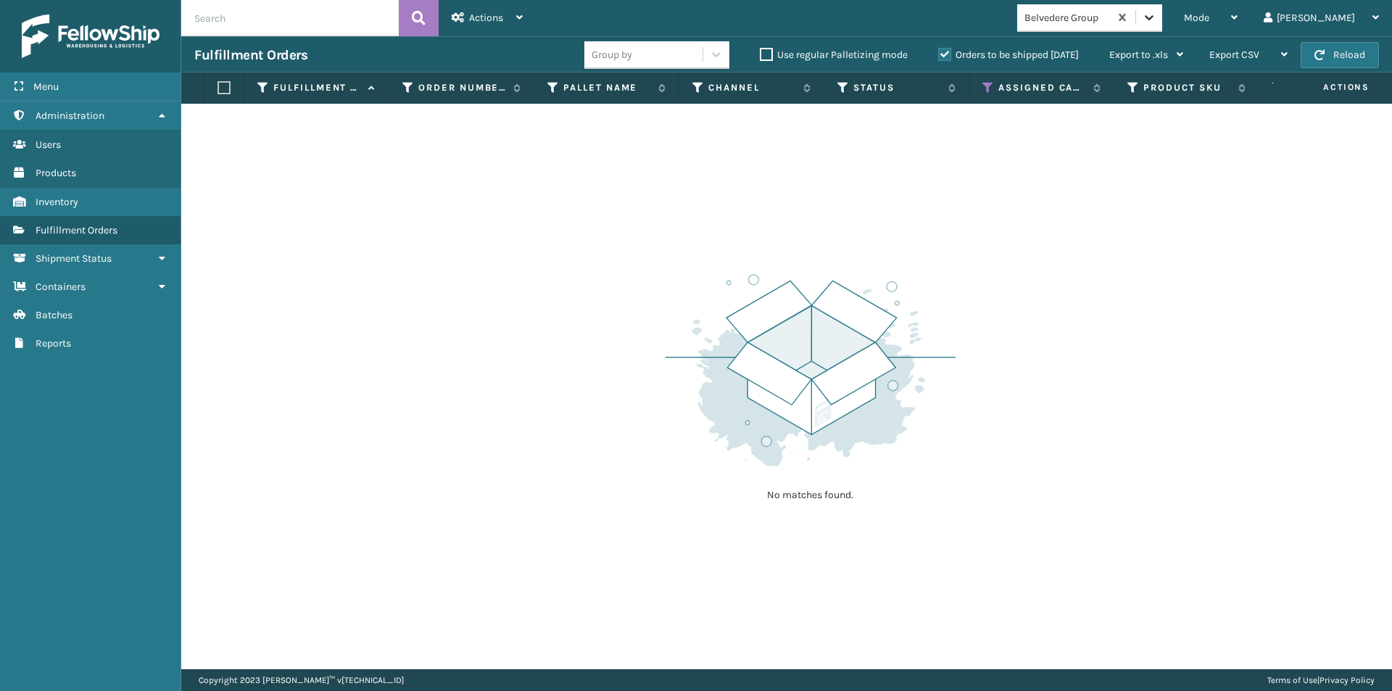
click at [1156, 20] on icon at bounding box center [1149, 17] width 14 height 14
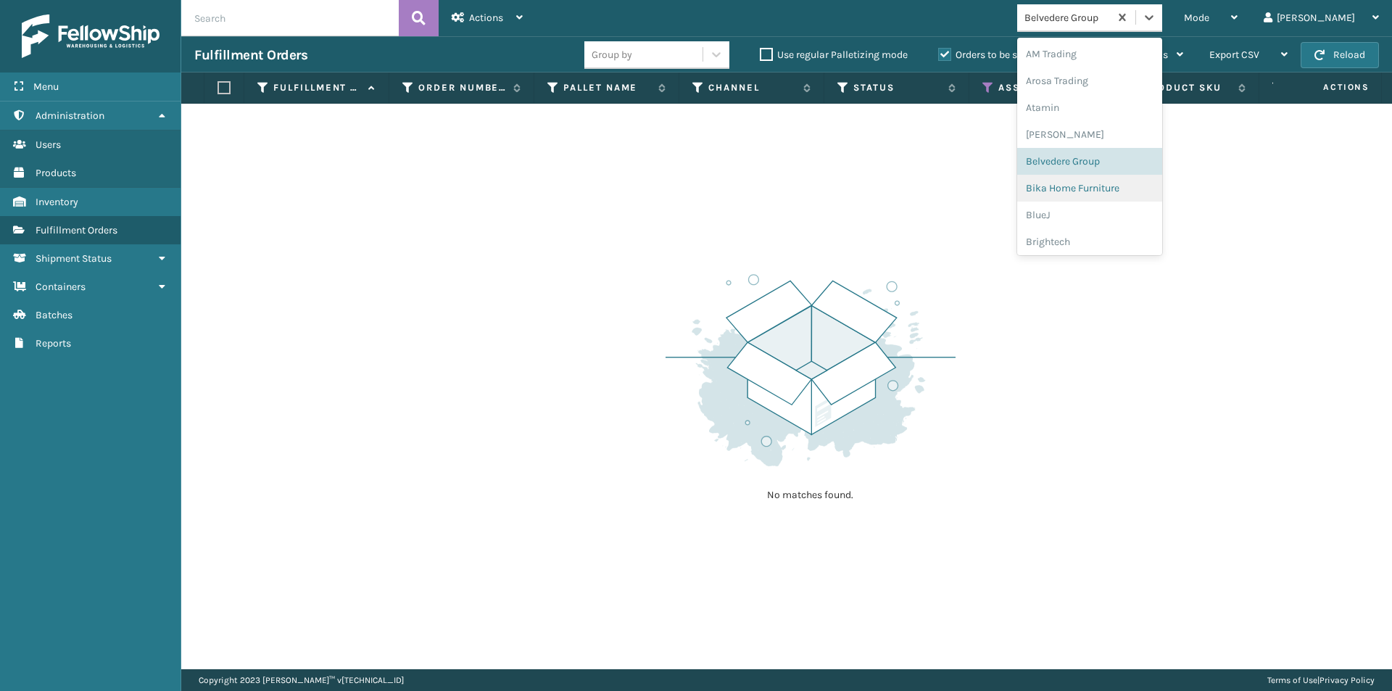
click at [1127, 183] on div "Bika Home Furniture" at bounding box center [1089, 188] width 145 height 27
click at [1156, 22] on icon at bounding box center [1149, 17] width 14 height 14
click at [1100, 228] on div "BlueJ" at bounding box center [1089, 214] width 145 height 27
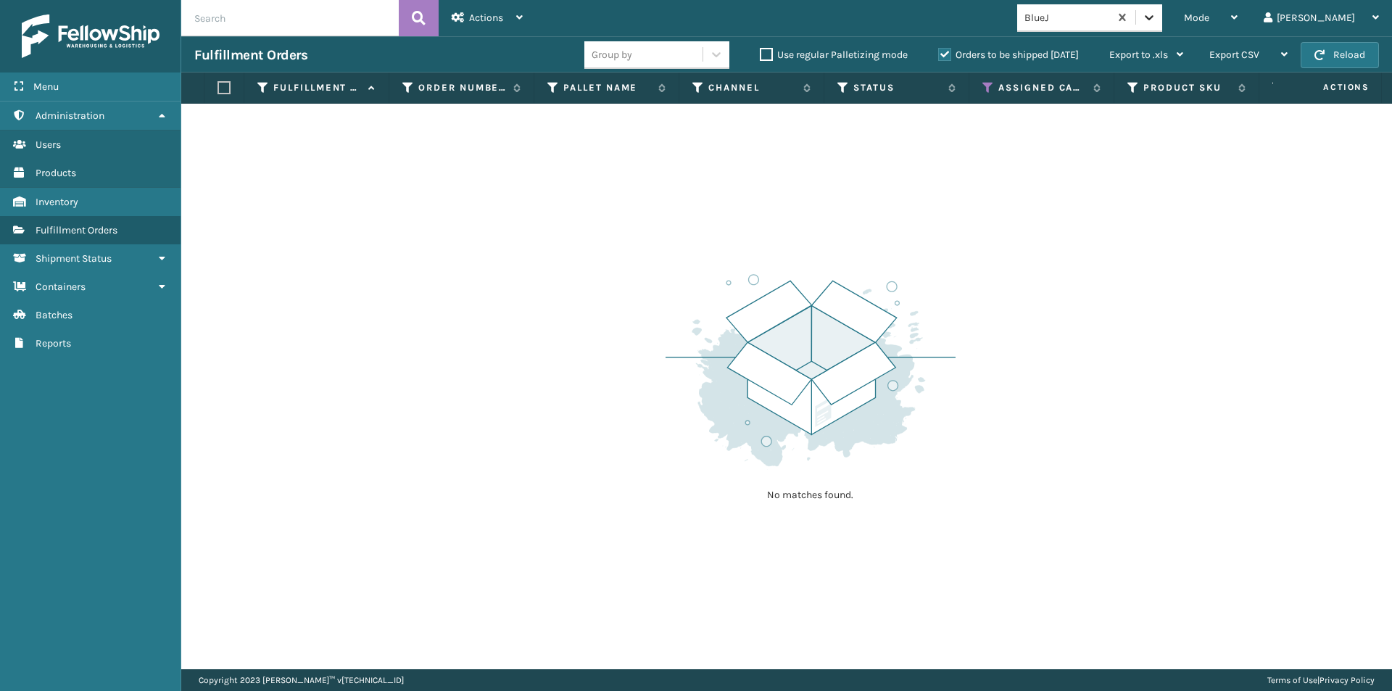
click at [1156, 17] on icon at bounding box center [1149, 17] width 14 height 14
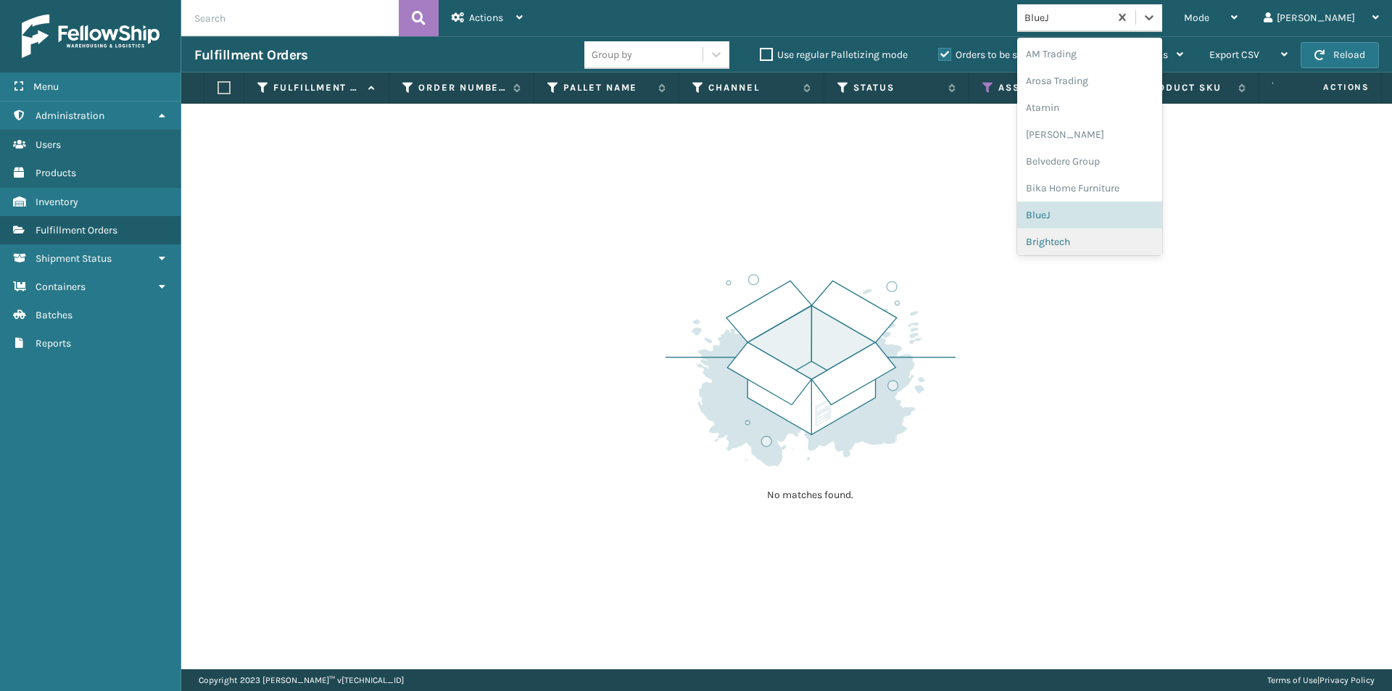
click at [1134, 233] on div "Brightech" at bounding box center [1089, 241] width 145 height 27
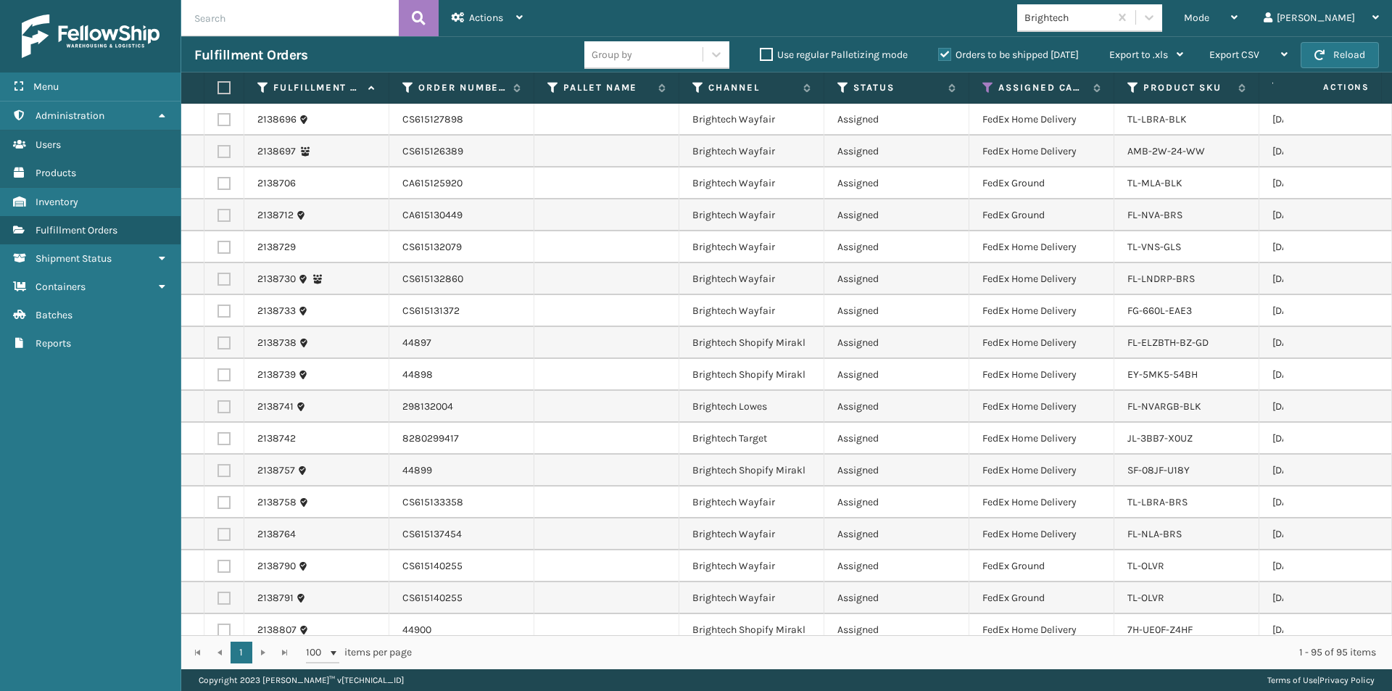
click at [226, 91] on label at bounding box center [221, 87] width 9 height 13
click at [218, 91] on input "checkbox" at bounding box center [217, 87] width 1 height 9
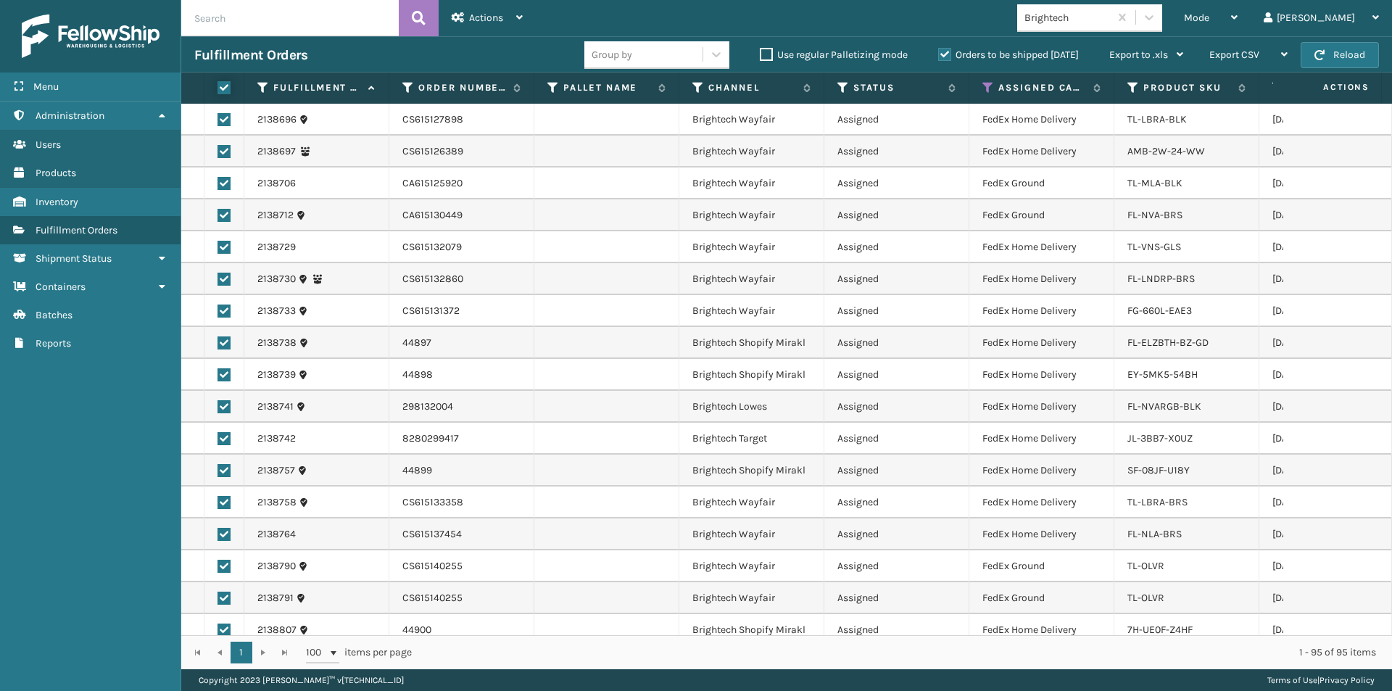
checkbox input "true"
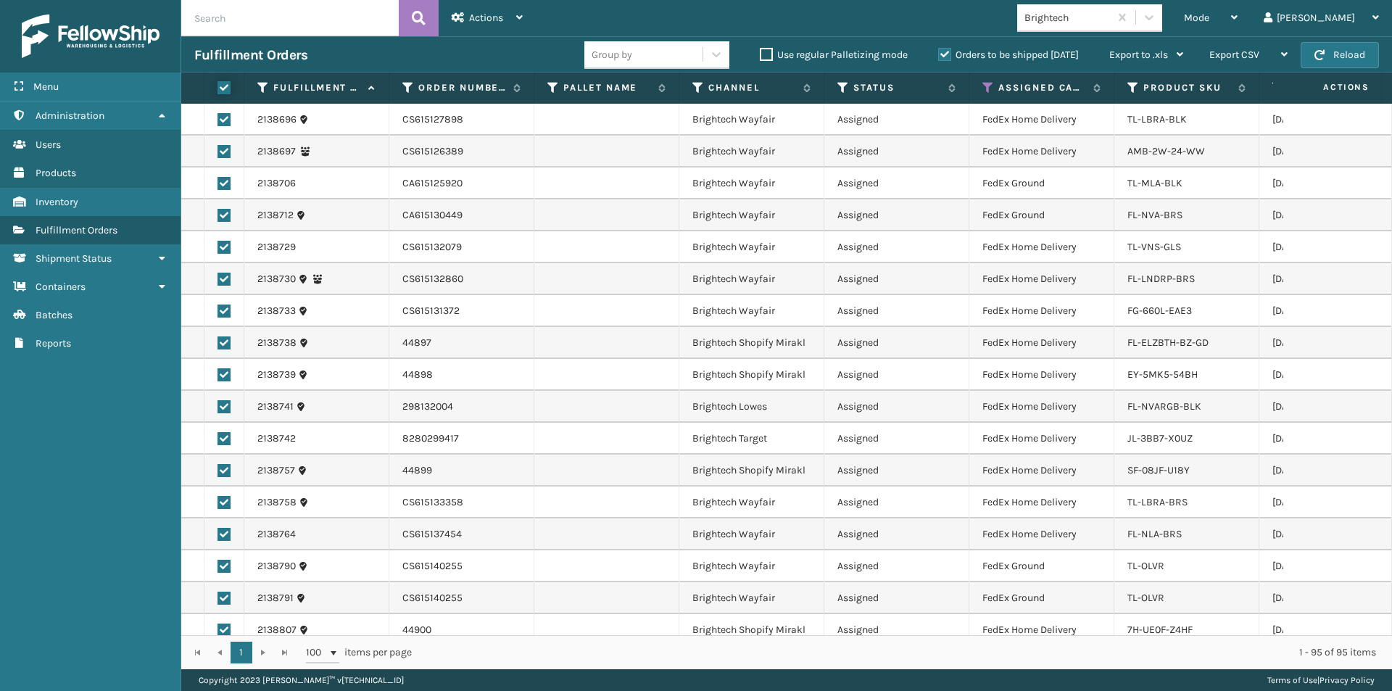
checkbox input "true"
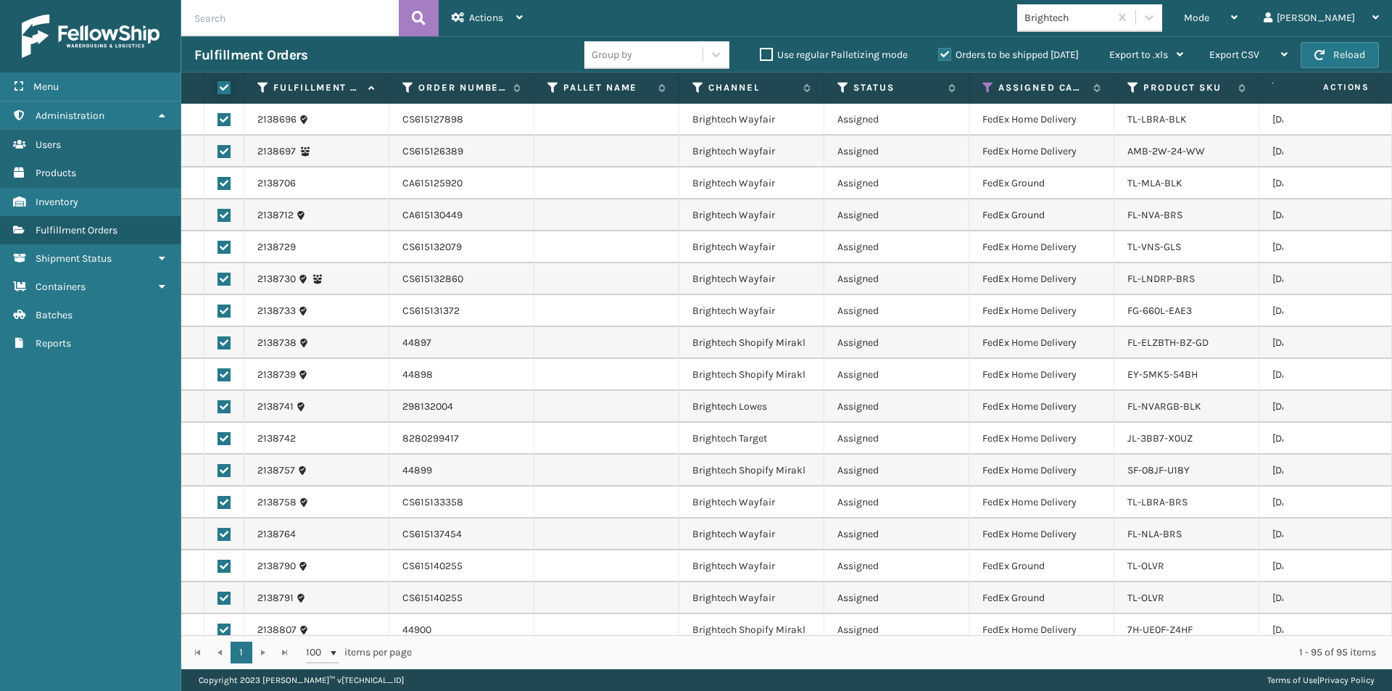
checkbox input "true"
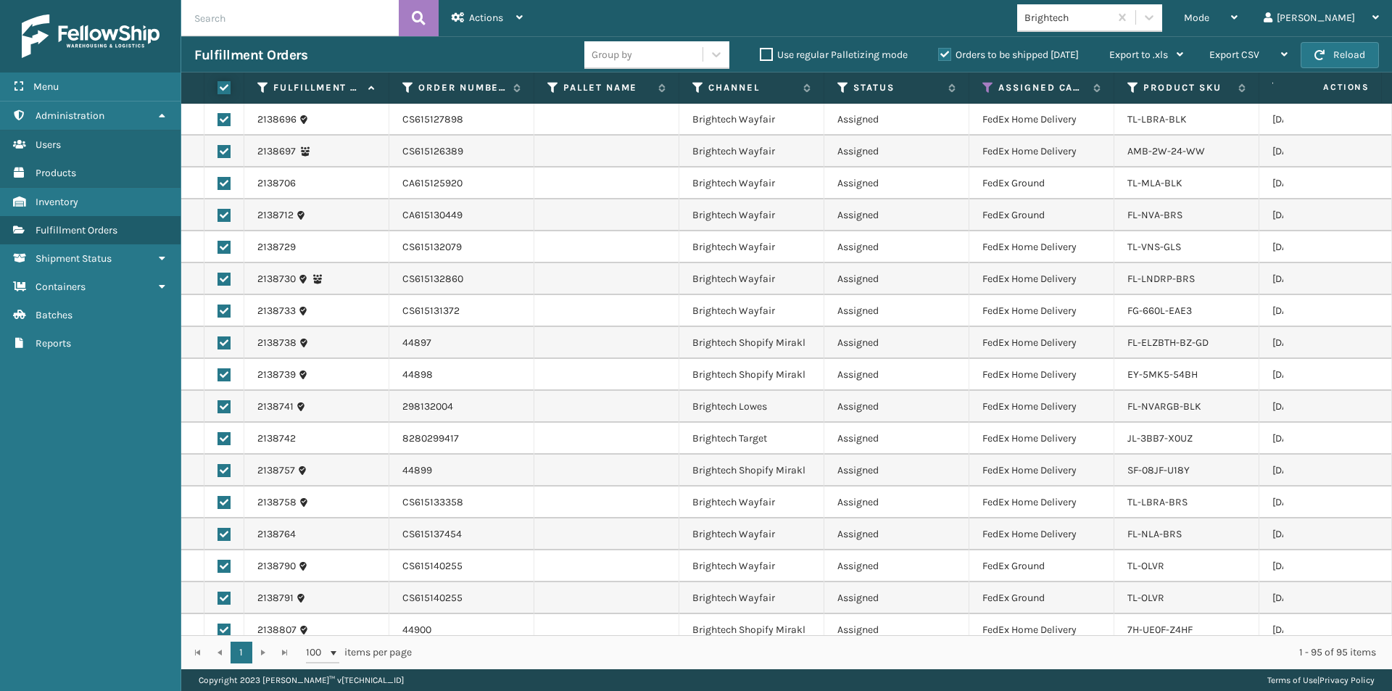
checkbox input "true"
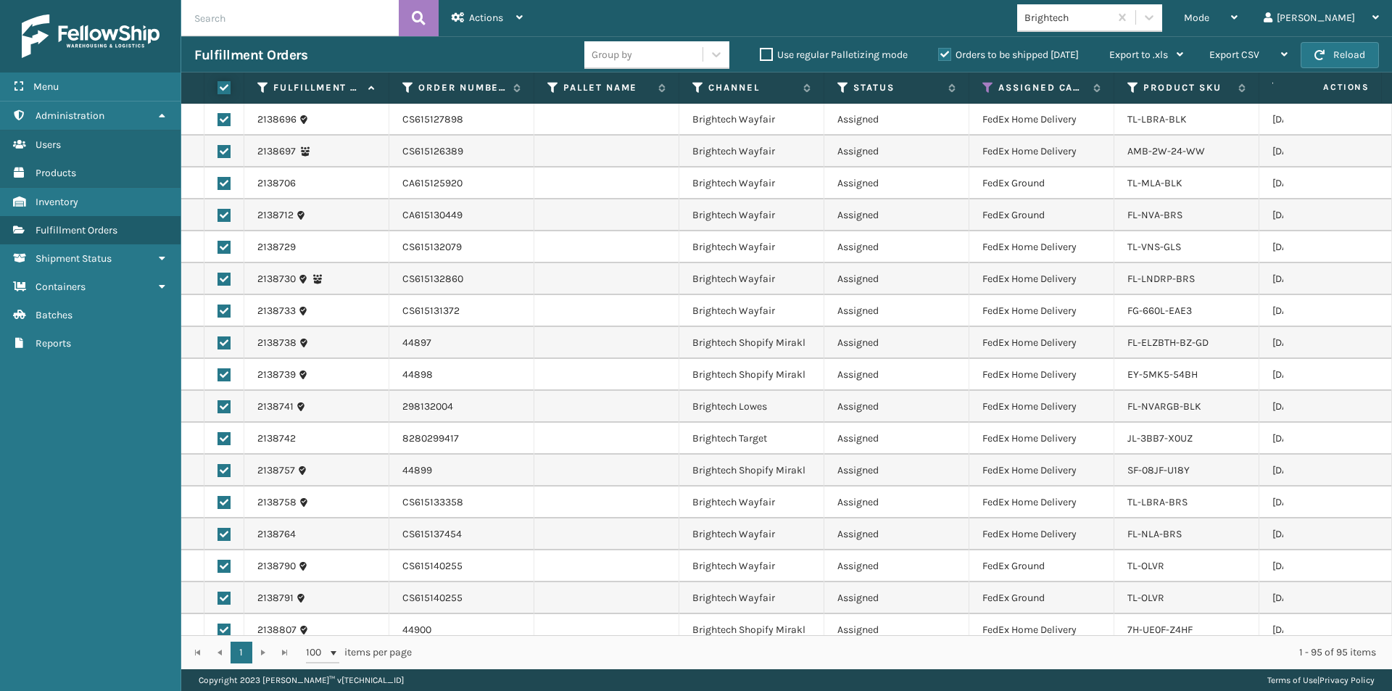
checkbox input "true"
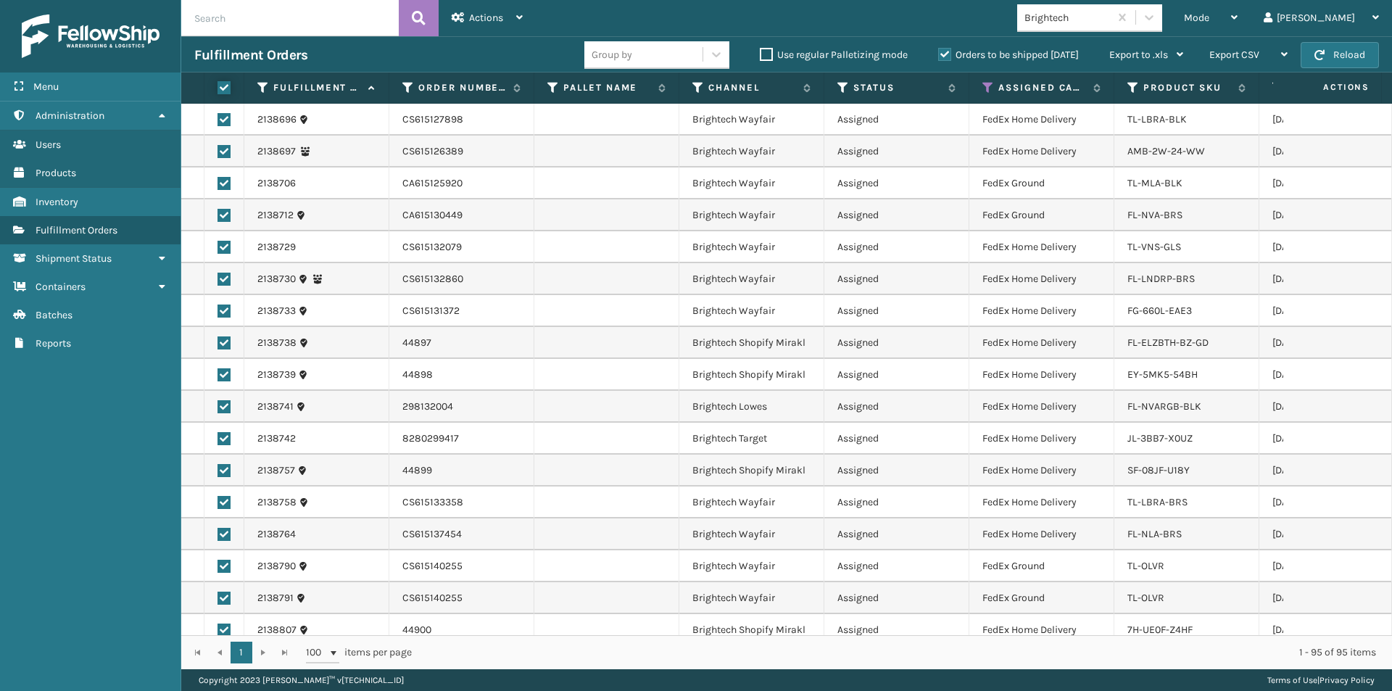
checkbox input "true"
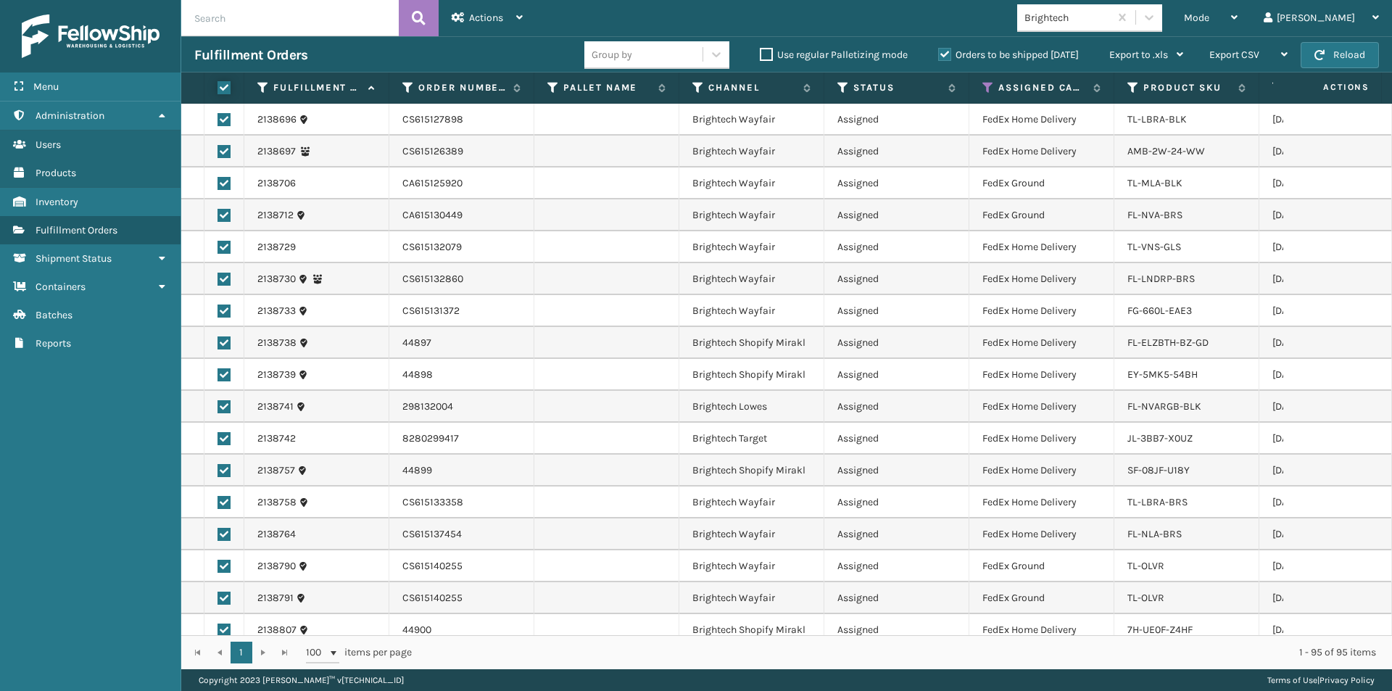
checkbox input "true"
click at [470, 22] on span "Actions" at bounding box center [486, 18] width 34 height 12
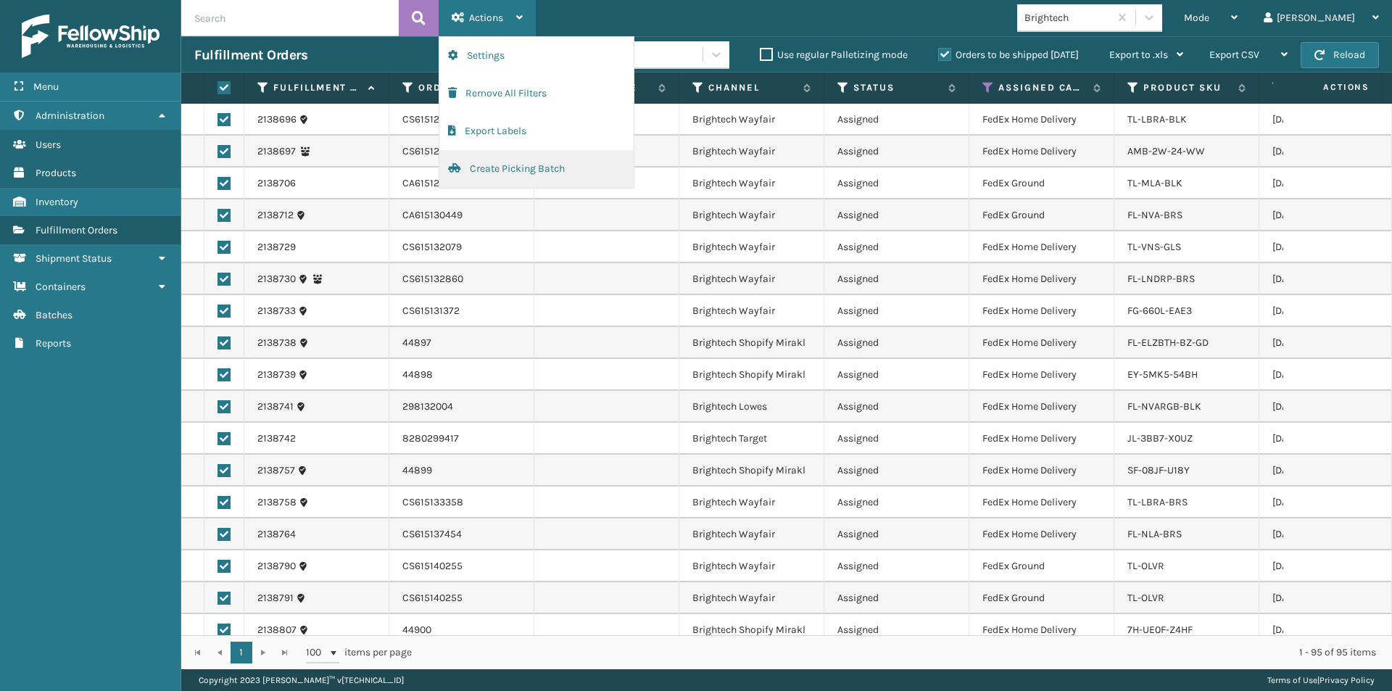
click at [491, 167] on button "Create Picking Batch" at bounding box center [536, 169] width 194 height 38
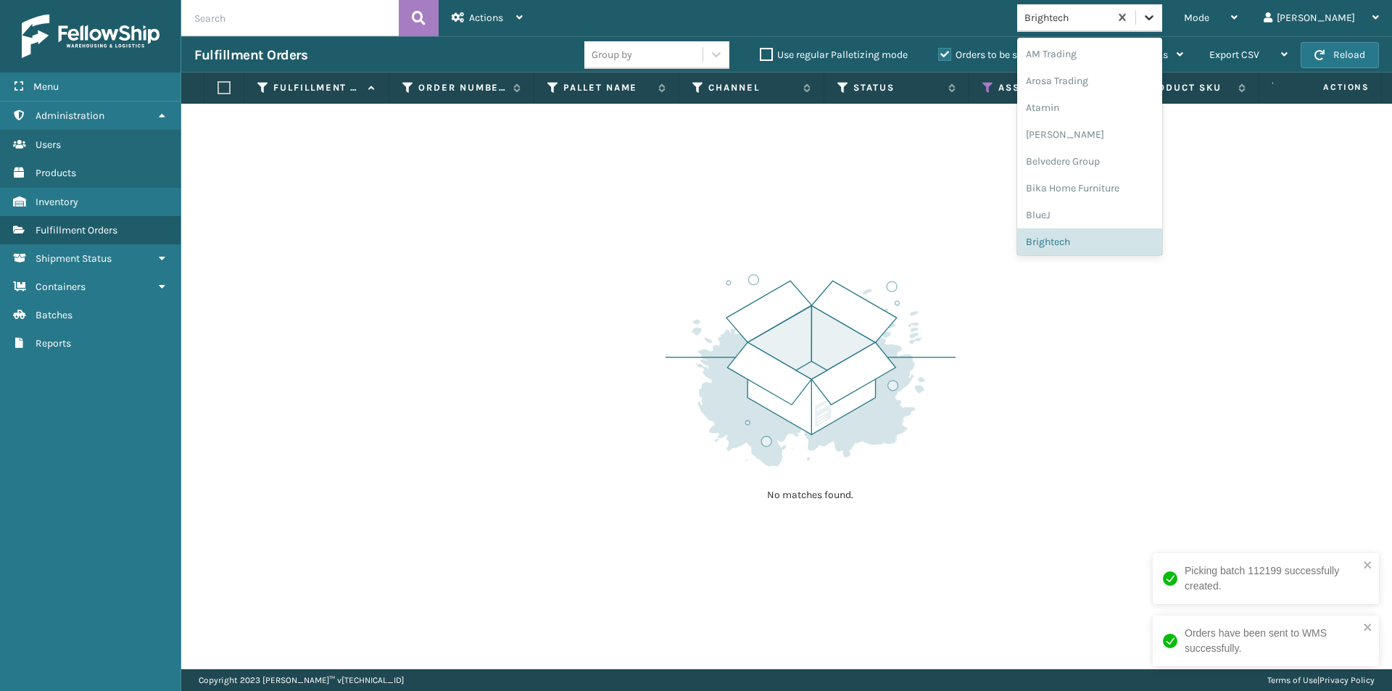
click at [1156, 19] on icon at bounding box center [1149, 17] width 14 height 14
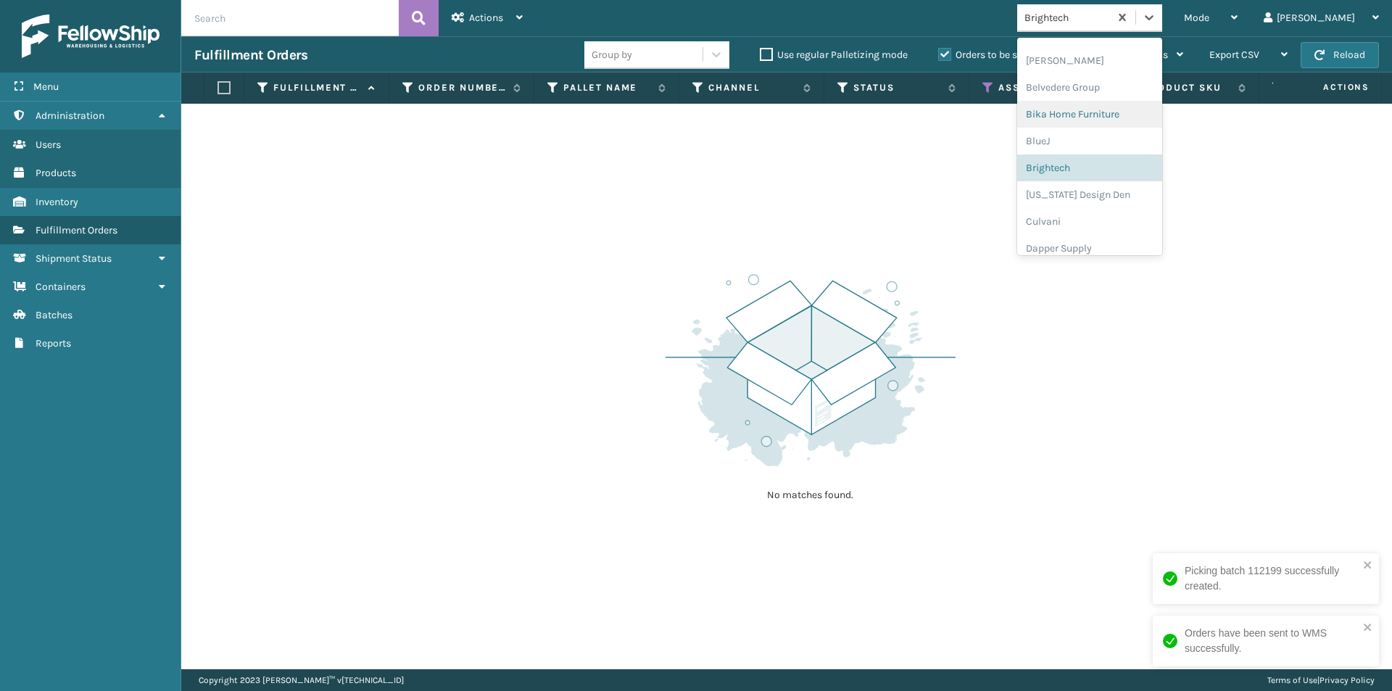
scroll to position [154, 0]
click at [1135, 109] on div "[US_STATE] Design Den" at bounding box center [1089, 114] width 145 height 27
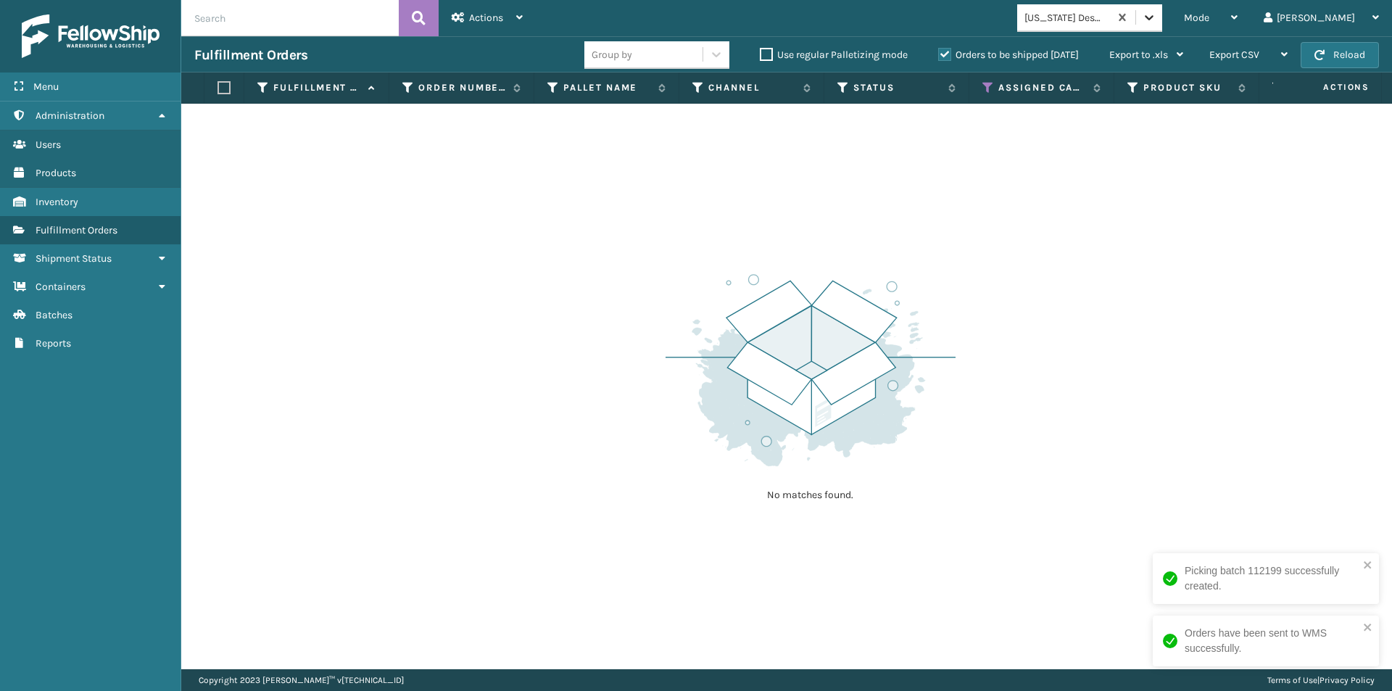
click at [1156, 19] on icon at bounding box center [1149, 17] width 14 height 14
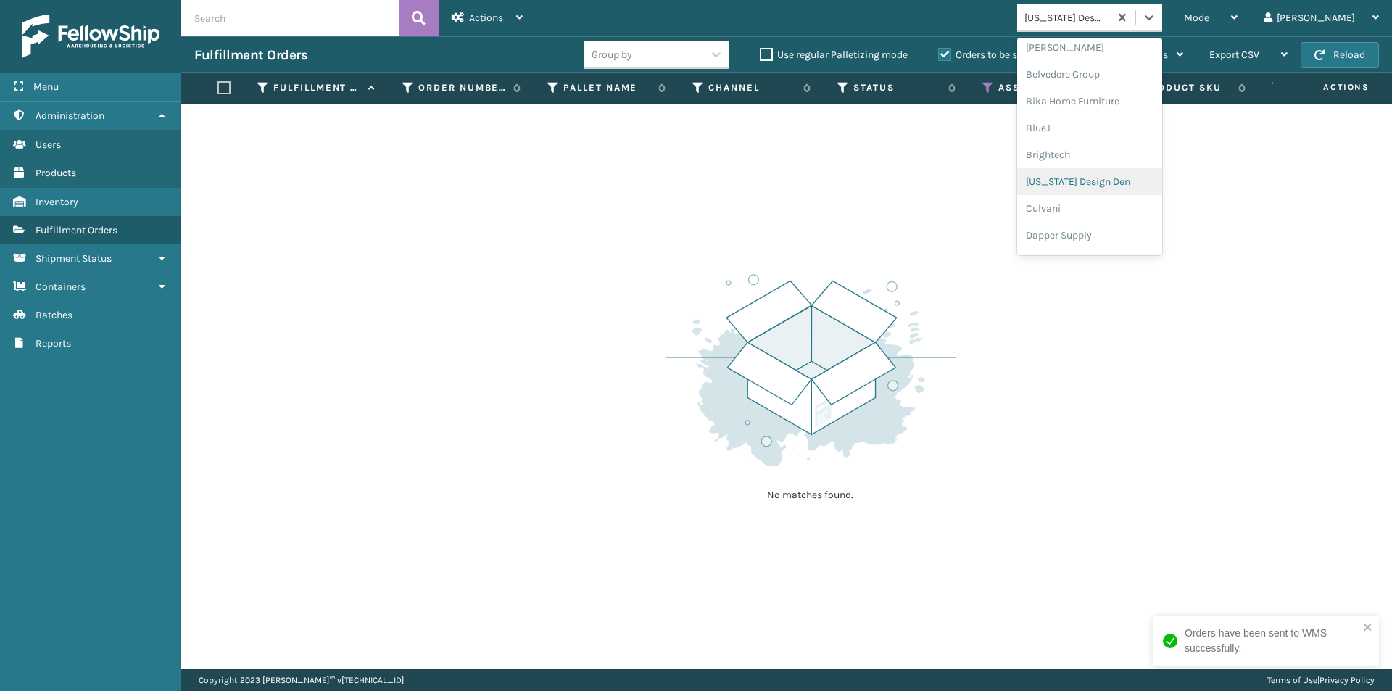
scroll to position [108, 0]
click at [1123, 189] on div "Culvani" at bounding box center [1089, 187] width 145 height 27
click at [1156, 18] on icon at bounding box center [1149, 17] width 14 height 14
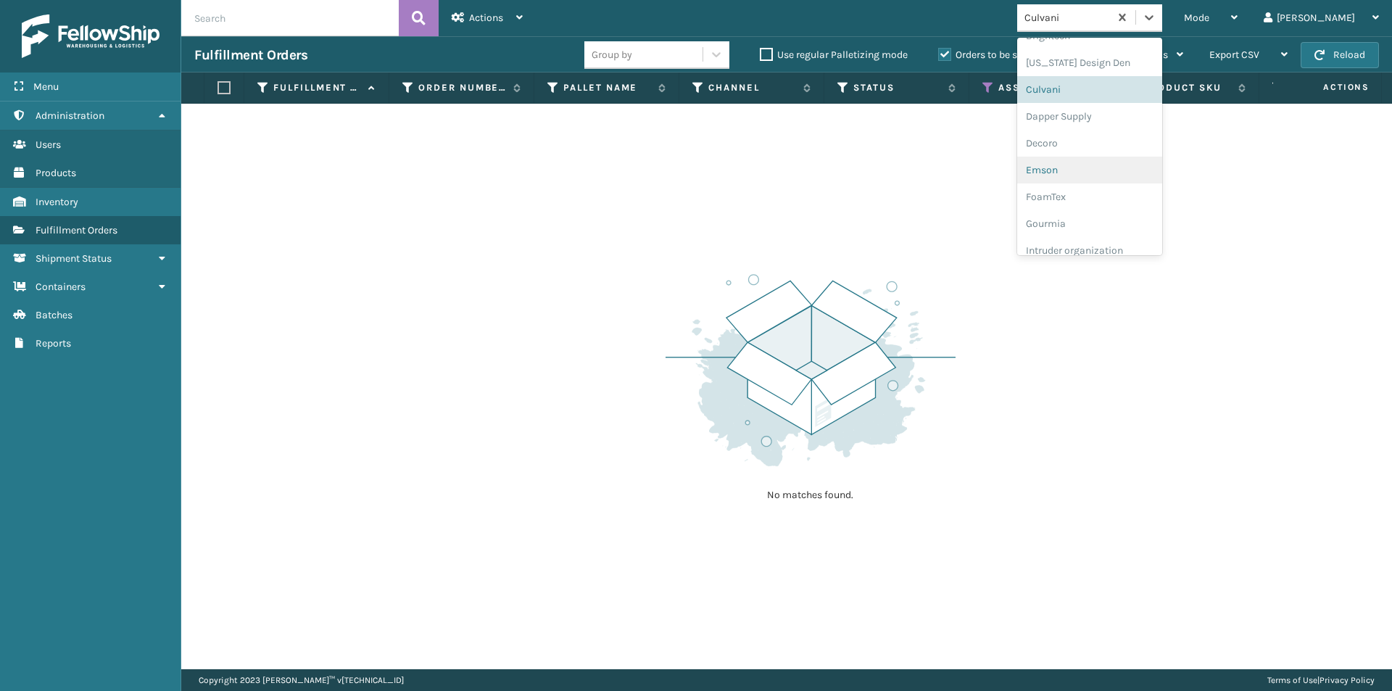
scroll to position [207, 0]
click at [1131, 118] on div "Dapper Supply" at bounding box center [1089, 114] width 145 height 27
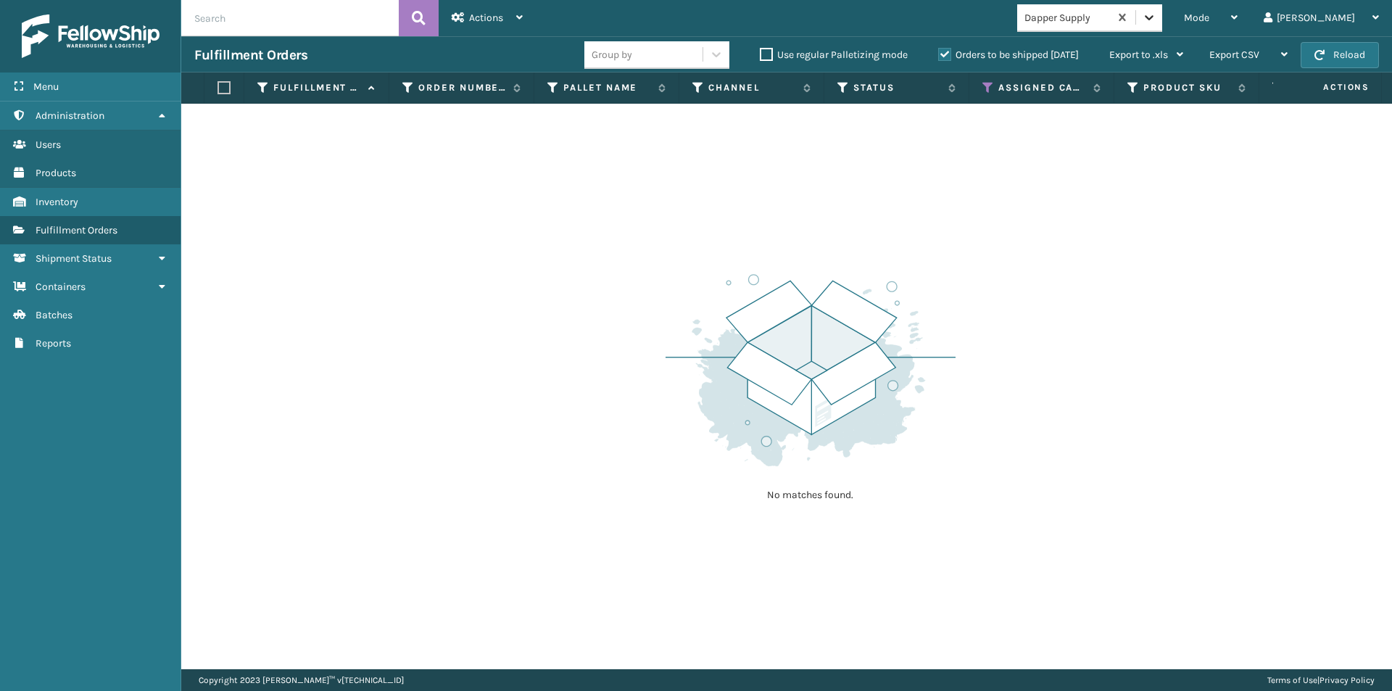
click at [1156, 17] on icon at bounding box center [1149, 17] width 14 height 14
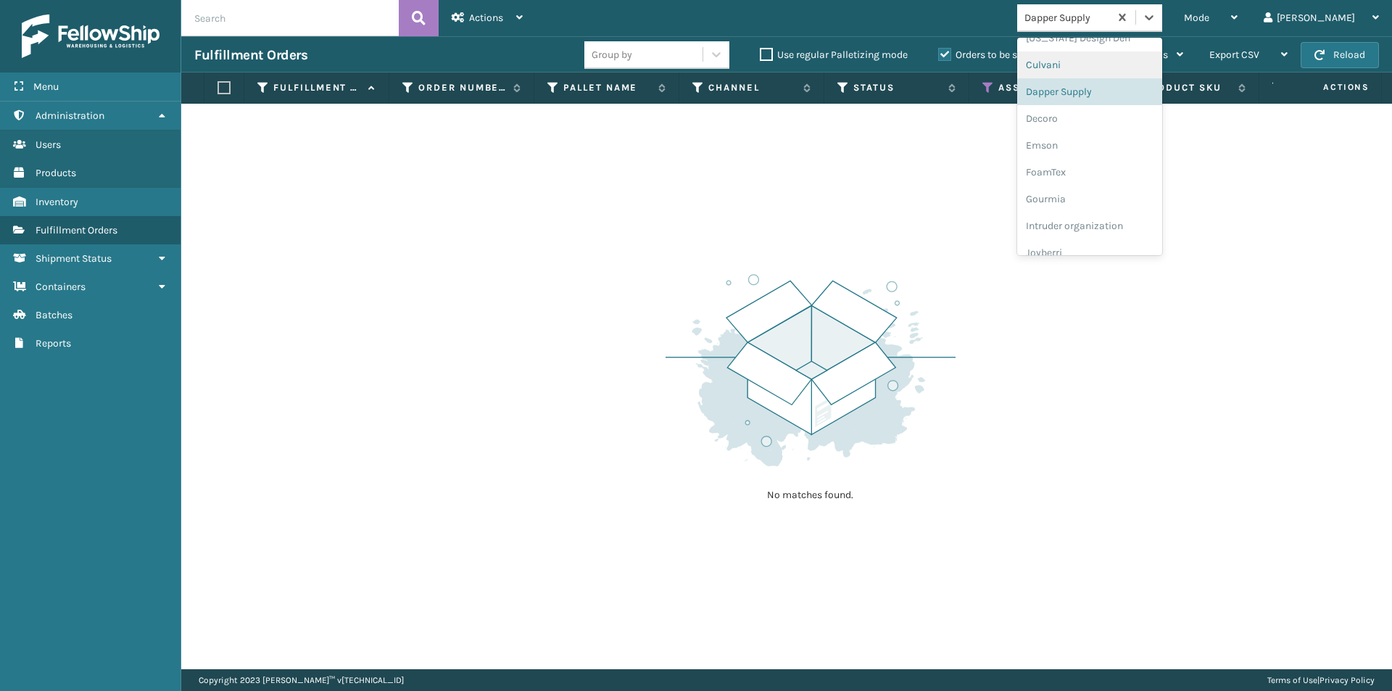
scroll to position [234, 0]
click at [1114, 112] on div "Decoro" at bounding box center [1089, 114] width 145 height 27
click at [1156, 14] on icon at bounding box center [1149, 17] width 14 height 14
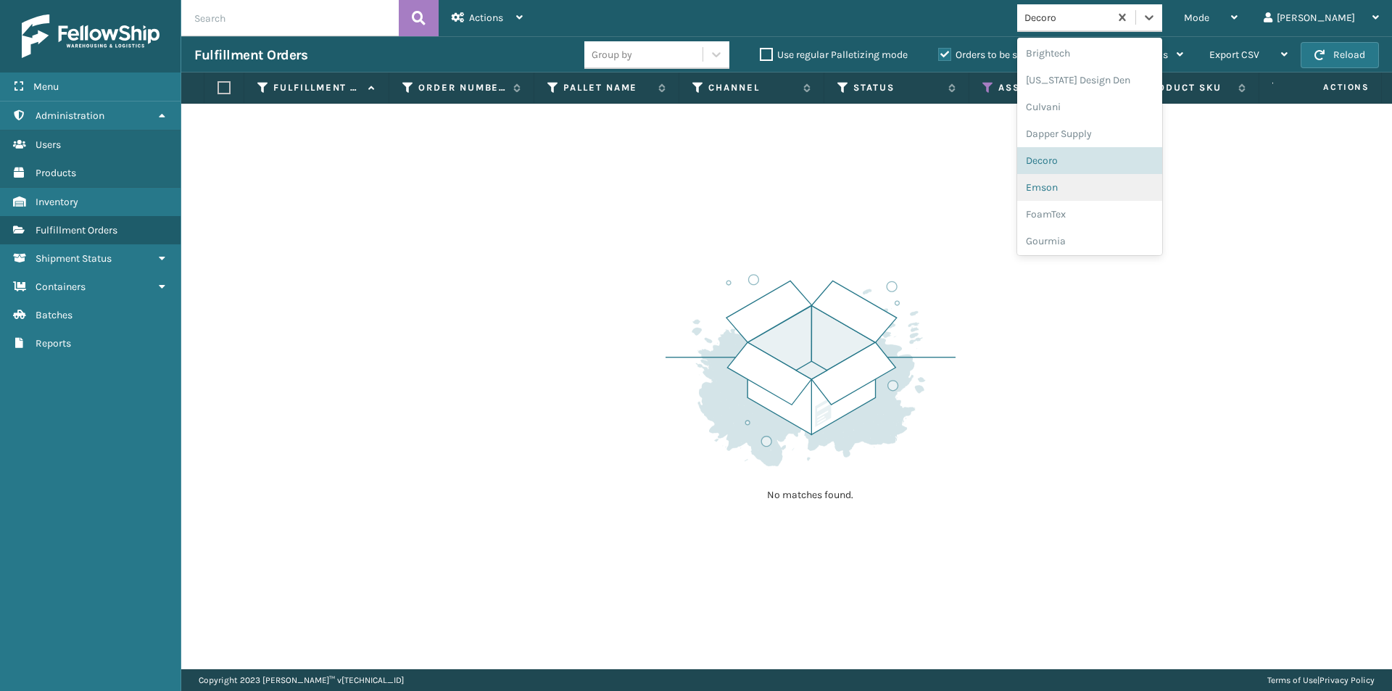
click at [1112, 192] on div "Emson" at bounding box center [1089, 187] width 145 height 27
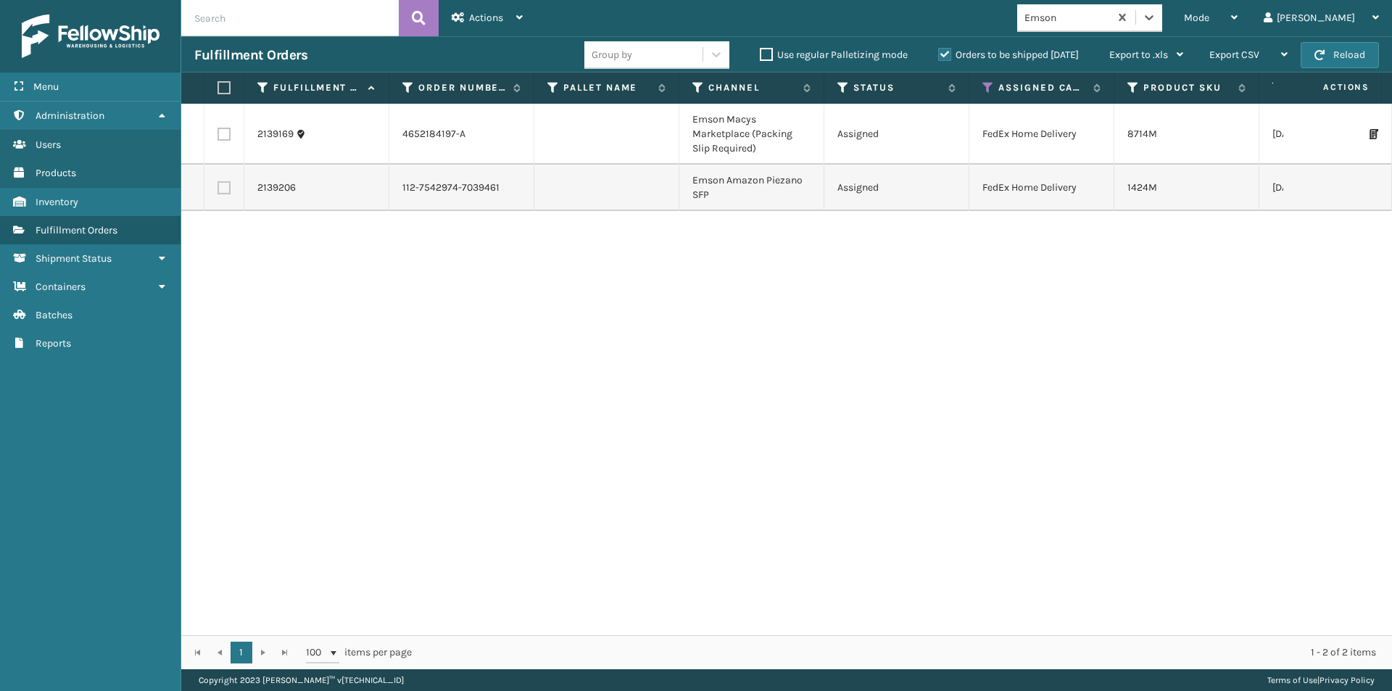
click at [226, 91] on label at bounding box center [221, 87] width 9 height 13
click at [218, 91] on input "checkbox" at bounding box center [217, 87] width 1 height 9
click at [470, 18] on span "Actions" at bounding box center [486, 18] width 34 height 12
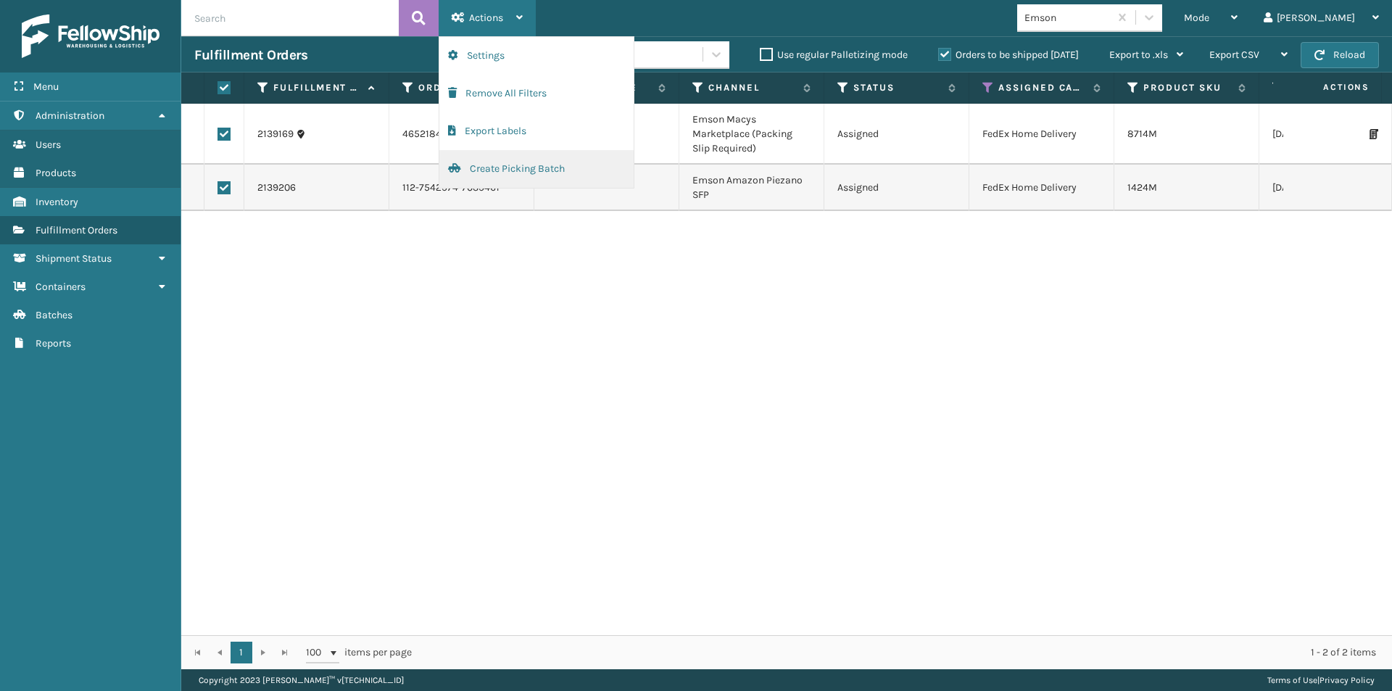
click at [498, 174] on button "Create Picking Batch" at bounding box center [536, 169] width 194 height 38
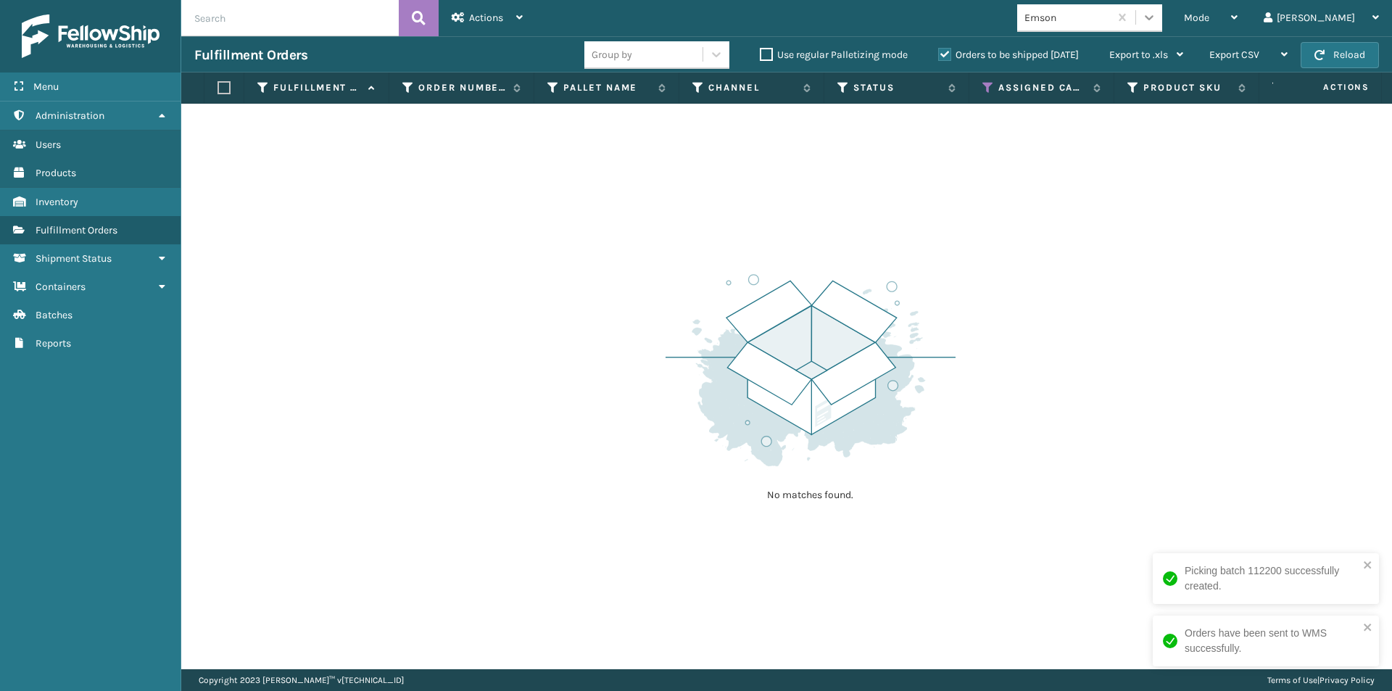
click at [1156, 15] on icon at bounding box center [1149, 17] width 14 height 14
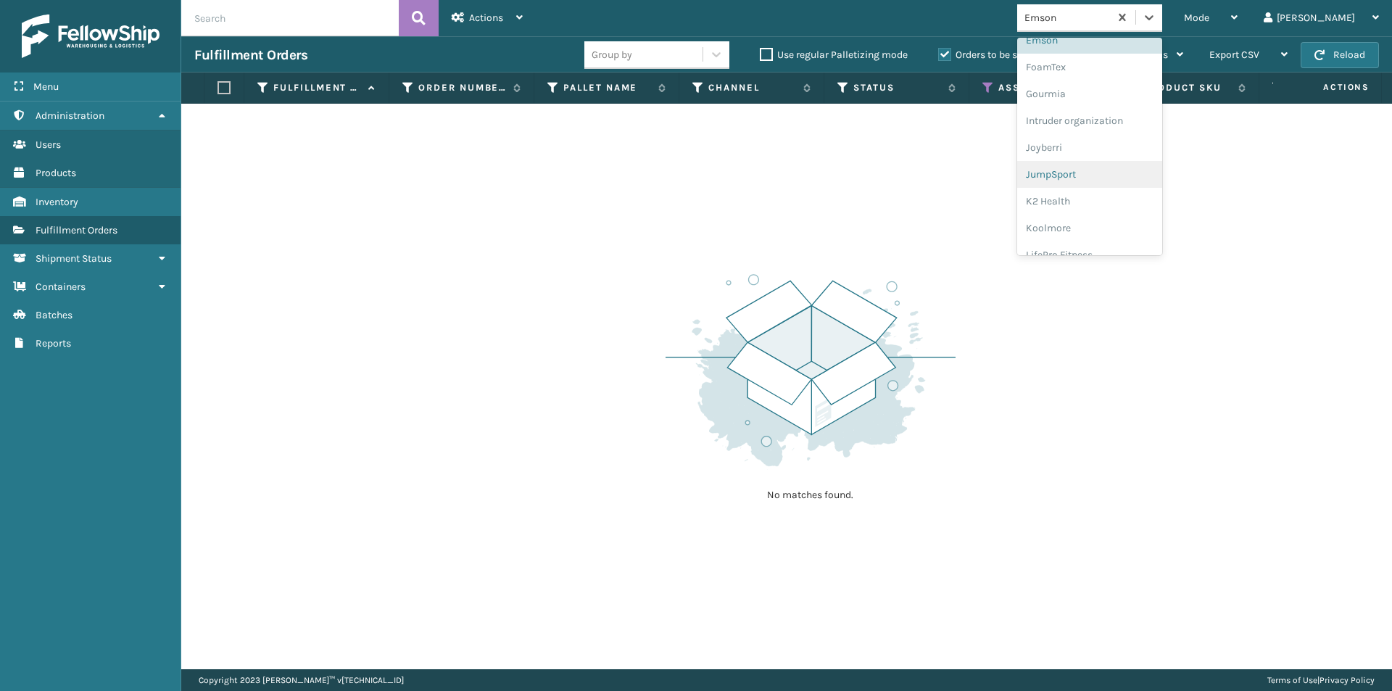
scroll to position [314, 0]
click at [1115, 91] on div "FoamTex" at bounding box center [1089, 88] width 145 height 27
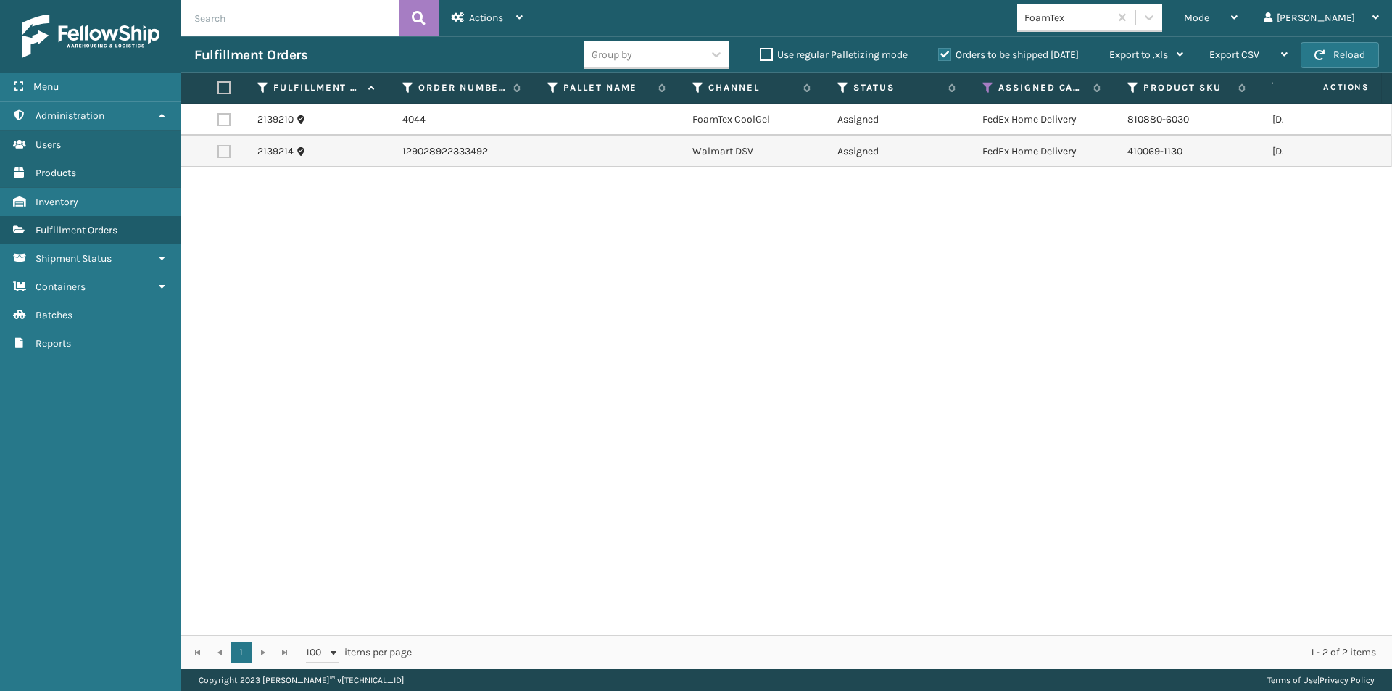
click at [223, 84] on label at bounding box center [221, 87] width 9 height 13
click at [218, 84] on input "checkbox" at bounding box center [217, 87] width 1 height 9
click at [507, 17] on div "Actions" at bounding box center [487, 18] width 71 height 36
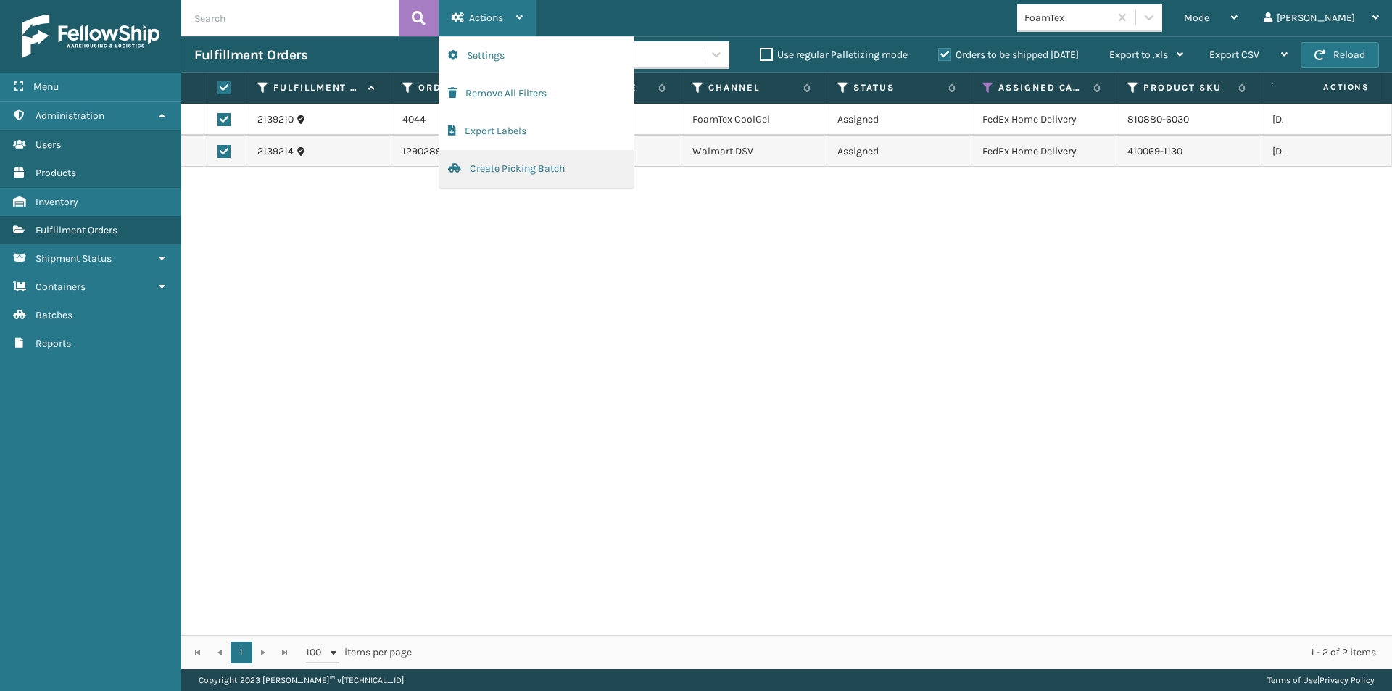
click at [499, 164] on button "Create Picking Batch" at bounding box center [536, 169] width 194 height 38
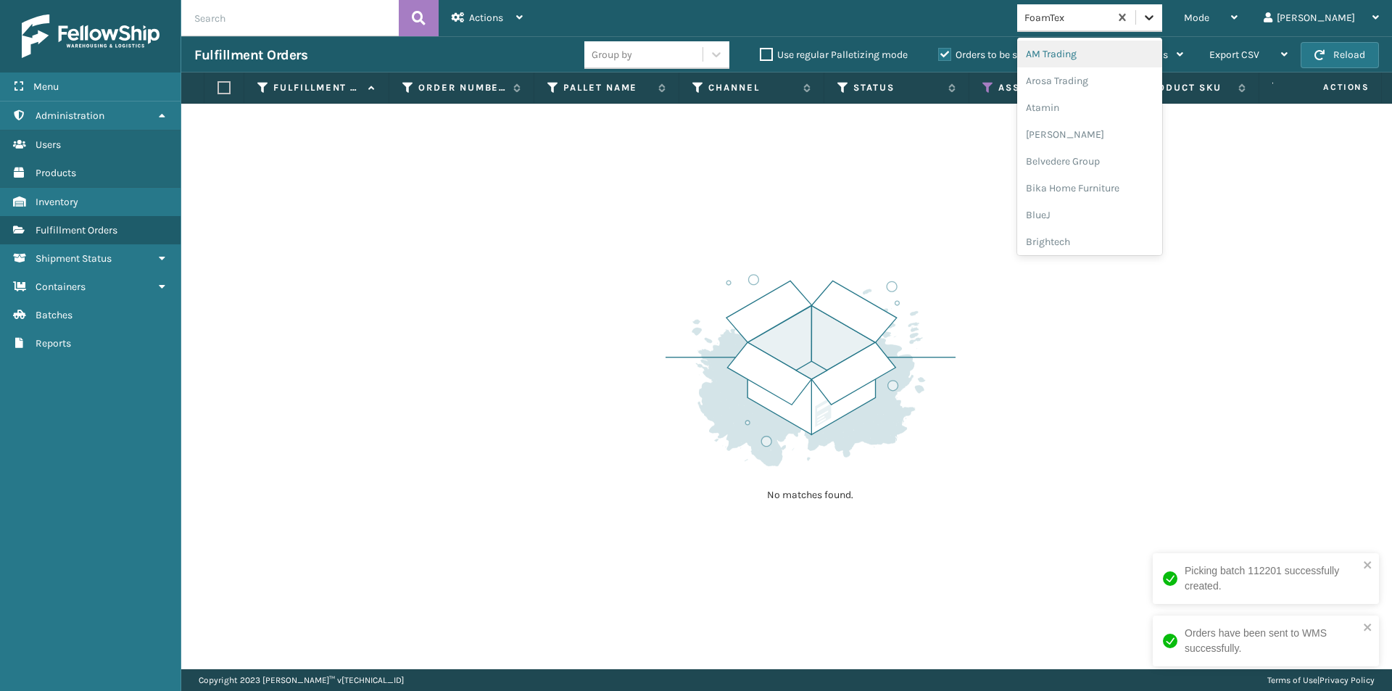
click at [1156, 20] on icon at bounding box center [1149, 17] width 14 height 14
click at [1115, 141] on div "Gourmia" at bounding box center [1089, 139] width 145 height 27
drag, startPoint x: 1209, startPoint y: 17, endPoint x: 1192, endPoint y: 44, distance: 32.2
click at [1162, 17] on div at bounding box center [1149, 17] width 26 height 26
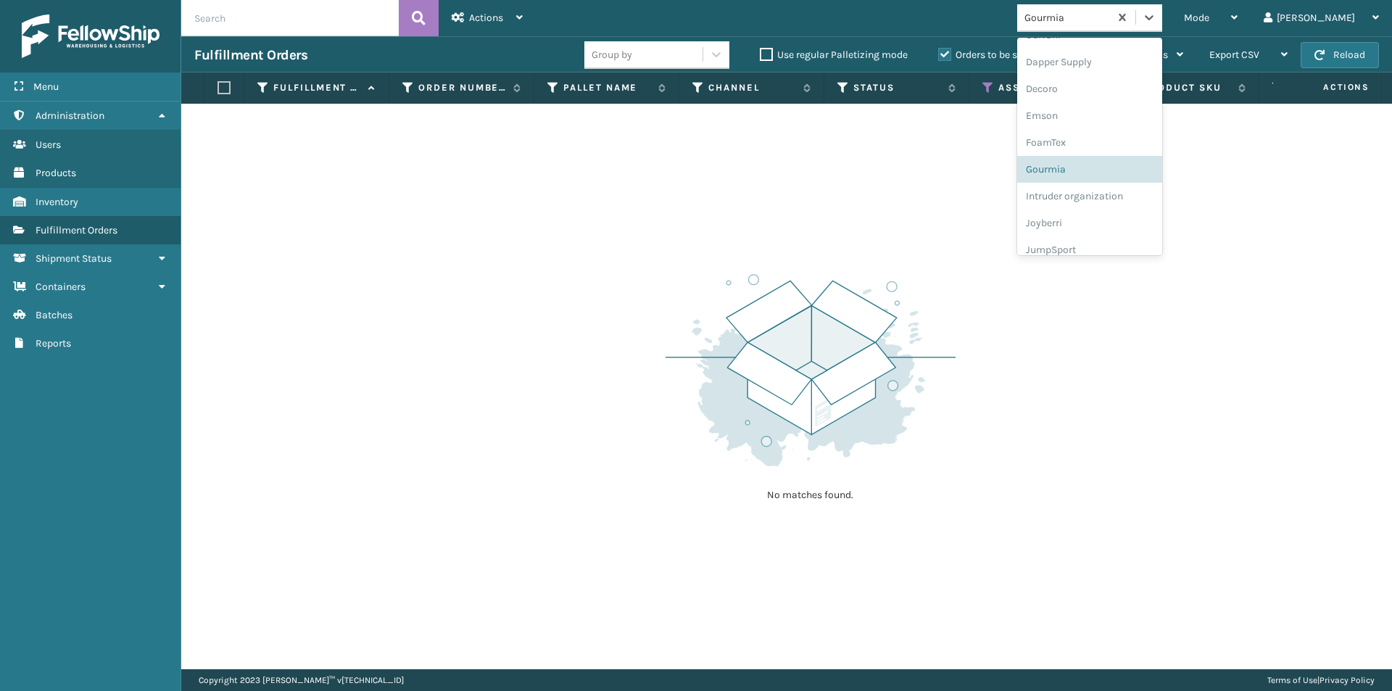
scroll to position [341, 0]
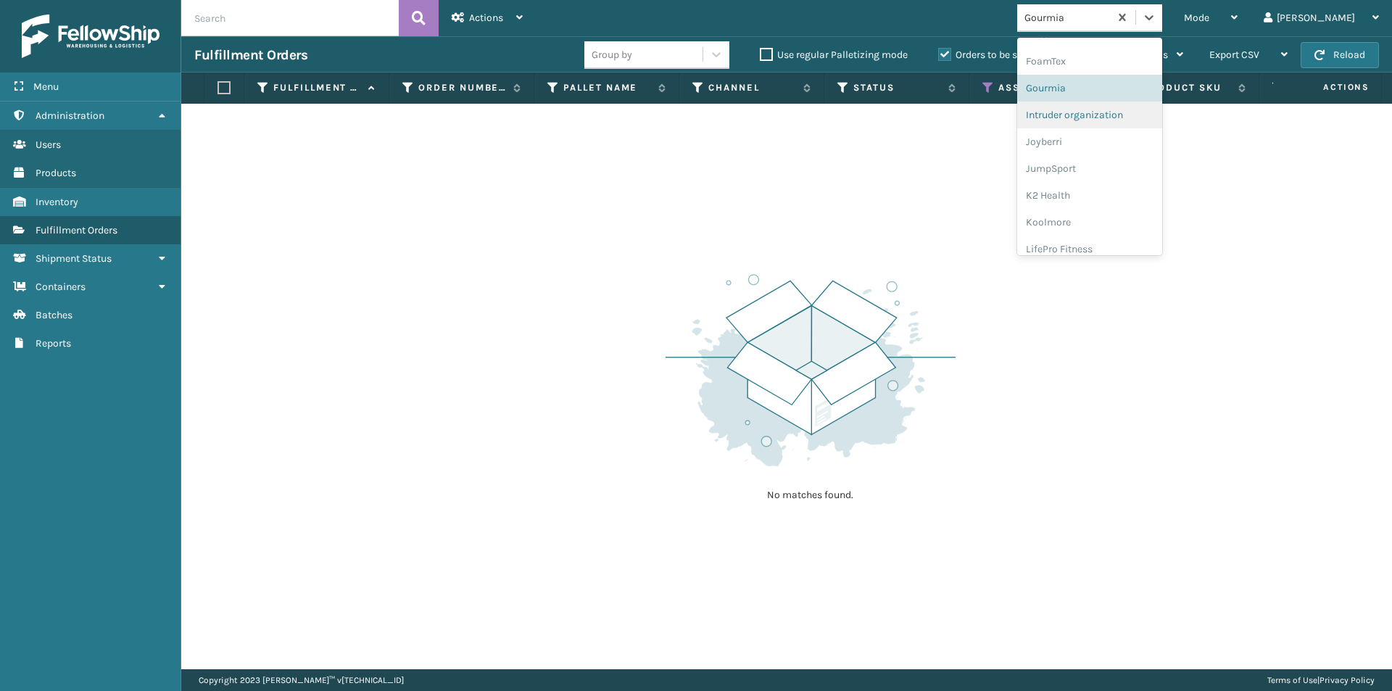
click at [1111, 114] on div "Intruder organization" at bounding box center [1089, 114] width 145 height 27
drag, startPoint x: 1195, startPoint y: 23, endPoint x: 1188, endPoint y: 41, distance: 18.8
click at [1156, 23] on icon at bounding box center [1149, 17] width 14 height 14
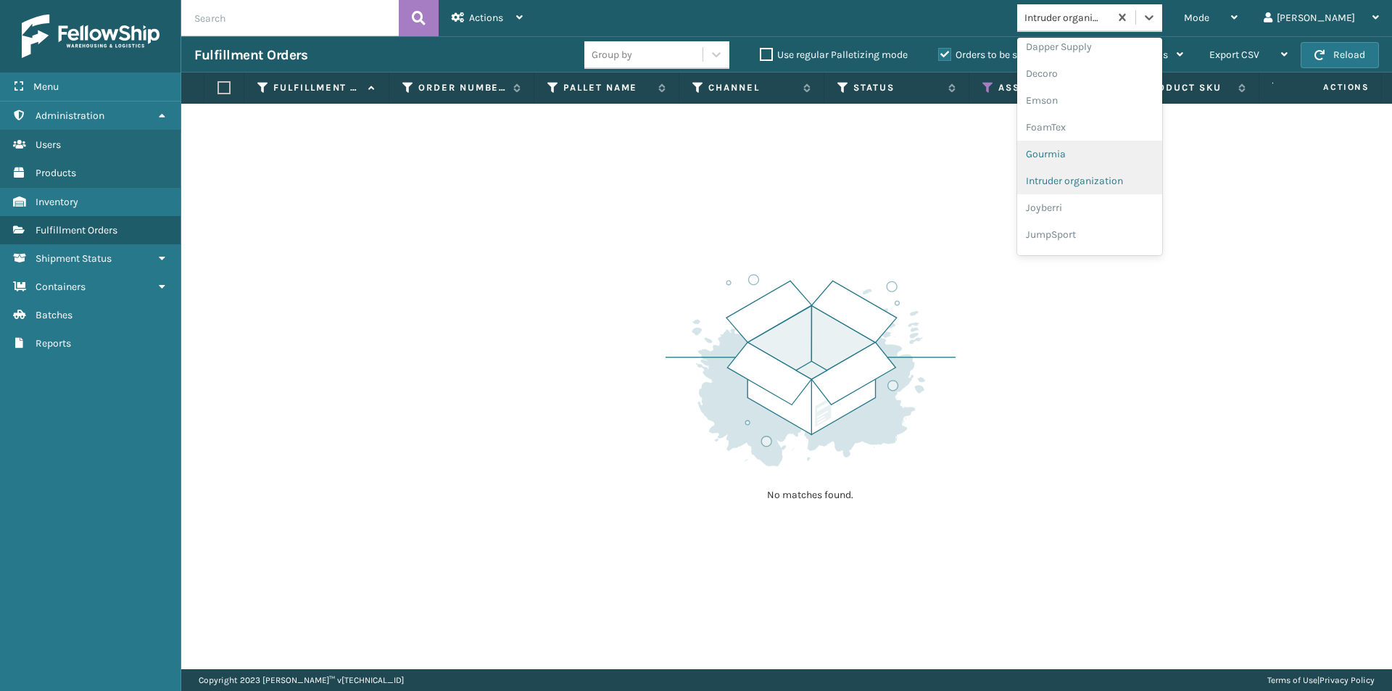
scroll to position [296, 0]
click at [1102, 196] on div "Joyberri" at bounding box center [1089, 187] width 145 height 27
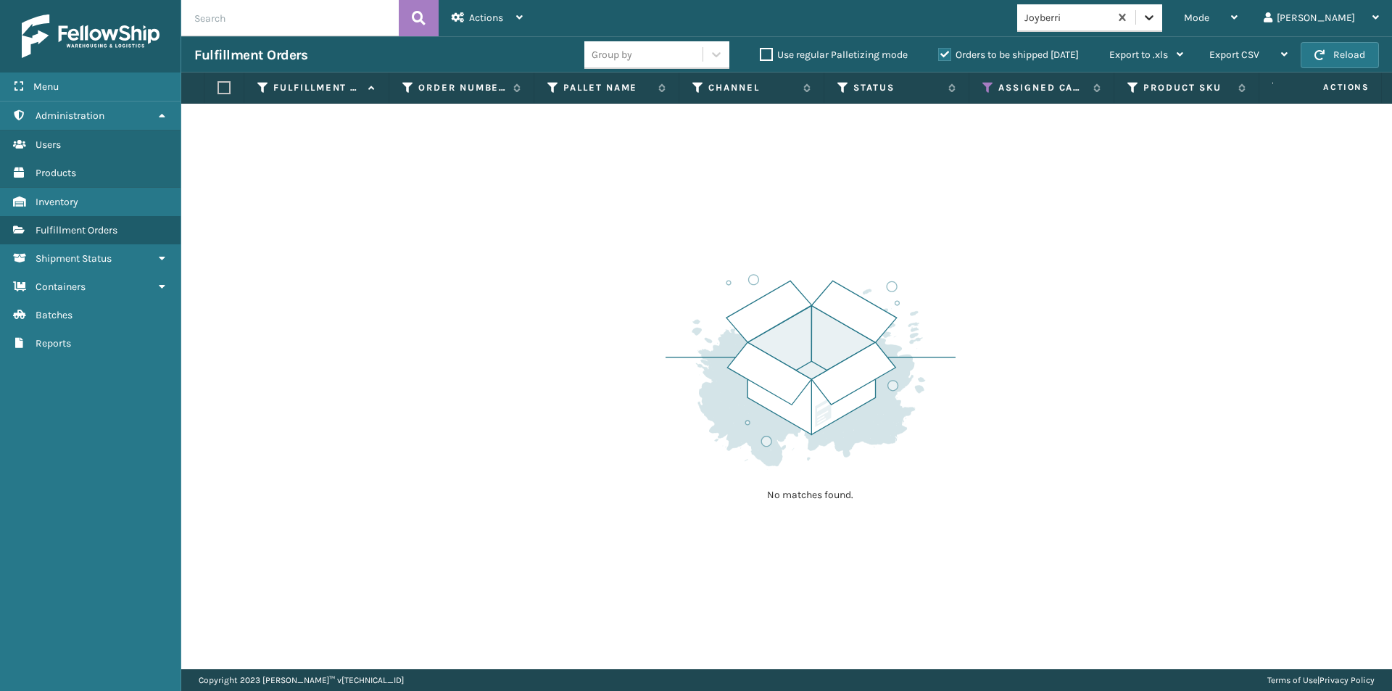
click at [1153, 17] on icon at bounding box center [1148, 17] width 9 height 5
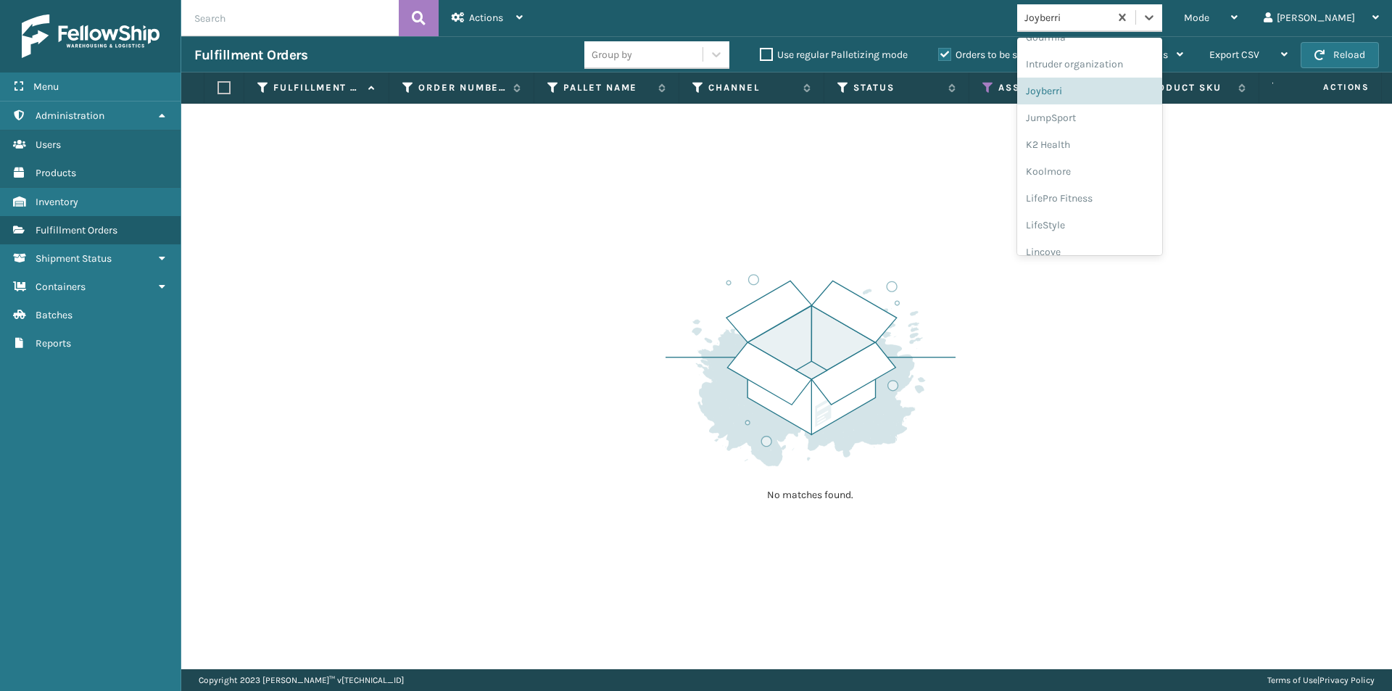
scroll to position [459, 0]
click at [1118, 57] on div "JumpSport" at bounding box center [1089, 51] width 145 height 27
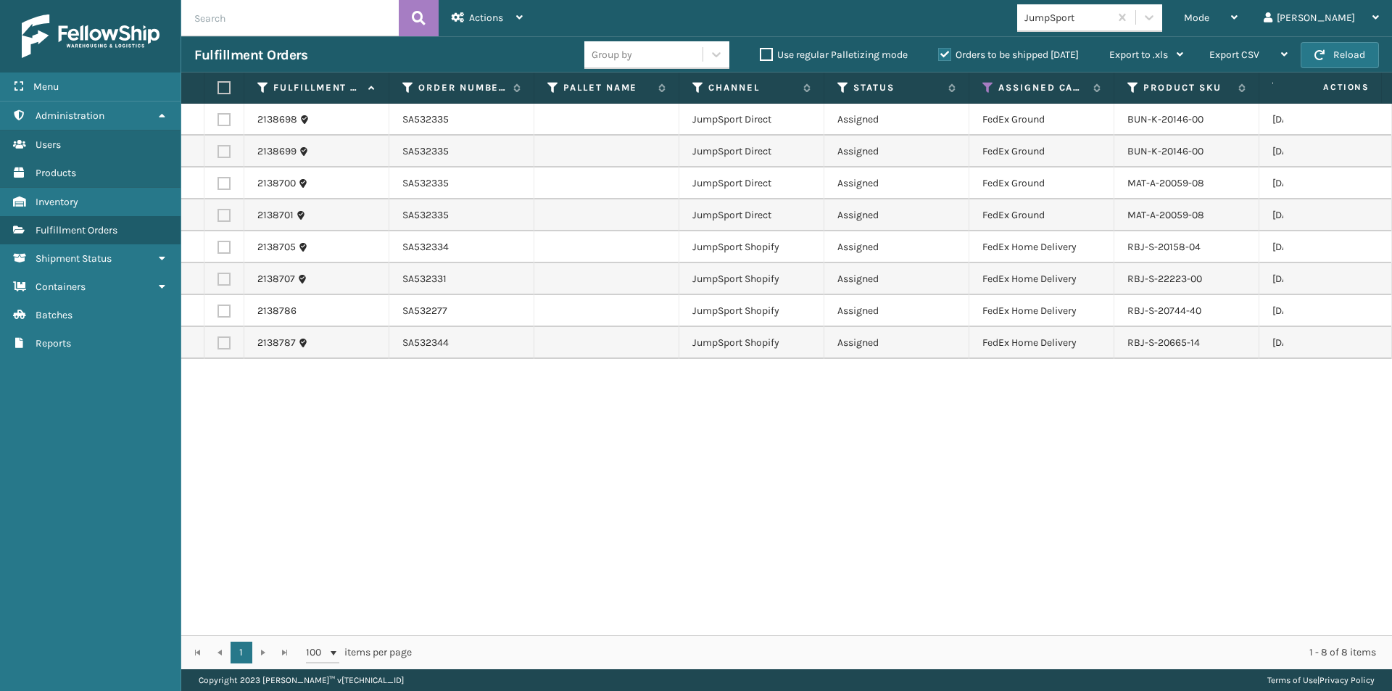
click at [225, 89] on label at bounding box center [221, 87] width 9 height 13
click at [218, 89] on input "checkbox" at bounding box center [217, 87] width 1 height 9
click at [457, 19] on icon at bounding box center [458, 17] width 13 height 10
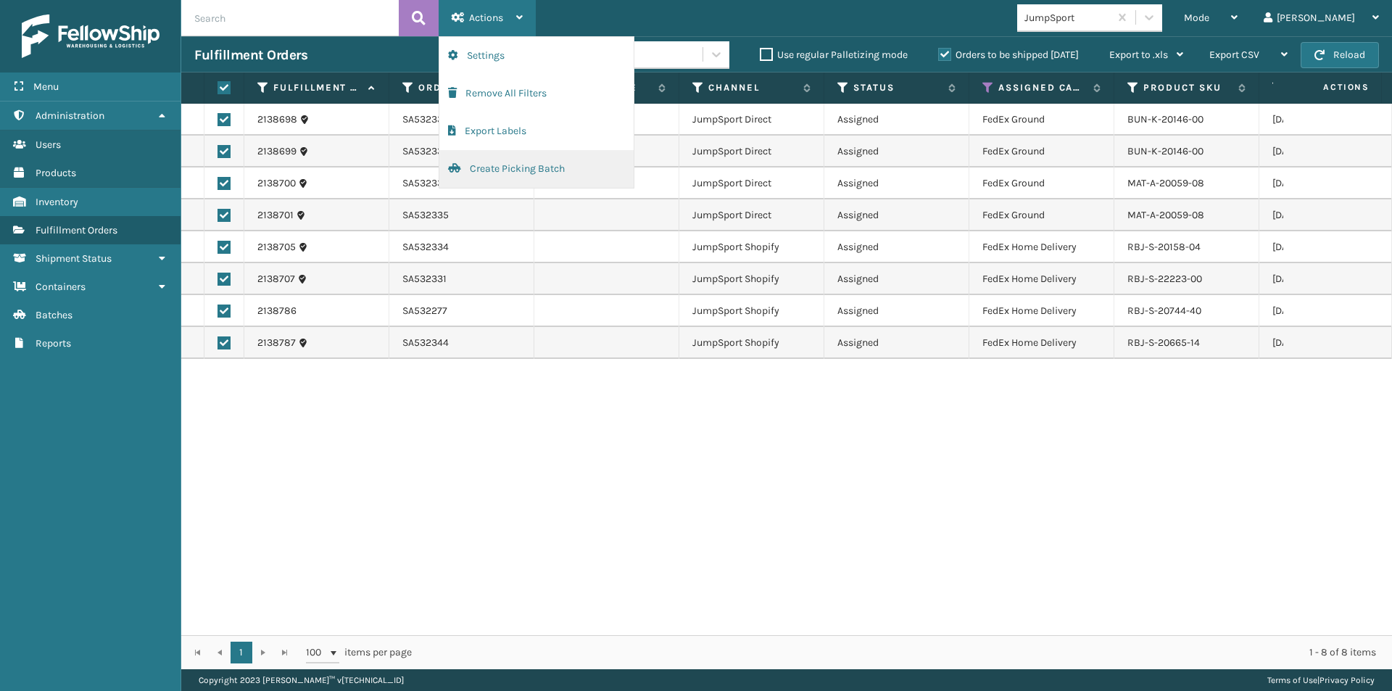
click at [494, 175] on button "Create Picking Batch" at bounding box center [536, 169] width 194 height 38
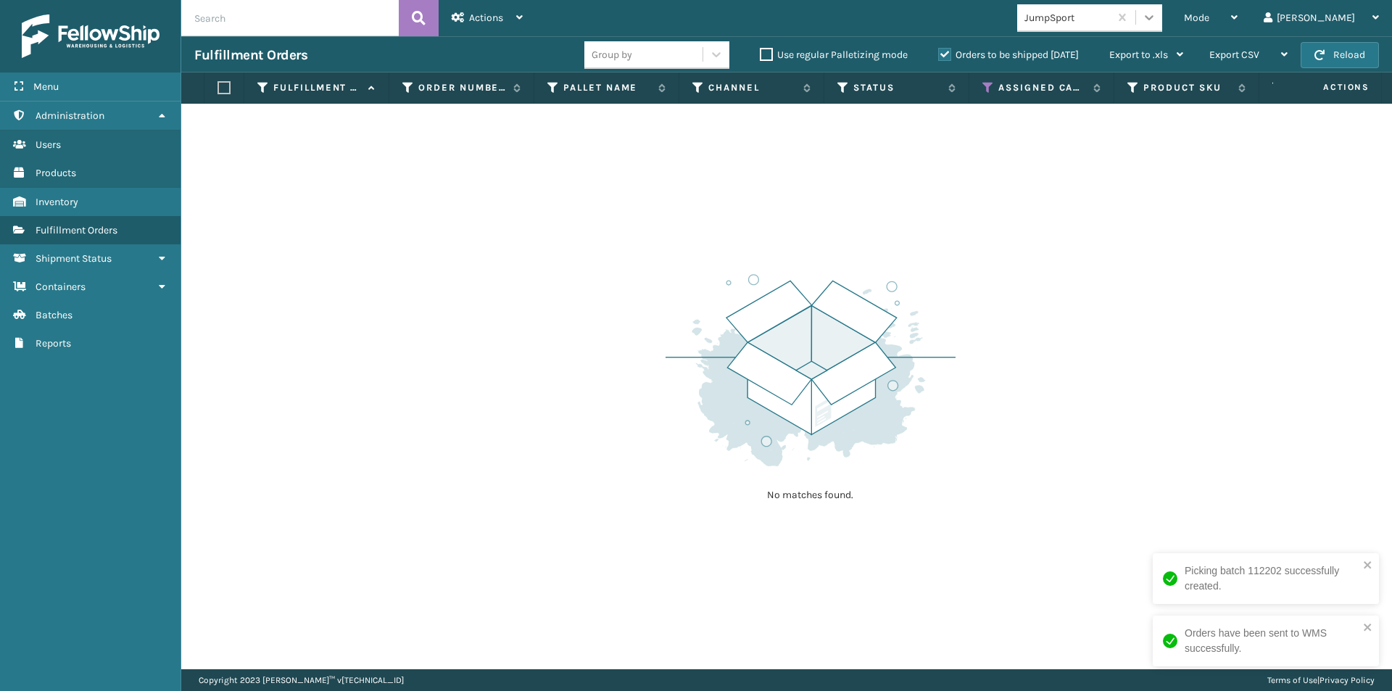
click at [1156, 12] on icon at bounding box center [1149, 17] width 14 height 14
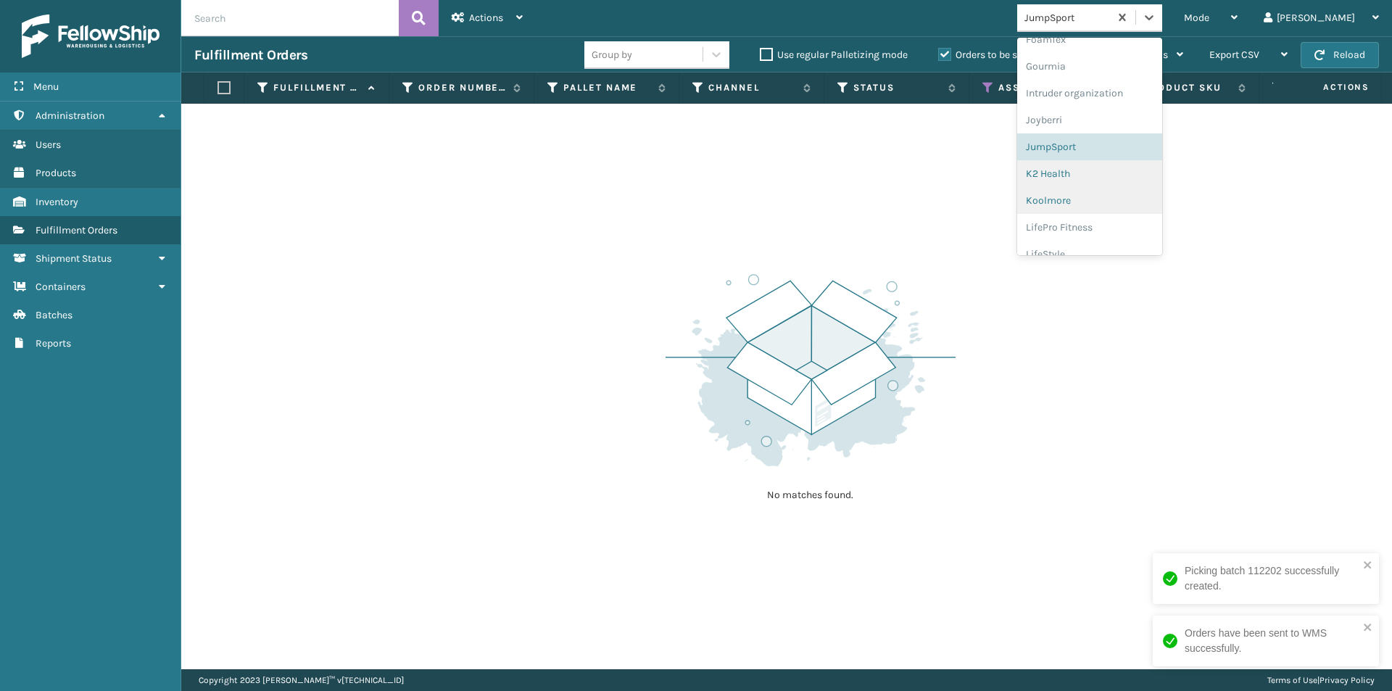
scroll to position [364, 0]
click at [1127, 175] on div "K2 Health" at bounding box center [1089, 172] width 145 height 27
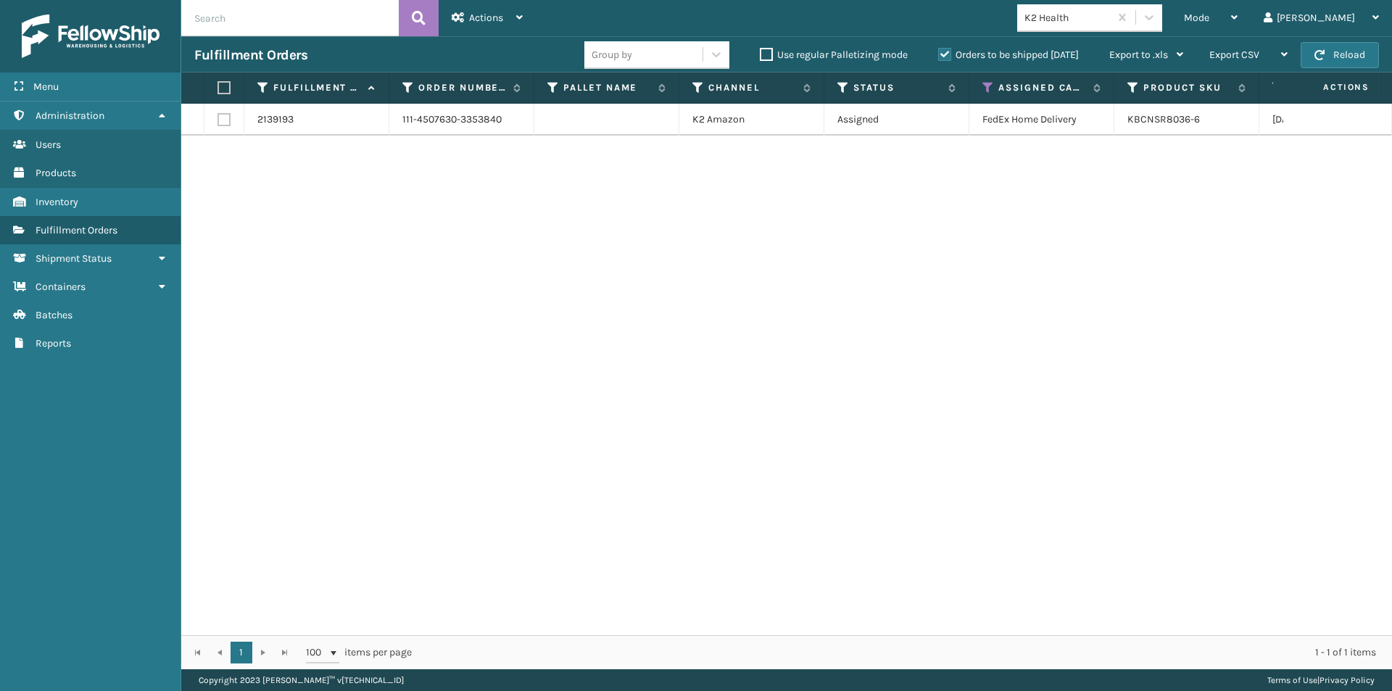
click at [226, 83] on label at bounding box center [221, 87] width 9 height 13
click at [218, 83] on input "checkbox" at bounding box center [217, 87] width 1 height 9
click at [475, 23] on span "Actions" at bounding box center [486, 18] width 34 height 12
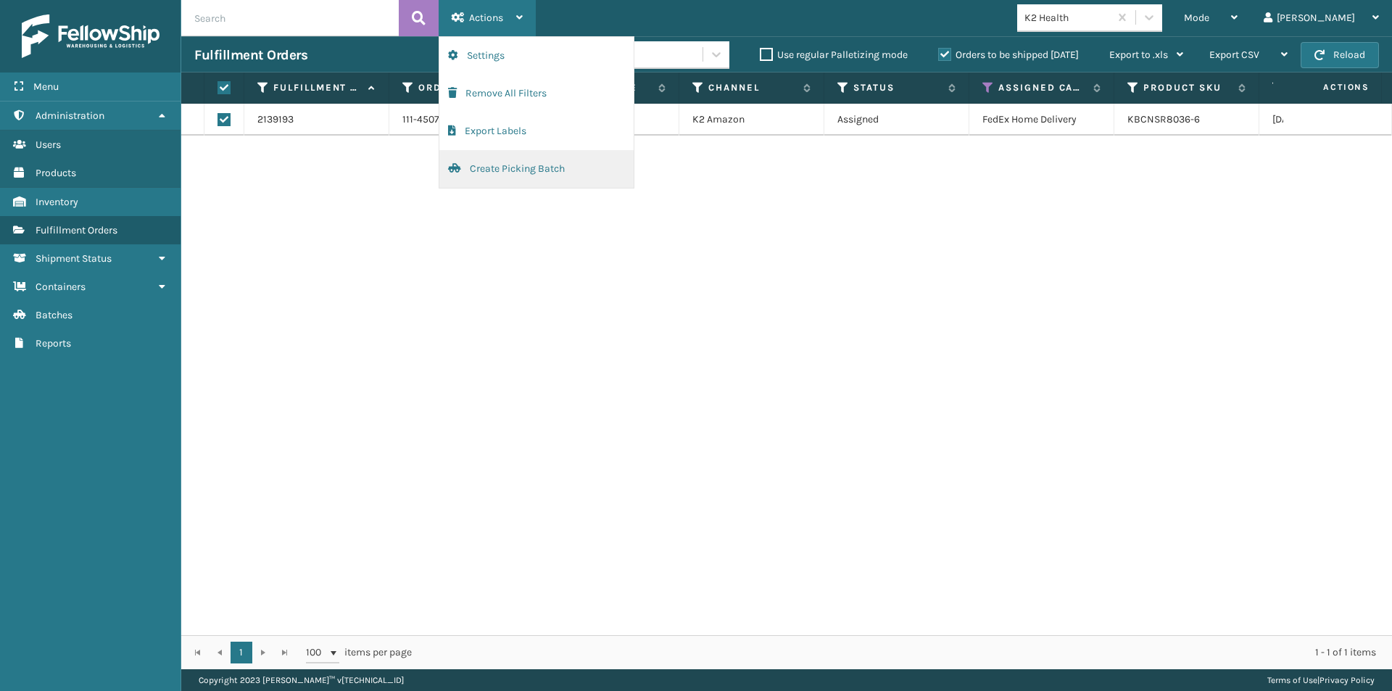
click at [529, 172] on button "Create Picking Batch" at bounding box center [536, 169] width 194 height 38
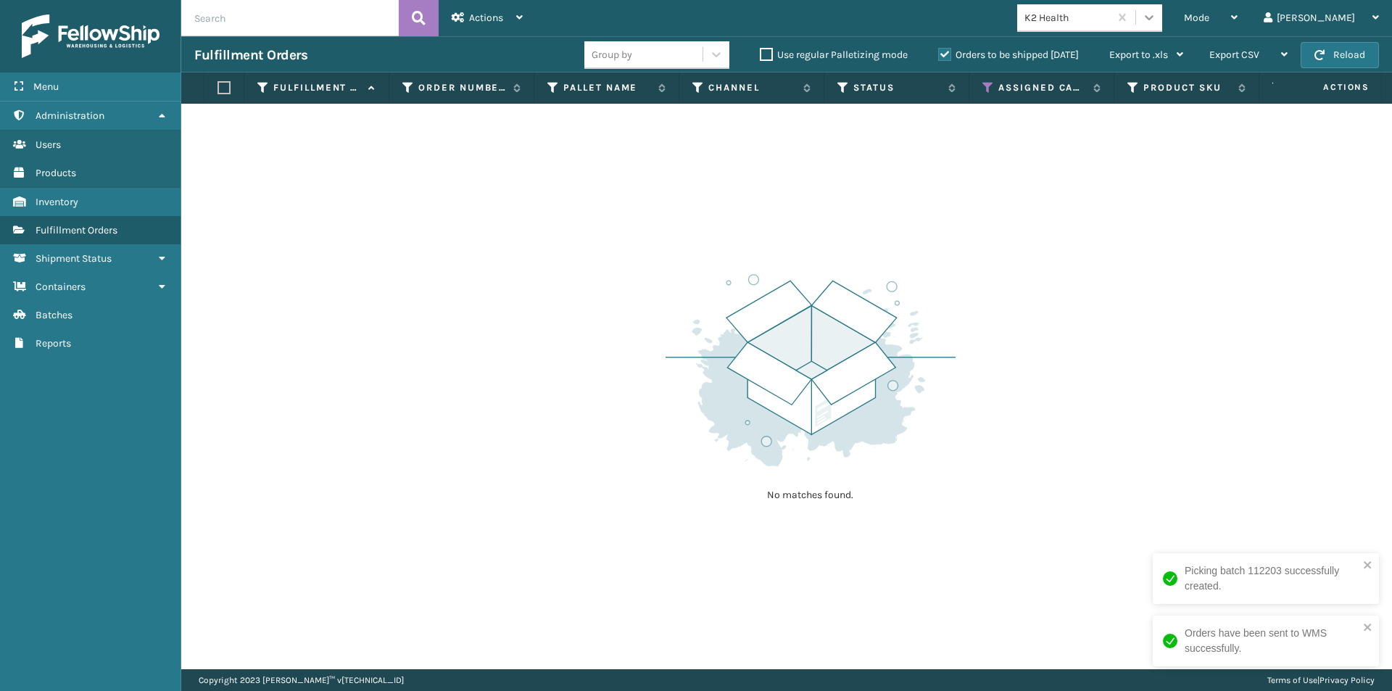
click at [1156, 14] on icon at bounding box center [1149, 17] width 14 height 14
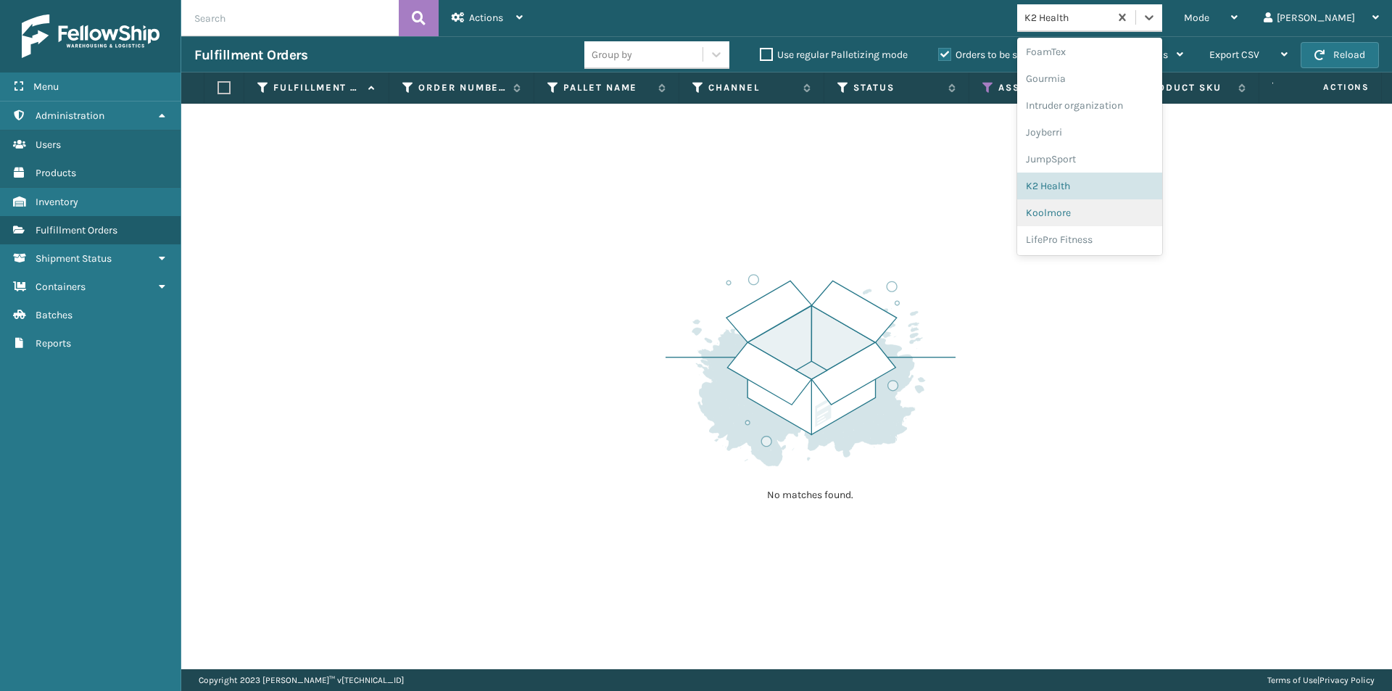
scroll to position [376, 0]
click at [1136, 188] on div "Koolmore" at bounding box center [1089, 187] width 145 height 27
click at [1153, 19] on icon at bounding box center [1148, 17] width 9 height 5
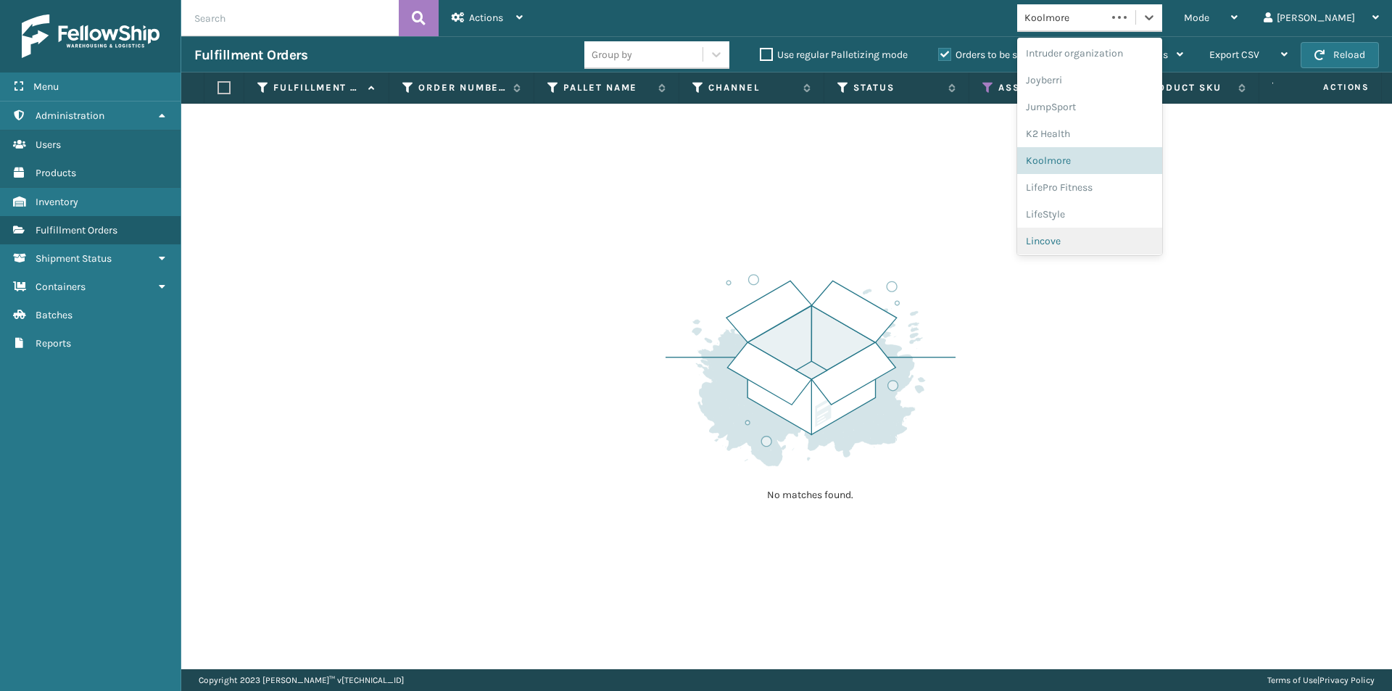
scroll to position [459, 0]
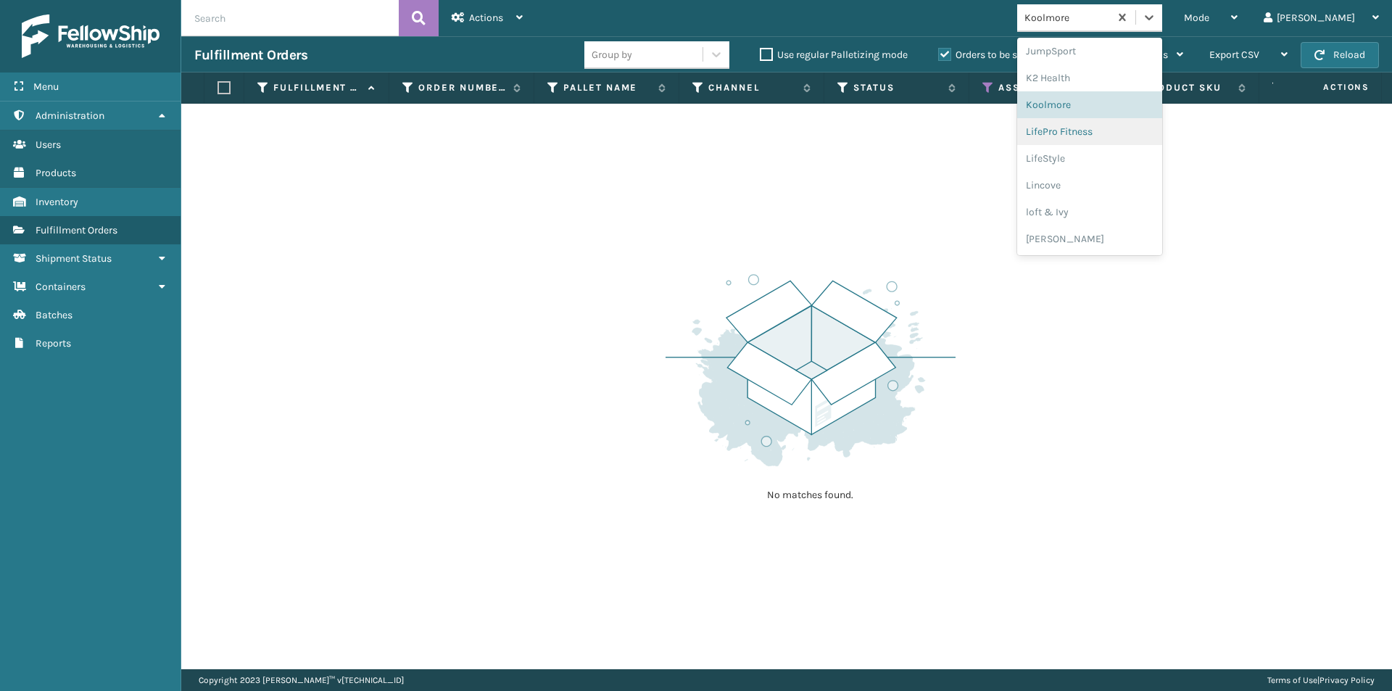
click at [1124, 139] on div "LifePro Fitness" at bounding box center [1089, 131] width 145 height 27
click at [1162, 25] on div at bounding box center [1149, 17] width 26 height 26
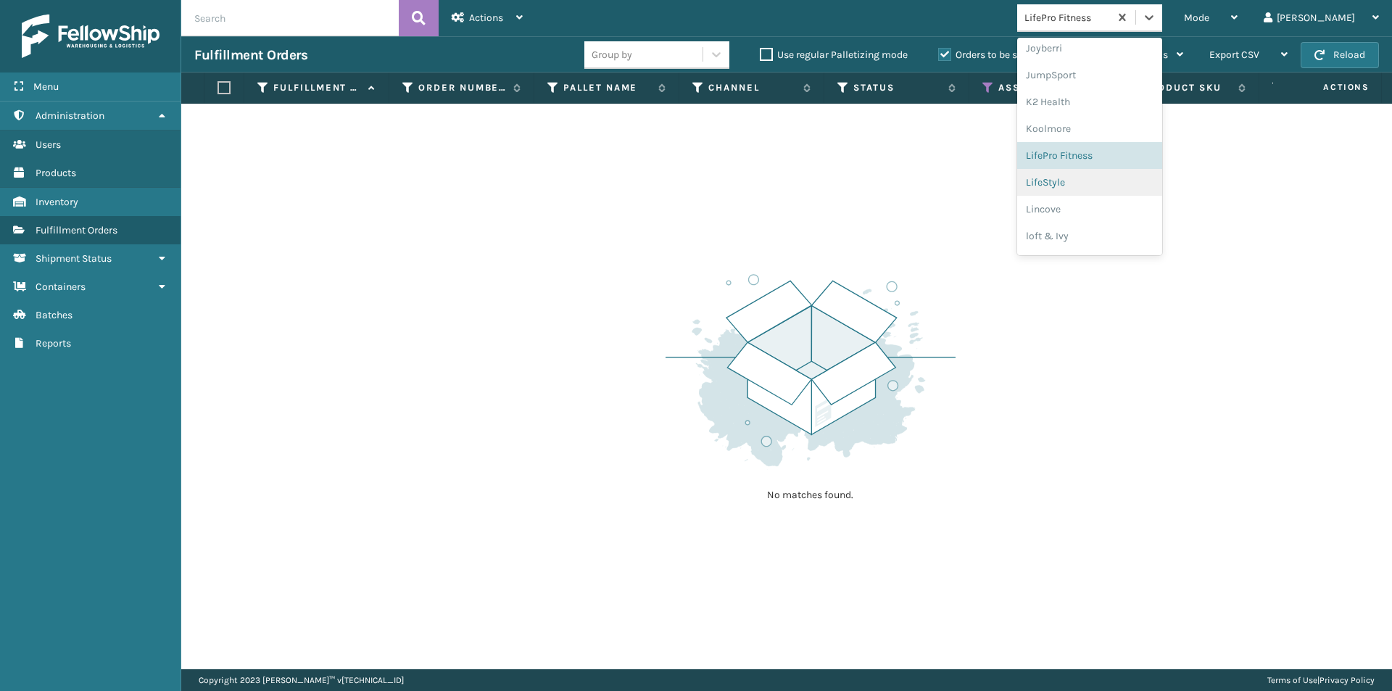
click at [1112, 186] on div "LifeStyle" at bounding box center [1089, 182] width 145 height 27
click at [1162, 26] on div at bounding box center [1149, 17] width 26 height 26
click at [1124, 183] on div "Lincove" at bounding box center [1089, 187] width 145 height 27
click at [1156, 18] on icon at bounding box center [1149, 17] width 14 height 14
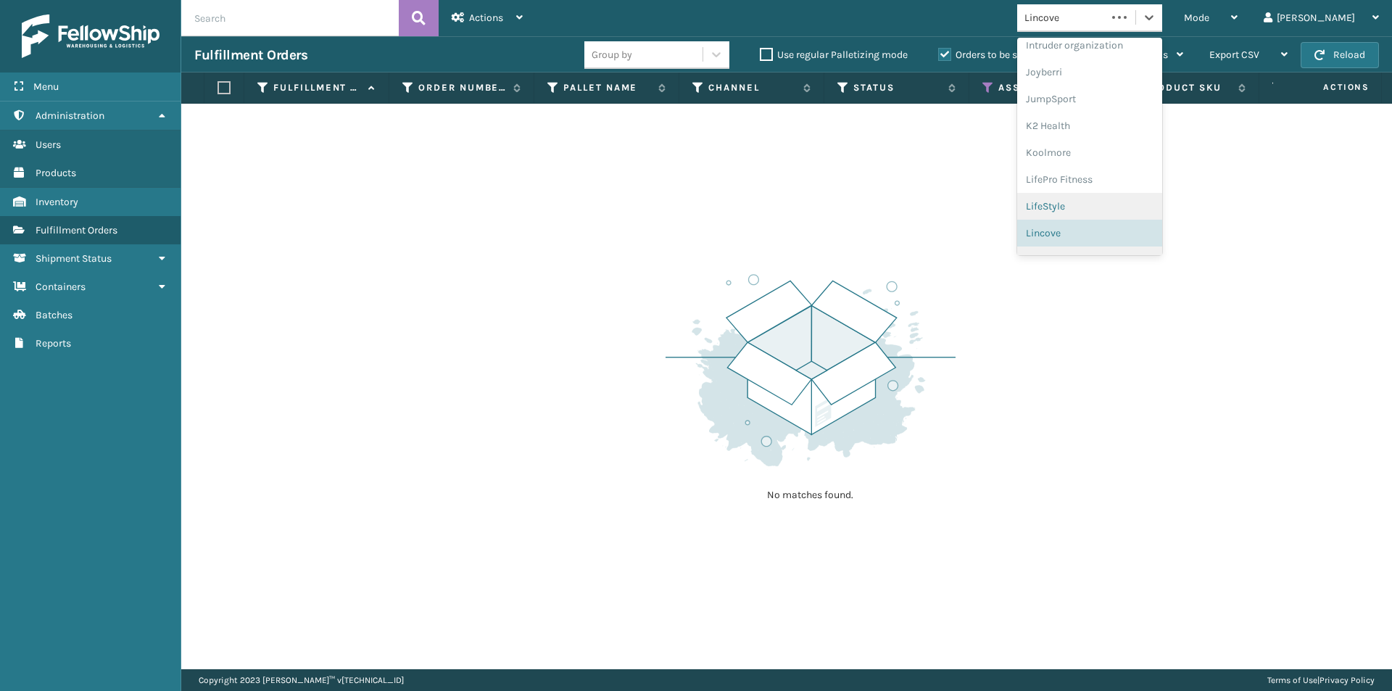
scroll to position [459, 0]
click at [1117, 207] on div "loft & Ivy" at bounding box center [1089, 212] width 145 height 27
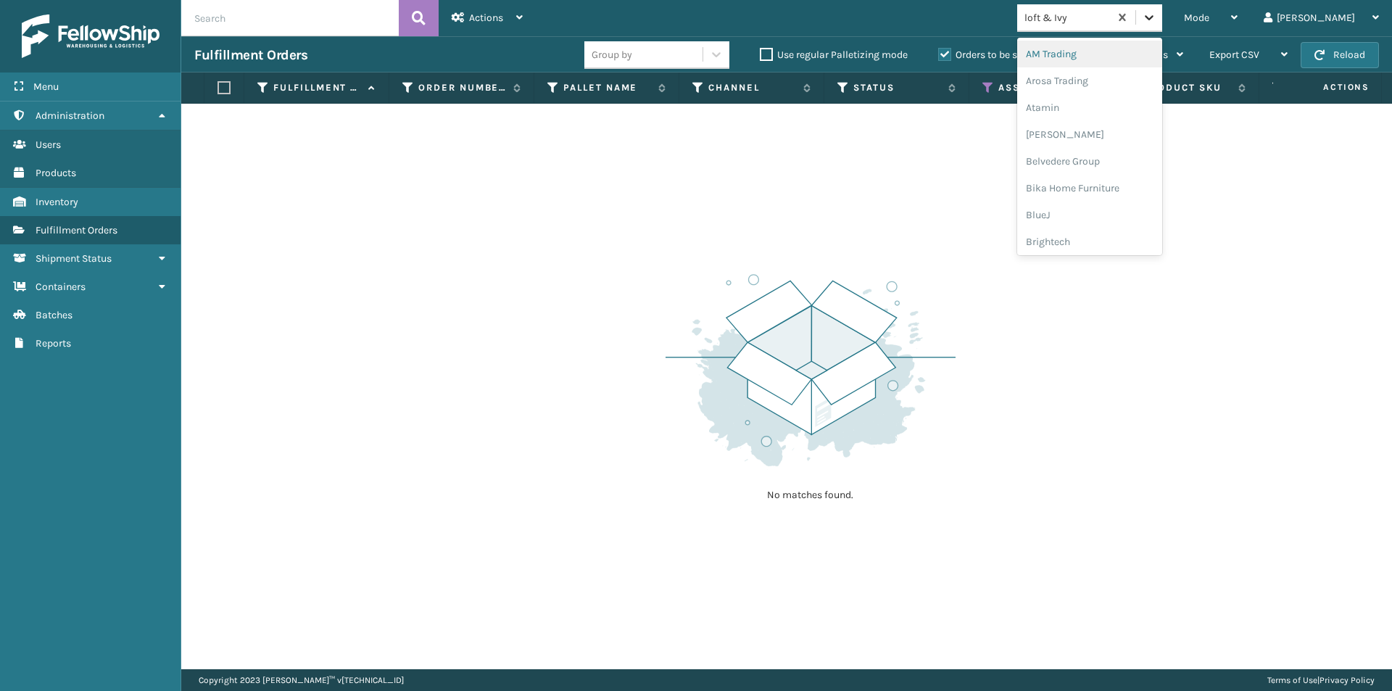
click at [1156, 21] on icon at bounding box center [1149, 17] width 14 height 14
click at [1113, 179] on div "[PERSON_NAME]" at bounding box center [1089, 180] width 145 height 27
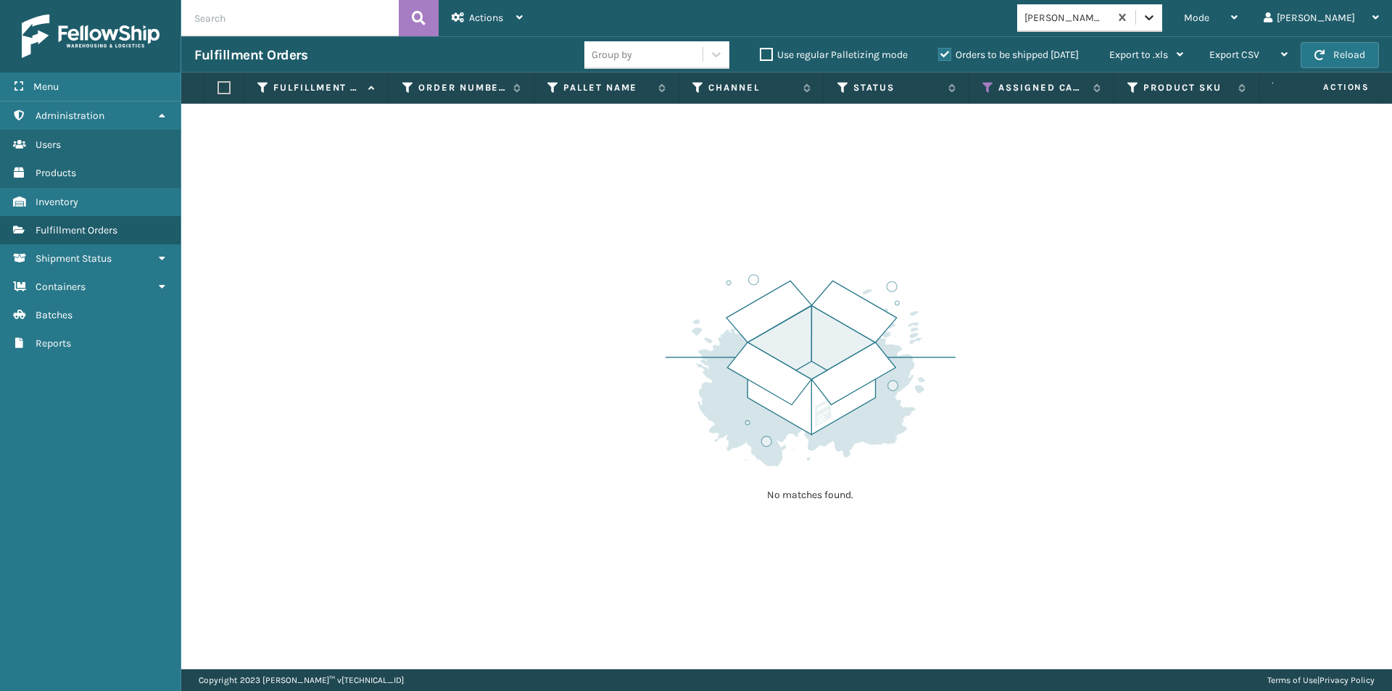
click at [1162, 11] on div at bounding box center [1149, 17] width 26 height 26
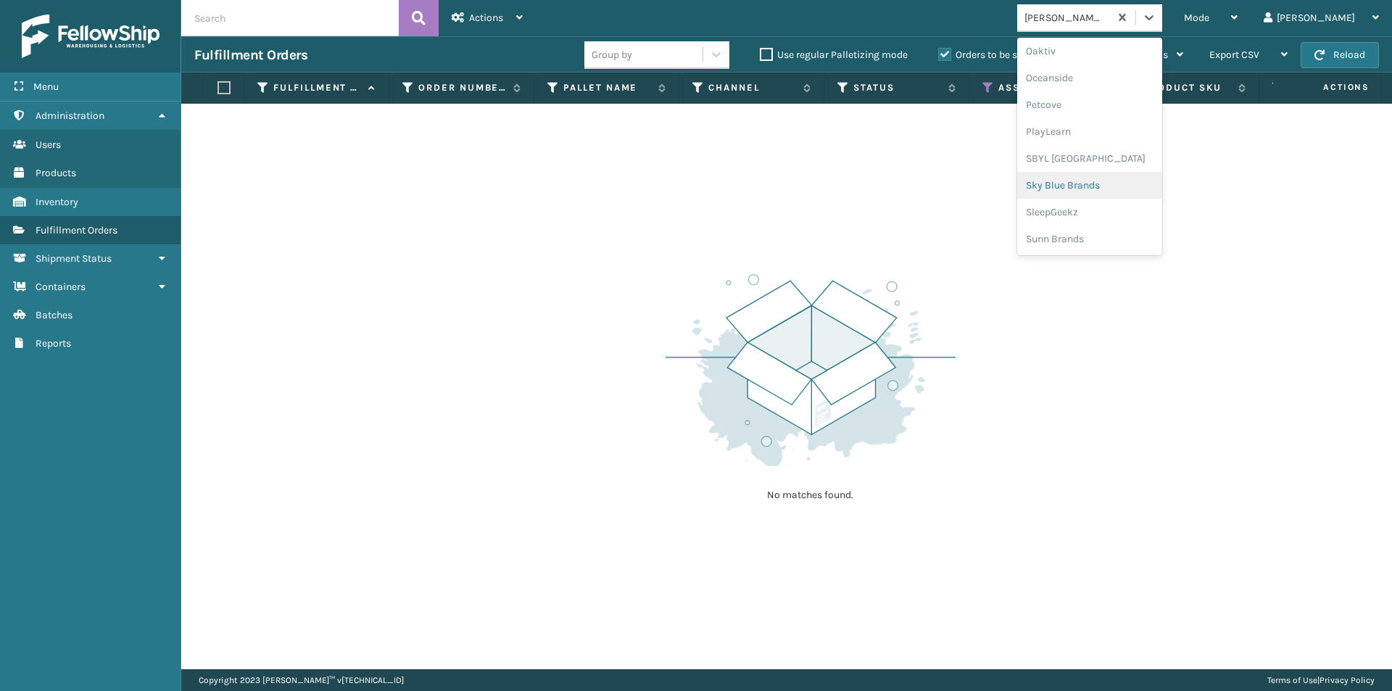
scroll to position [654, 0]
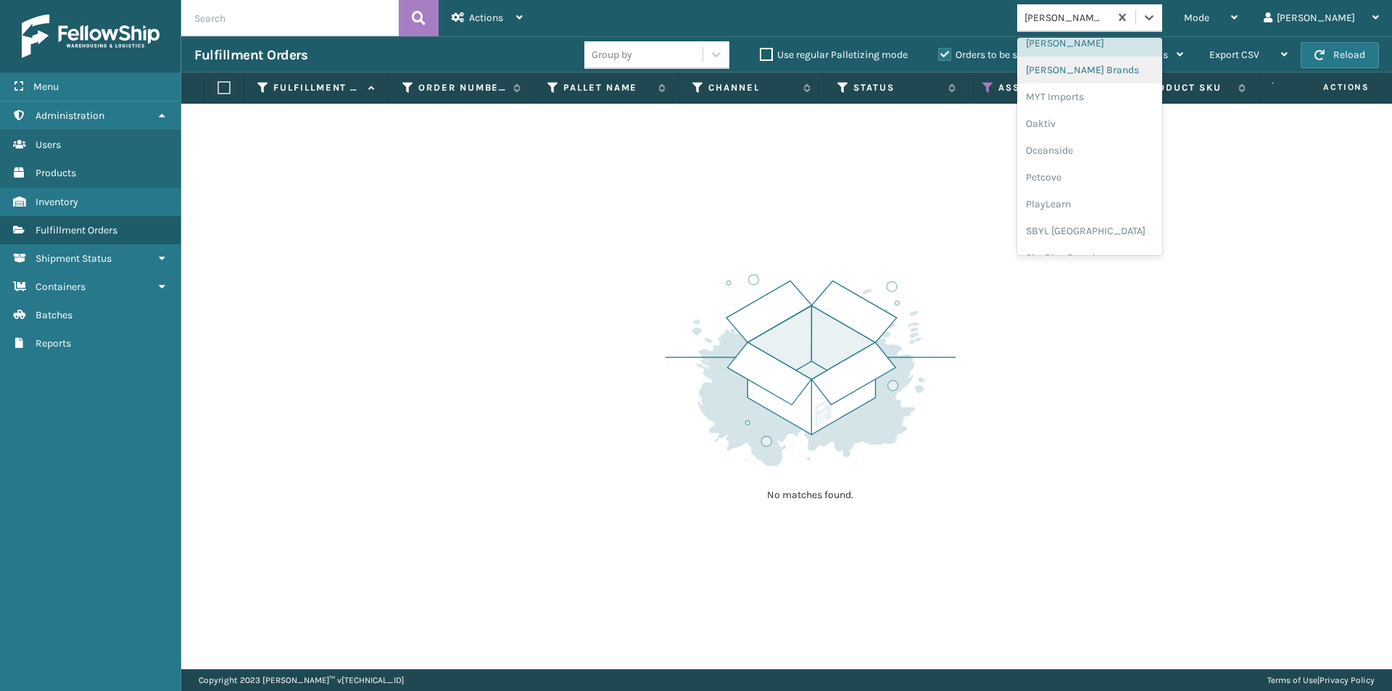
click at [1121, 74] on div "[PERSON_NAME] Brands" at bounding box center [1089, 70] width 145 height 27
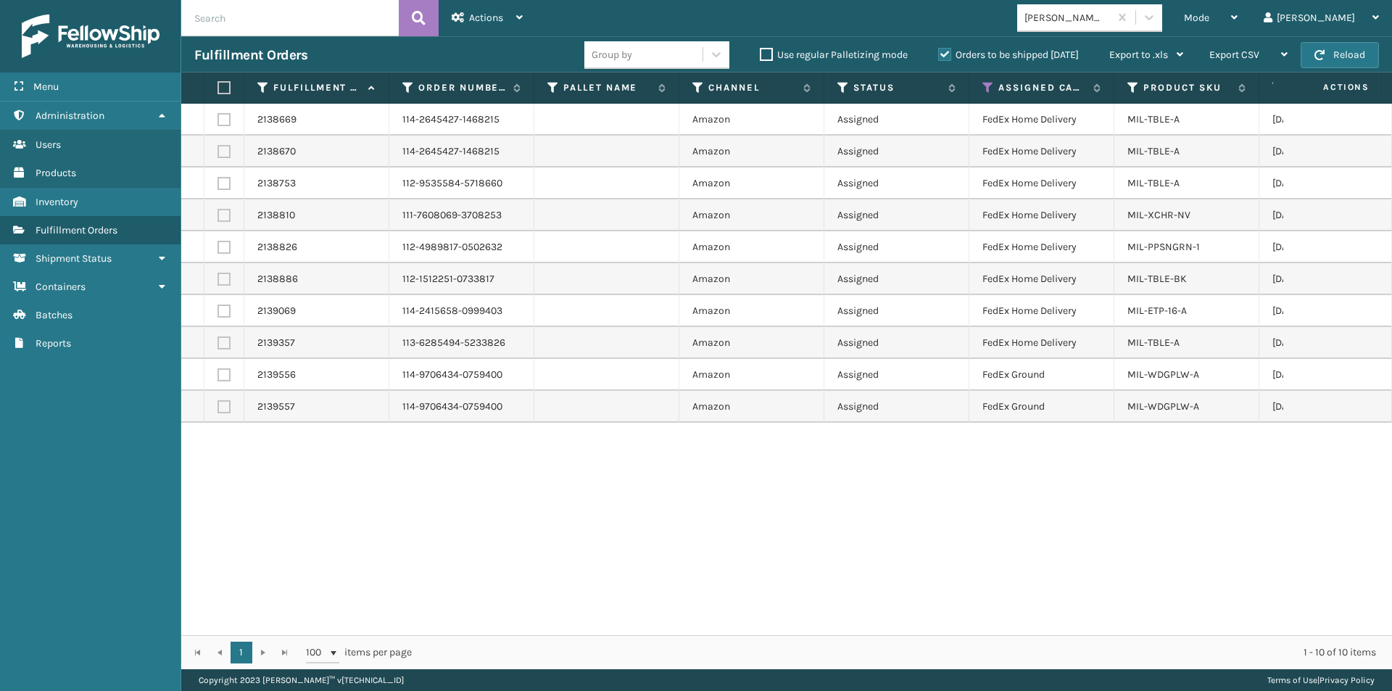
click at [220, 83] on label at bounding box center [221, 87] width 9 height 13
click at [218, 83] on input "checkbox" at bounding box center [217, 87] width 1 height 9
click at [470, 17] on span "Actions" at bounding box center [486, 18] width 34 height 12
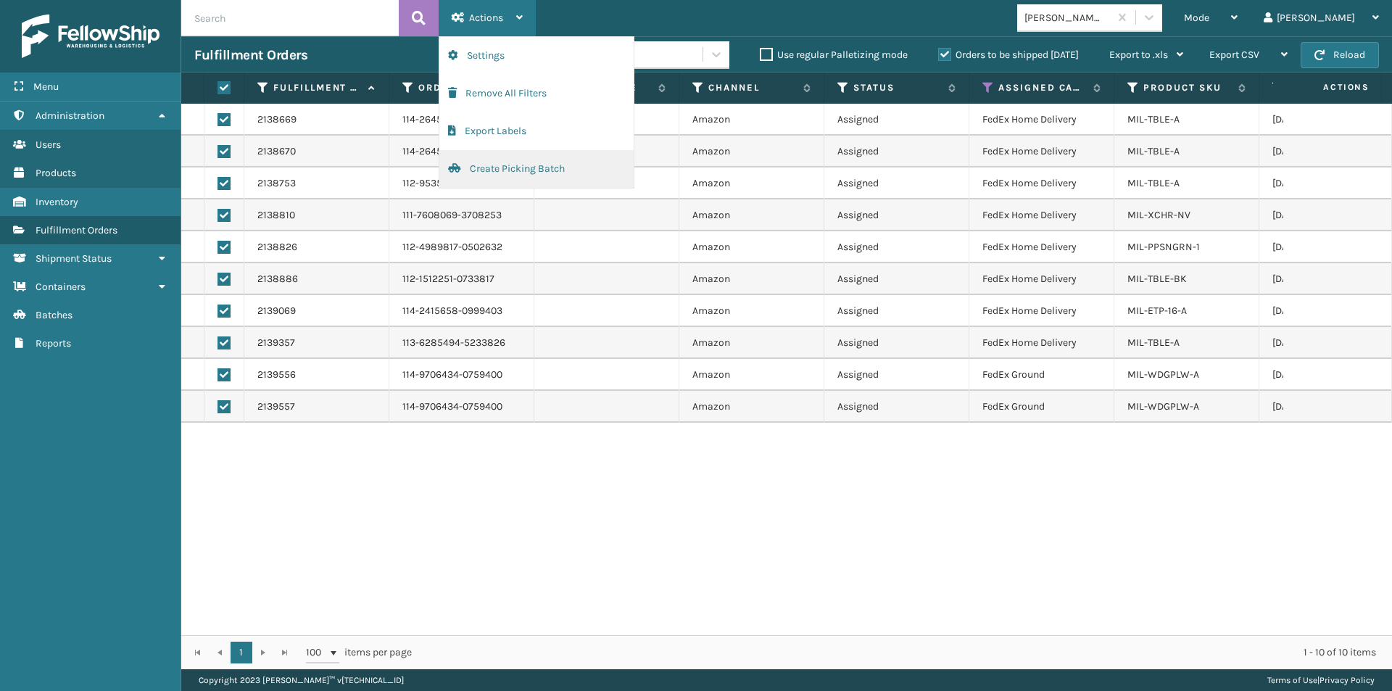
click at [481, 170] on button "Create Picking Batch" at bounding box center [536, 169] width 194 height 38
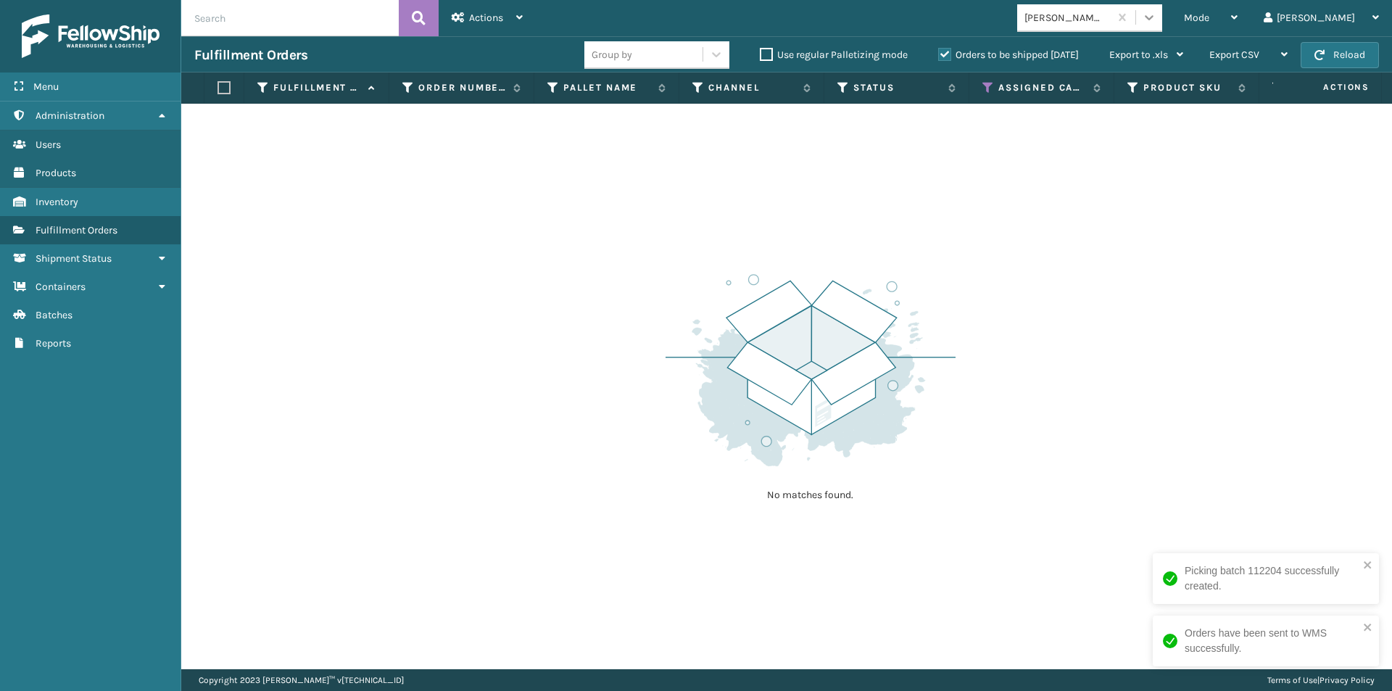
click at [1162, 17] on div at bounding box center [1149, 17] width 26 height 26
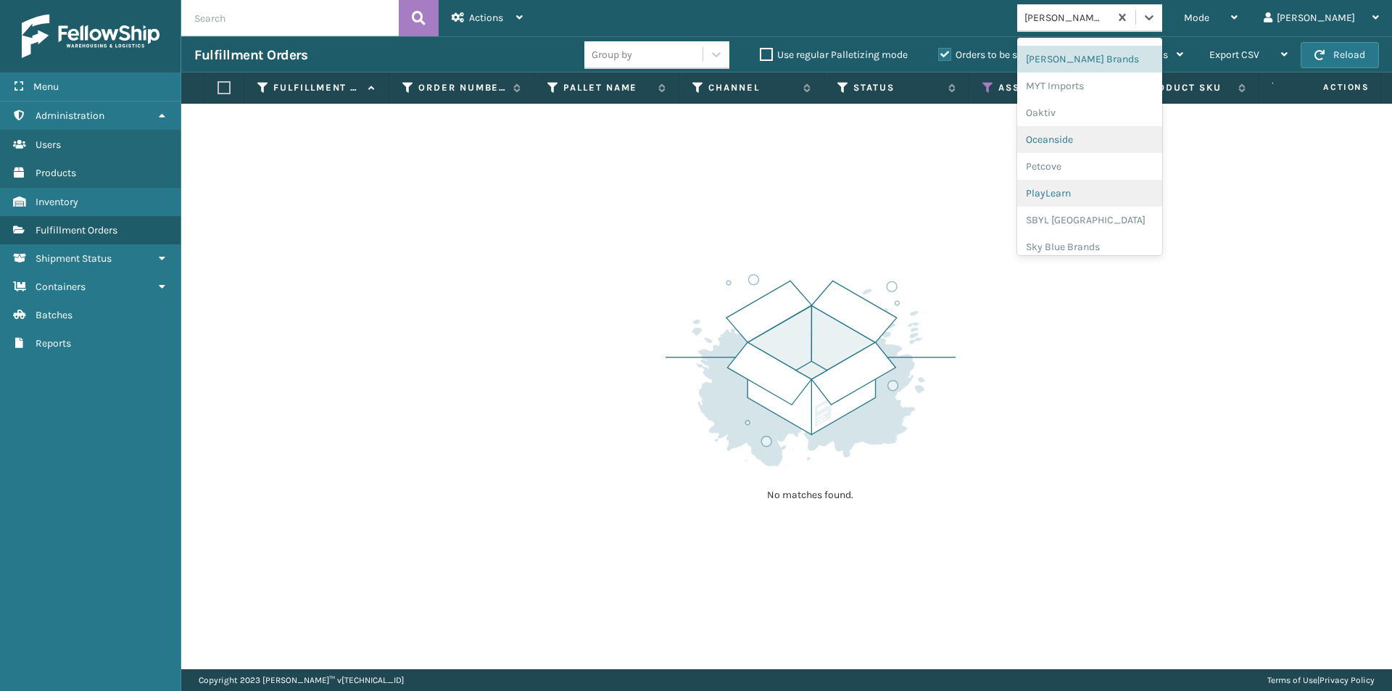
scroll to position [582, 0]
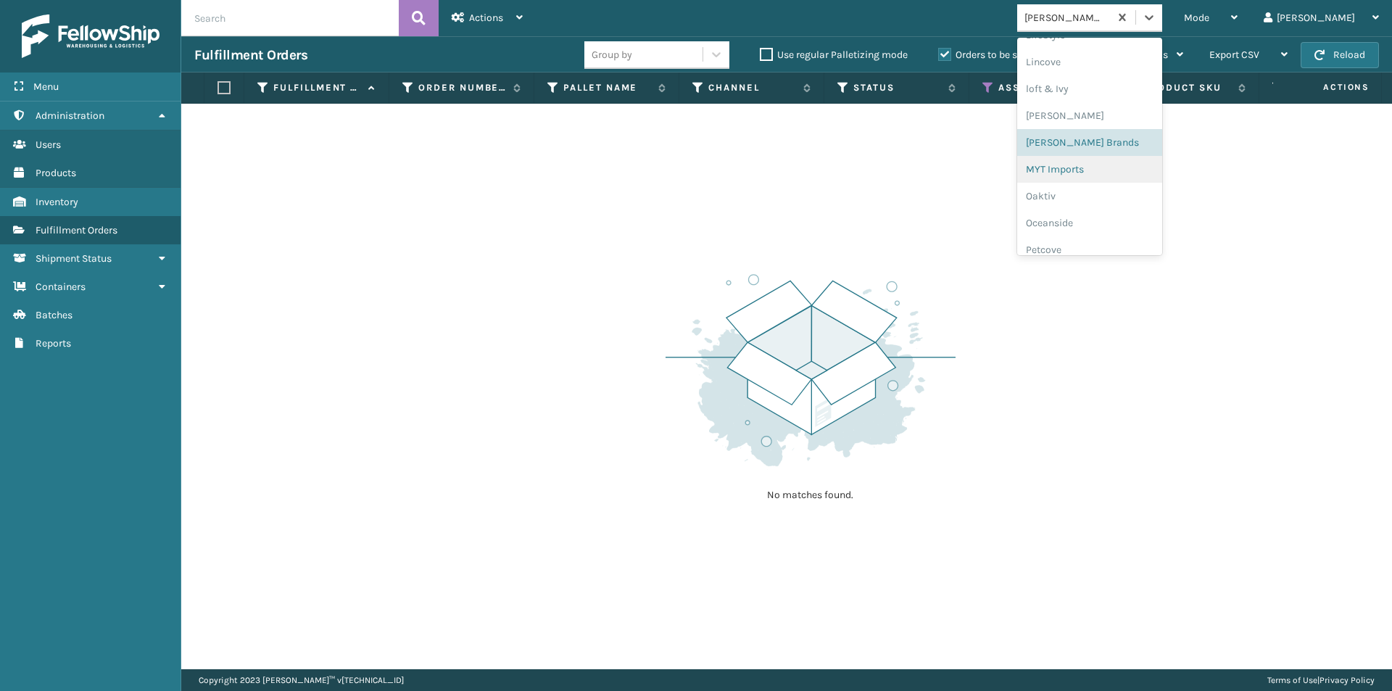
click at [1123, 174] on div "MYT Imports" at bounding box center [1089, 169] width 145 height 27
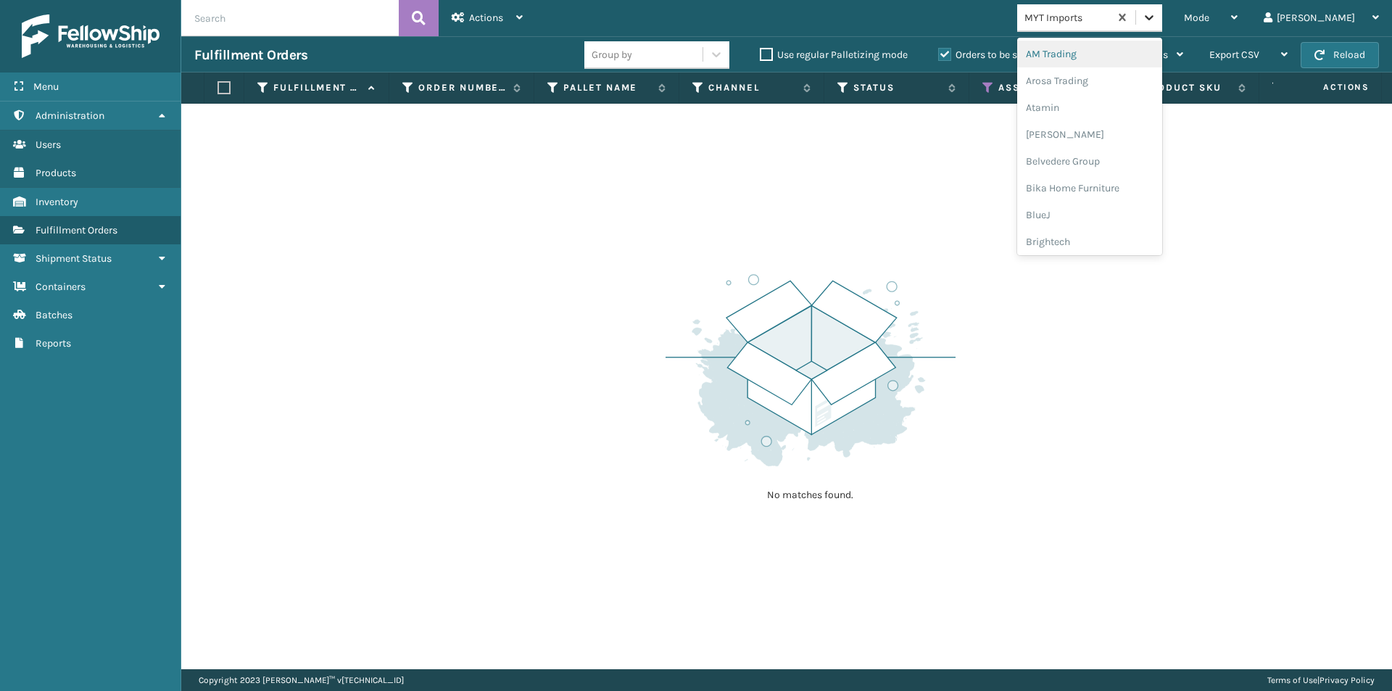
click at [1156, 24] on icon at bounding box center [1149, 17] width 14 height 14
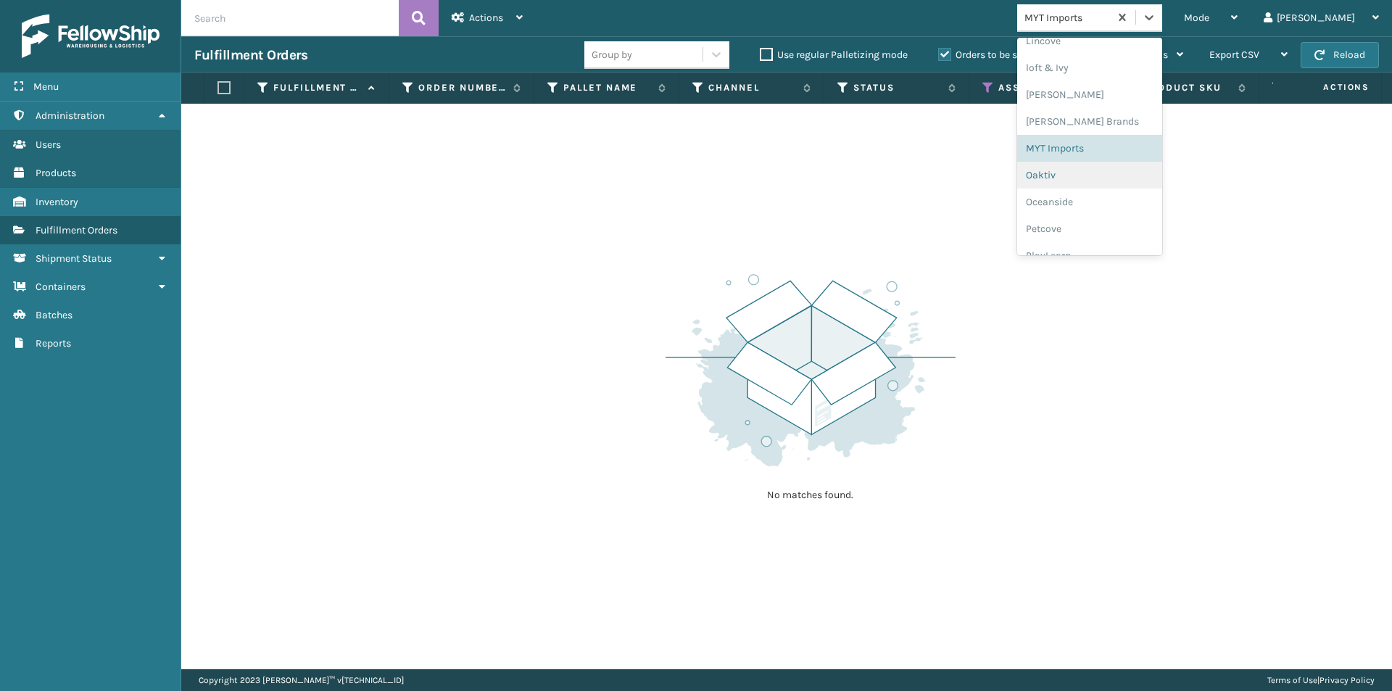
click at [1116, 176] on div "Oaktiv" at bounding box center [1089, 175] width 145 height 27
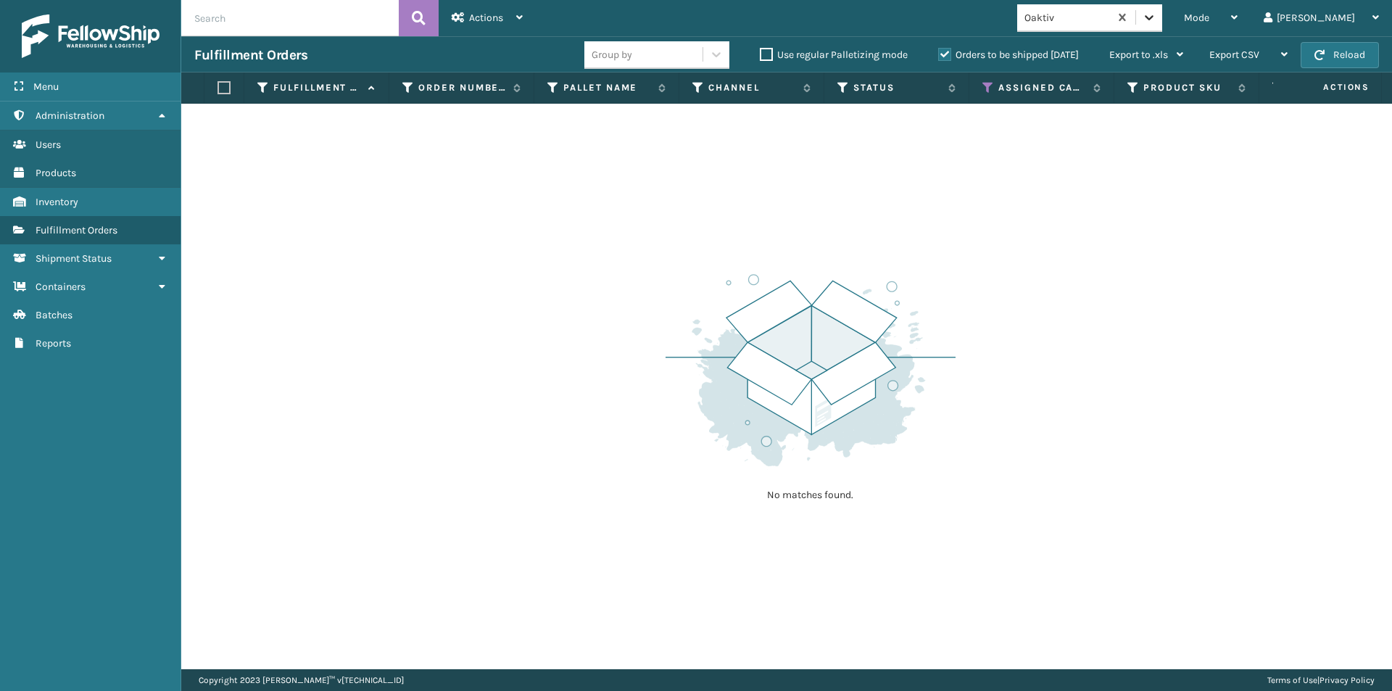
click at [1162, 21] on div at bounding box center [1149, 17] width 26 height 26
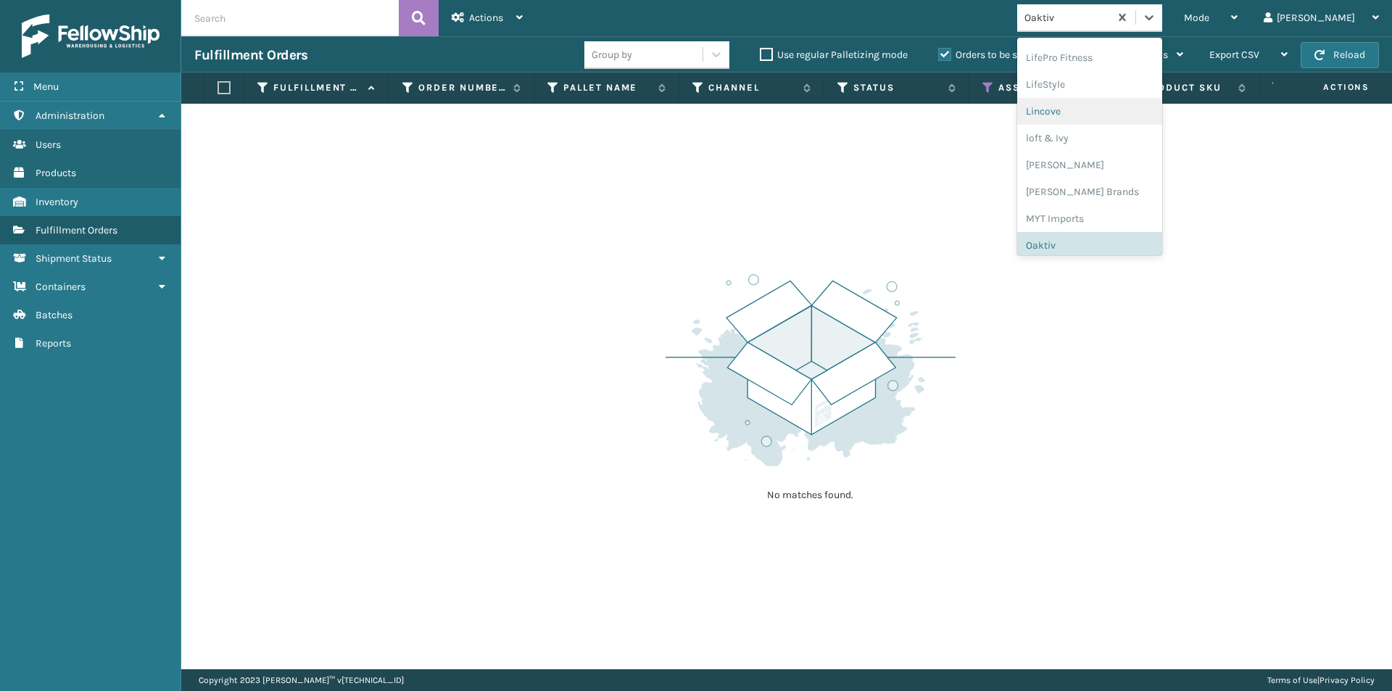
scroll to position [727, 0]
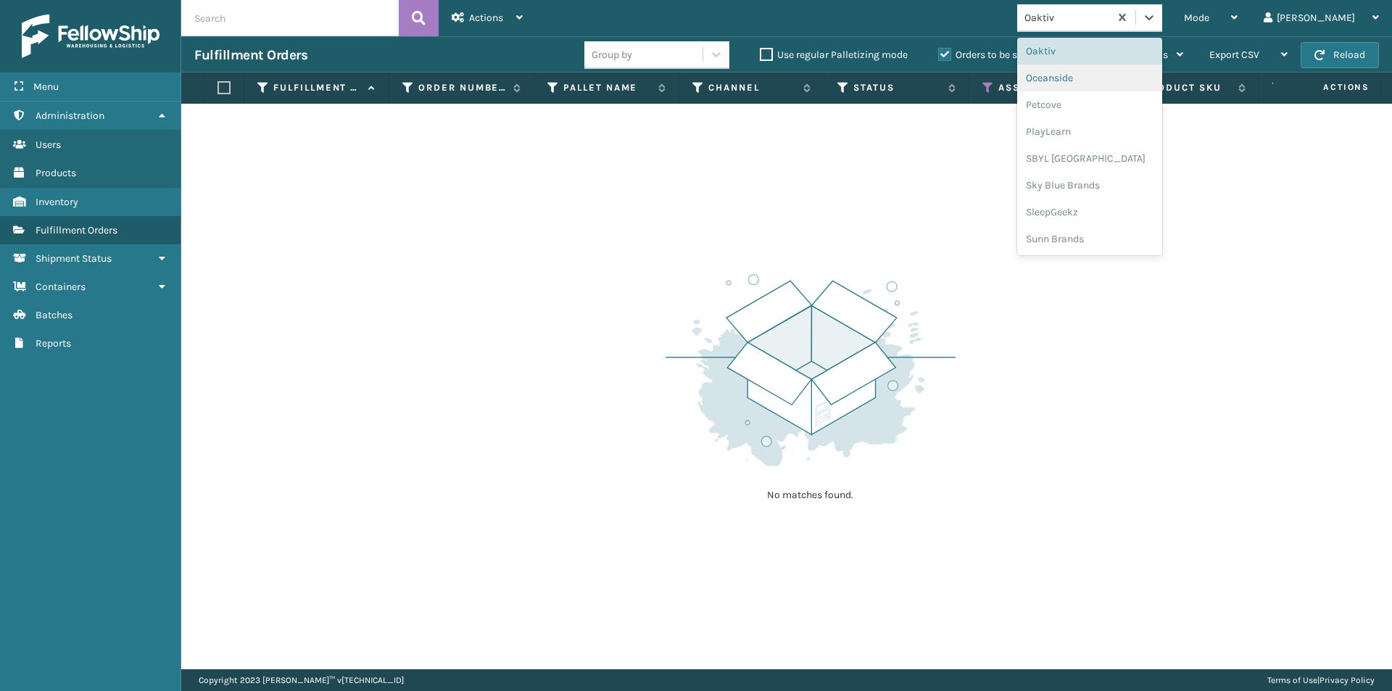
click at [1110, 80] on div "Oceanside" at bounding box center [1089, 78] width 145 height 27
click at [1156, 17] on icon at bounding box center [1149, 17] width 14 height 14
click at [1124, 105] on div "Petcove" at bounding box center [1089, 104] width 145 height 27
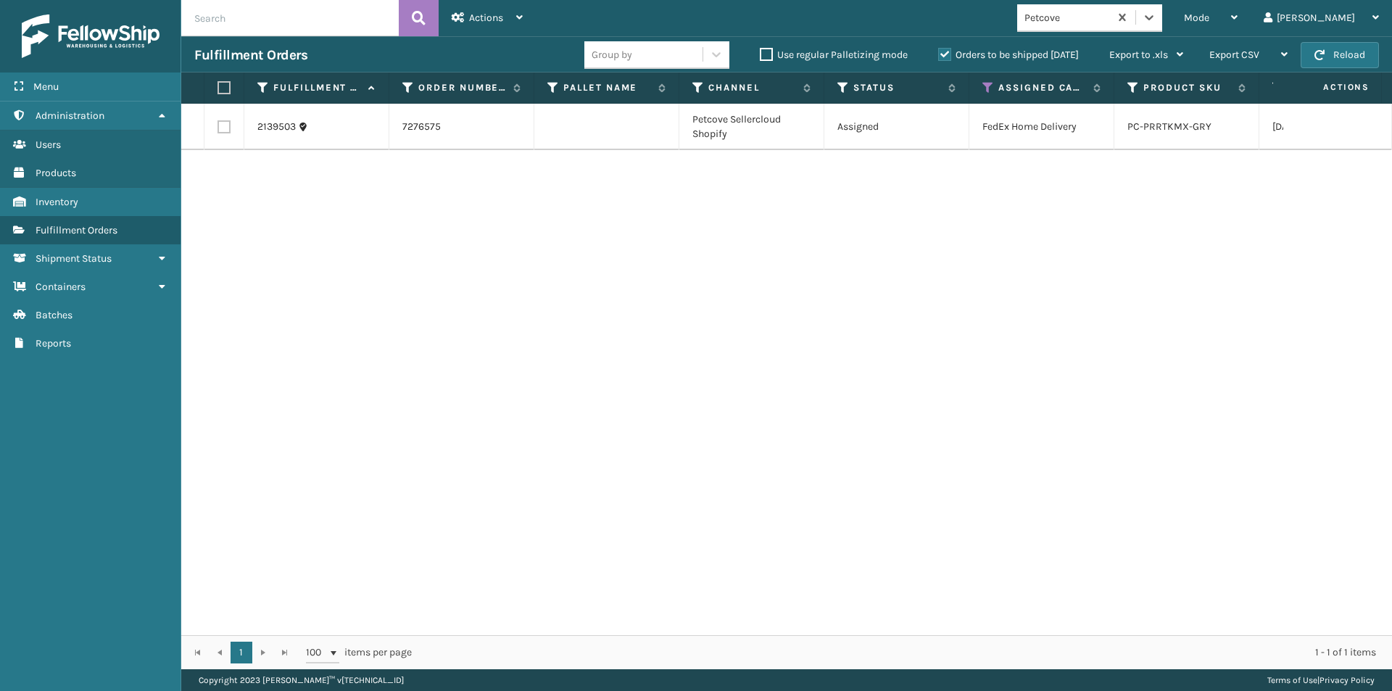
click at [224, 88] on label at bounding box center [221, 87] width 9 height 13
click at [218, 88] on input "checkbox" at bounding box center [217, 87] width 1 height 9
click at [486, 28] on div "Actions" at bounding box center [487, 18] width 71 height 36
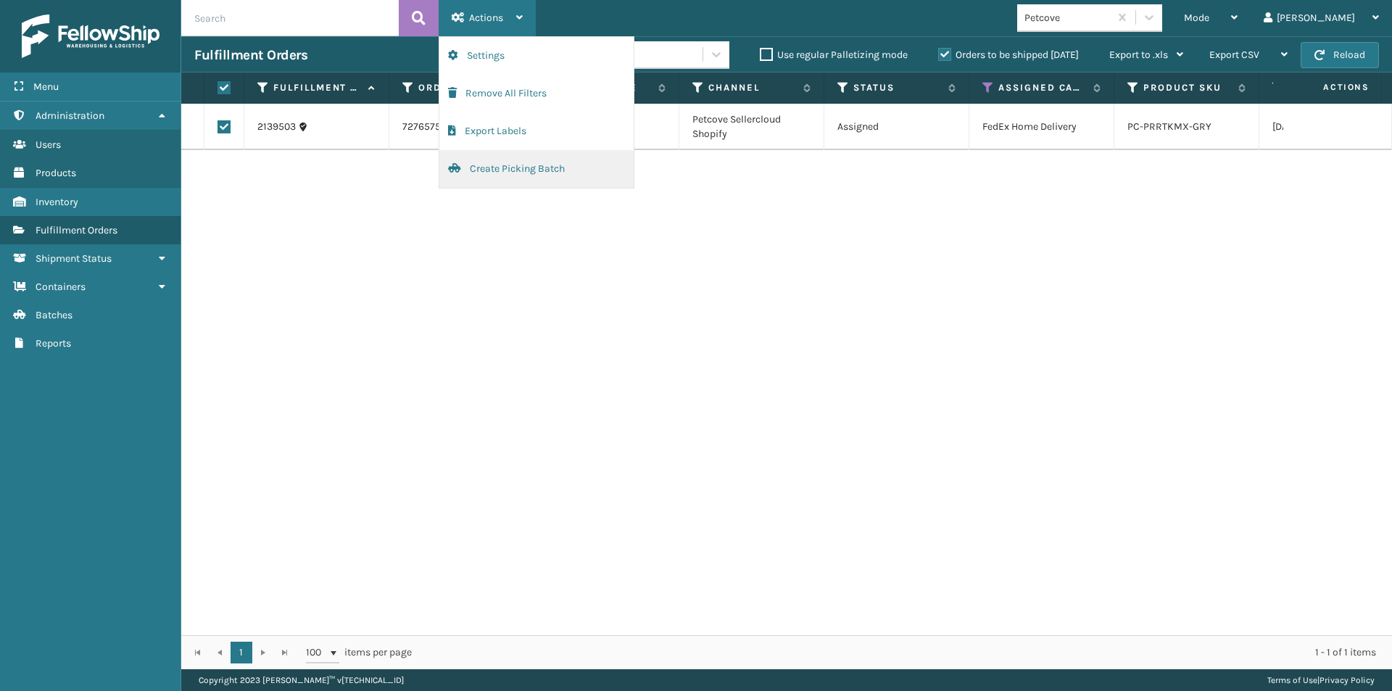
click at [494, 172] on button "Create Picking Batch" at bounding box center [536, 169] width 194 height 38
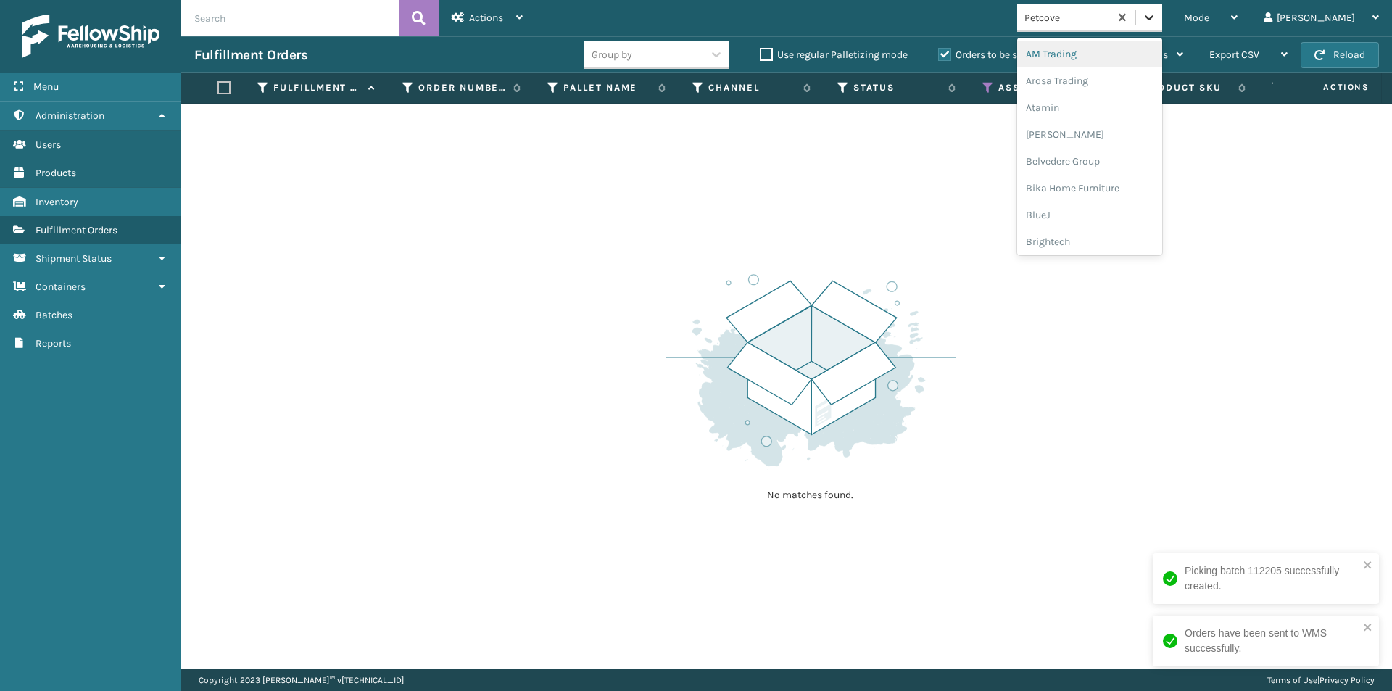
click at [1156, 19] on icon at bounding box center [1149, 17] width 14 height 14
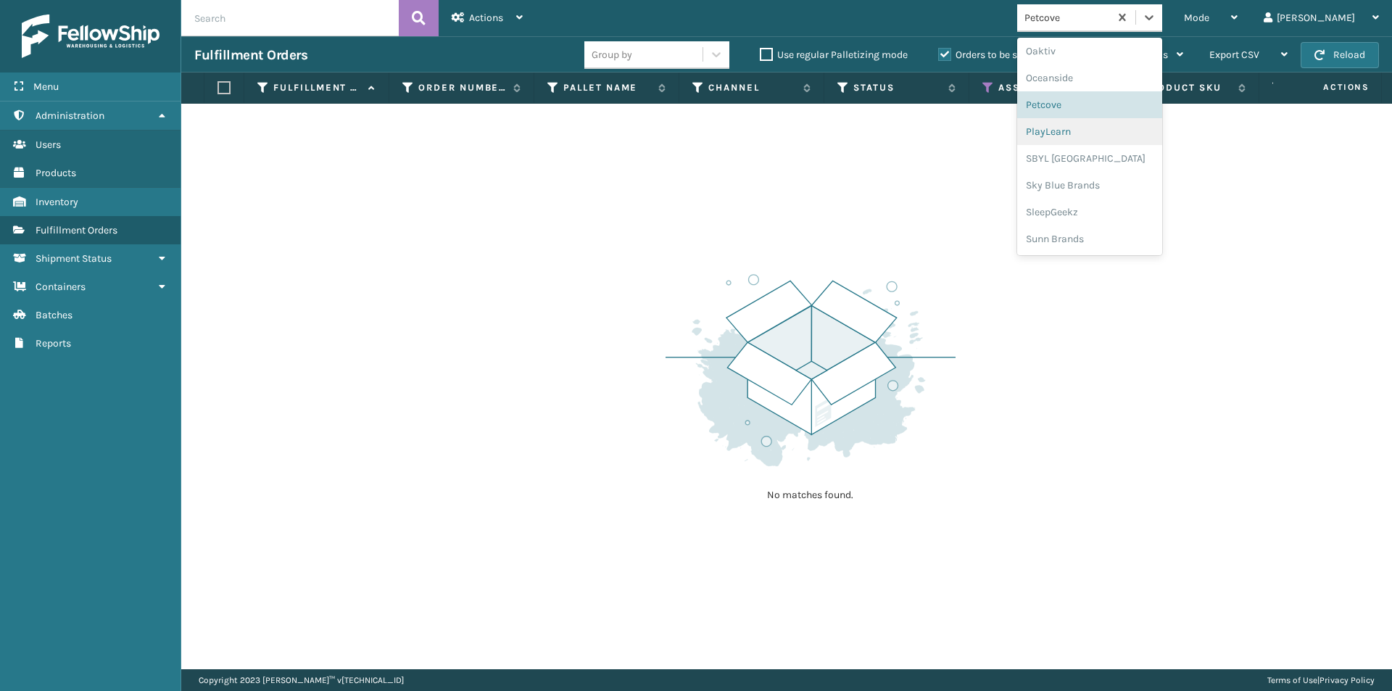
click at [1122, 130] on div "PlayLearn" at bounding box center [1089, 131] width 145 height 27
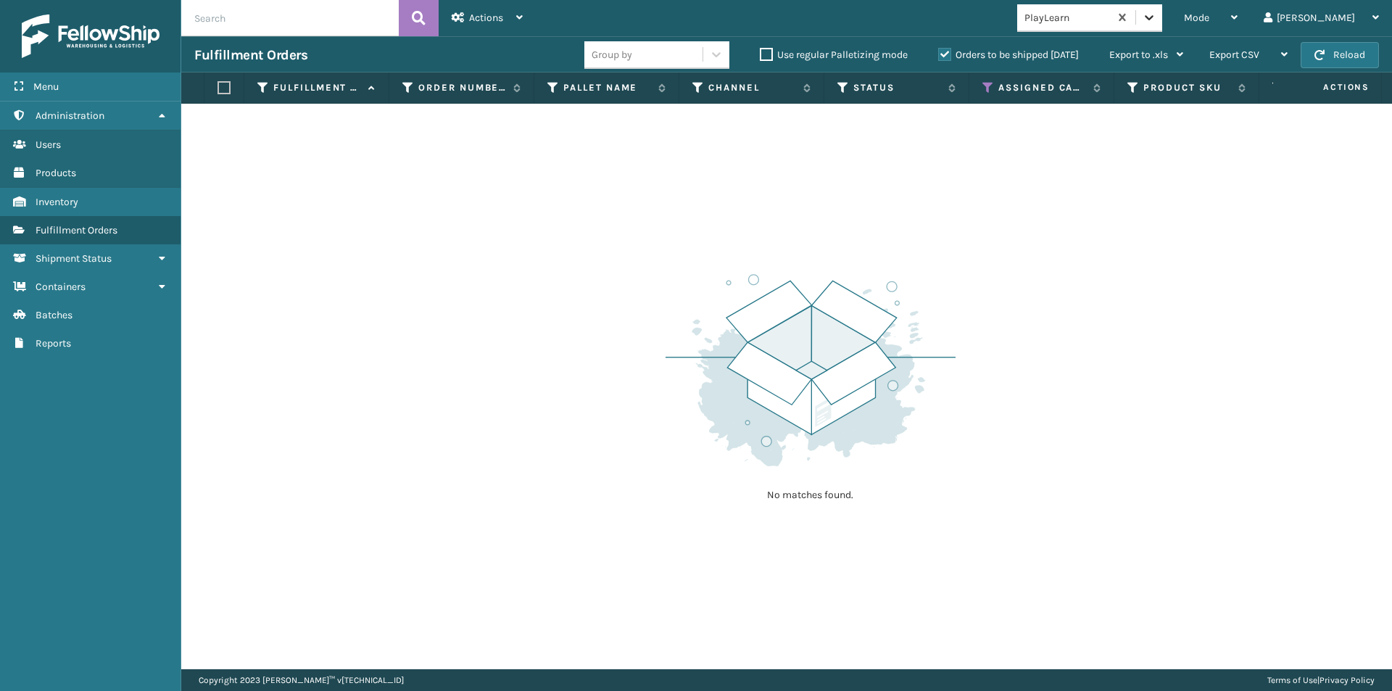
click at [1156, 10] on icon at bounding box center [1149, 17] width 14 height 14
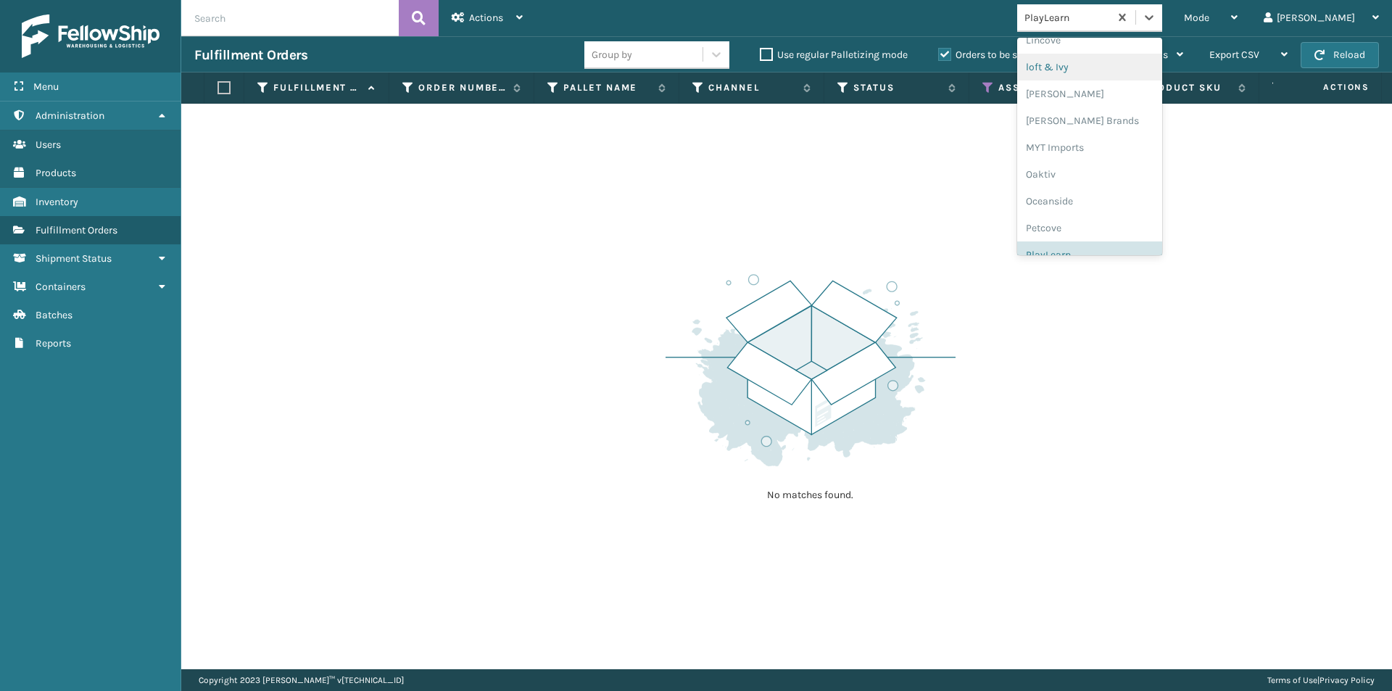
scroll to position [676, 0]
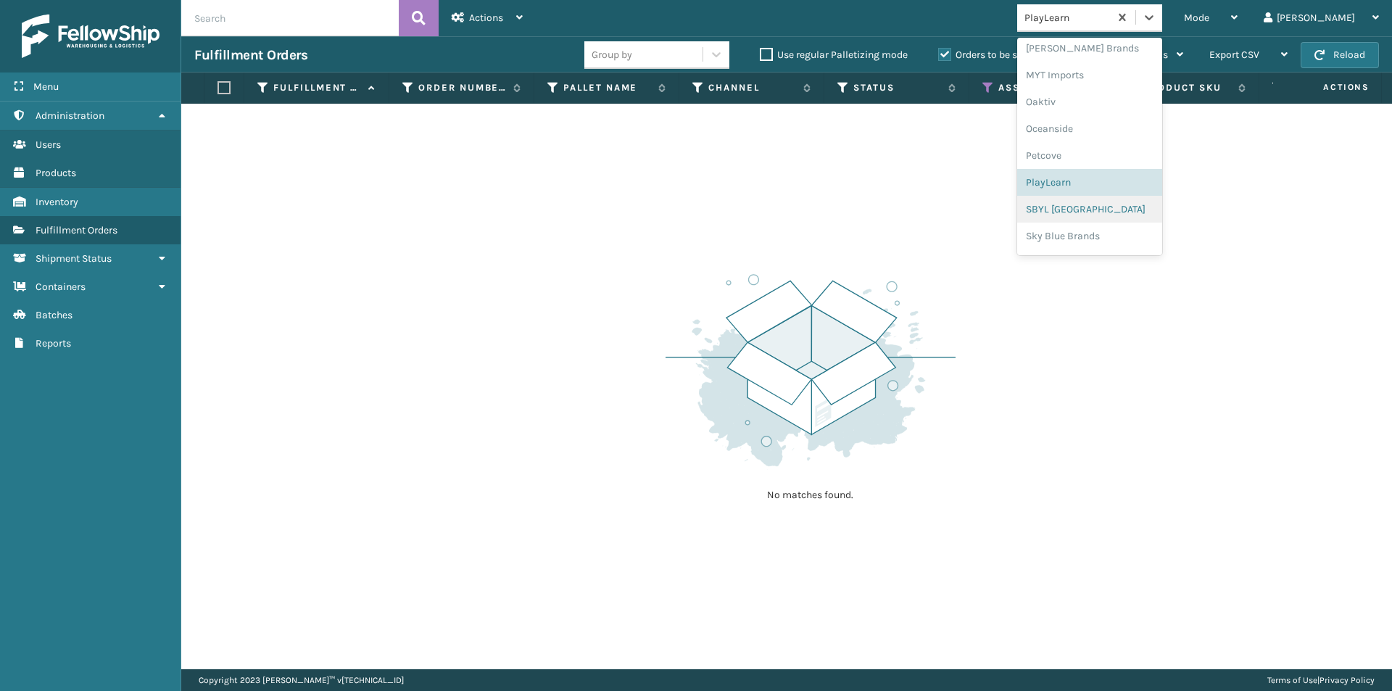
click at [1134, 207] on div "SBYL [GEOGRAPHIC_DATA]" at bounding box center [1089, 209] width 145 height 27
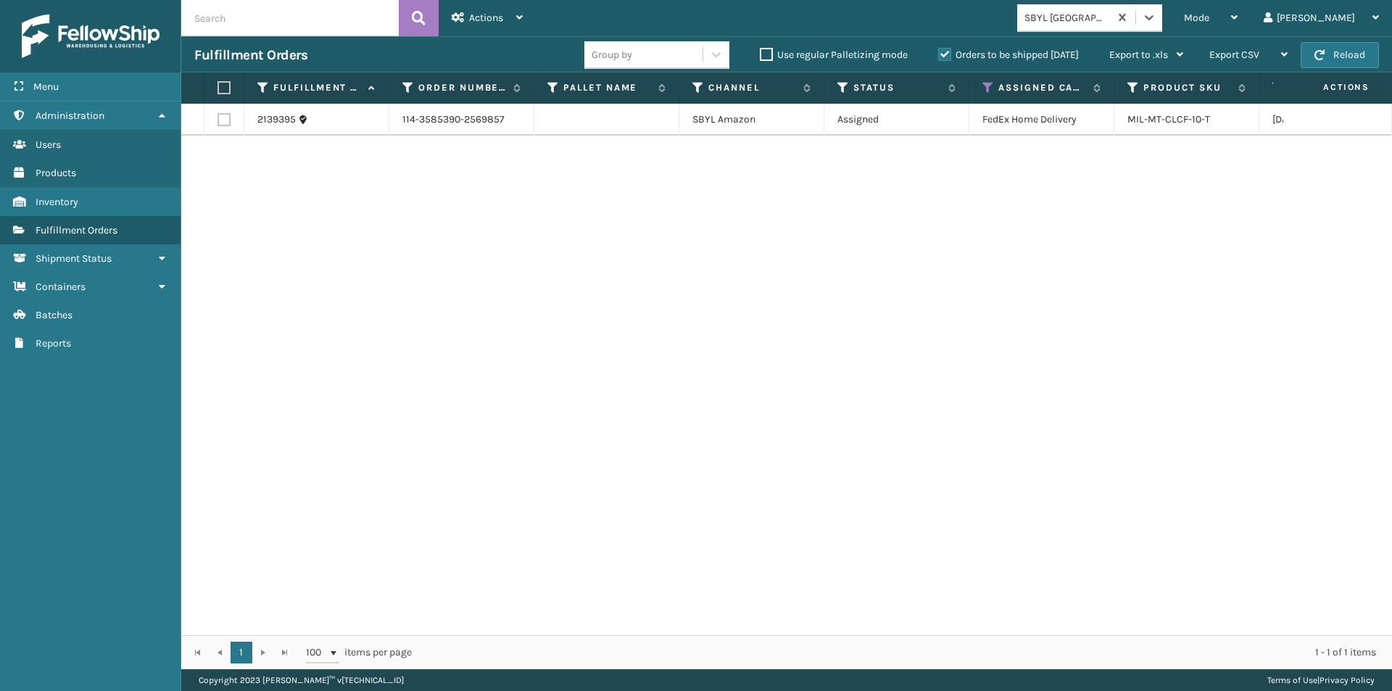
click at [225, 91] on label at bounding box center [221, 87] width 9 height 13
click at [218, 91] on input "checkbox" at bounding box center [217, 87] width 1 height 9
click at [476, 18] on span "Actions" at bounding box center [486, 18] width 34 height 12
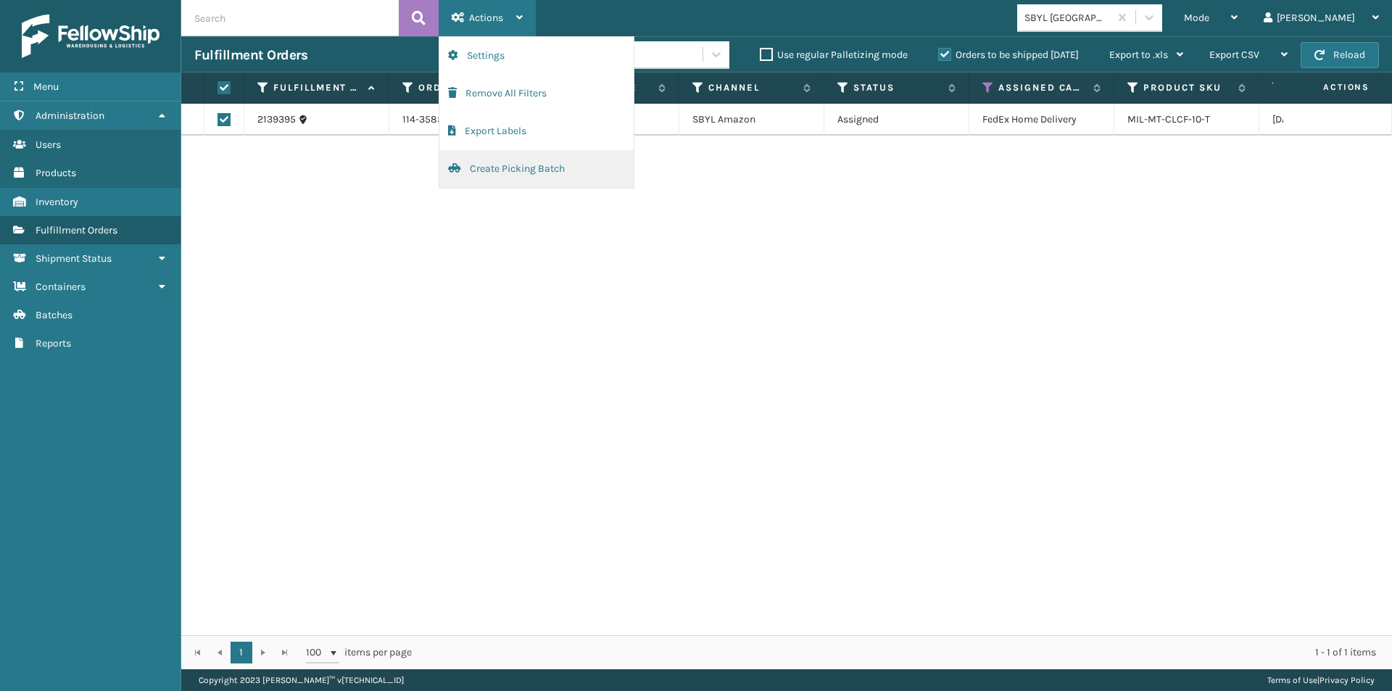
click at [504, 168] on button "Create Picking Batch" at bounding box center [536, 169] width 194 height 38
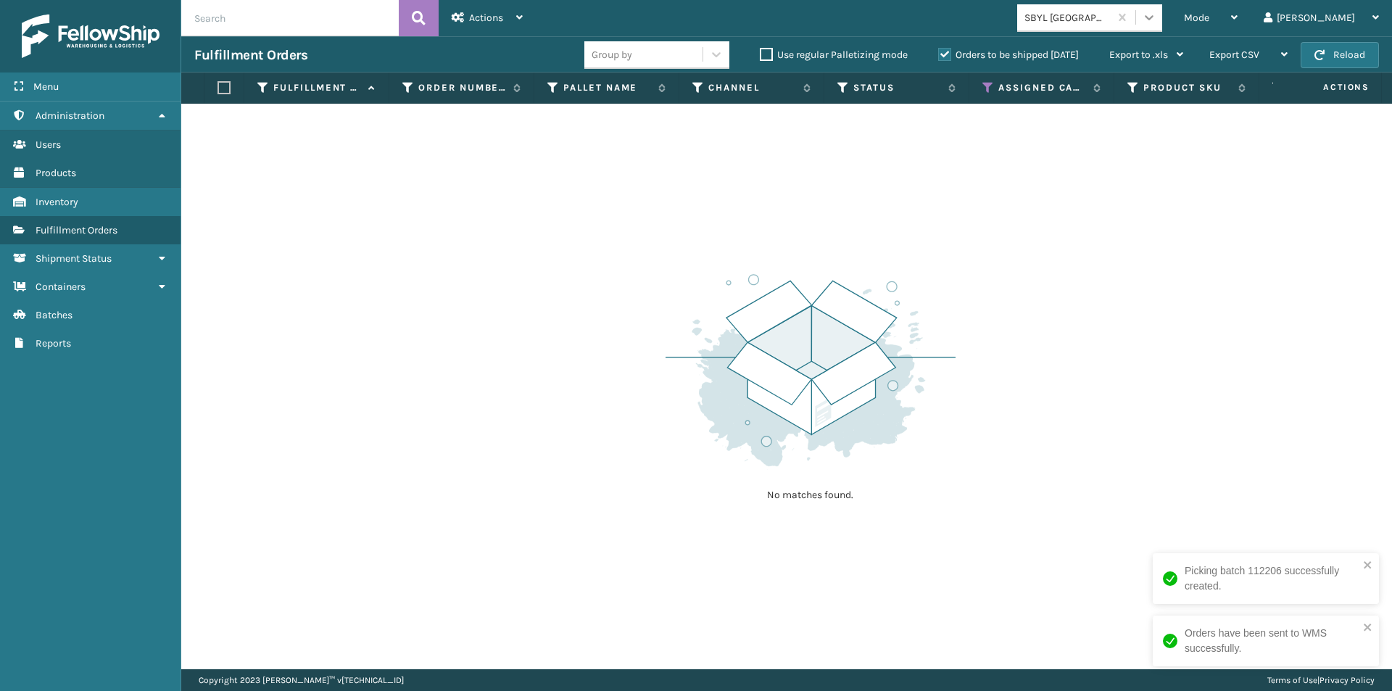
click at [1156, 13] on icon at bounding box center [1149, 17] width 14 height 14
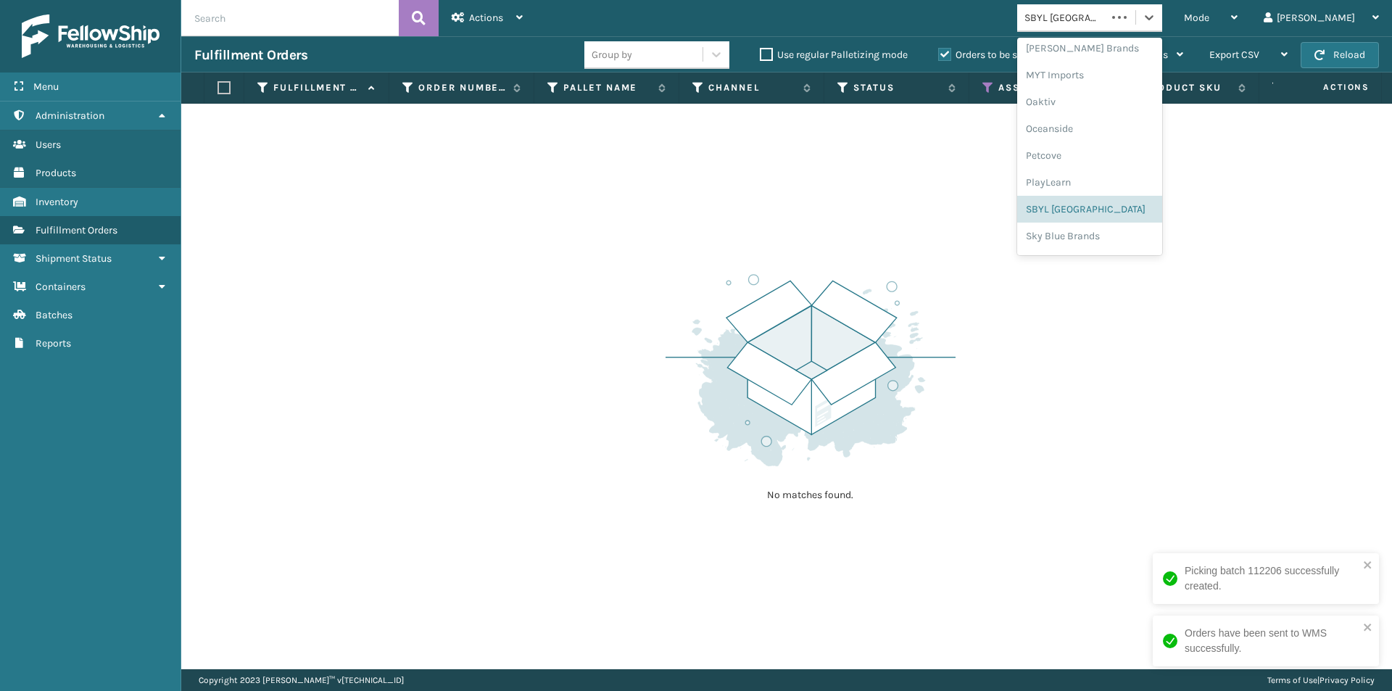
scroll to position [727, 0]
click at [1125, 191] on div "Sky Blue Brands" at bounding box center [1089, 185] width 145 height 27
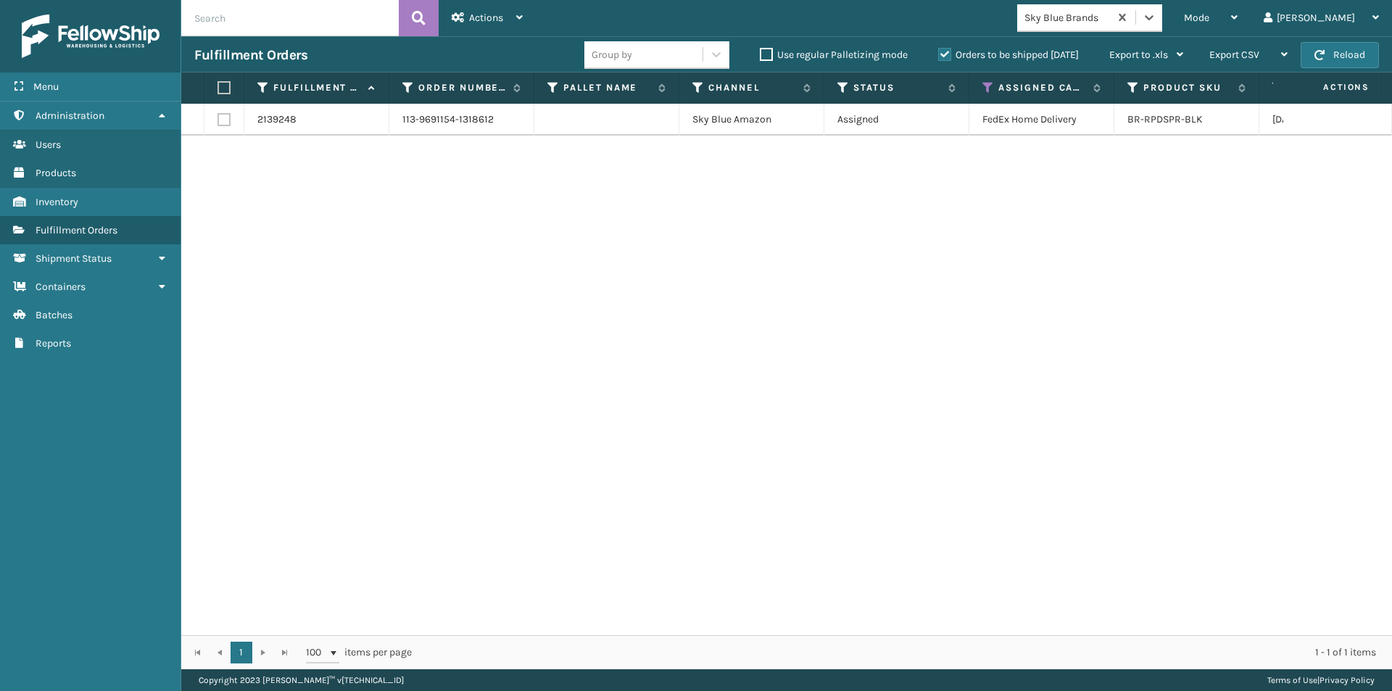
click at [220, 92] on label at bounding box center [221, 87] width 9 height 13
click at [218, 92] on input "checkbox" at bounding box center [217, 87] width 1 height 9
click at [516, 17] on icon at bounding box center [519, 17] width 7 height 10
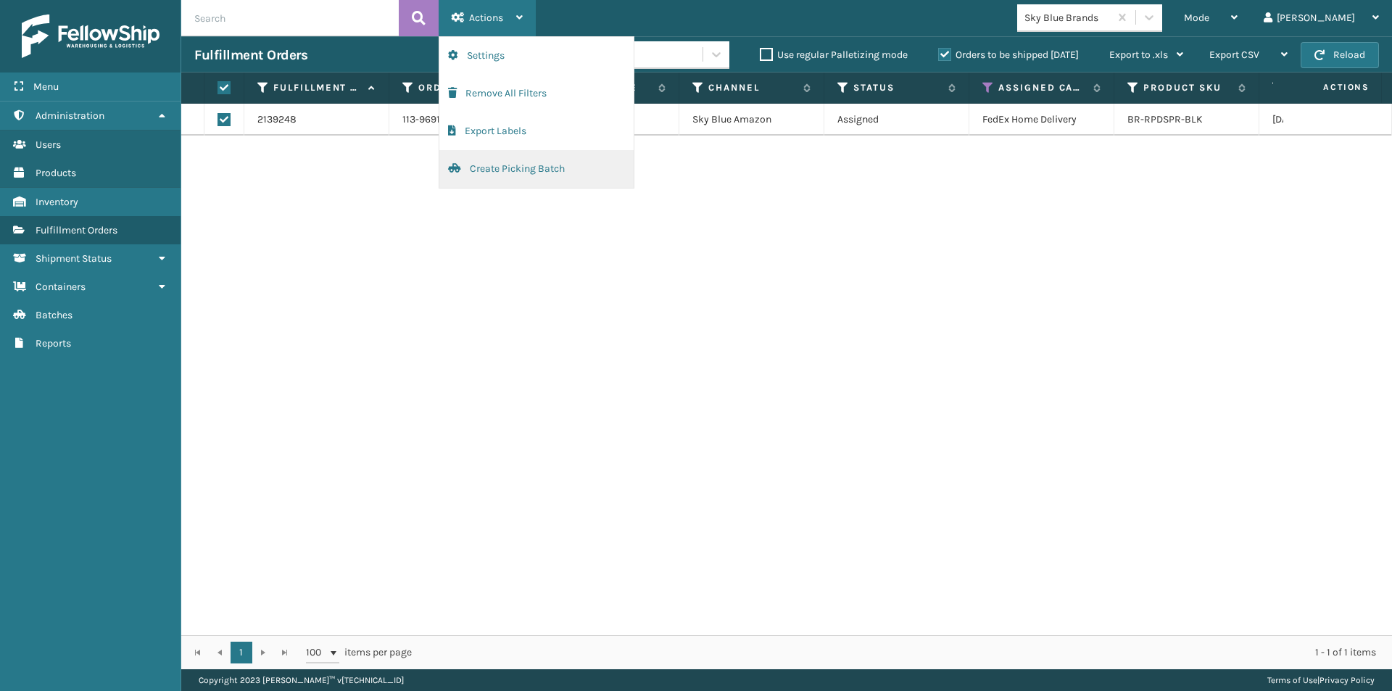
click at [523, 168] on button "Create Picking Batch" at bounding box center [536, 169] width 194 height 38
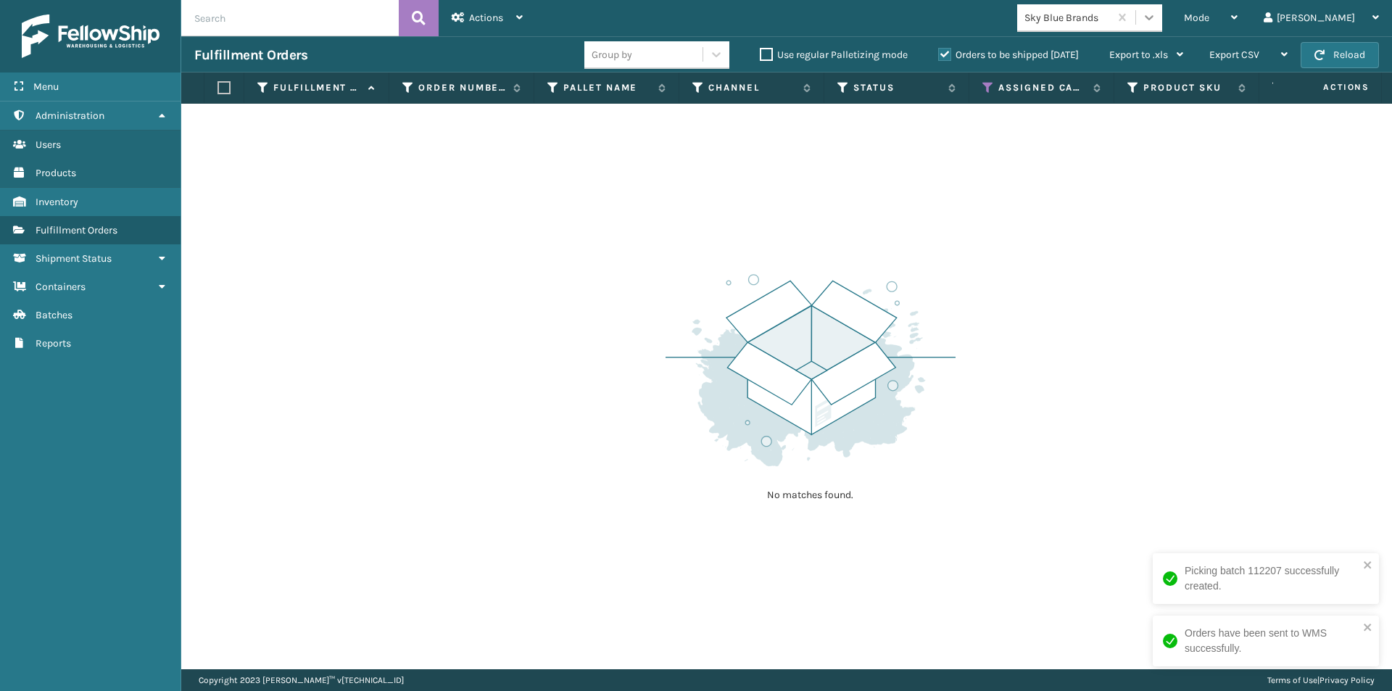
click at [1162, 26] on div at bounding box center [1149, 17] width 26 height 26
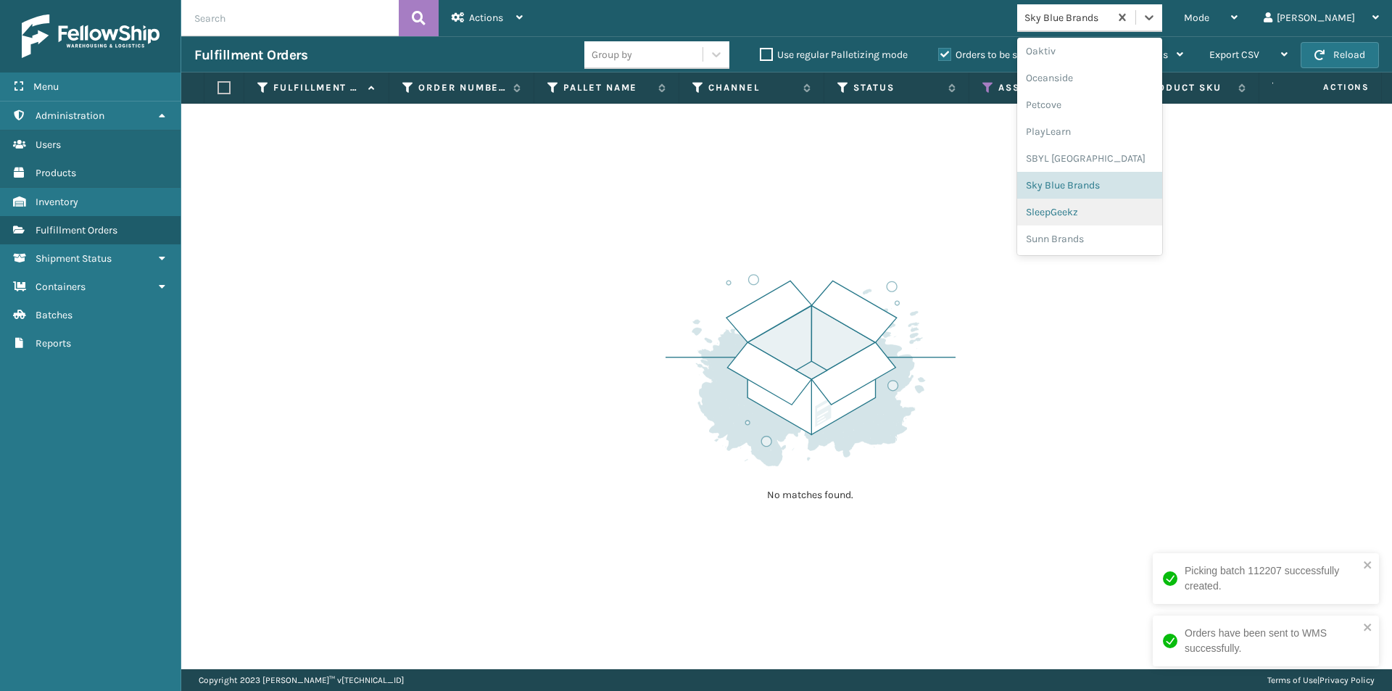
click at [1149, 220] on div "SleepGeekz" at bounding box center [1089, 212] width 145 height 27
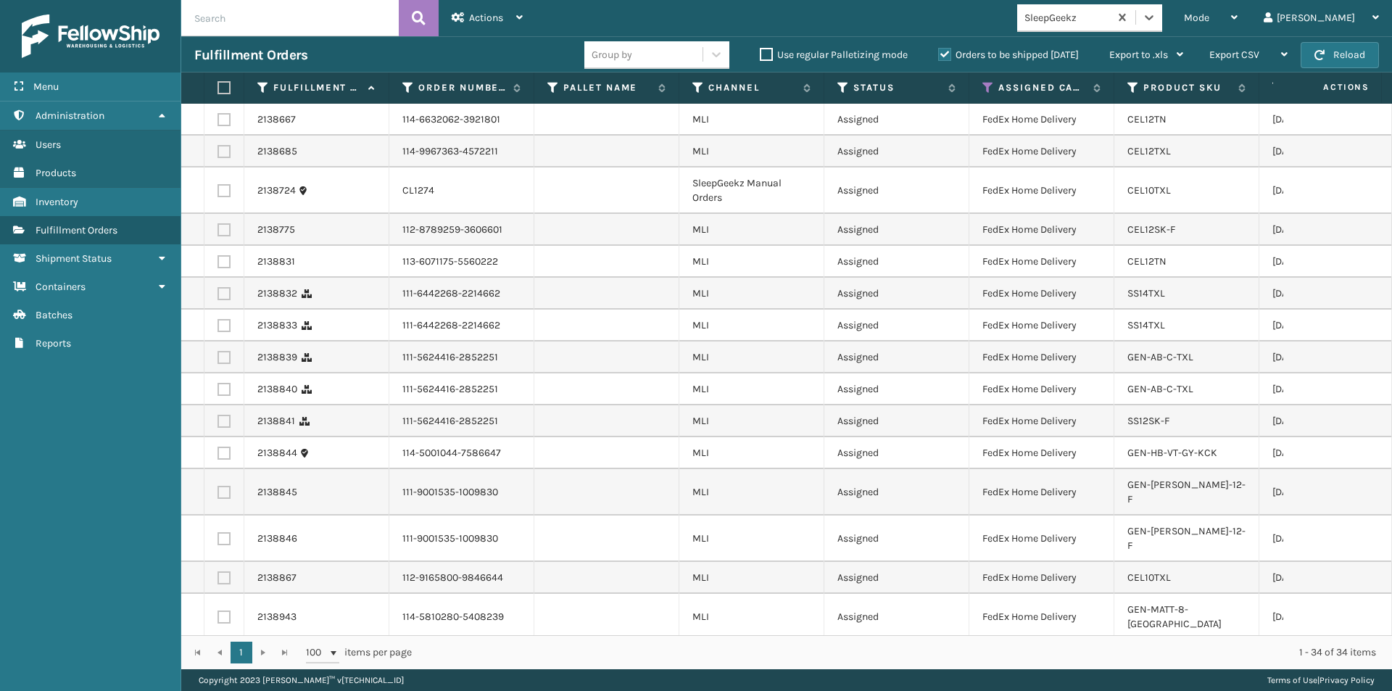
click at [225, 86] on label at bounding box center [221, 87] width 9 height 13
click at [218, 86] on input "checkbox" at bounding box center [217, 87] width 1 height 9
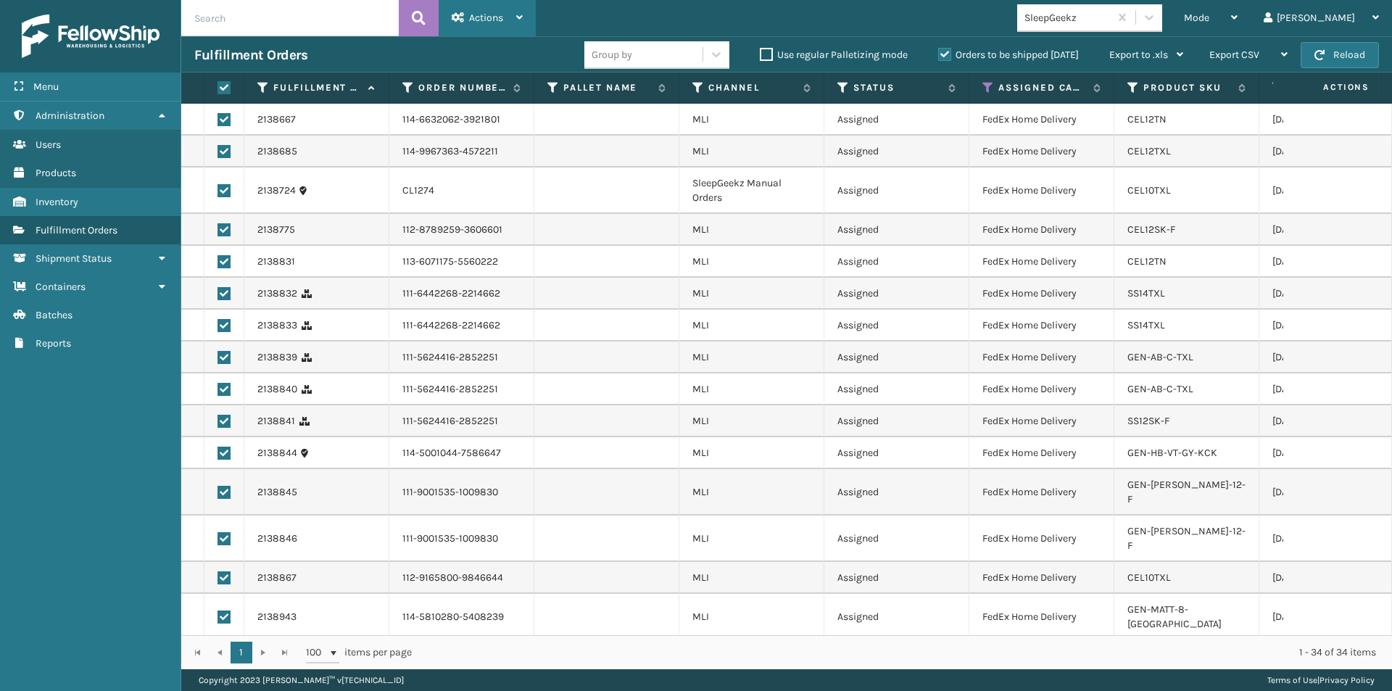
click at [472, 17] on span "Actions" at bounding box center [486, 18] width 34 height 12
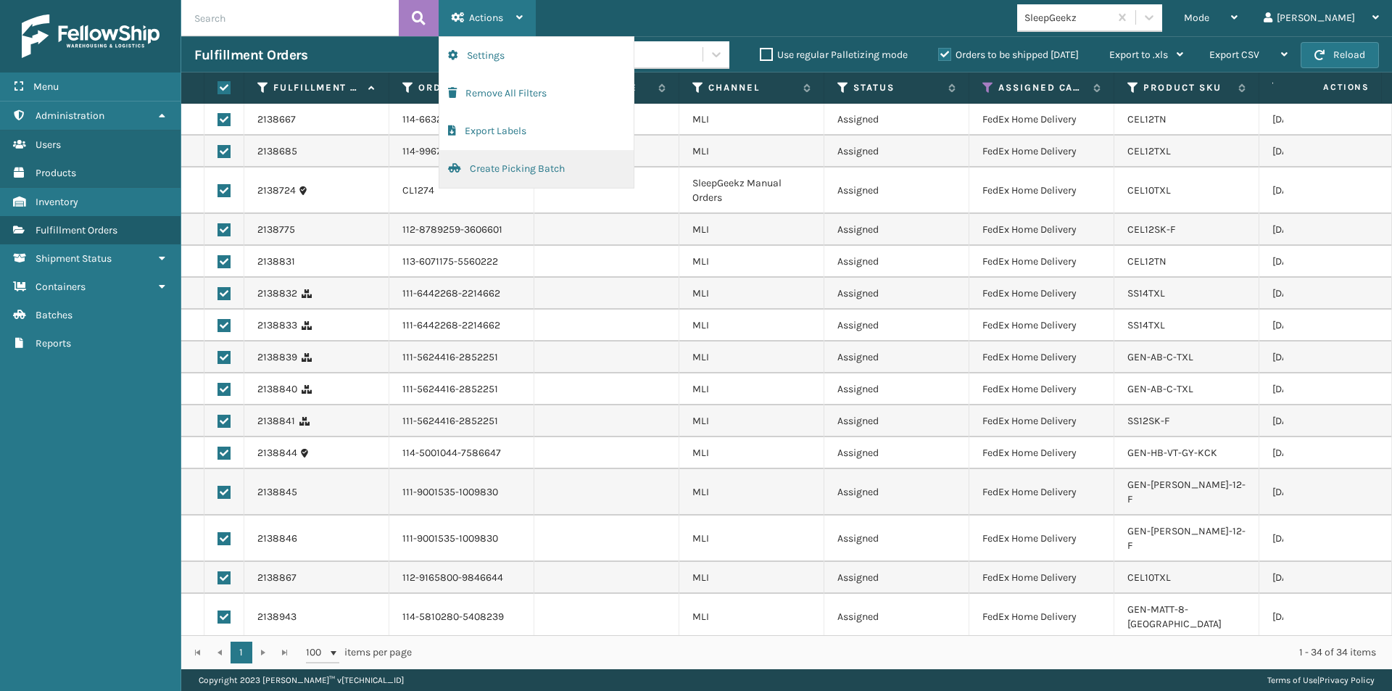
click at [490, 168] on button "Create Picking Batch" at bounding box center [536, 169] width 194 height 38
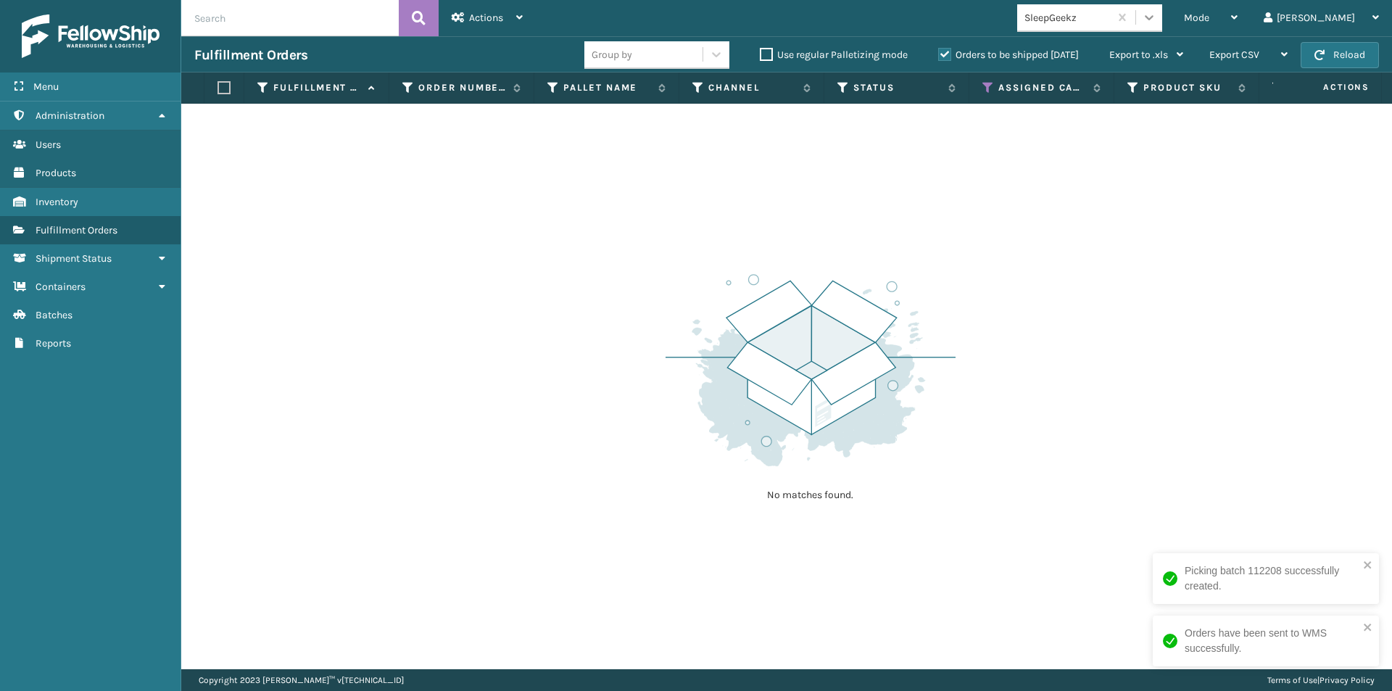
click at [1156, 15] on icon at bounding box center [1149, 17] width 14 height 14
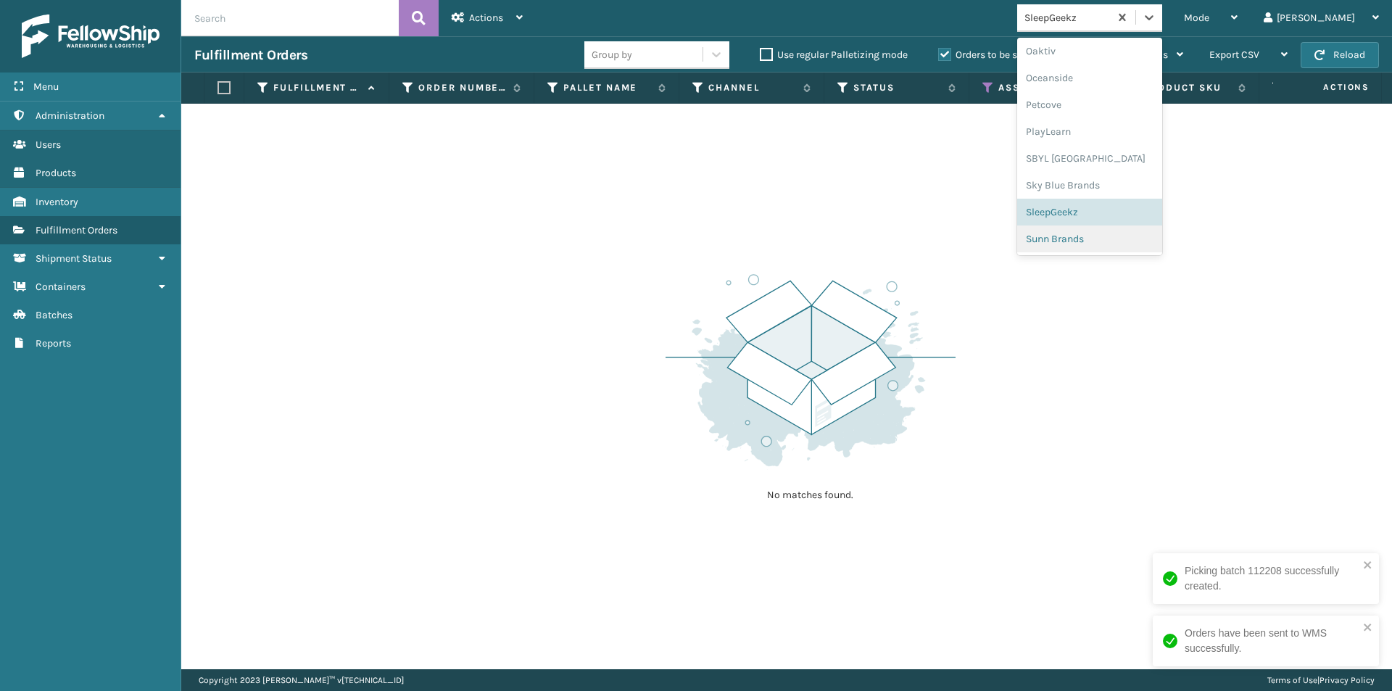
click at [1162, 239] on div "Sunn Brands" at bounding box center [1089, 238] width 145 height 27
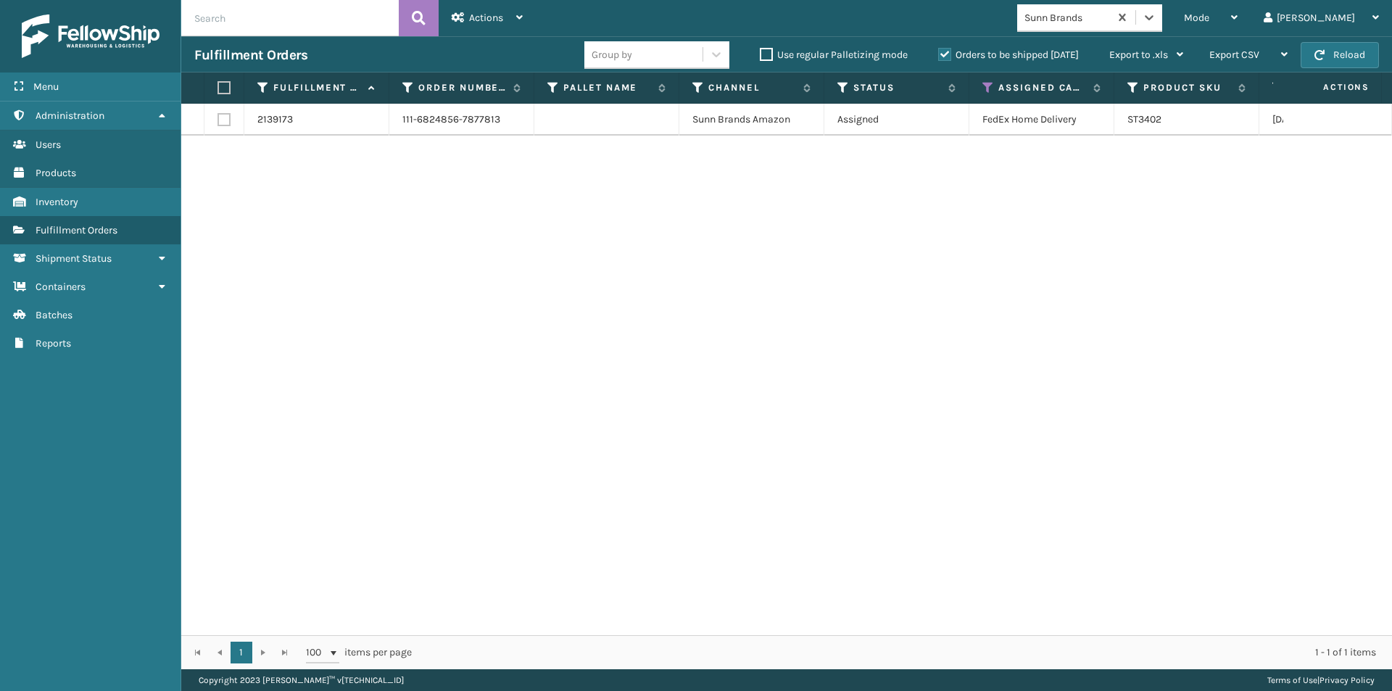
click at [222, 93] on label at bounding box center [221, 87] width 9 height 13
click at [218, 93] on input "checkbox" at bounding box center [217, 87] width 1 height 9
click at [475, 15] on span "Actions" at bounding box center [486, 18] width 34 height 12
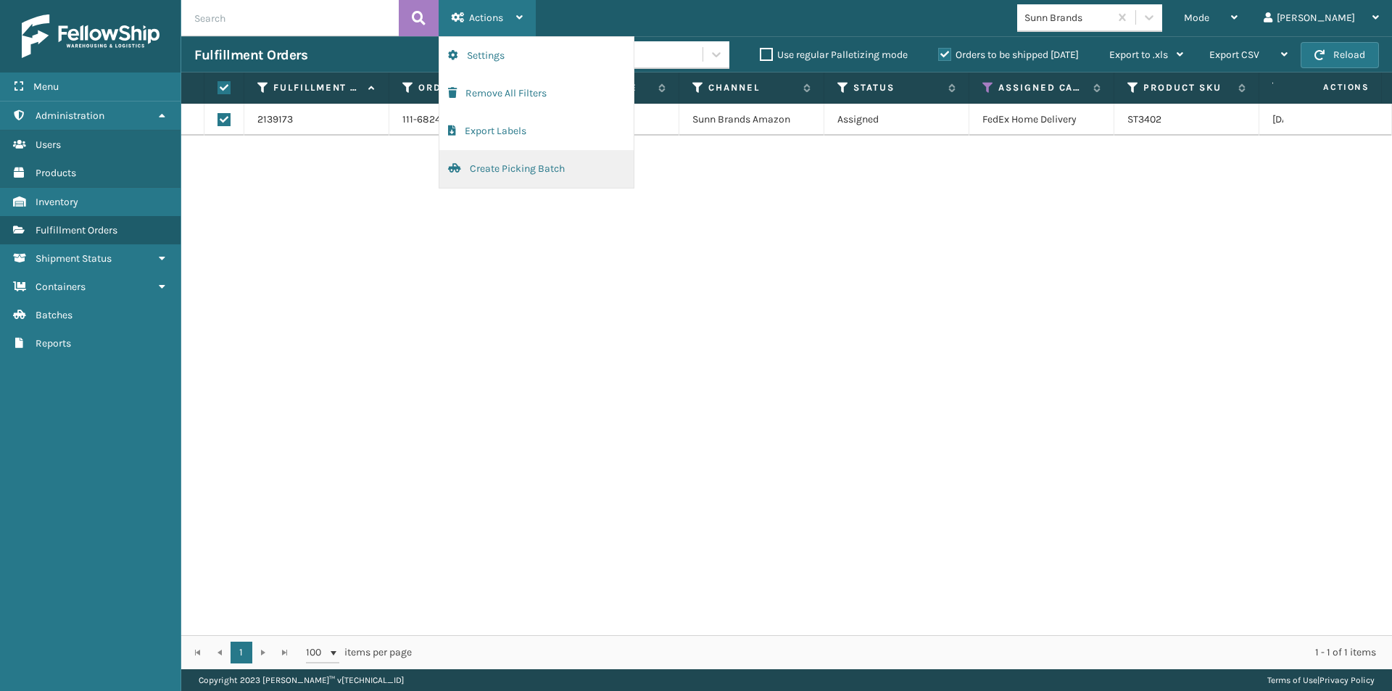
click at [528, 170] on button "Create Picking Batch" at bounding box center [536, 169] width 194 height 38
